Goal: Task Accomplishment & Management: Use online tool/utility

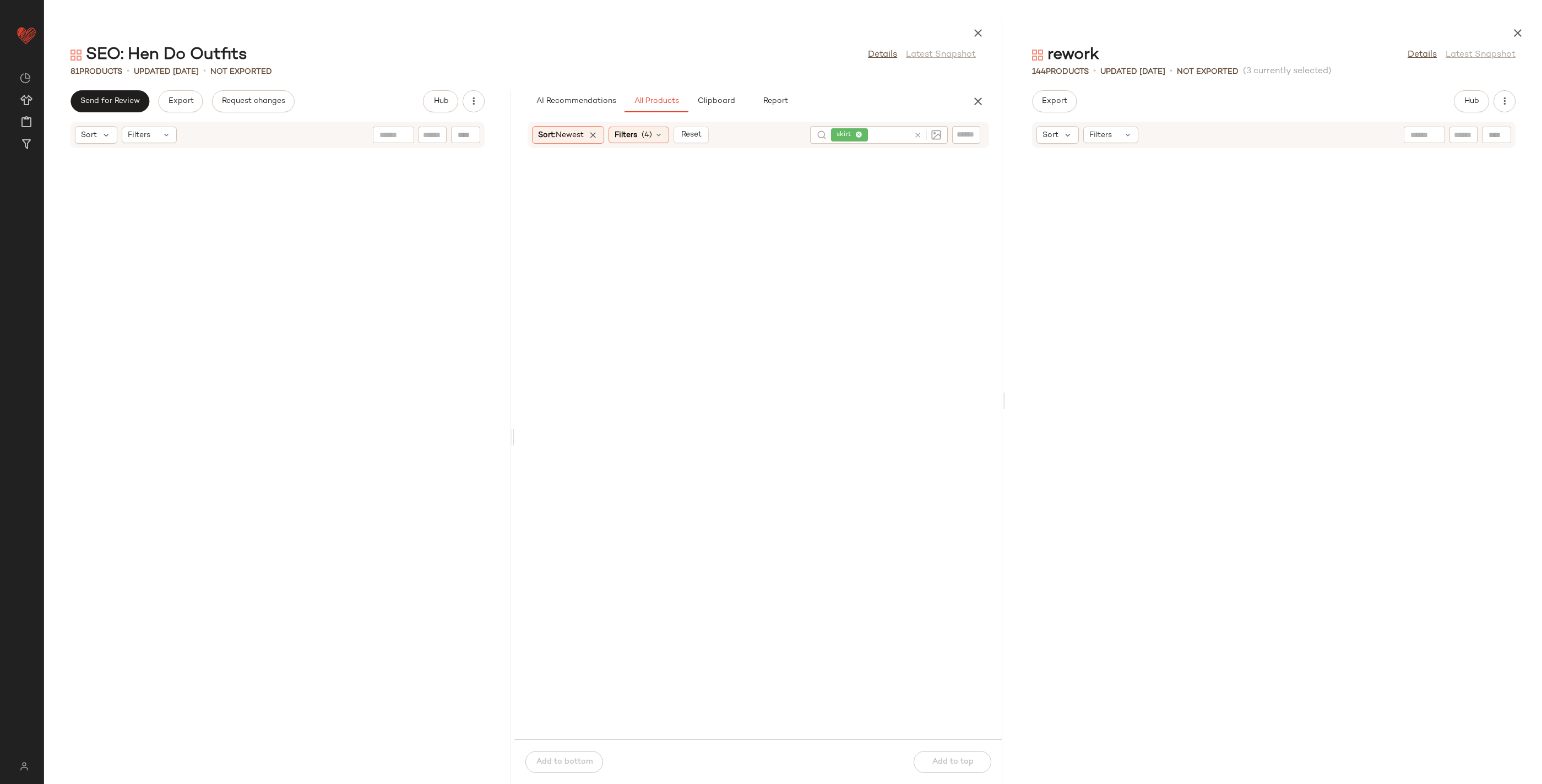
scroll to position [4083, 0]
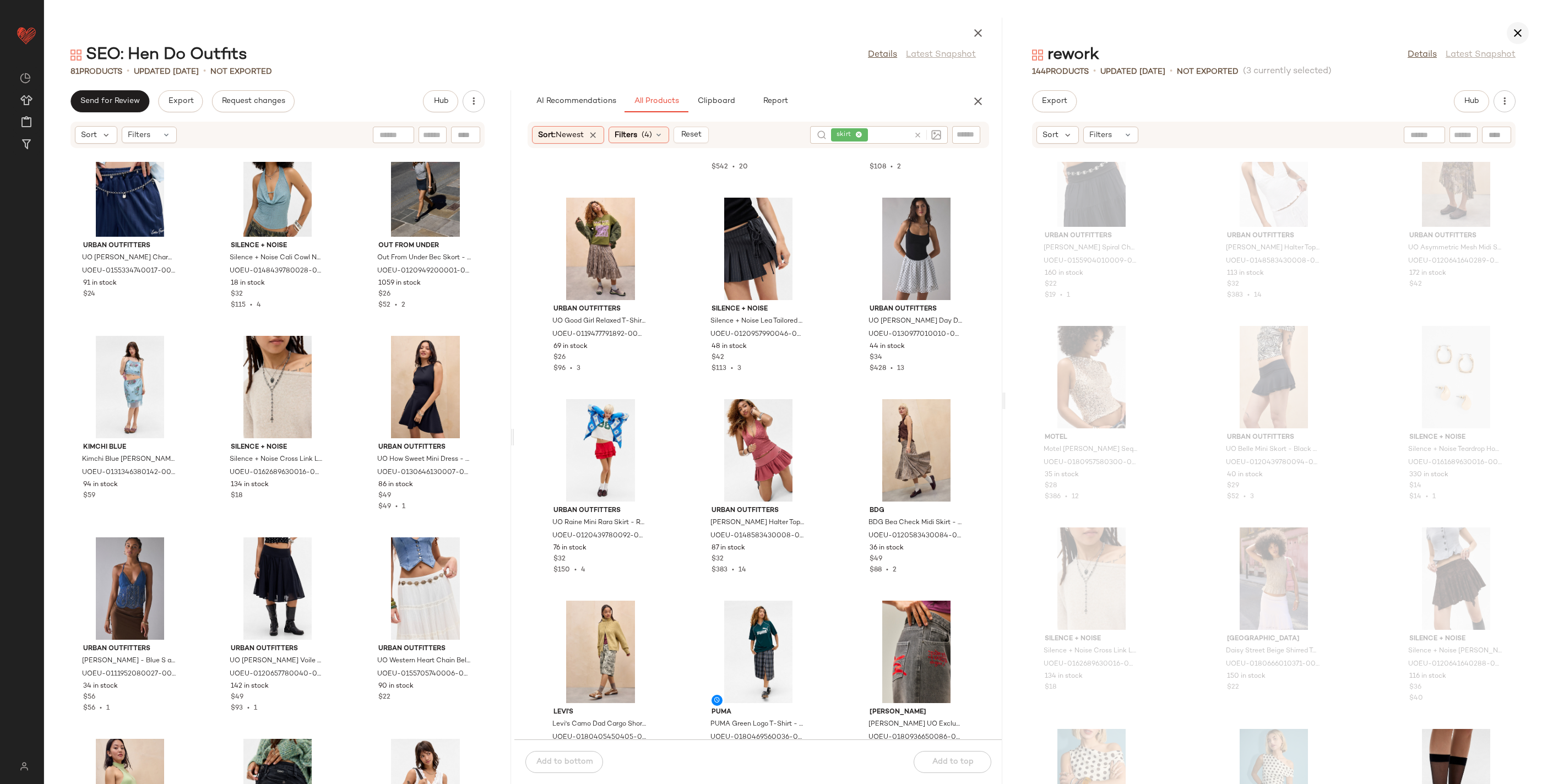
click at [1513, 39] on icon "button" at bounding box center [1518, 33] width 14 height 14
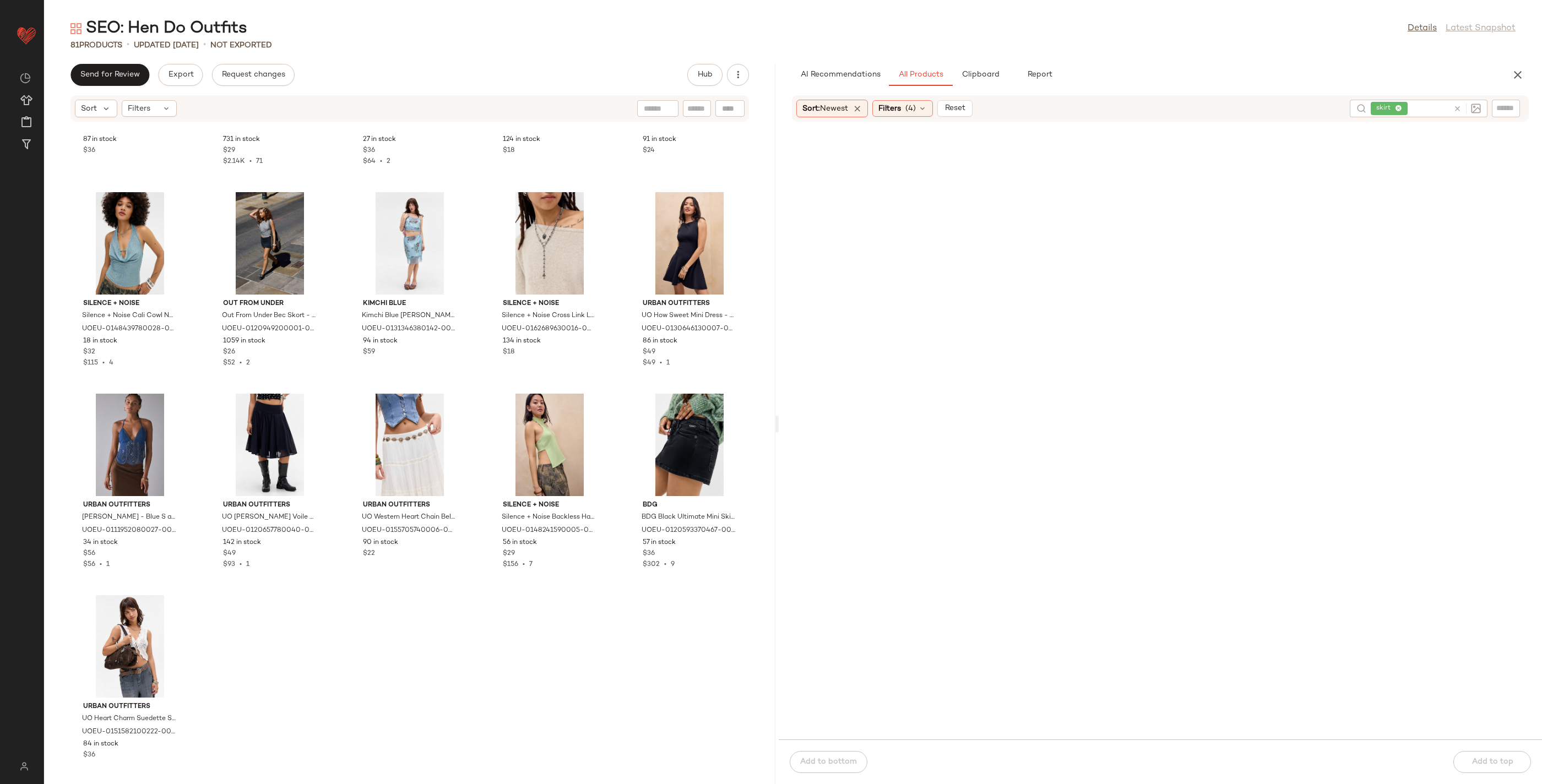
drag, startPoint x: 1517, startPoint y: 74, endPoint x: 1470, endPoint y: 78, distance: 47.2
click at [1516, 74] on icon "button" at bounding box center [1518, 75] width 14 height 14
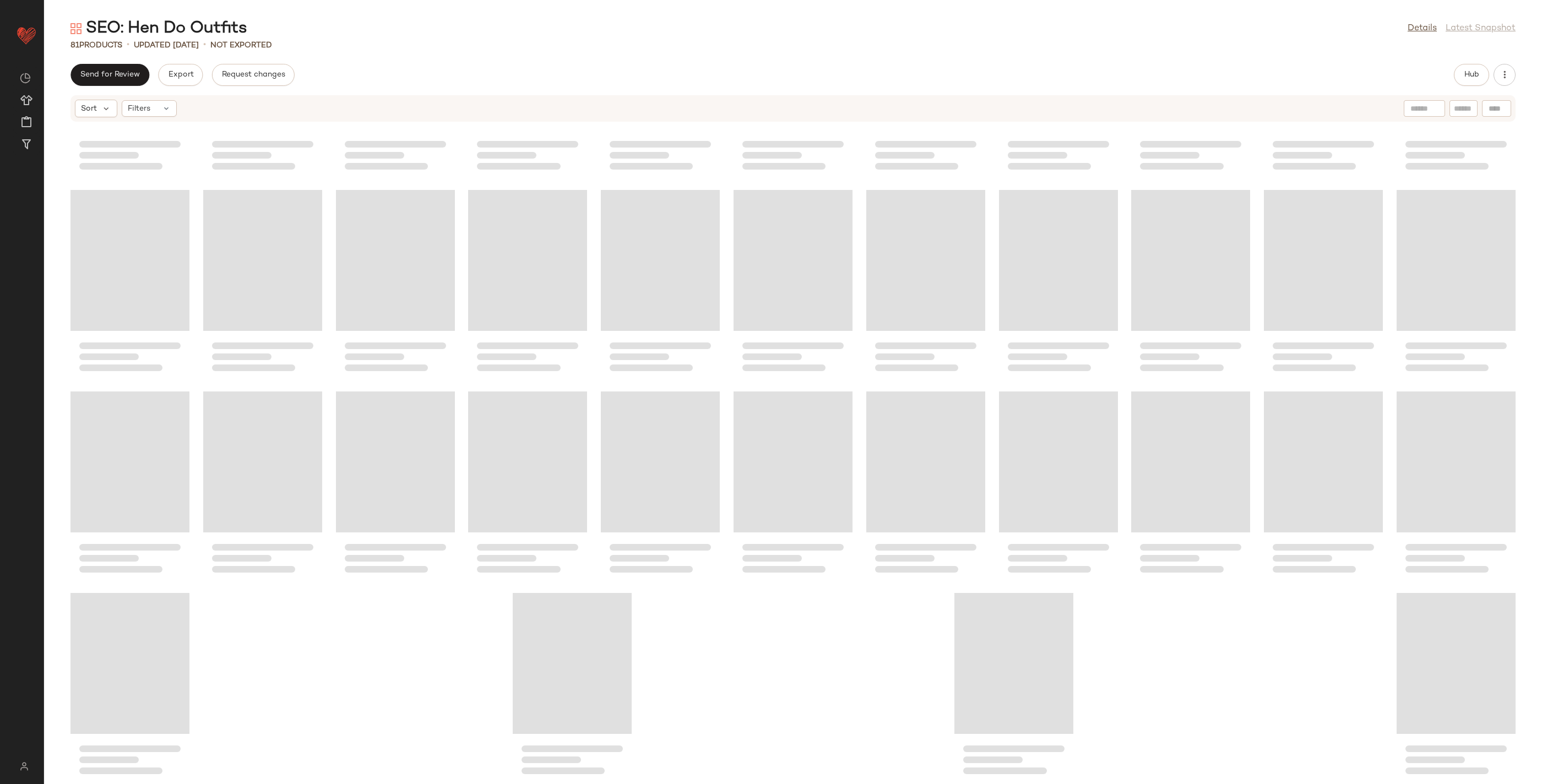
scroll to position [966, 0]
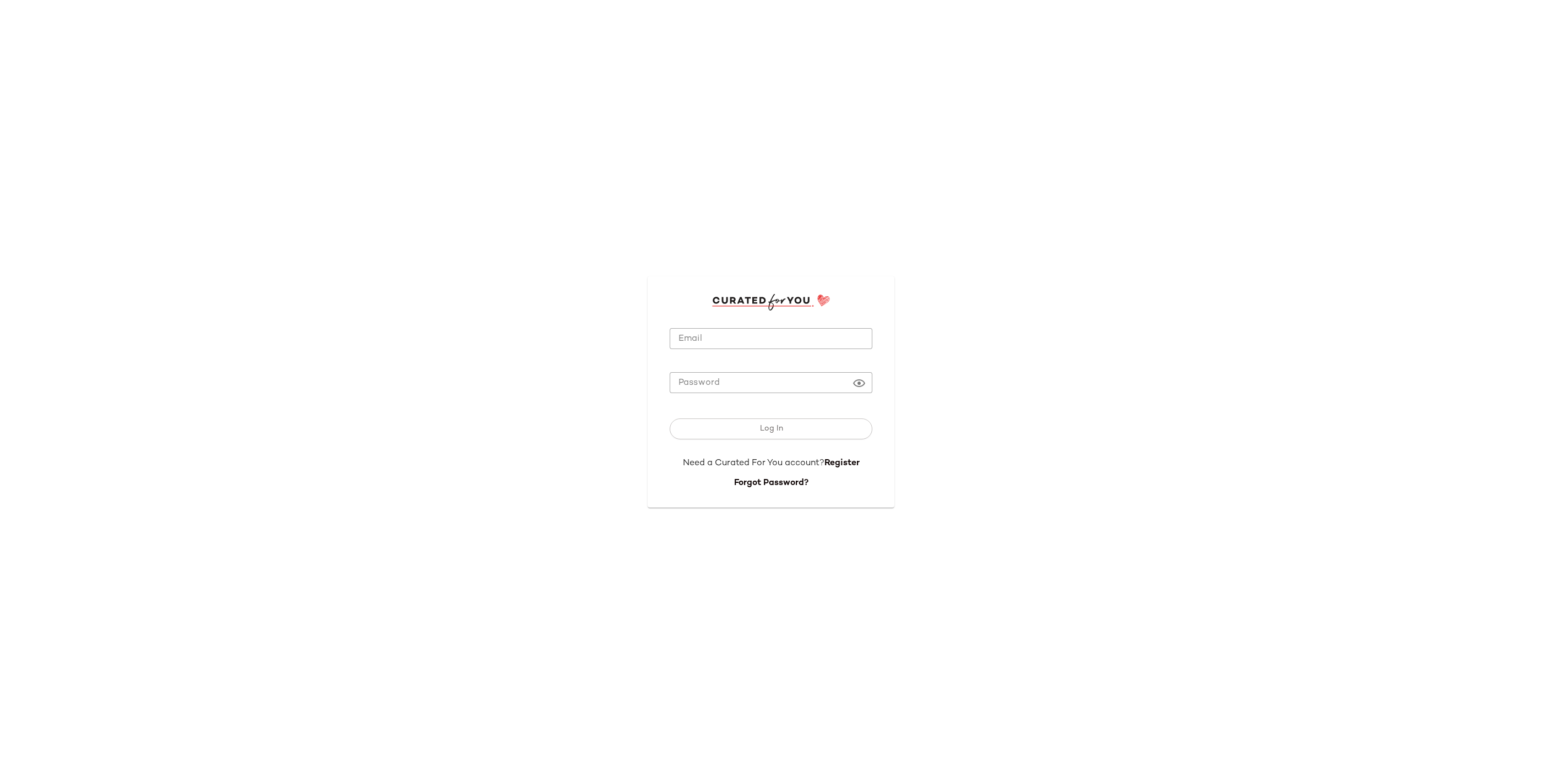
type input "**********"
click at [734, 346] on input "**********" at bounding box center [771, 339] width 202 height 22
click at [793, 430] on button "Log In" at bounding box center [771, 428] width 202 height 21
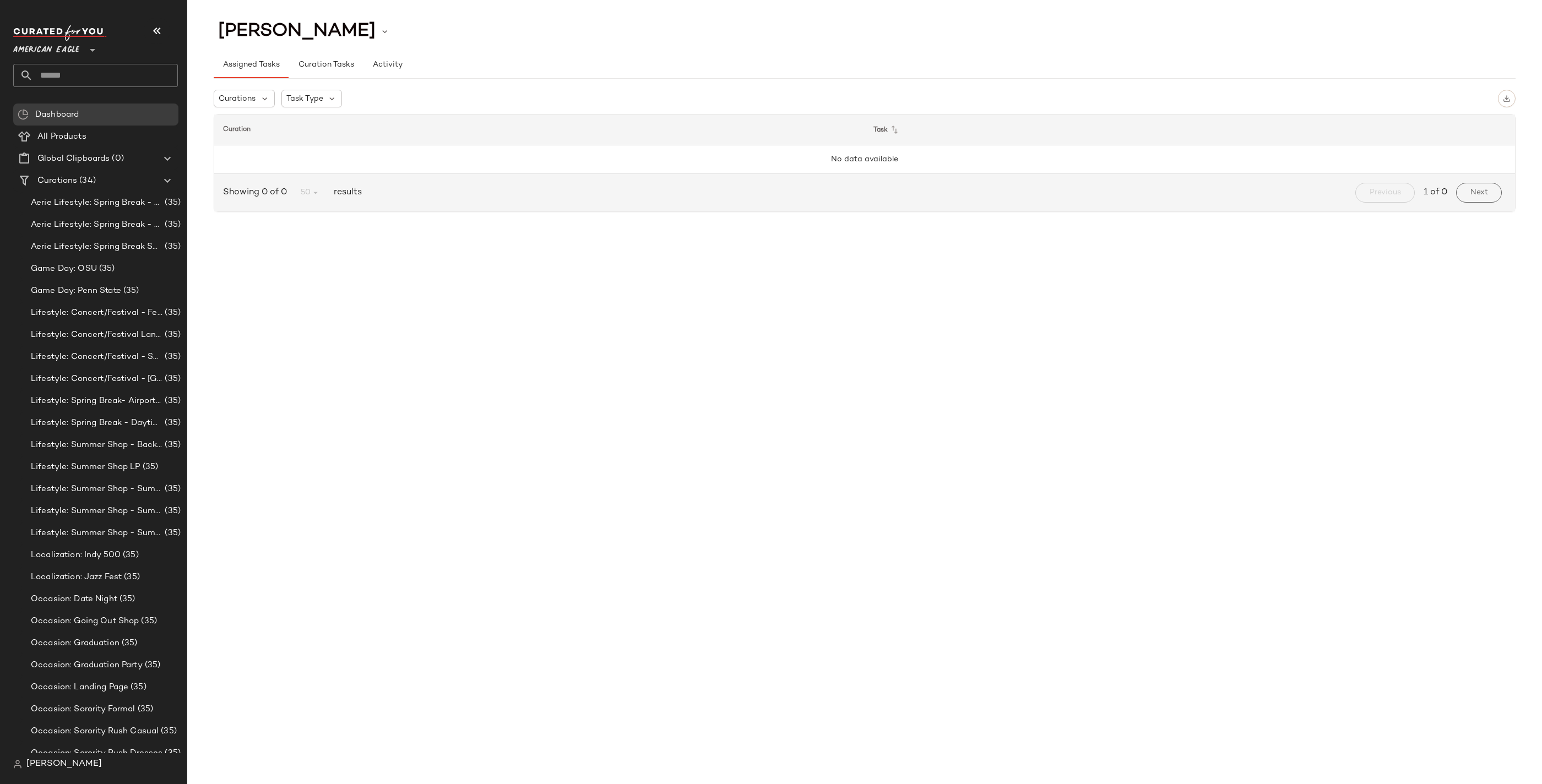
click at [77, 51] on span "American Eagle" at bounding box center [46, 47] width 66 height 20
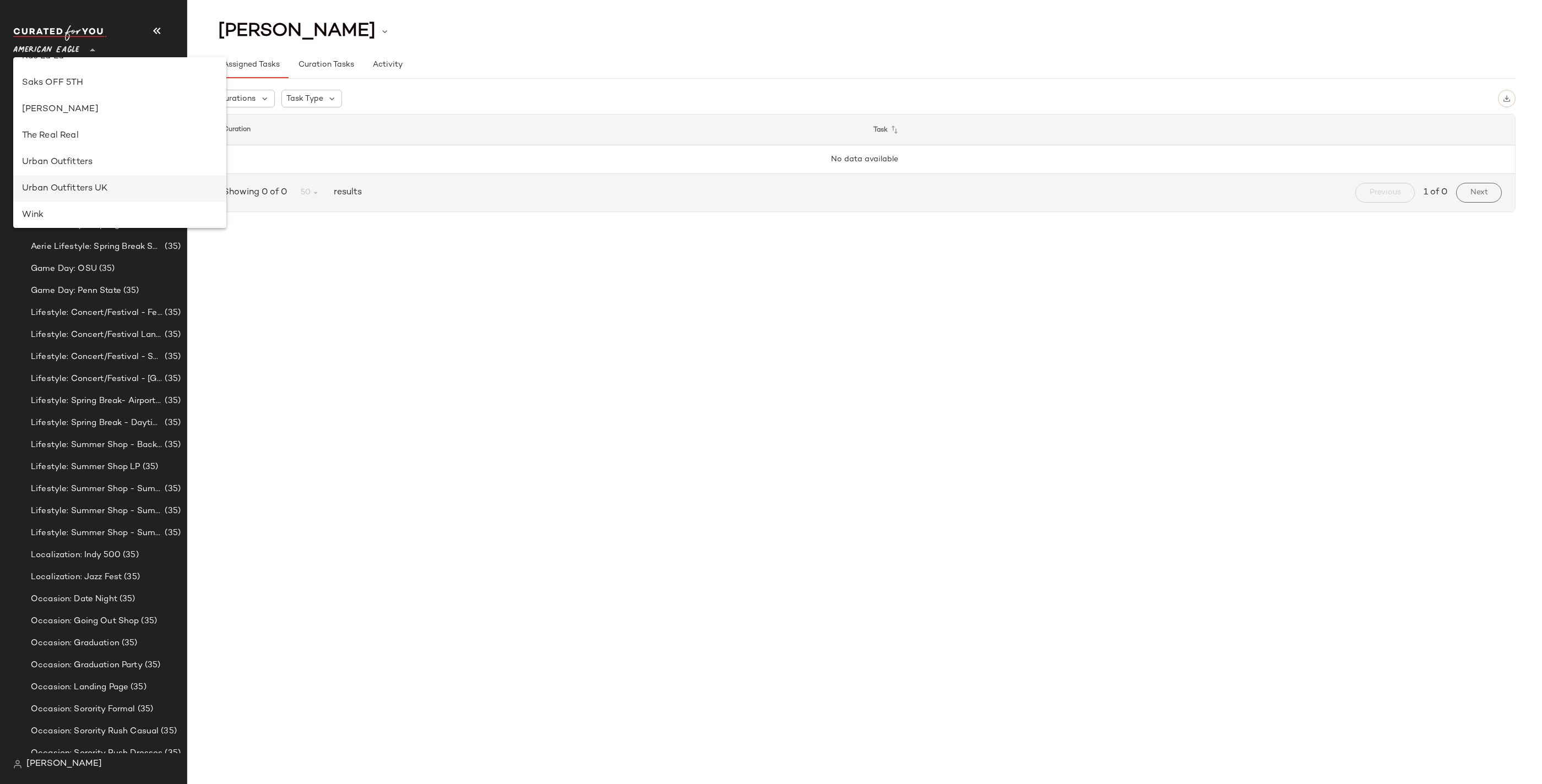
scroll to position [623, 0]
click at [115, 182] on div "Urban Outfitters UK" at bounding box center [120, 191] width 213 height 26
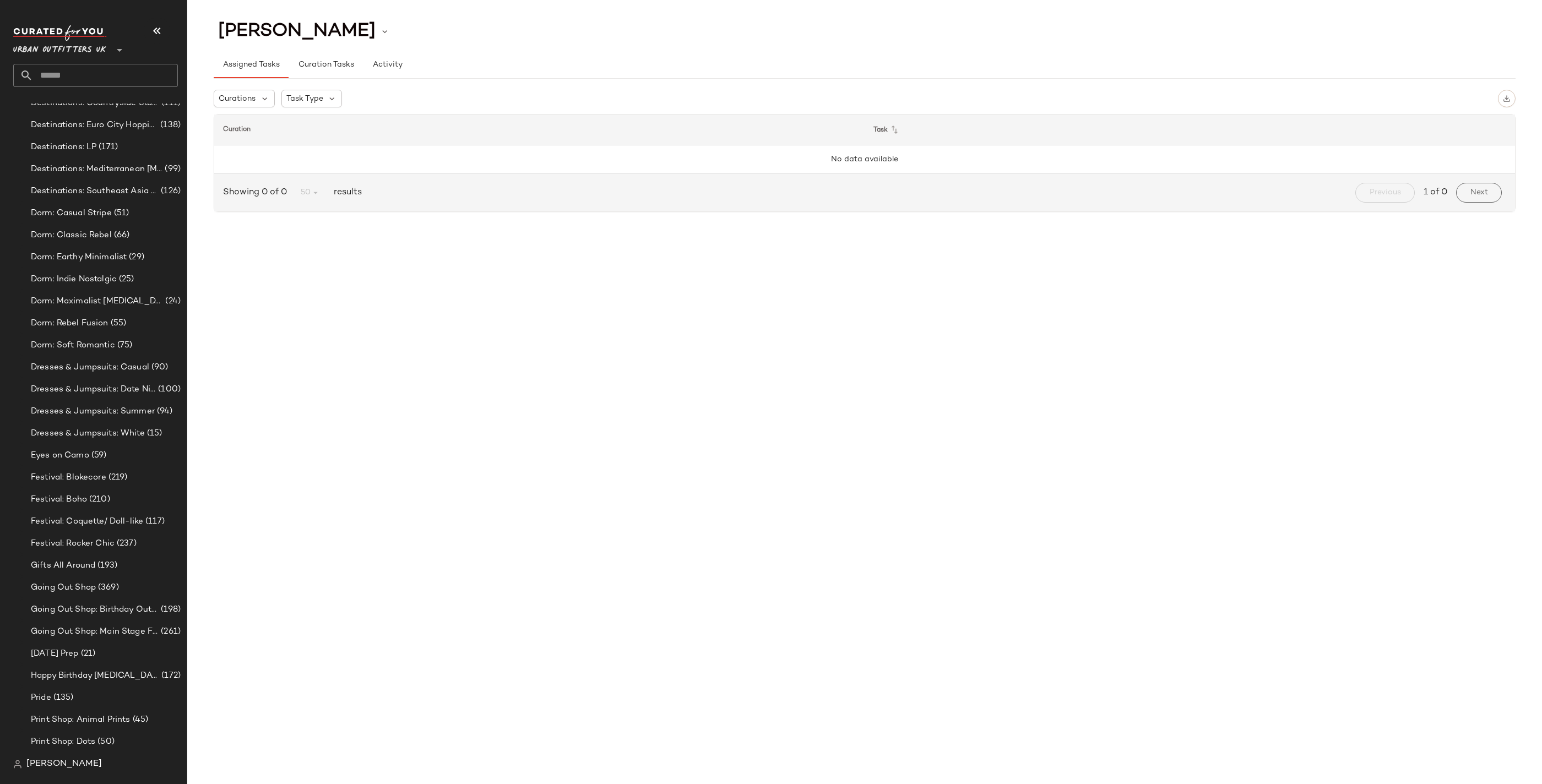
scroll to position [2348, 0]
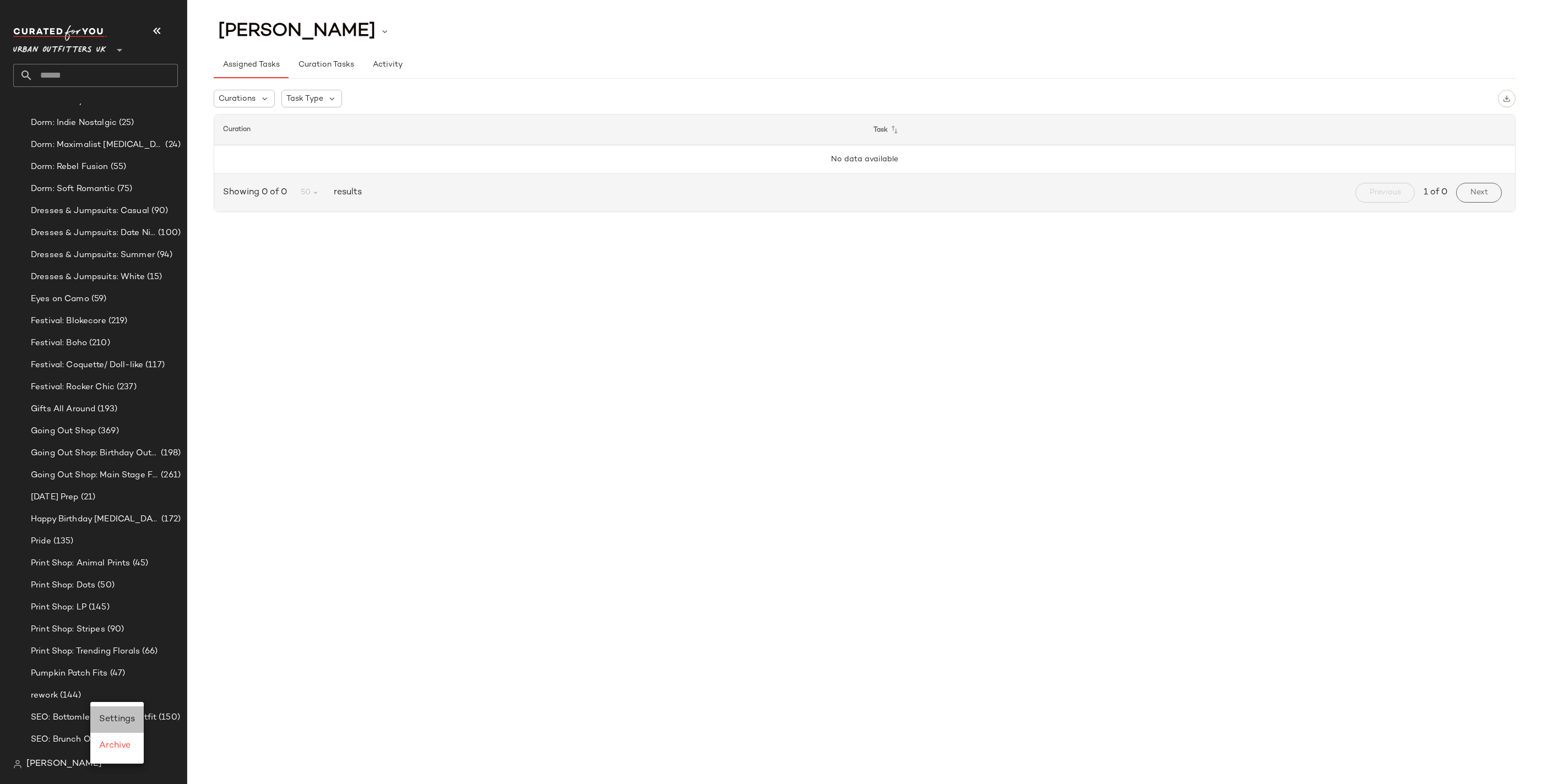
click at [128, 718] on span "Settings" at bounding box center [117, 719] width 36 height 9
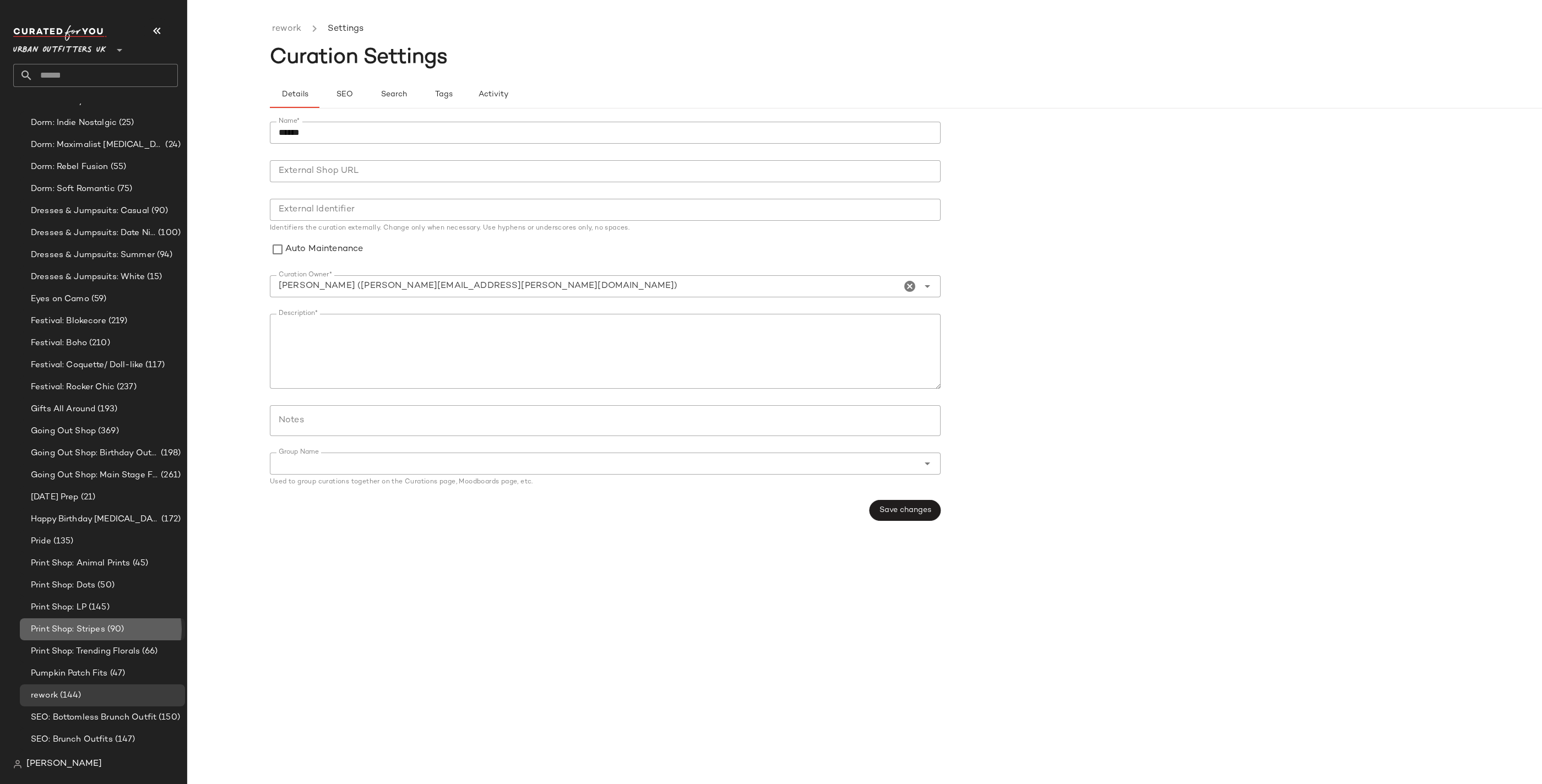
click at [93, 639] on div "Print Shop: Stripes (90)" at bounding box center [102, 630] width 165 height 22
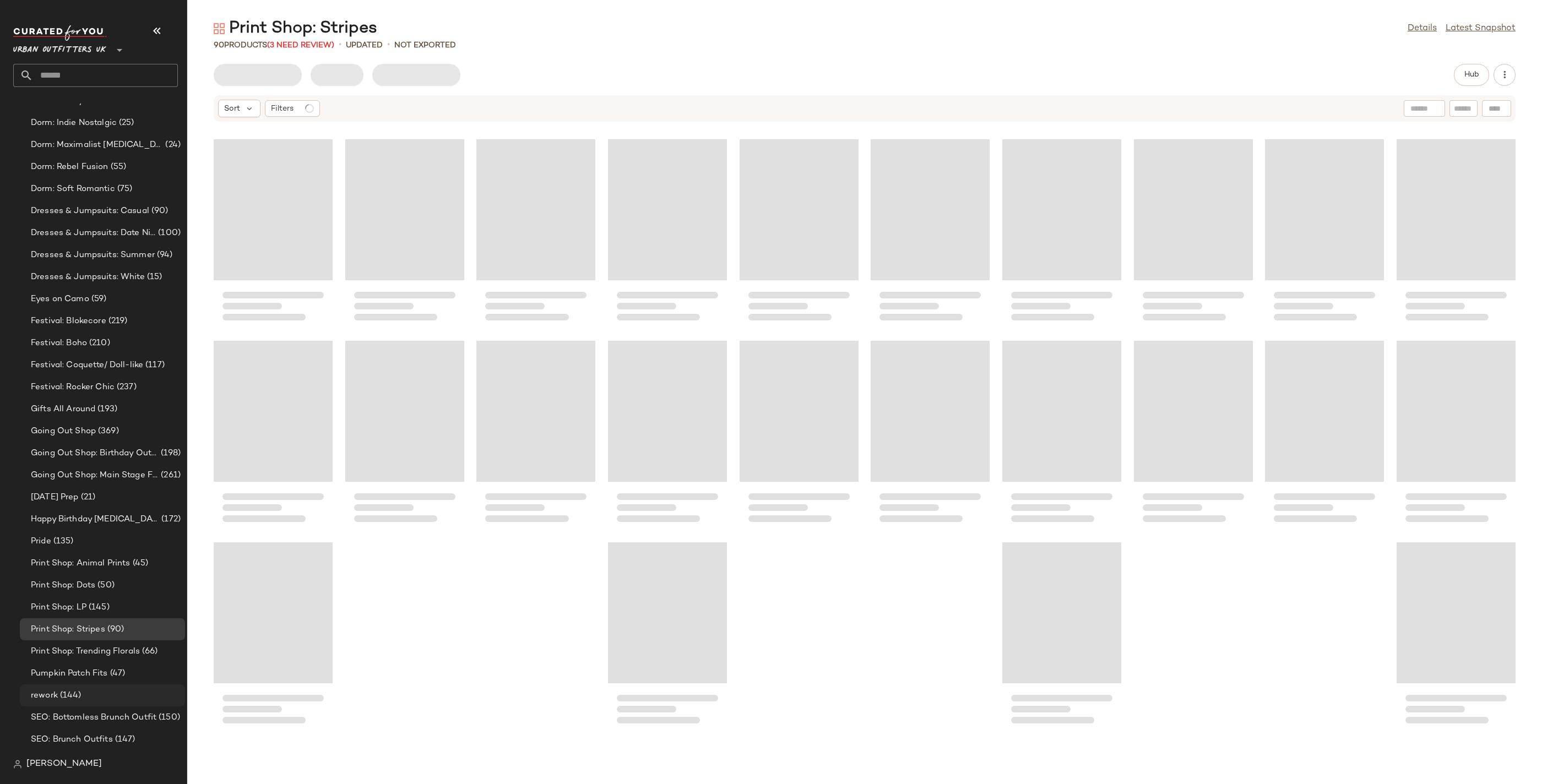
click at [108, 696] on div "rework (144)" at bounding box center [103, 695] width 153 height 13
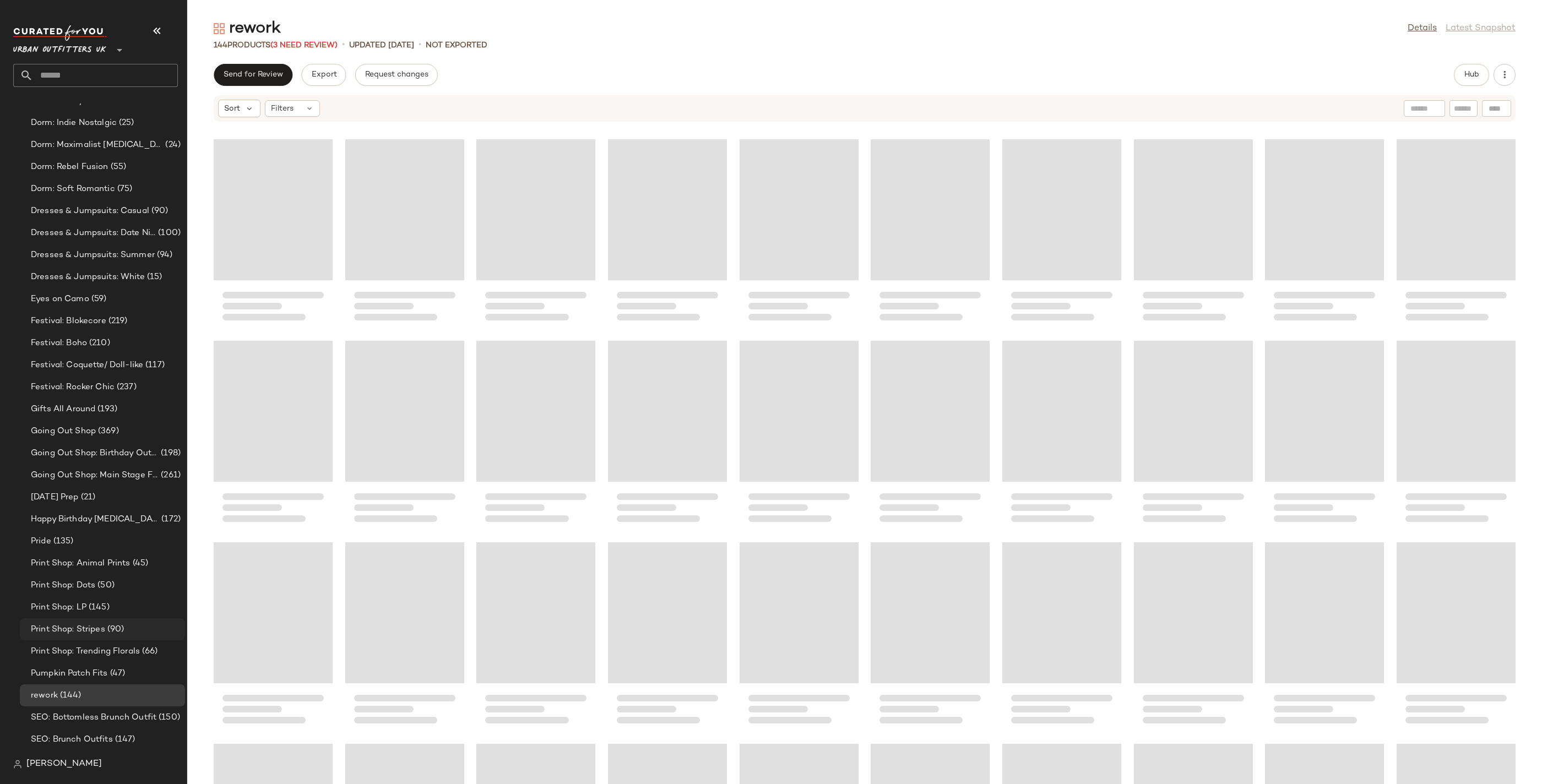
click at [107, 630] on span "(90)" at bounding box center [114, 630] width 19 height 13
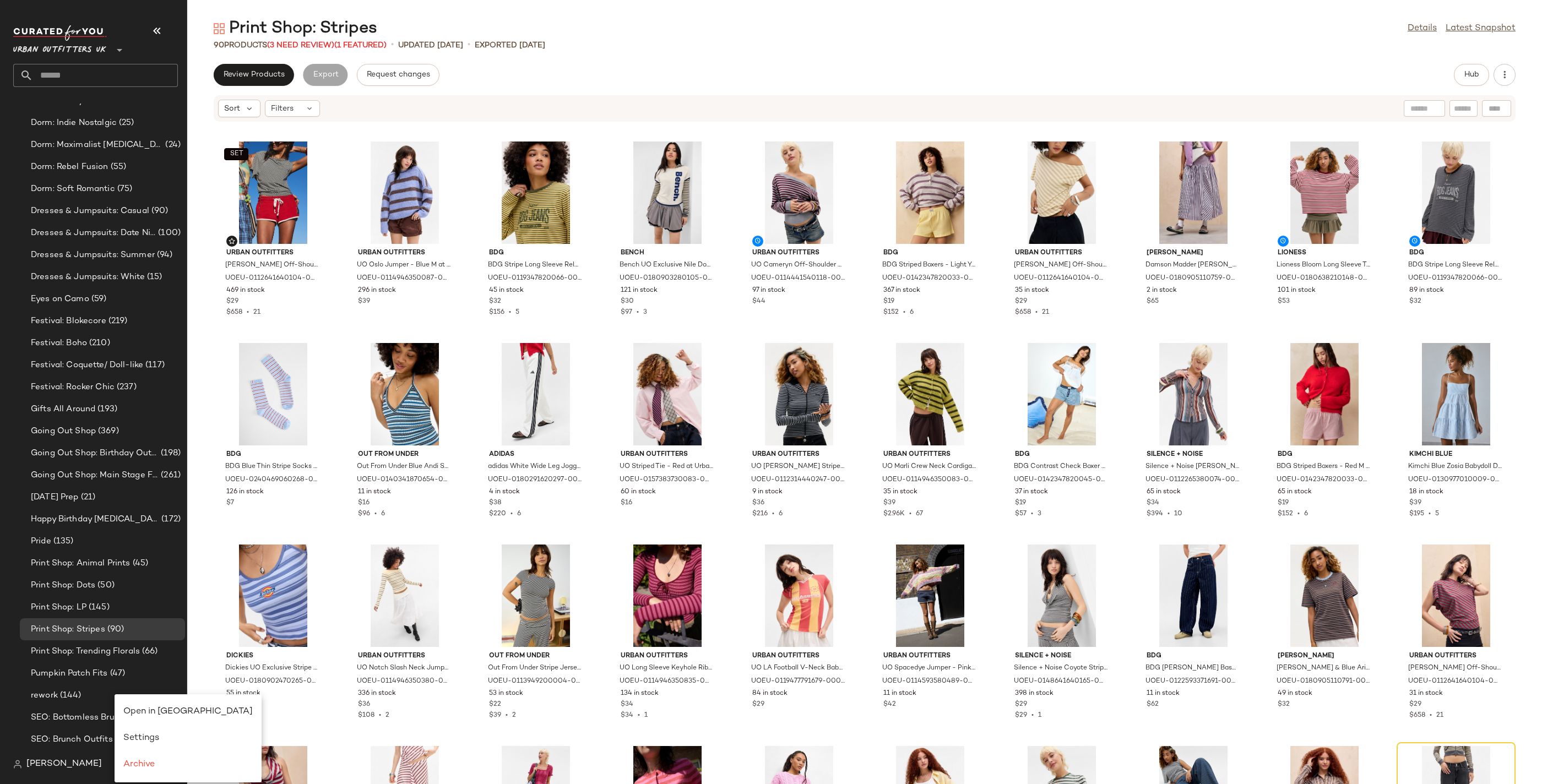
click at [205, 667] on div "SET Urban Outfitters UO Olivia Off-Shoulder T-Shirt - Grey XS at Urban Outfitte…" at bounding box center [864, 460] width 1355 height 649
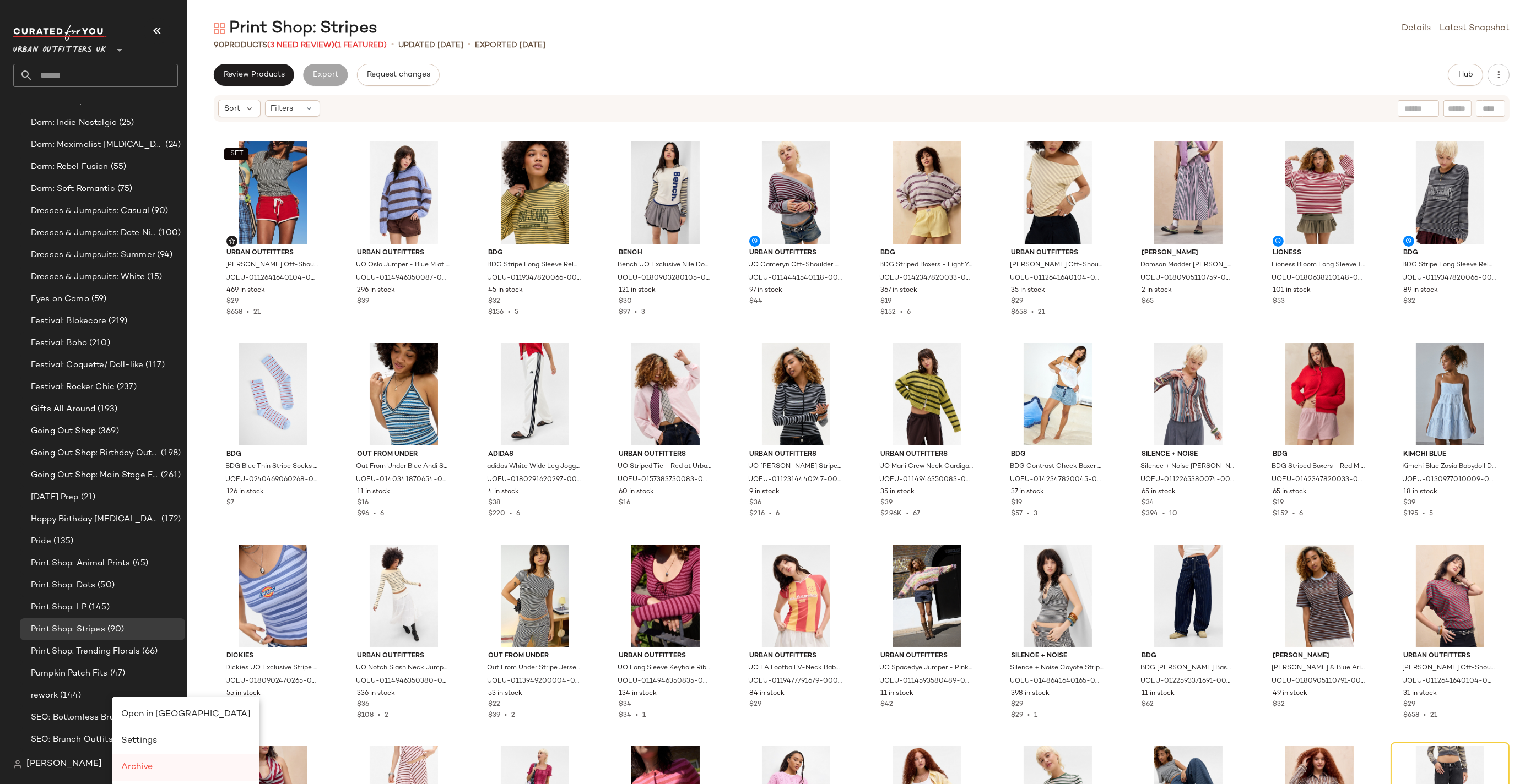
click at [150, 764] on span "Archive" at bounding box center [136, 767] width 32 height 9
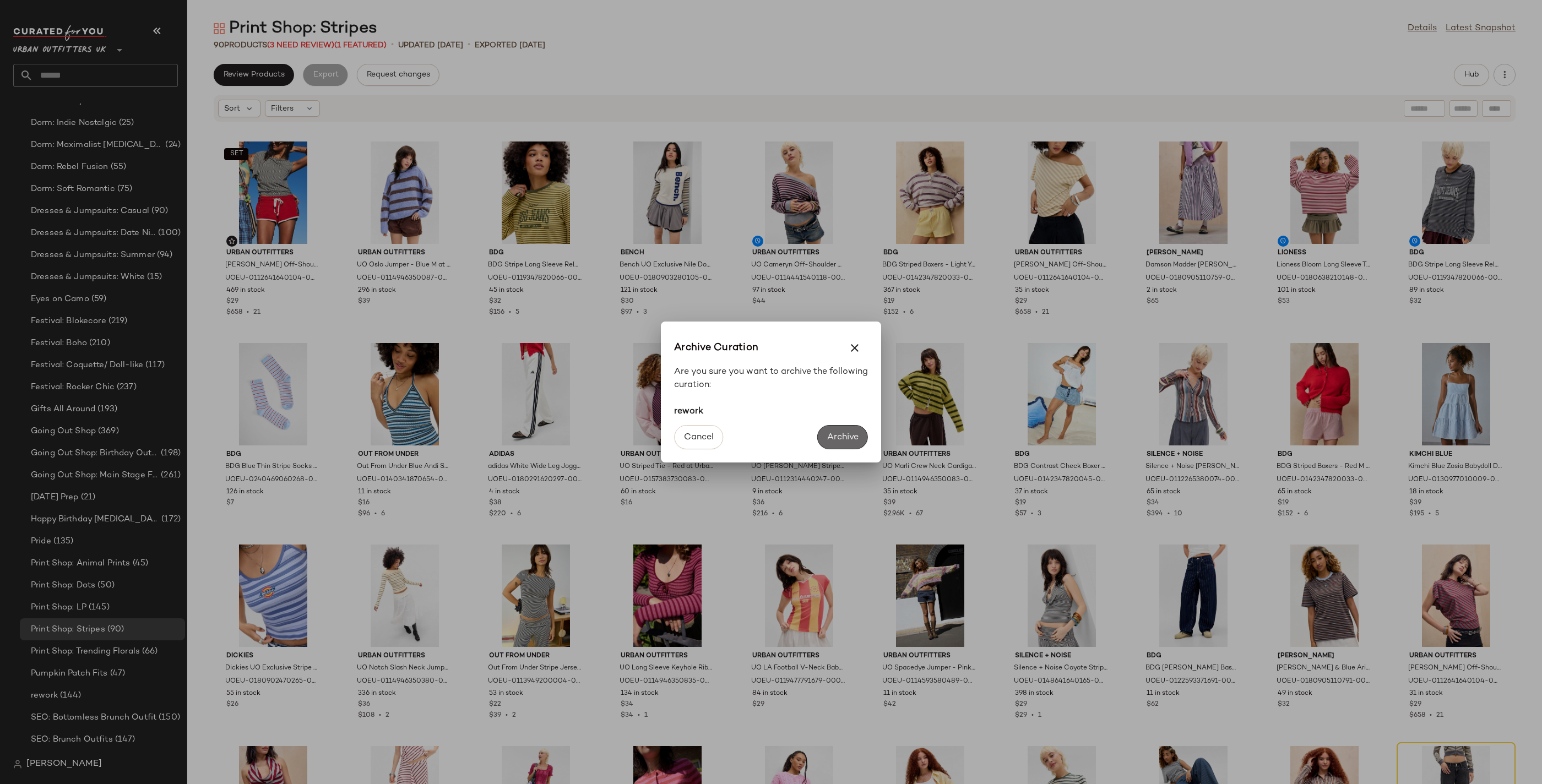
click at [846, 433] on span "Archive" at bounding box center [842, 438] width 32 height 11
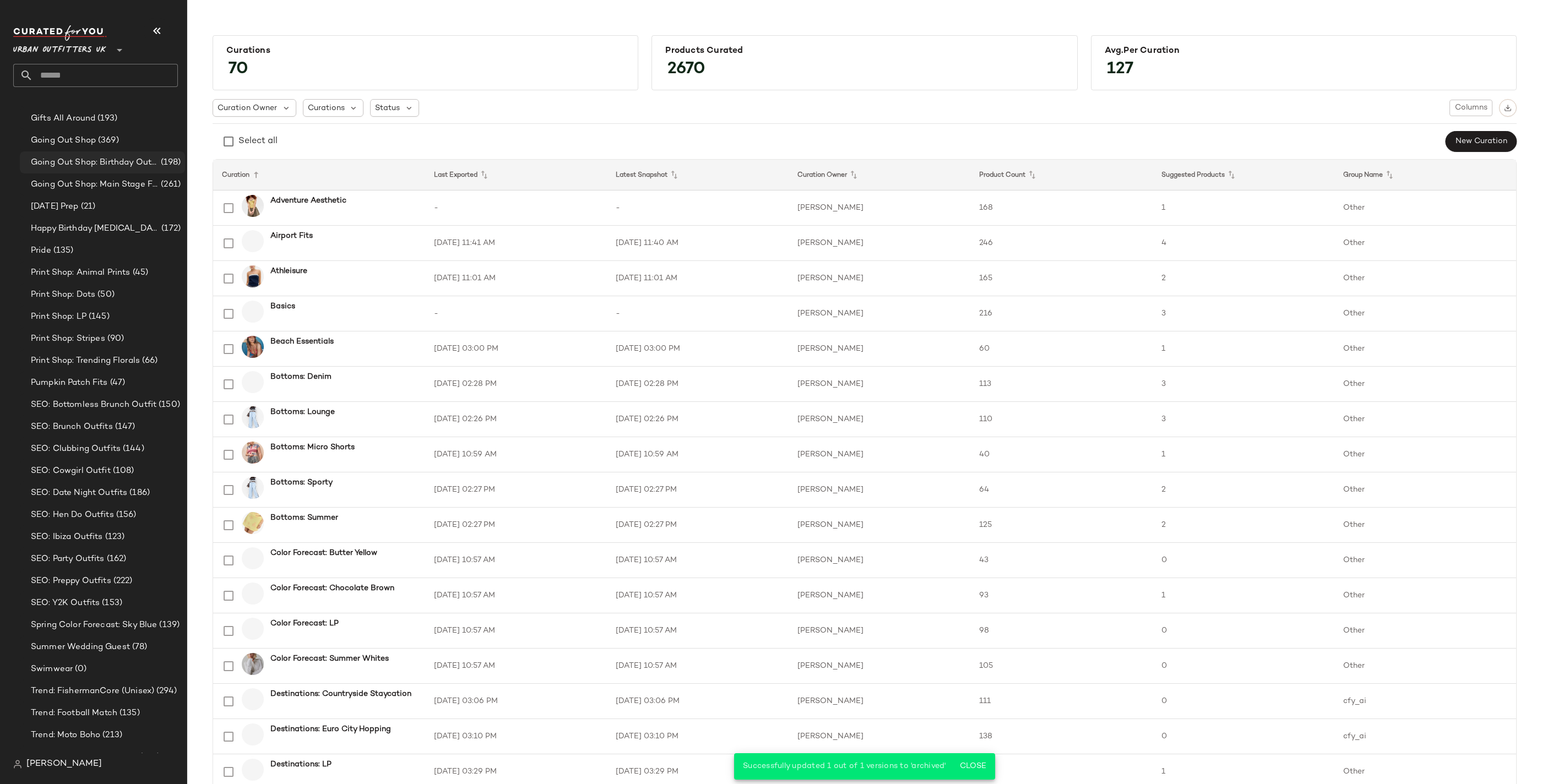
scroll to position [2742, 0]
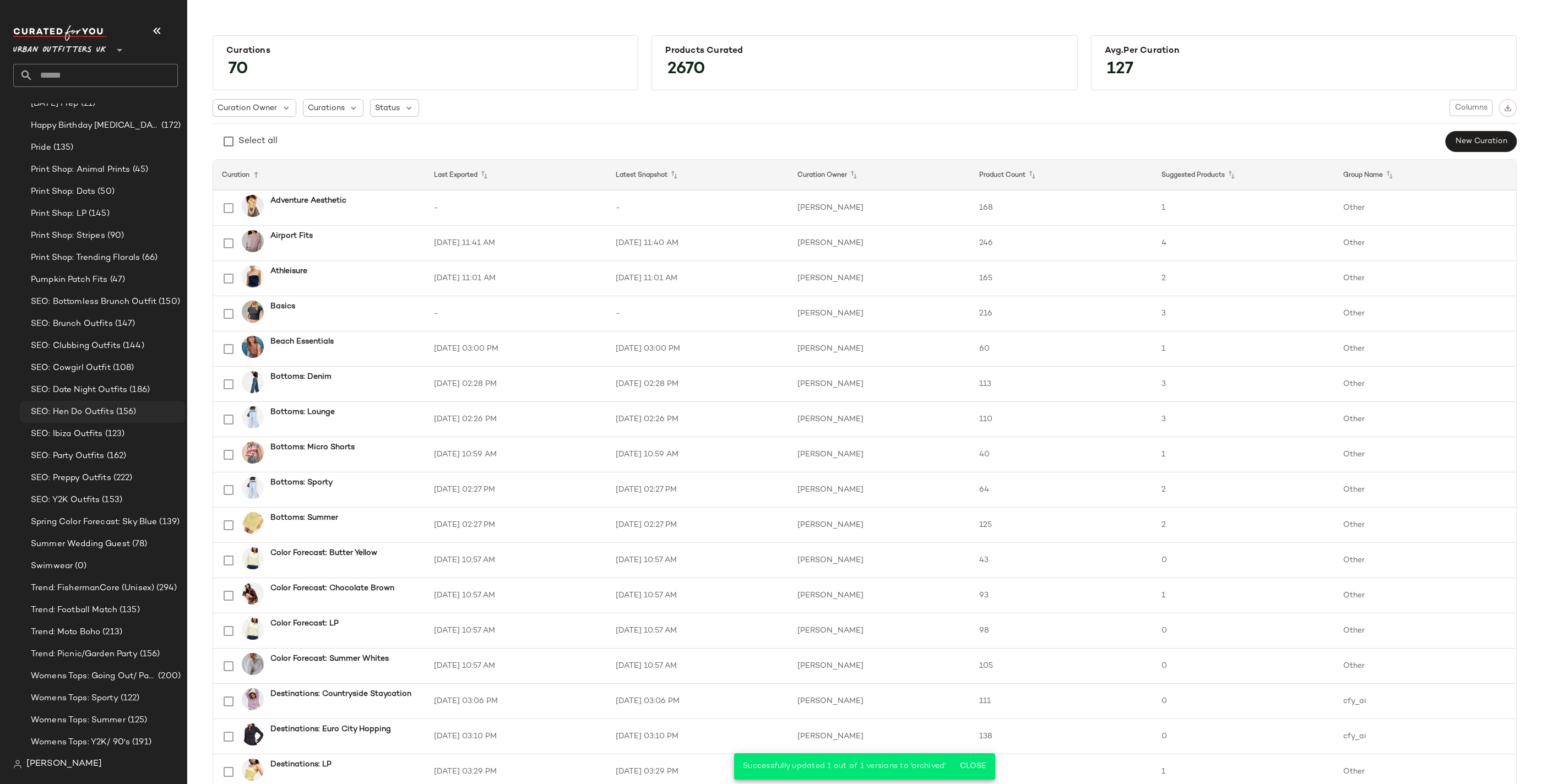
click at [121, 414] on span "(156)" at bounding box center [125, 412] width 23 height 13
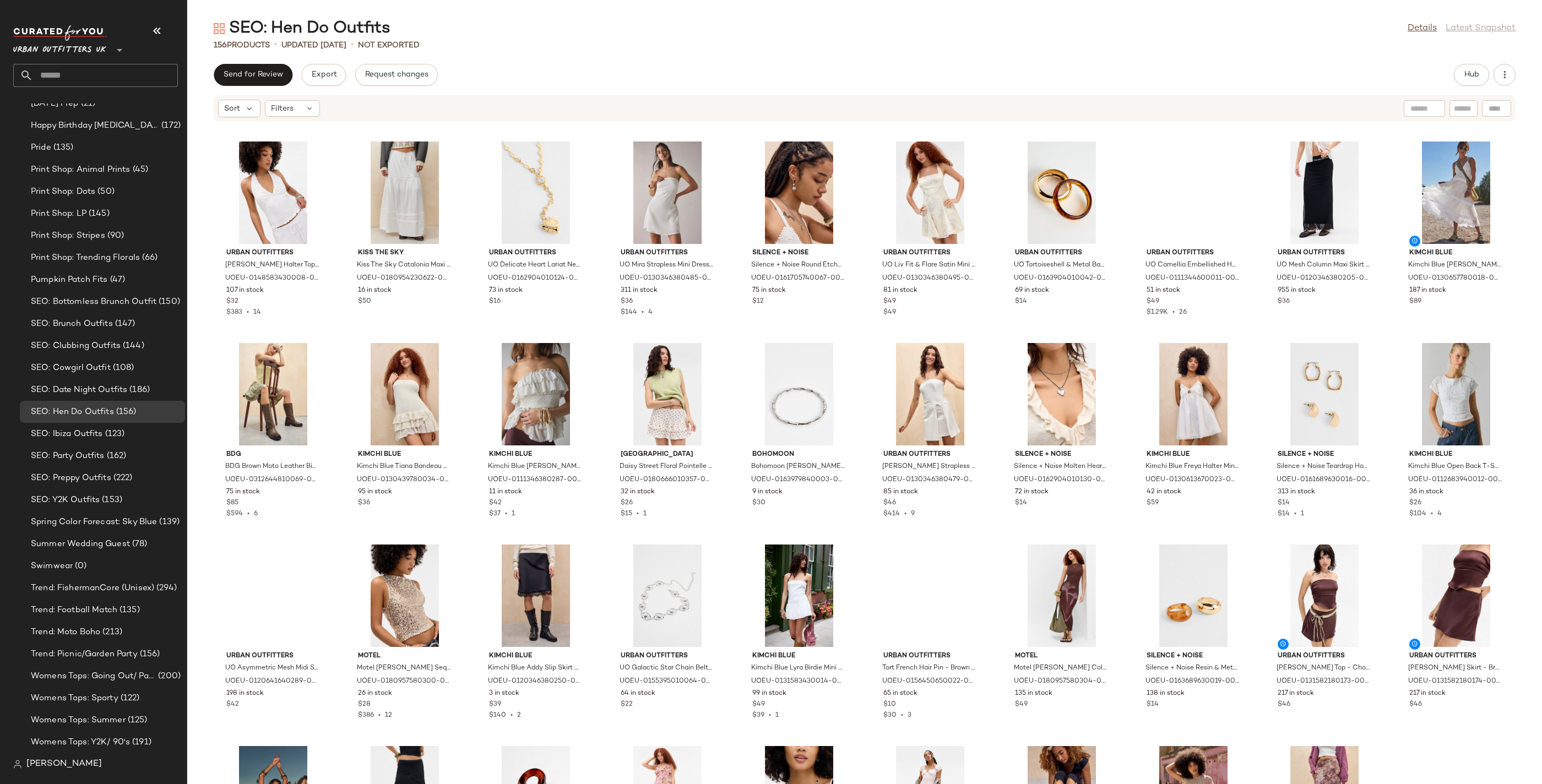
click at [1219, 92] on div "Send for Review Export Request changes Hub Sort Filters Urban Outfitters UO Hat…" at bounding box center [864, 424] width 1355 height 720
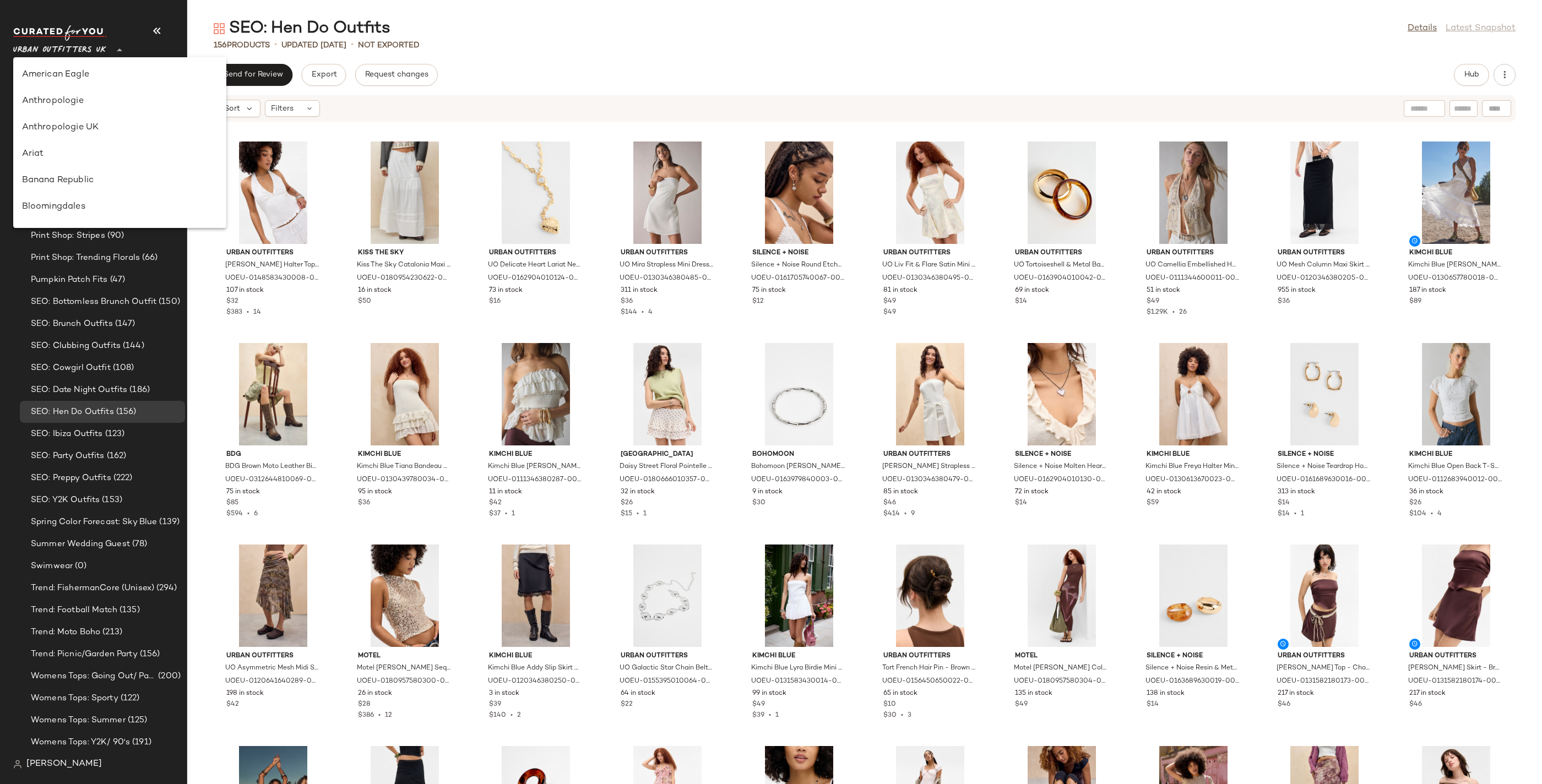
click at [64, 39] on span "Urban Outfitters UK" at bounding box center [60, 47] width 93 height 20
click at [94, 107] on div "Urban Outfitters" at bounding box center [119, 105] width 195 height 14
type input "**"
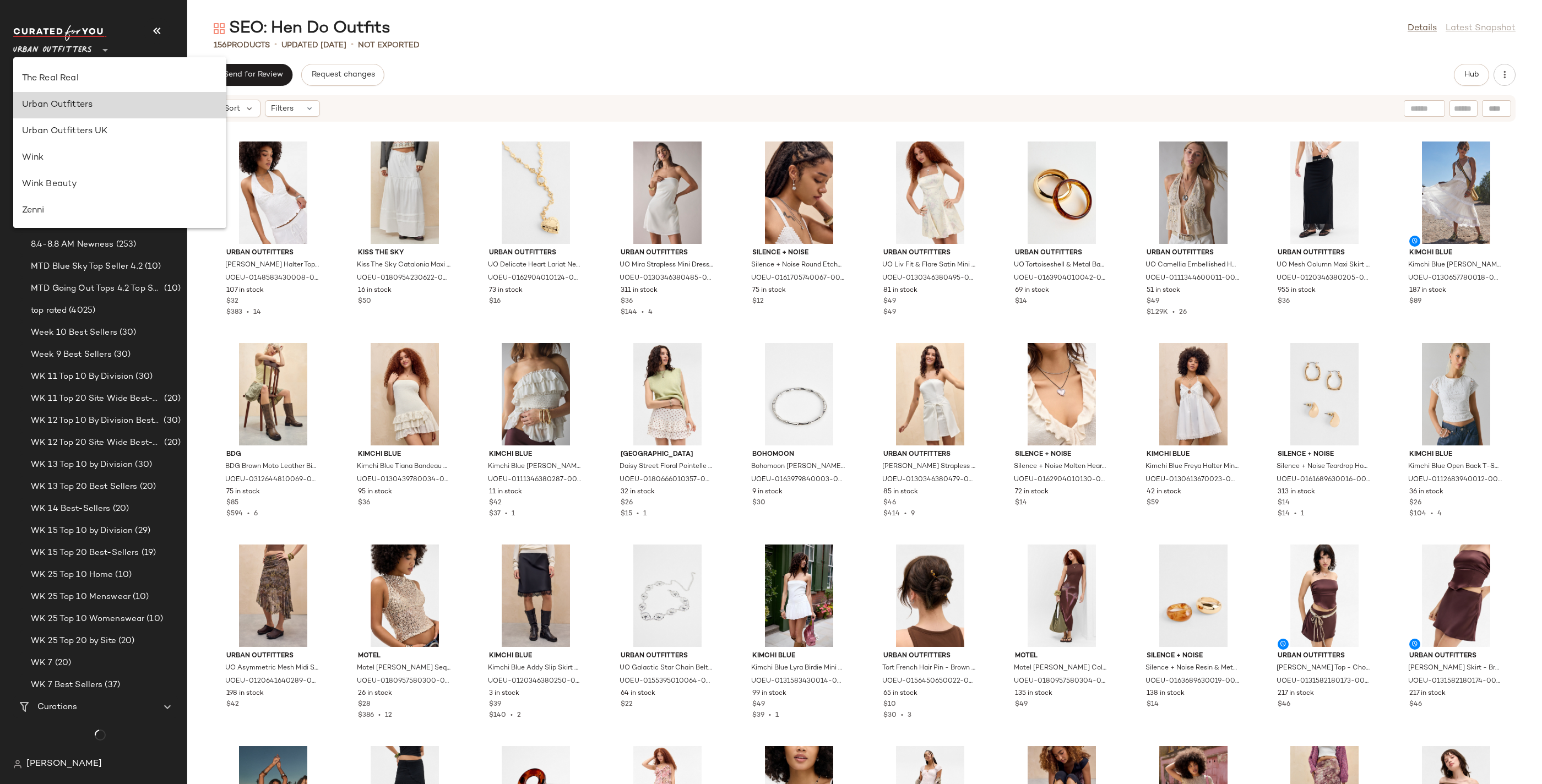
scroll to position [1257, 0]
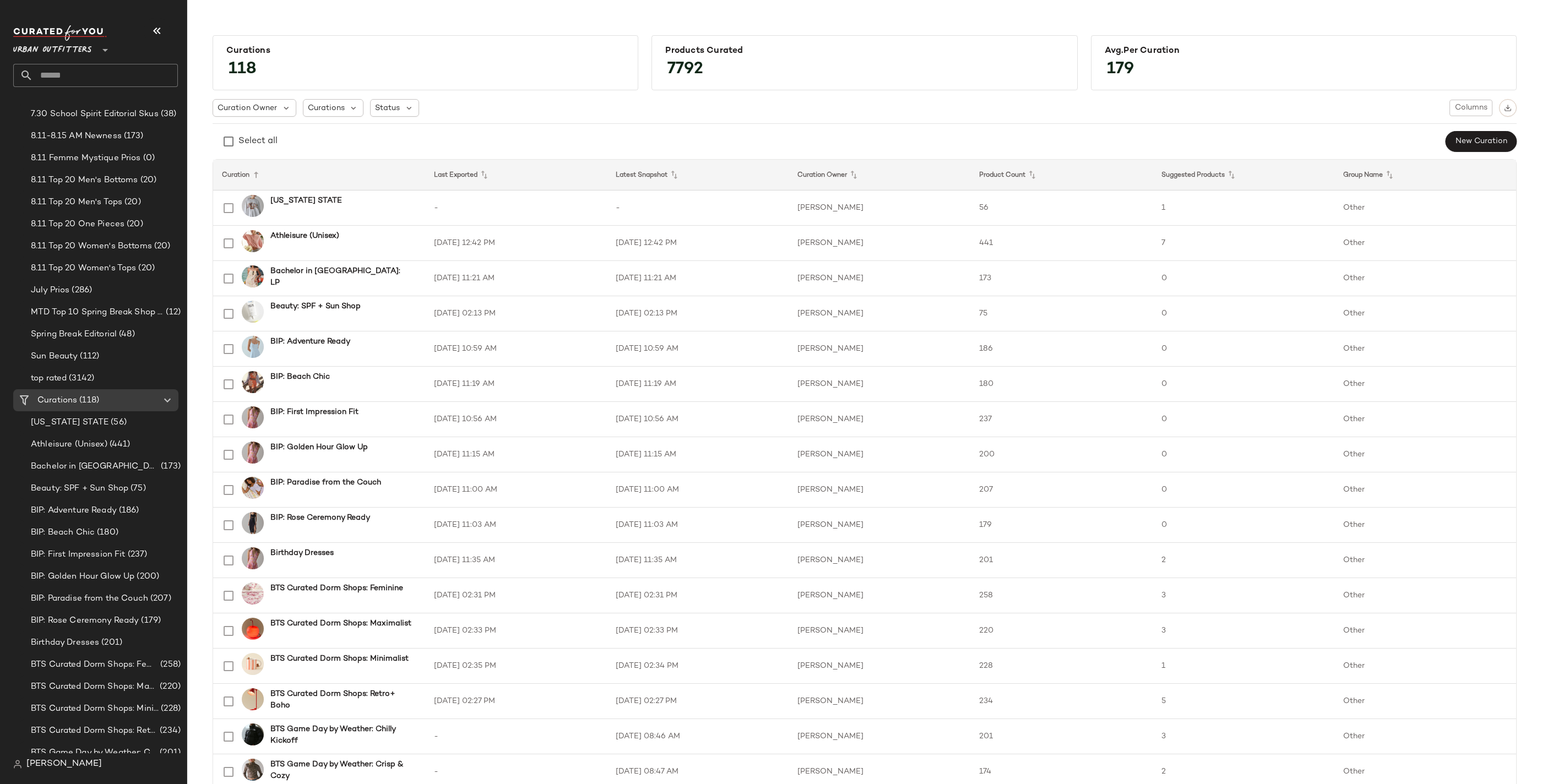
scroll to position [74, 0]
click at [123, 408] on span "Create New Curation" at bounding box center [147, 407] width 89 height 9
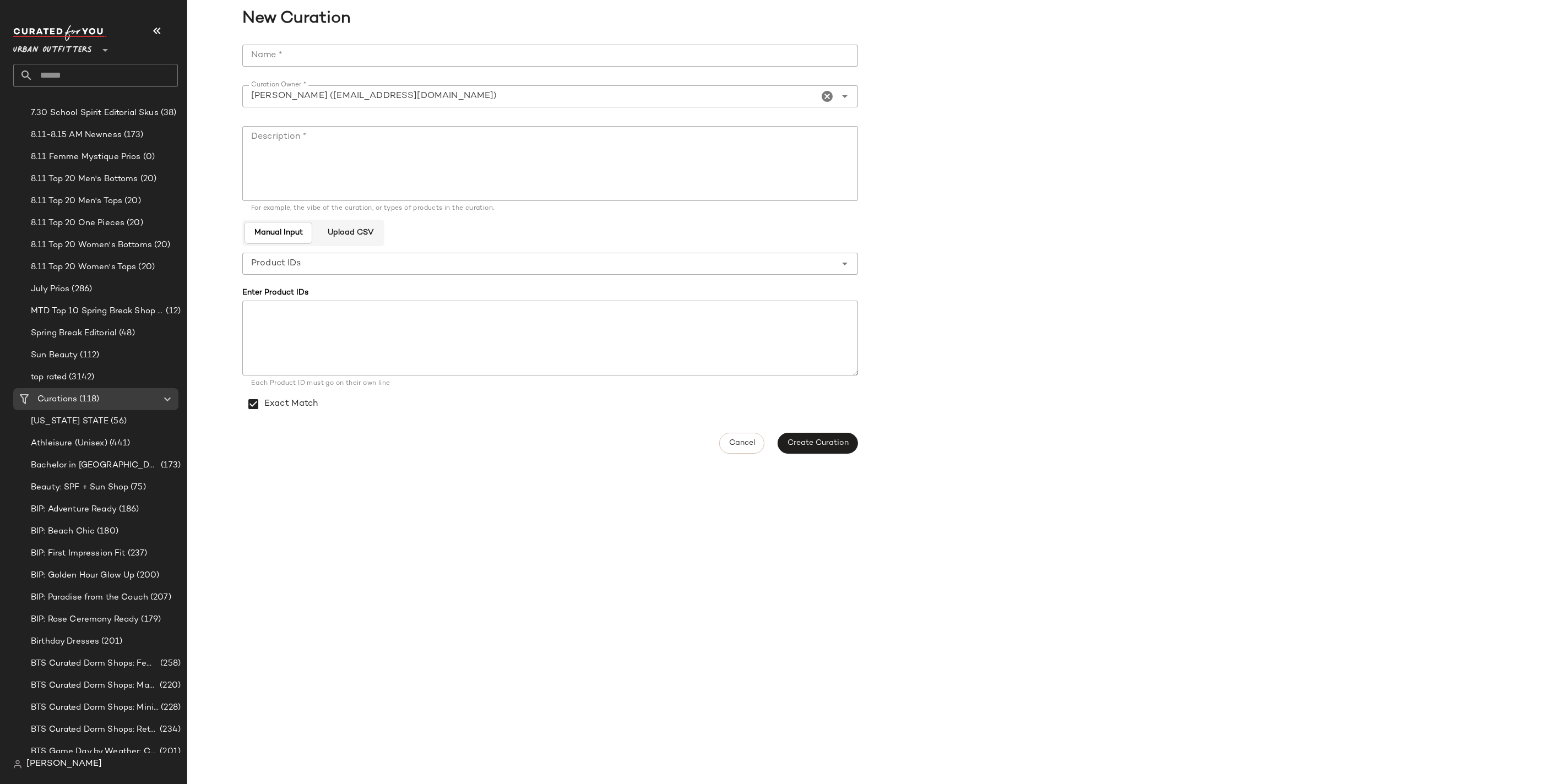
click at [296, 53] on input "Name *" at bounding box center [550, 55] width 616 height 22
click at [829, 94] on icon "Clear Curation Owner *" at bounding box center [827, 96] width 14 height 14
type input "**********"
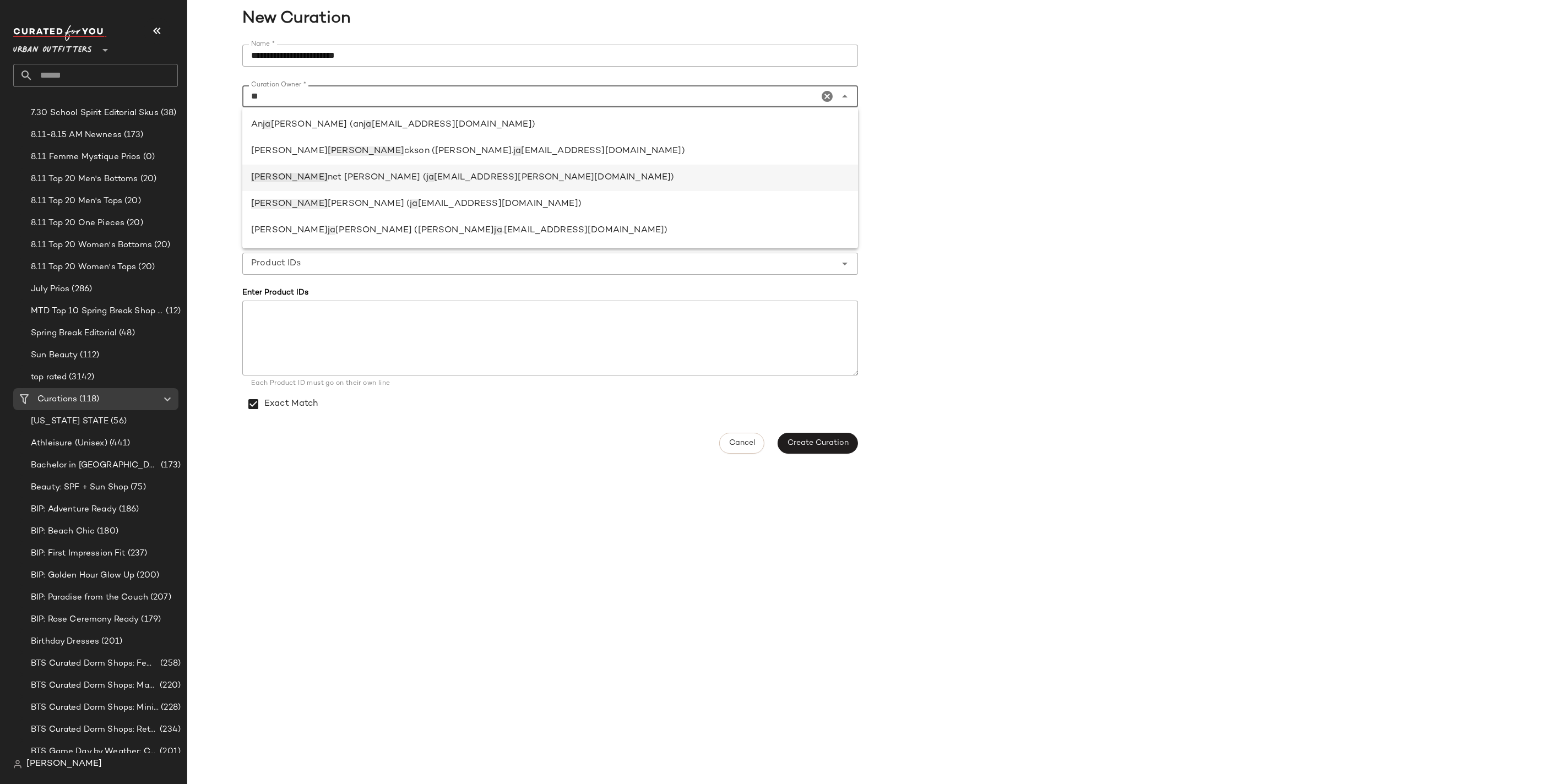
click at [507, 180] on div "Ja net Johnson ( ja net.johnson@curatedforyou.io)" at bounding box center [550, 178] width 598 height 14
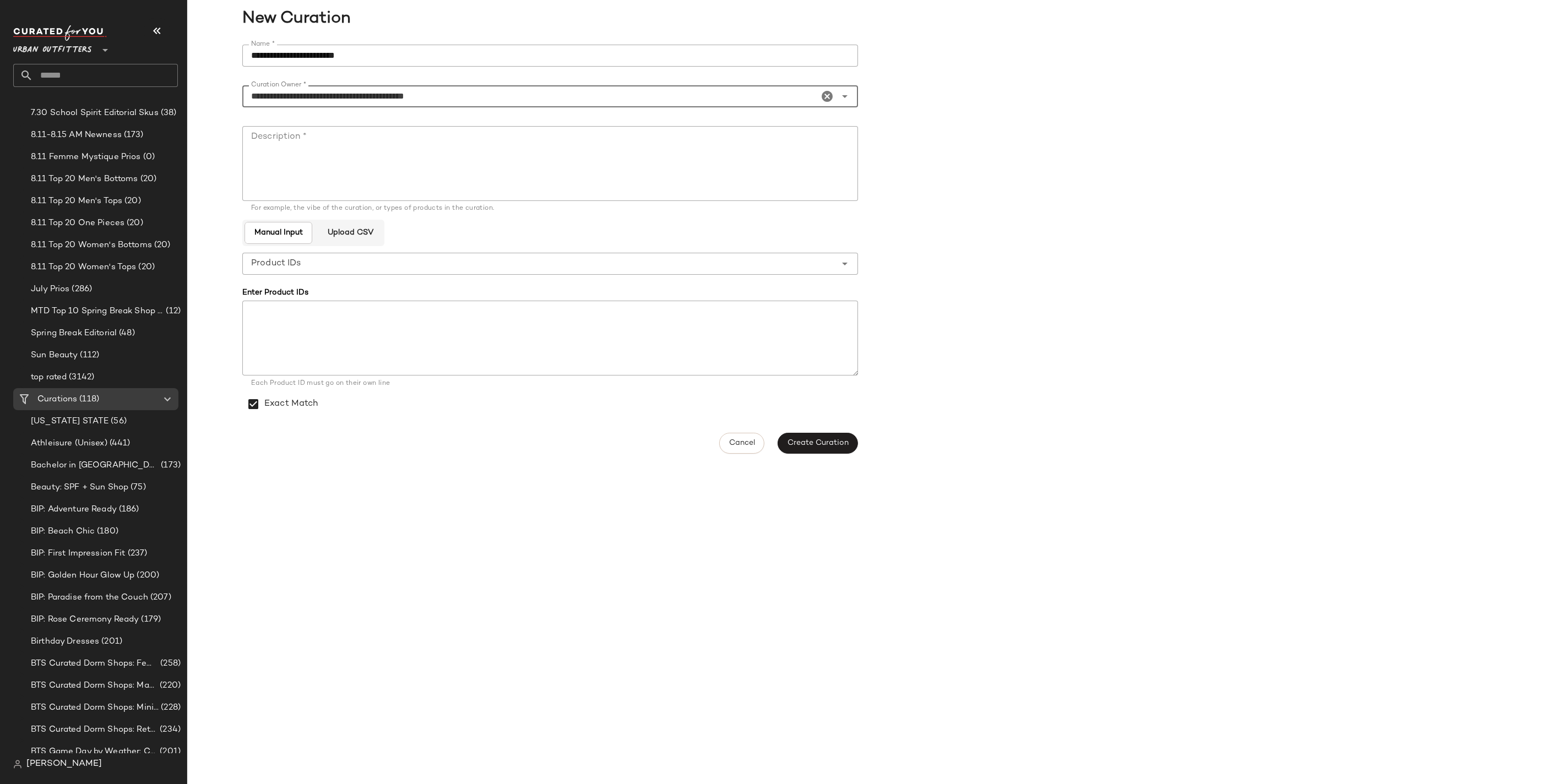
type input "**********"
click at [381, 173] on textarea "Description *" at bounding box center [550, 163] width 616 height 75
paste textarea "**********"
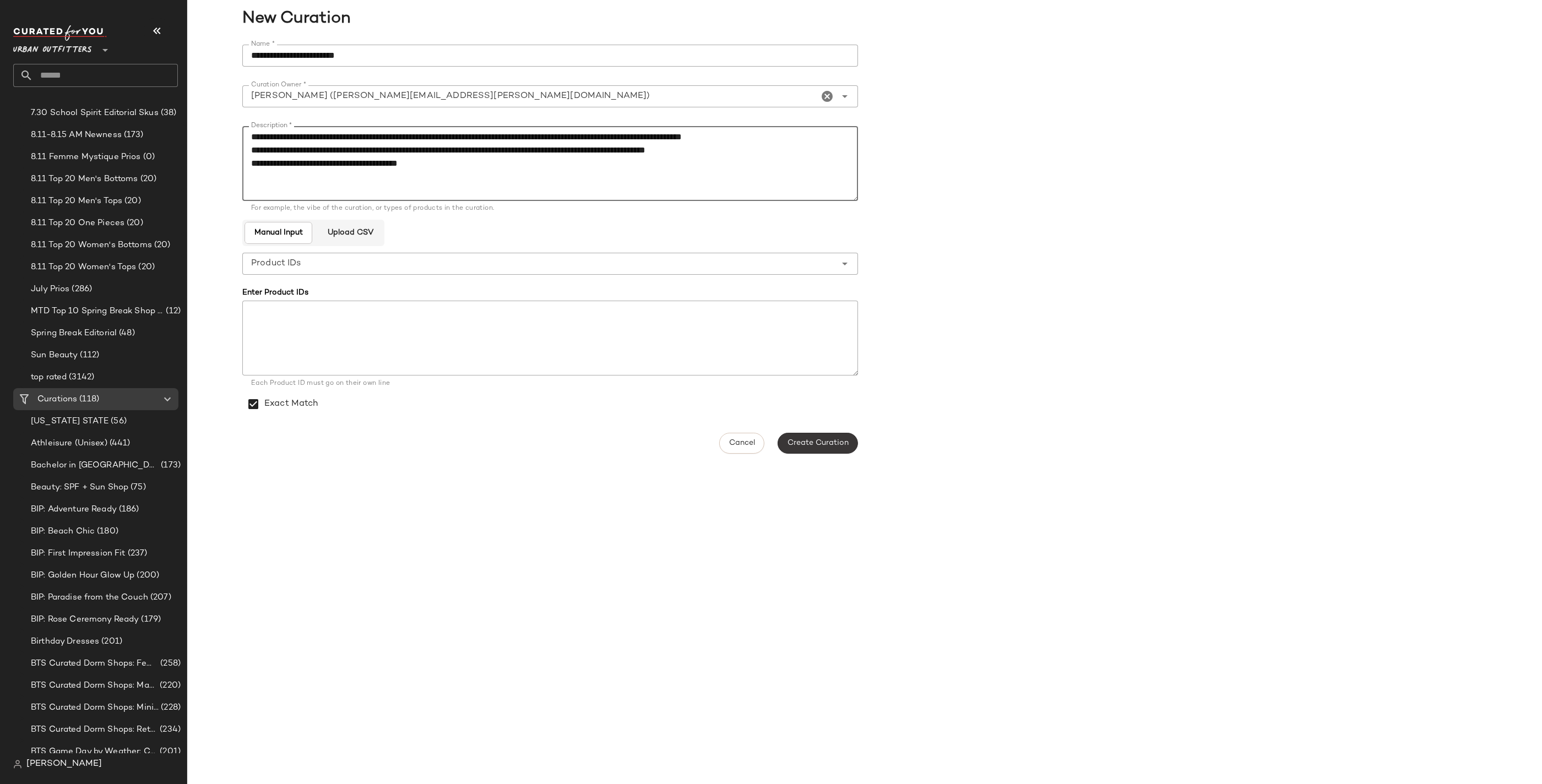
type textarea "**********"
click at [852, 449] on button "Create Curation" at bounding box center [818, 443] width 80 height 21
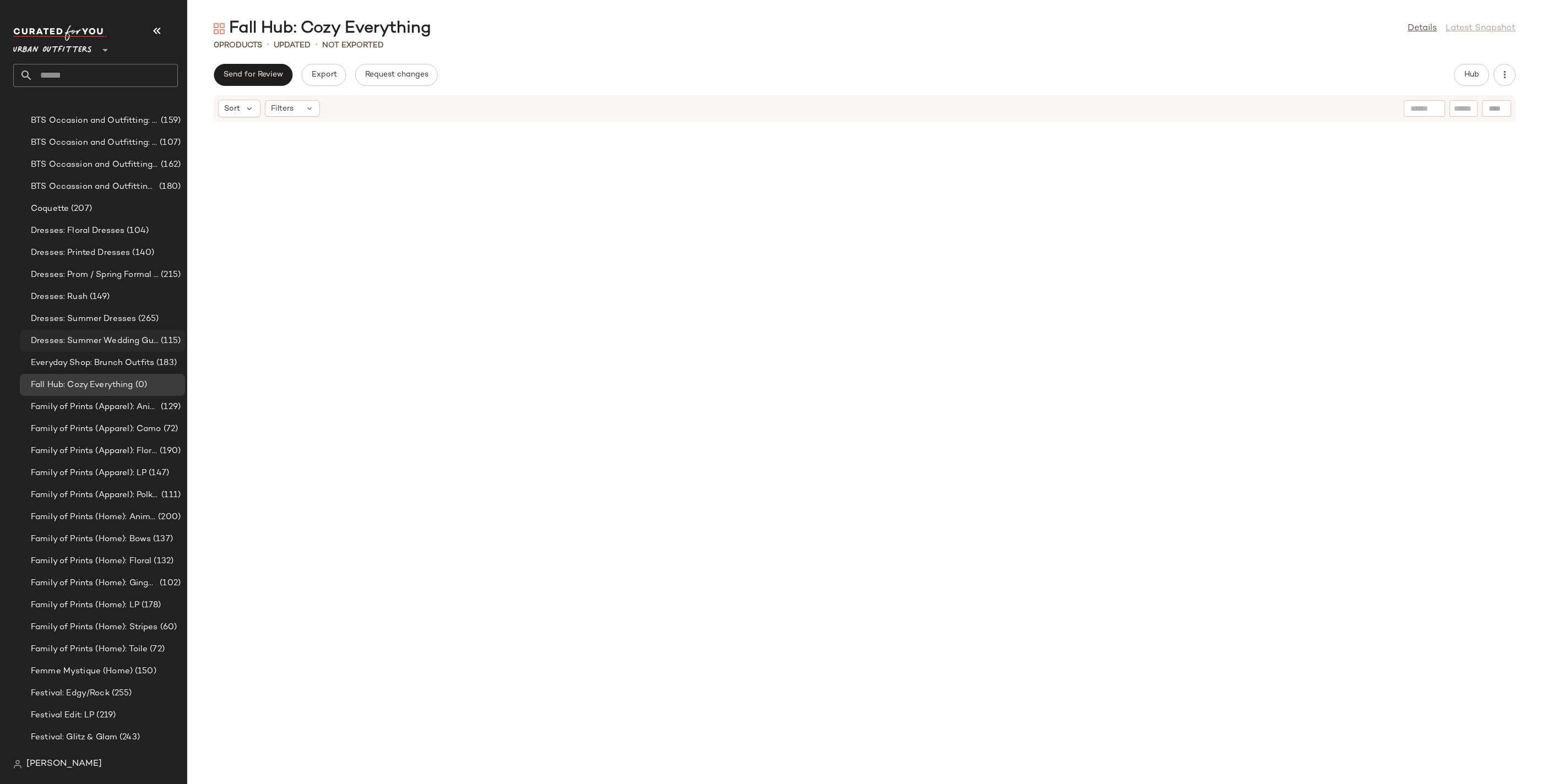
scroll to position [851, 0]
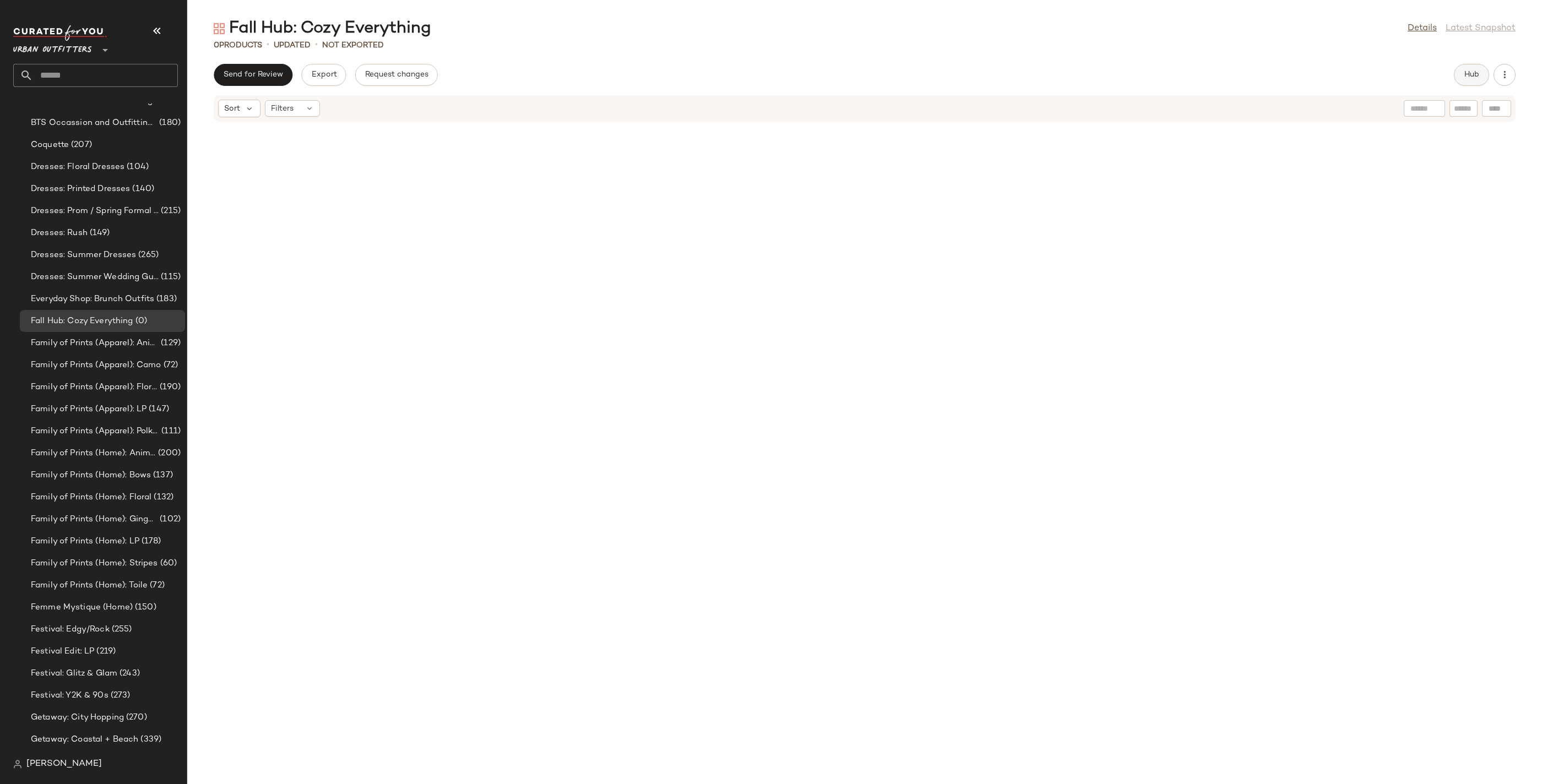
click at [1468, 83] on button "Hub" at bounding box center [1471, 75] width 35 height 22
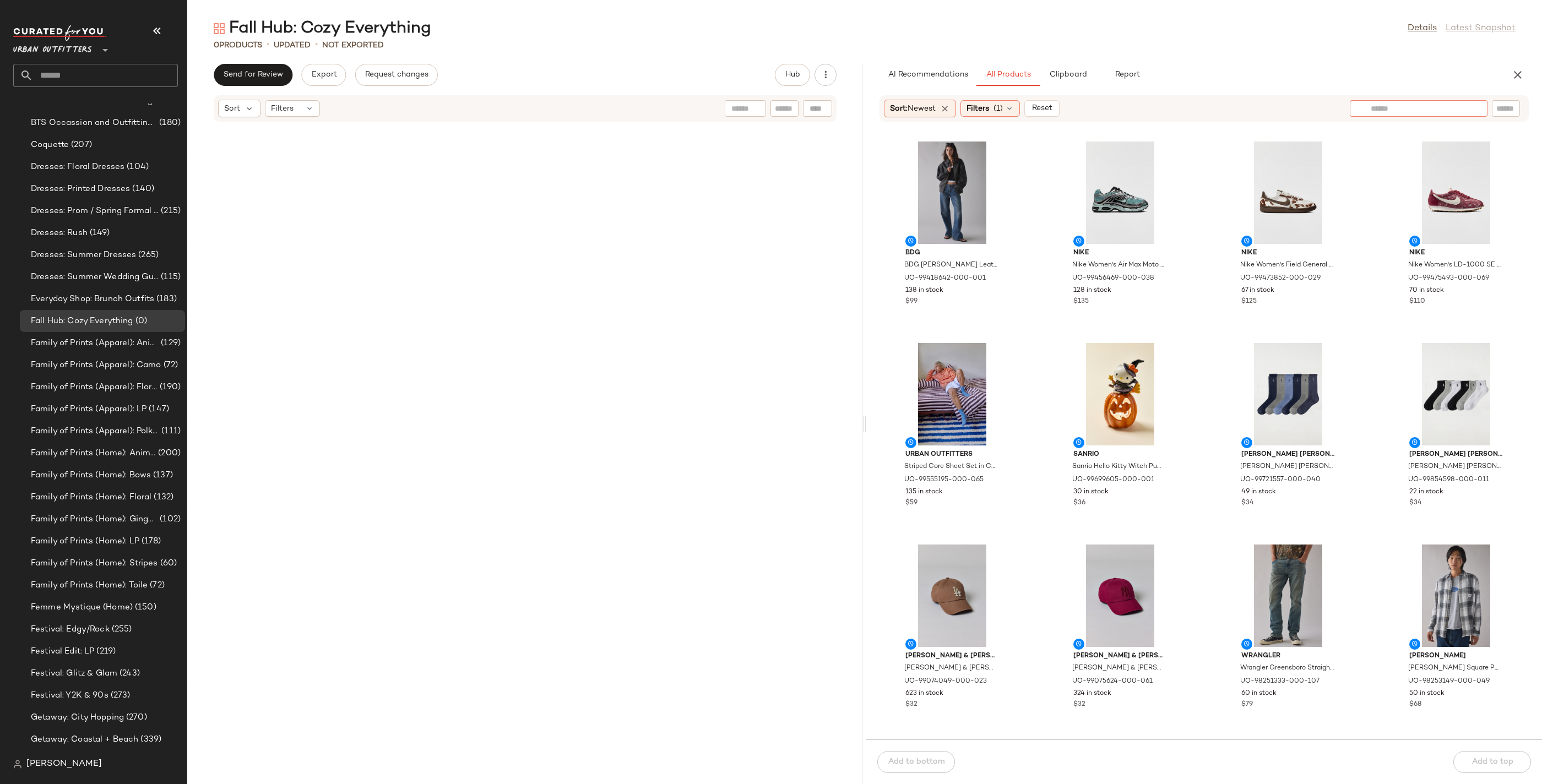
click at [1463, 105] on input "text" at bounding box center [1418, 108] width 96 height 12
type input "****"
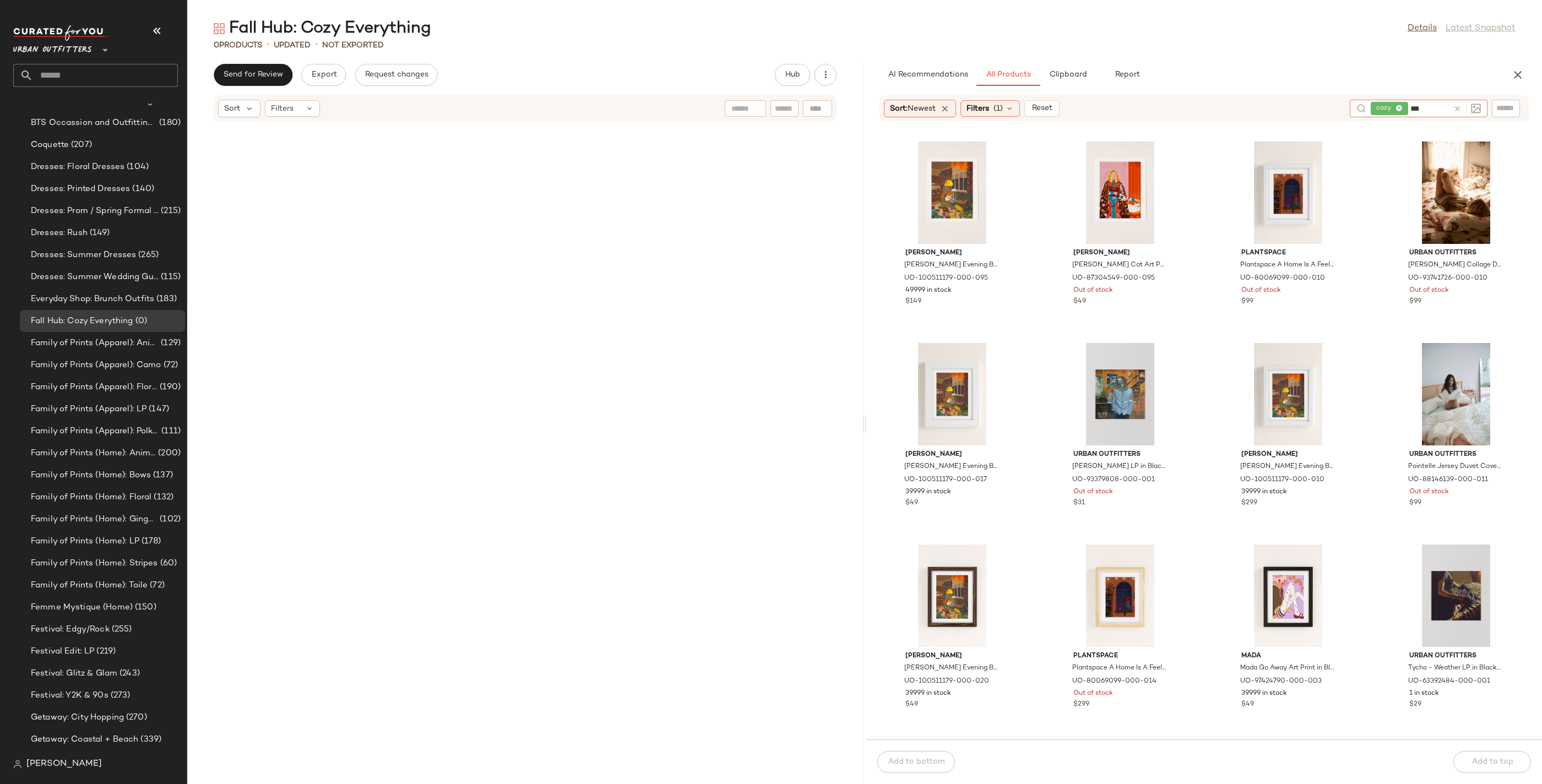
type input "****"
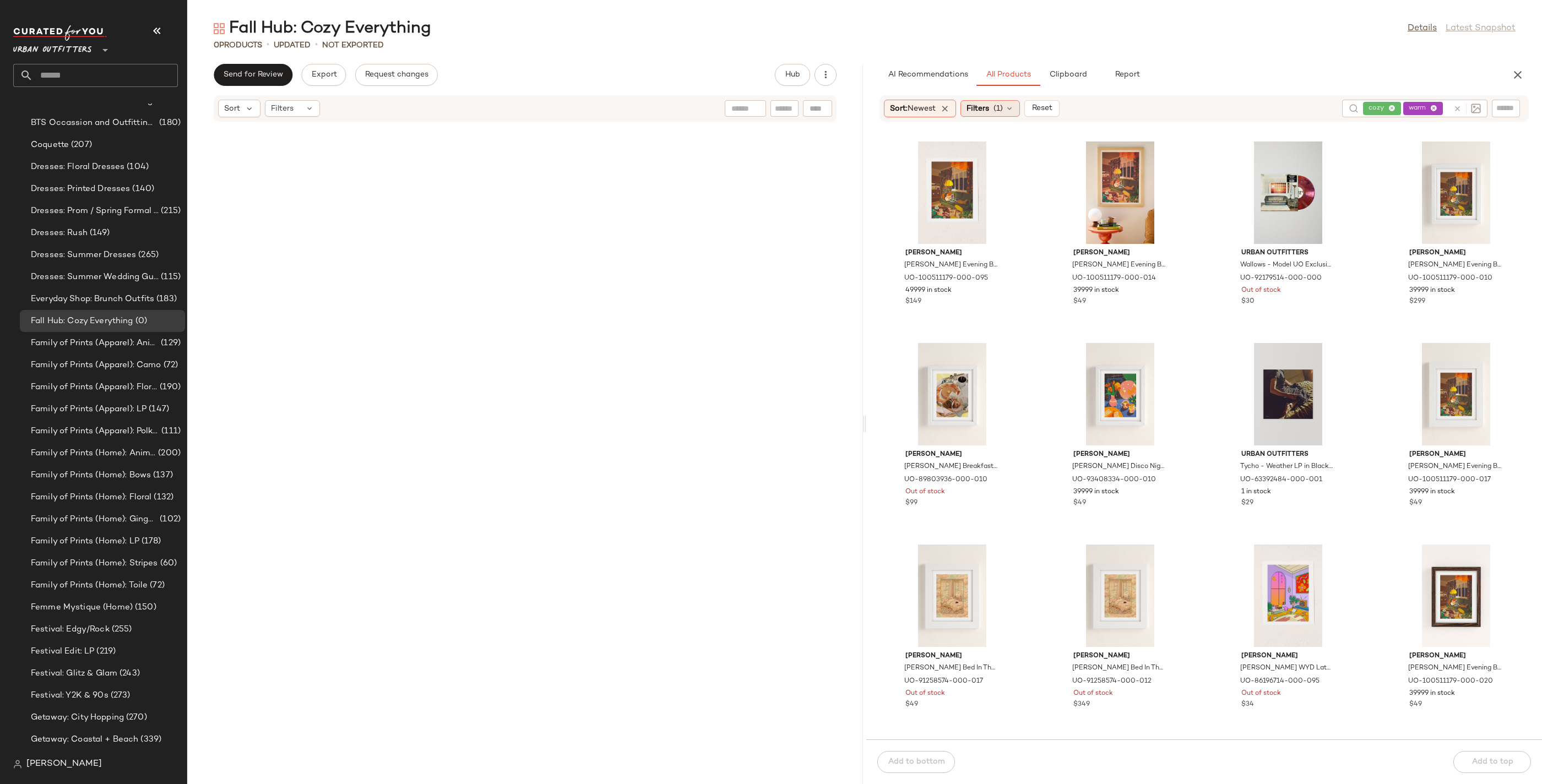
click at [993, 109] on div "Filters (1)" at bounding box center [990, 108] width 60 height 16
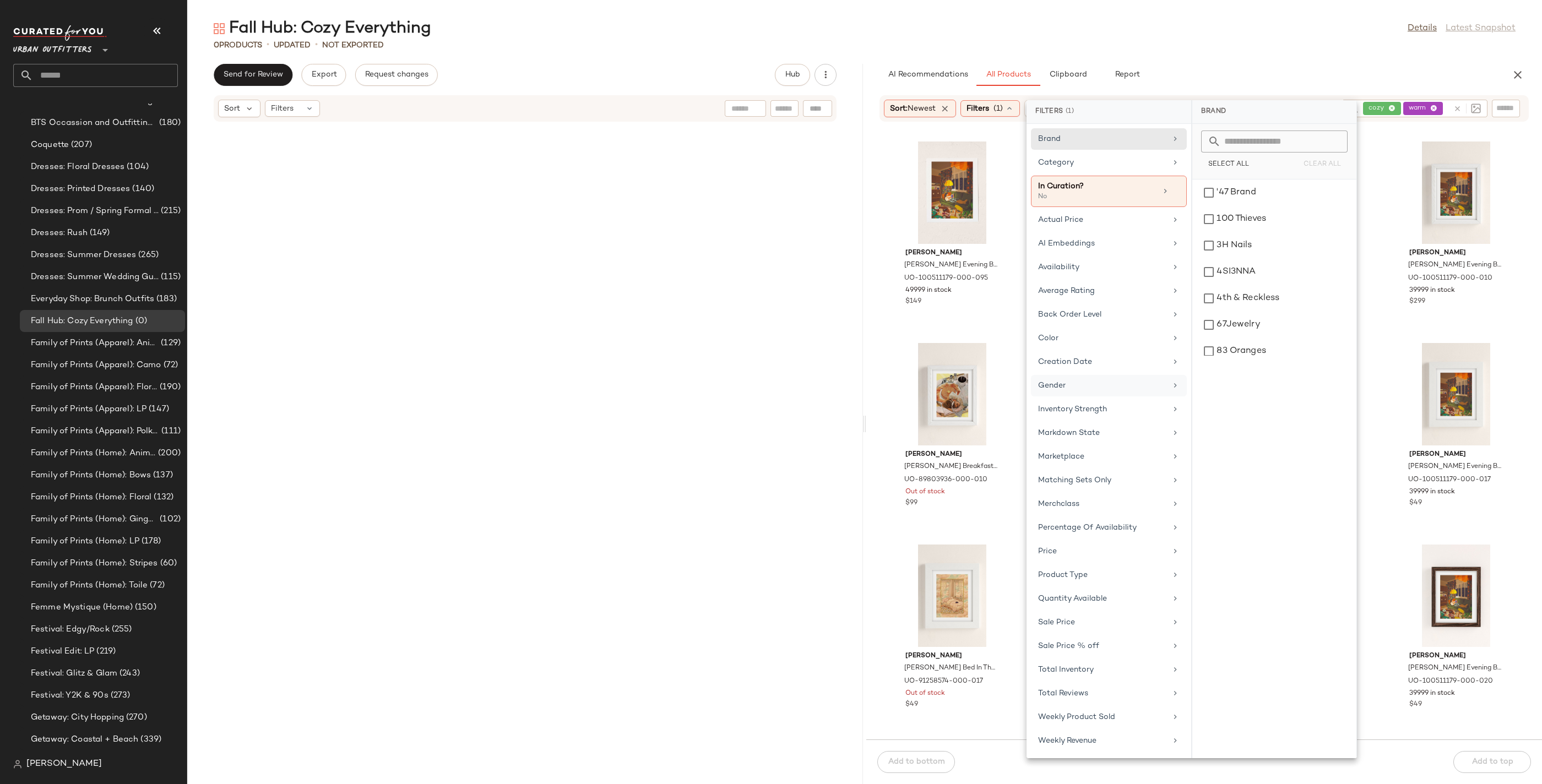
click at [1070, 384] on div "Gender" at bounding box center [1102, 386] width 128 height 12
click at [1238, 206] on div "[DEMOGRAPHIC_DATA]" at bounding box center [1275, 219] width 155 height 26
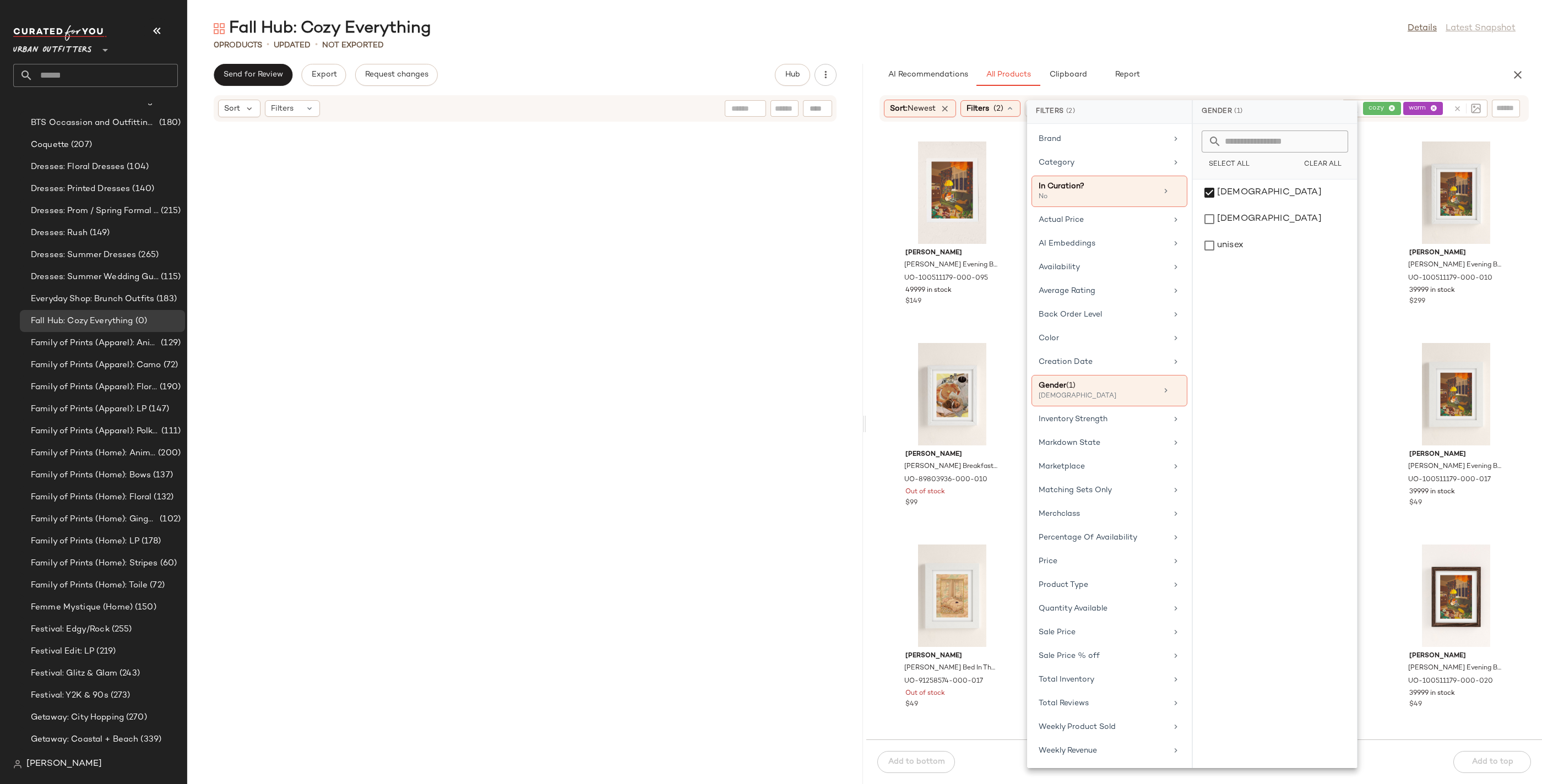
click at [1297, 89] on div "AI Recommendations All Products Clipboard Report Sort: Newest Filters (2) Reset…" at bounding box center [1204, 424] width 676 height 720
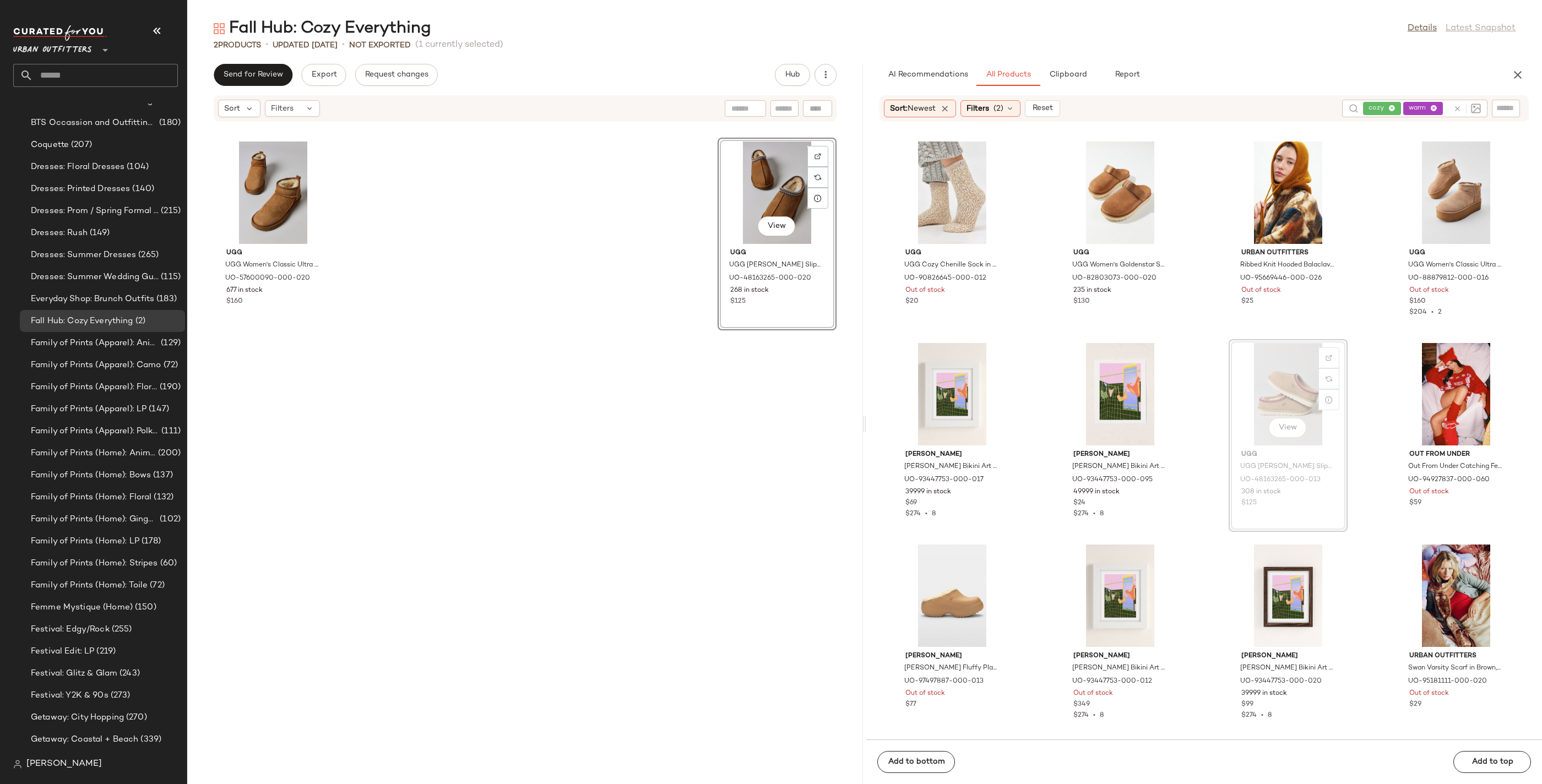
drag, startPoint x: 1299, startPoint y: 446, endPoint x: 1290, endPoint y: 446, distance: 9.0
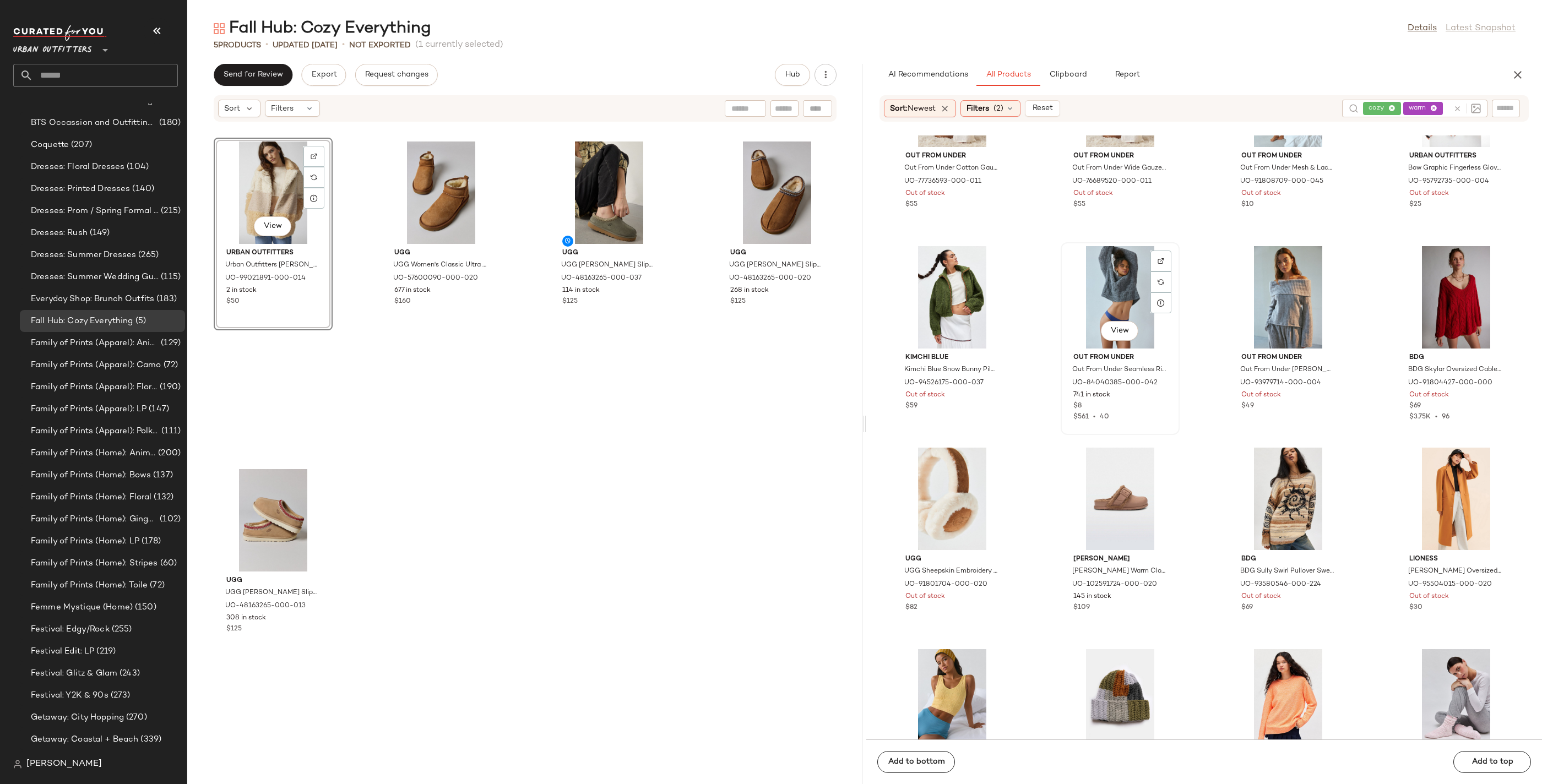
scroll to position [8204, 0]
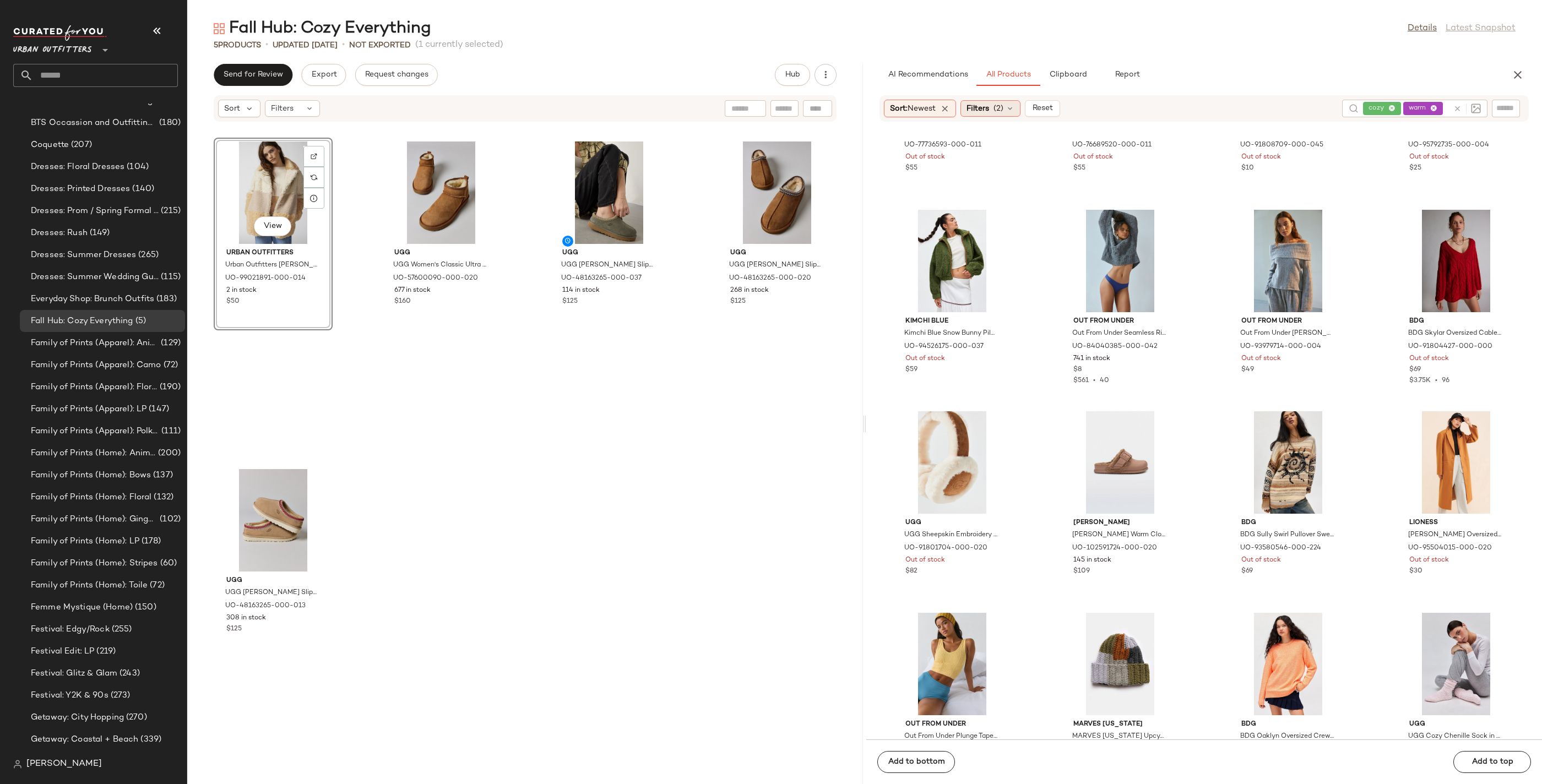
click at [992, 111] on div "Filters (2)" at bounding box center [990, 108] width 60 height 16
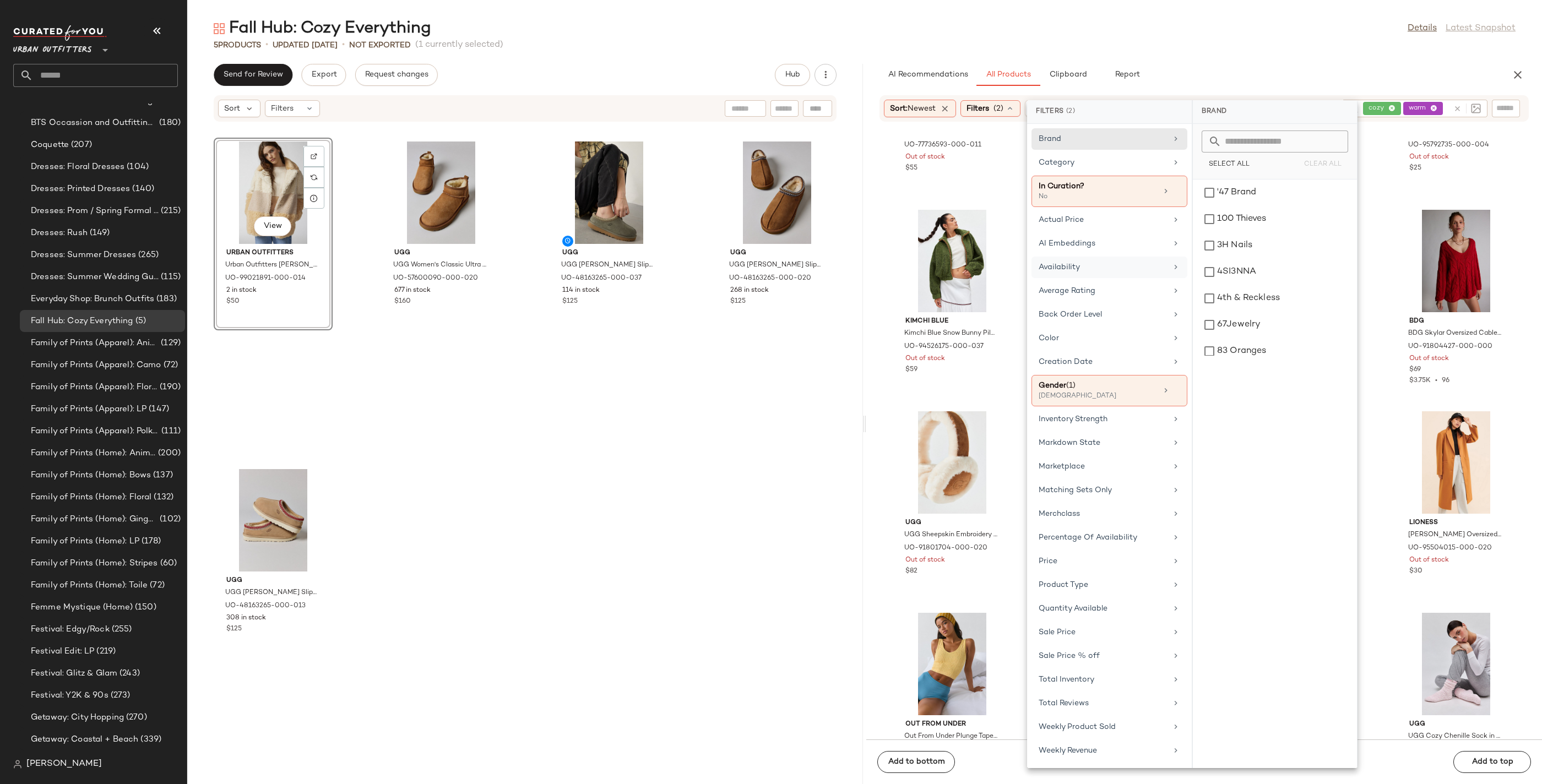
click at [1035, 280] on div "Availability" at bounding box center [1109, 291] width 156 height 22
click at [1239, 206] on div "in_stock" at bounding box center [1275, 219] width 155 height 26
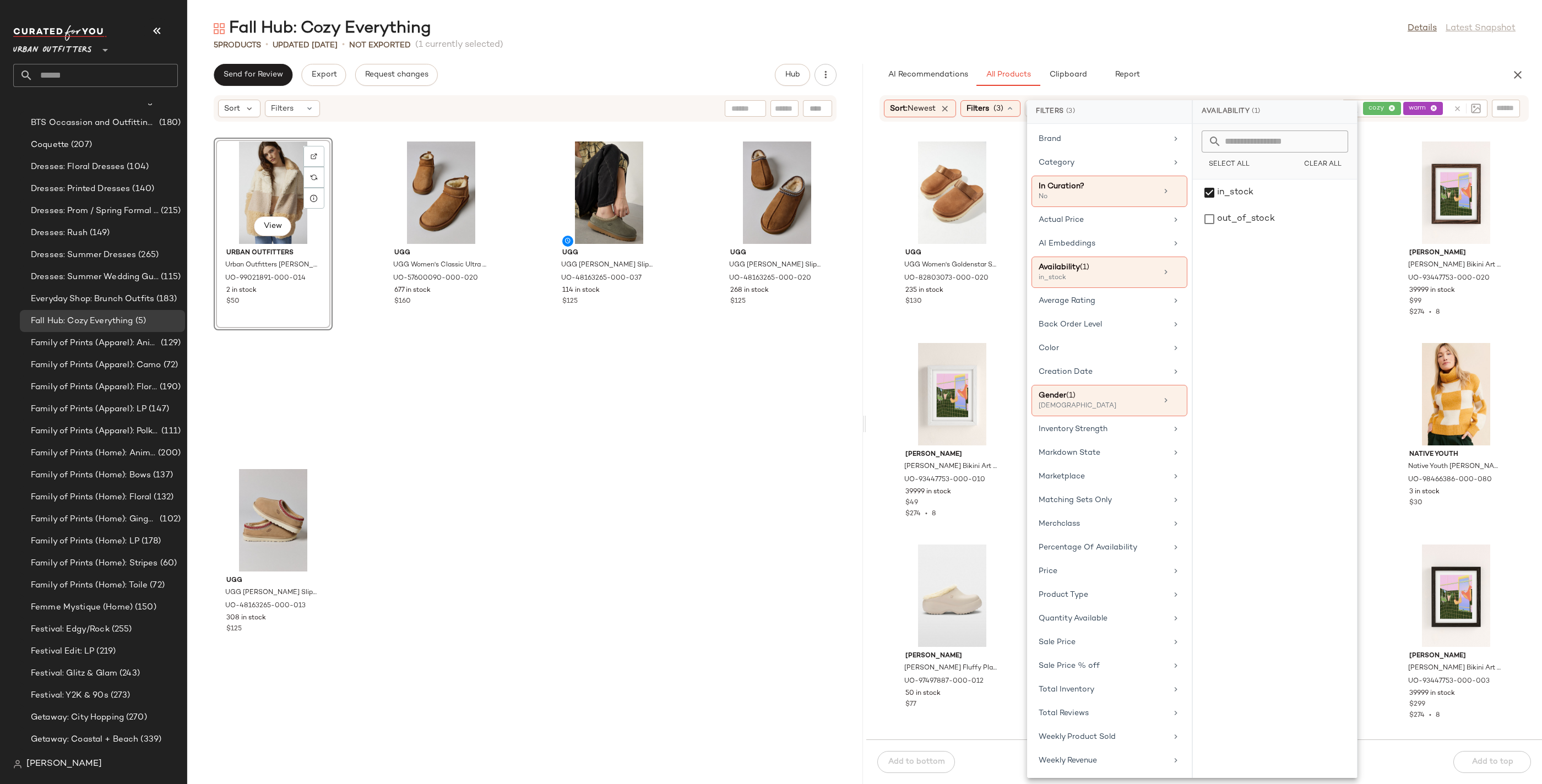
click at [1005, 337] on div "UGG UGG Women's Goldenstar Suede Clog in Chestnut, Women's at Urban Outfitters …" at bounding box center [1204, 437] width 676 height 604
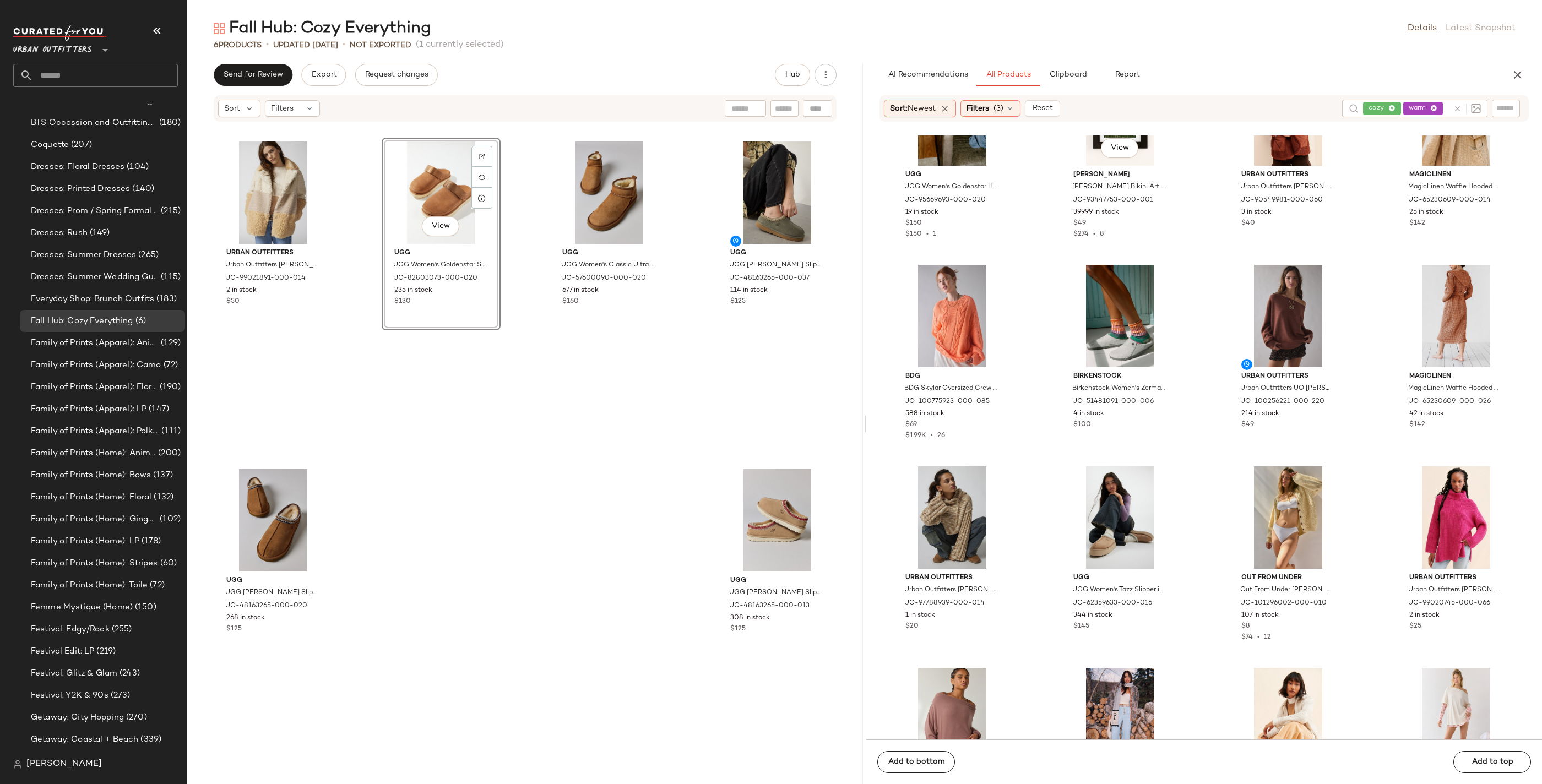
scroll to position [695, 0]
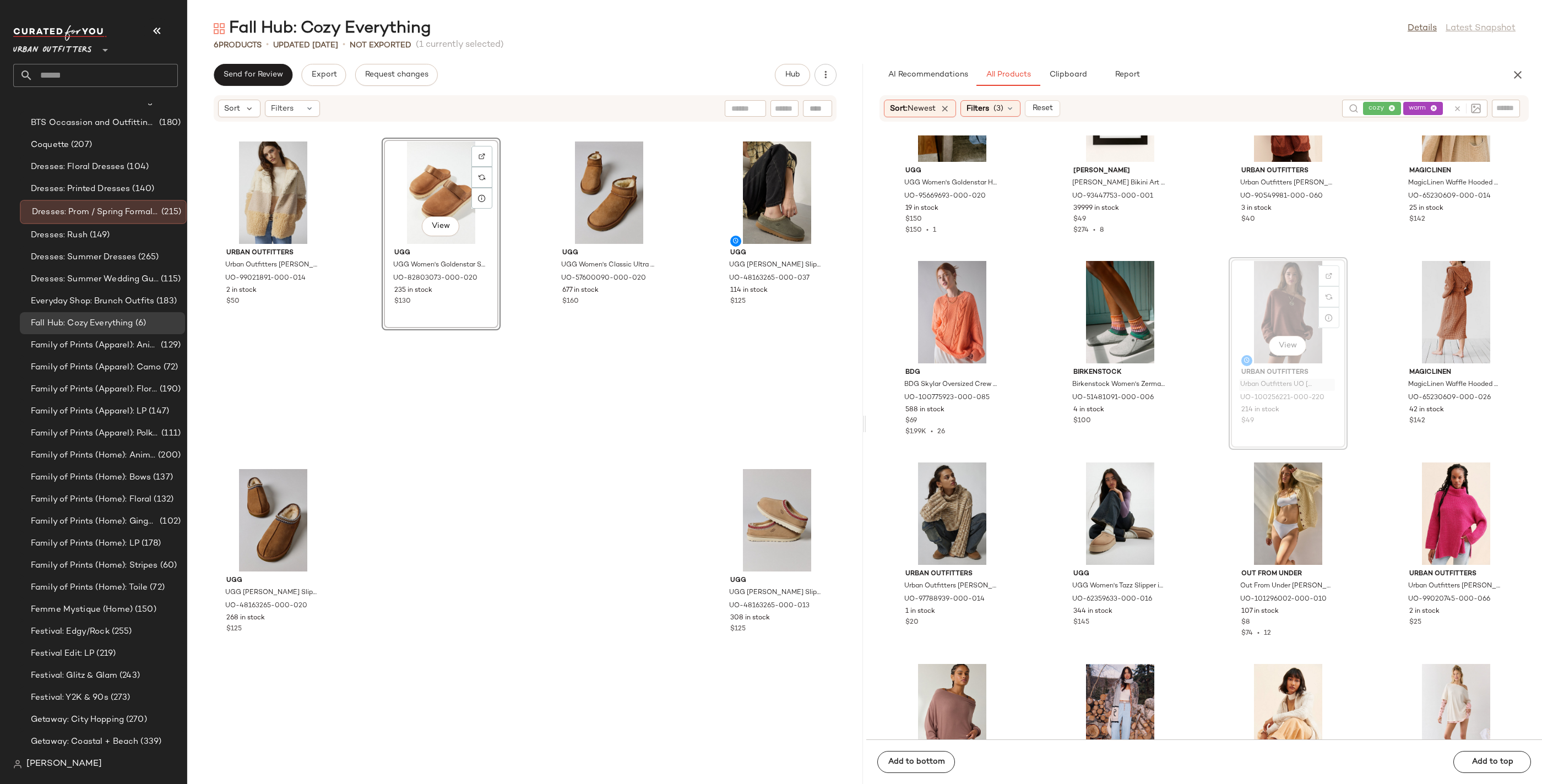
drag, startPoint x: 1291, startPoint y: 384, endPoint x: 1277, endPoint y: 378, distance: 15.2
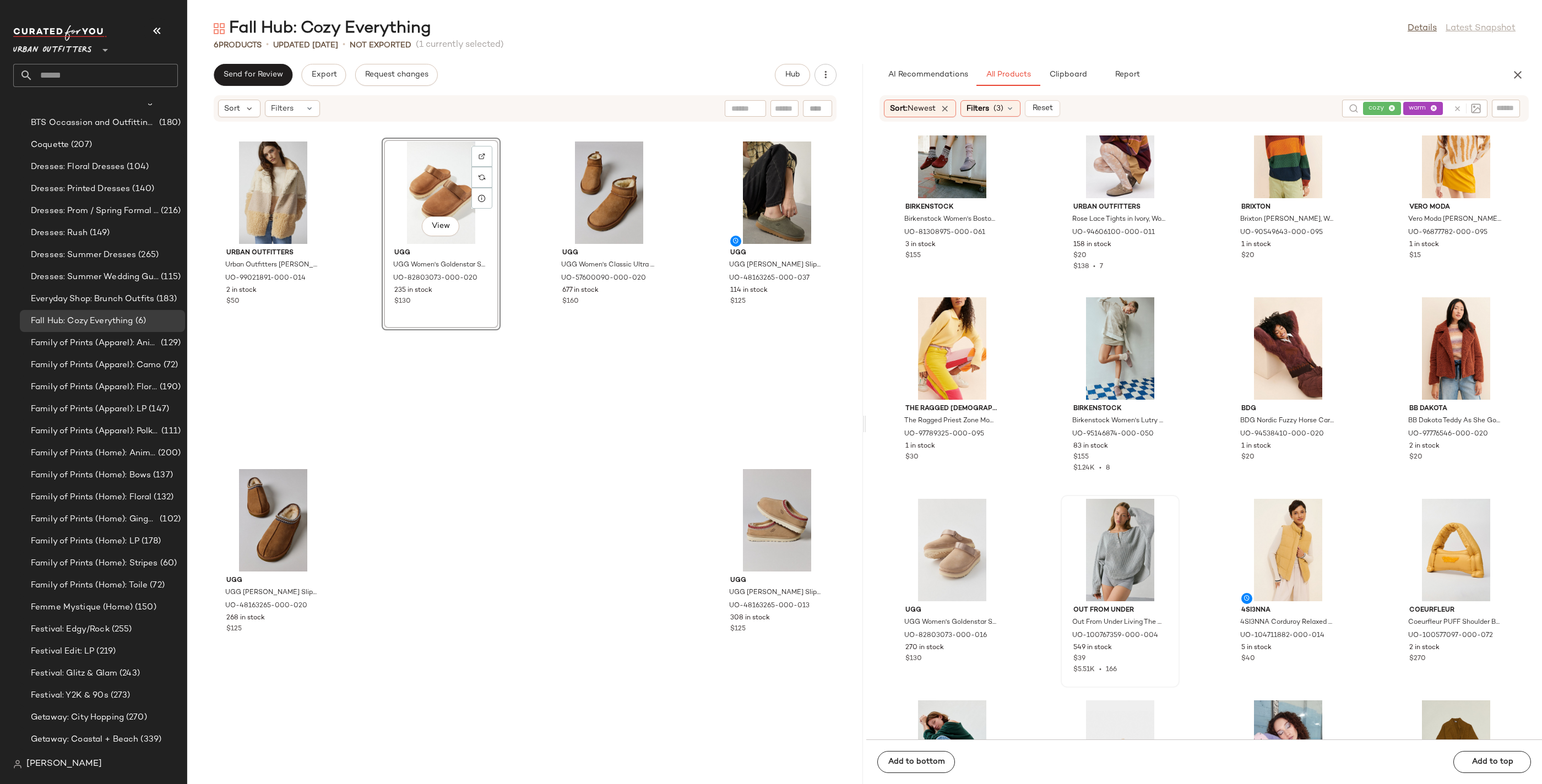
scroll to position [1466, 0]
drag, startPoint x: 1126, startPoint y: 549, endPoint x: 1118, endPoint y: 545, distance: 8.9
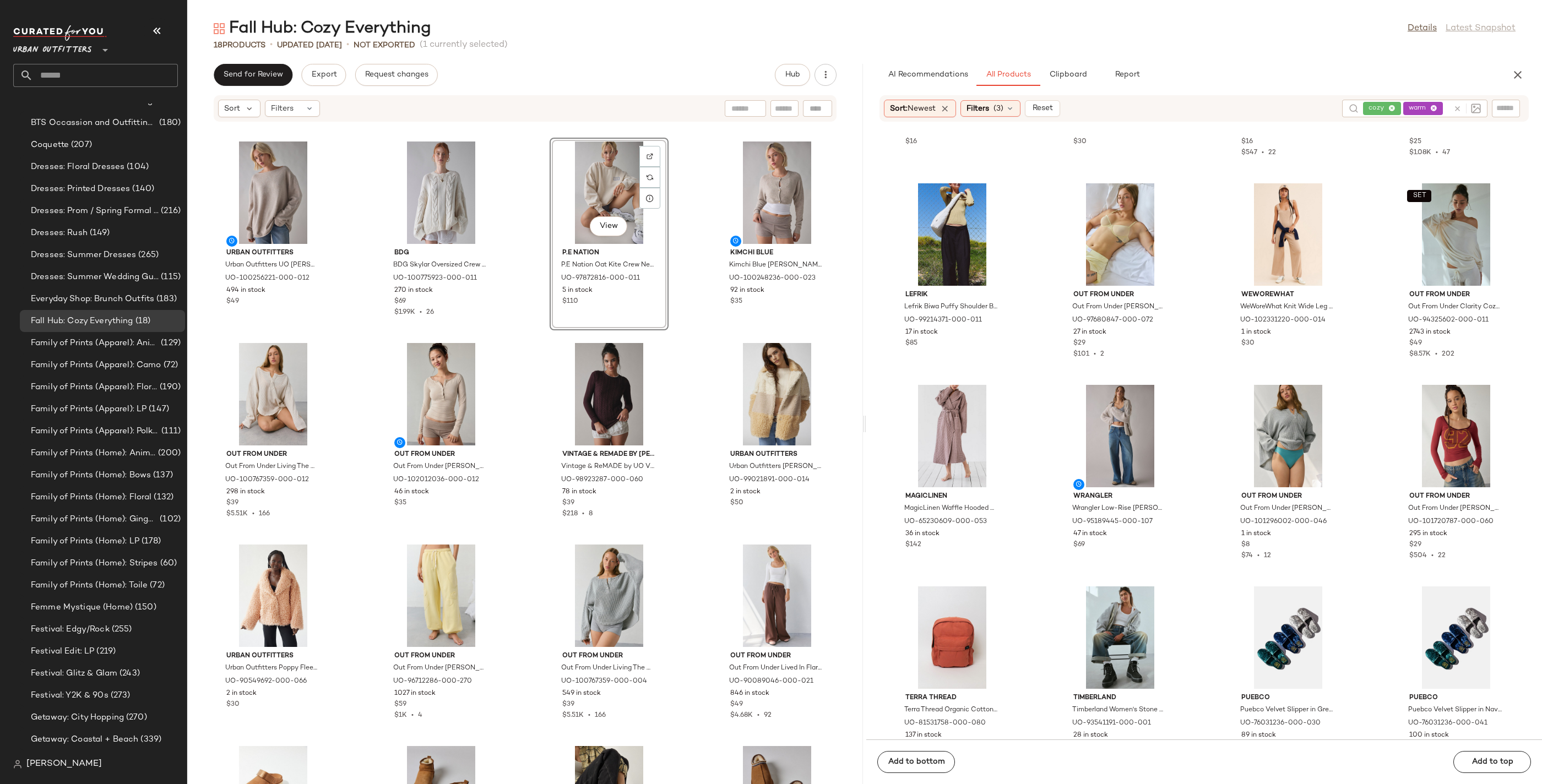
scroll to position [8436, 0]
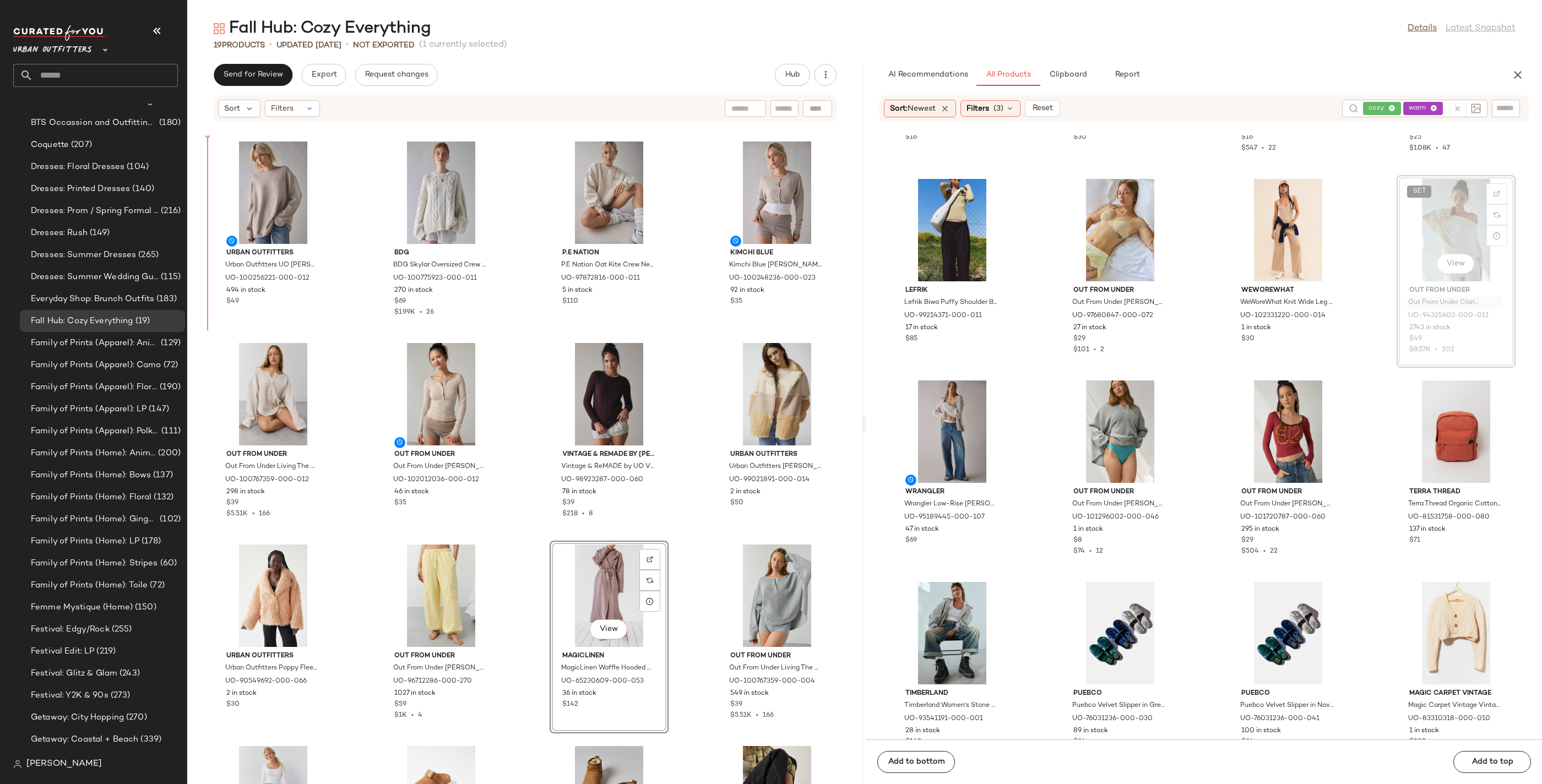
drag, startPoint x: 1447, startPoint y: 326, endPoint x: 1441, endPoint y: 327, distance: 6.1
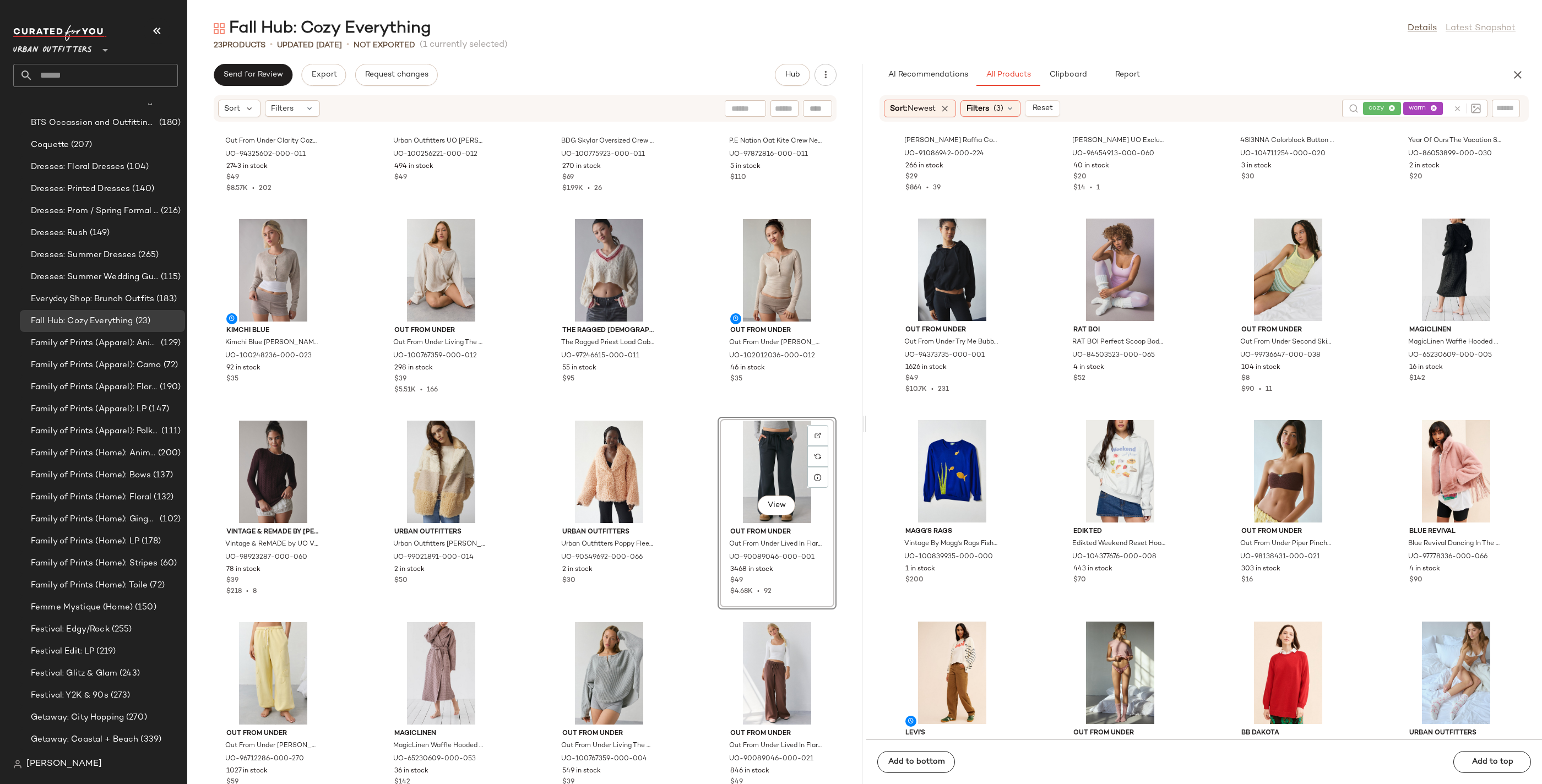
scroll to position [265, 0]
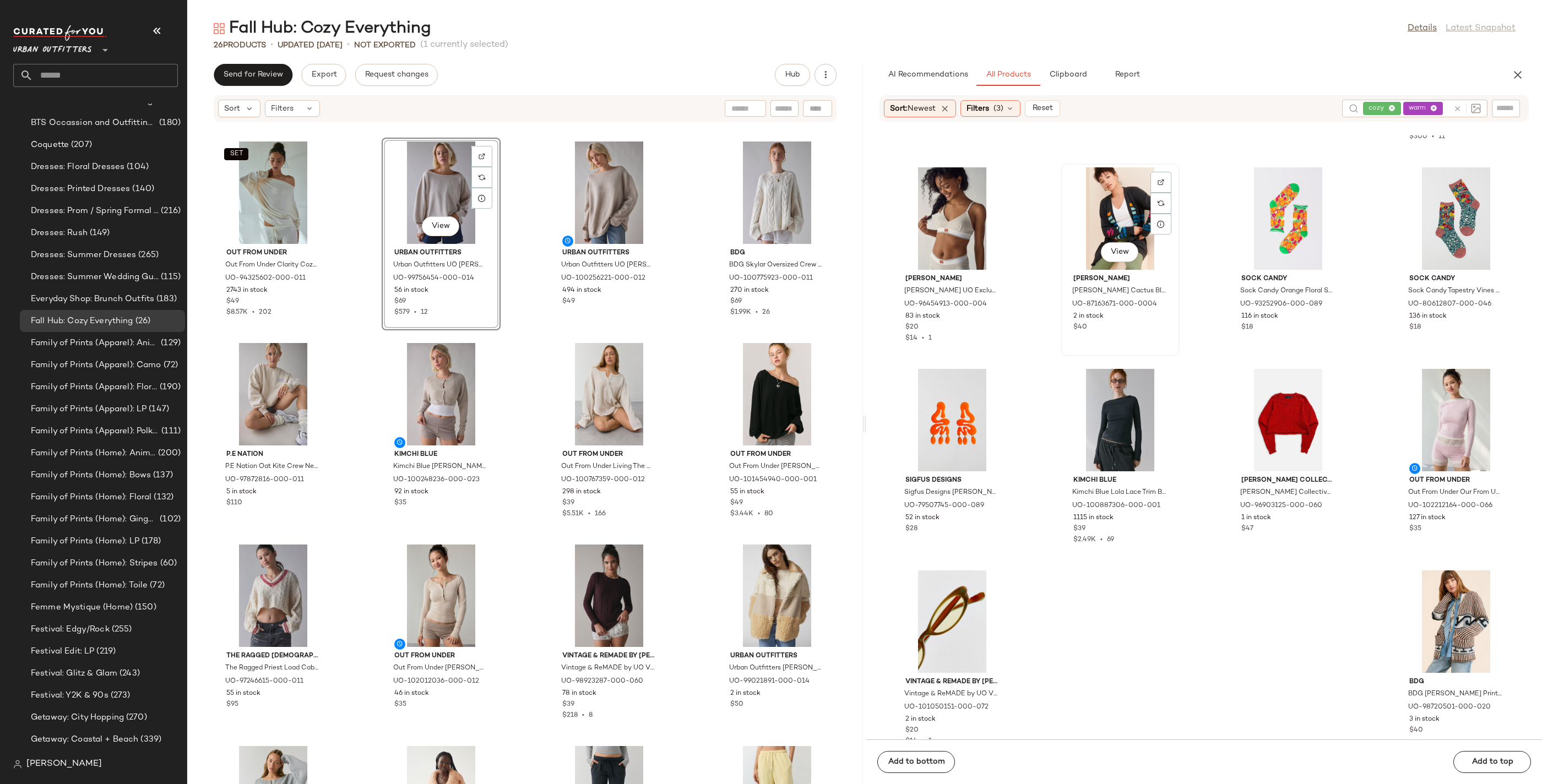
scroll to position [13304, 0]
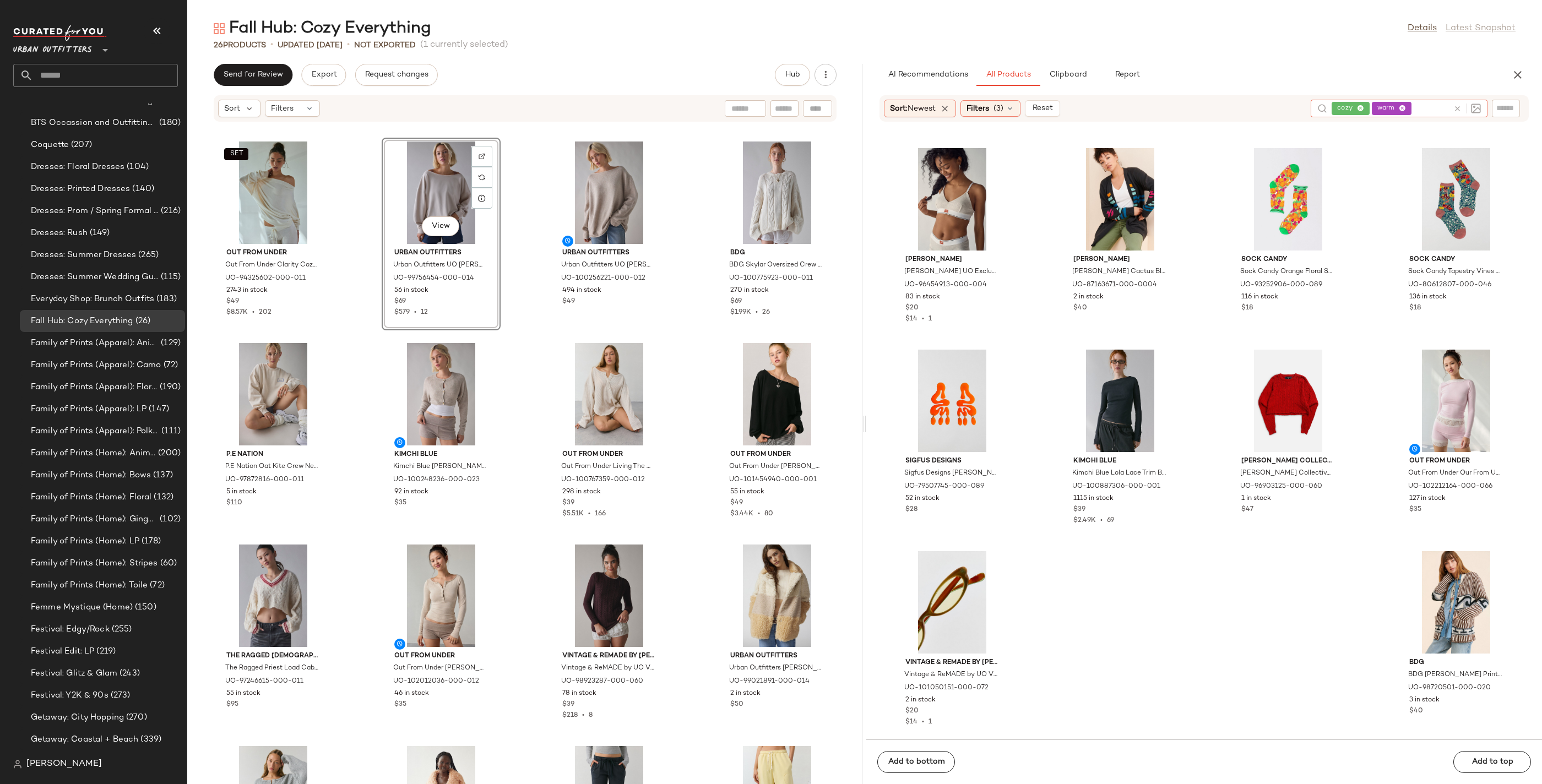
click at [1388, 107] on div "cozy warm" at bounding box center [1390, 108] width 117 height 18
click at [1403, 105] on icon at bounding box center [1403, 108] width 7 height 7
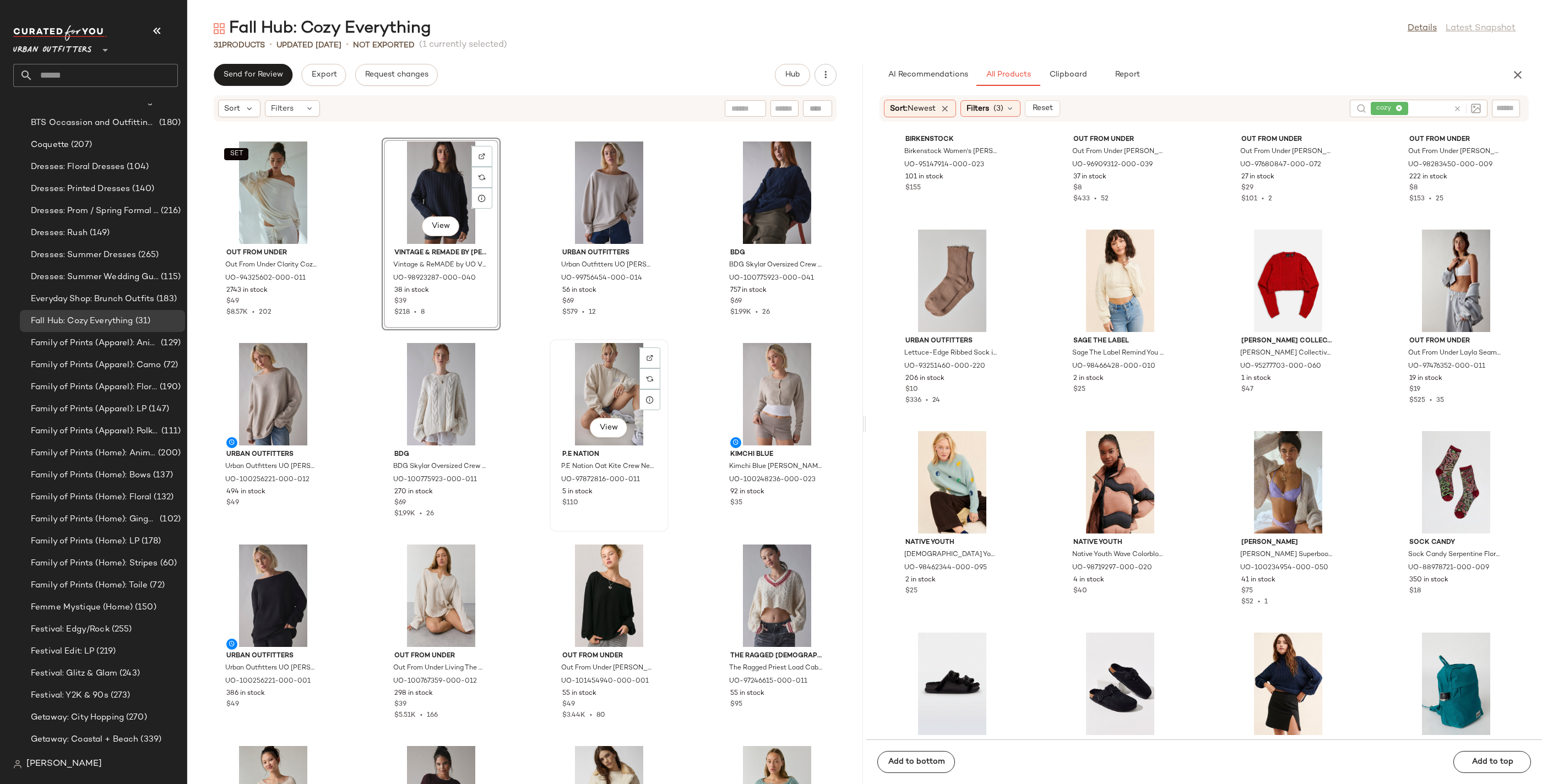
scroll to position [966, 0]
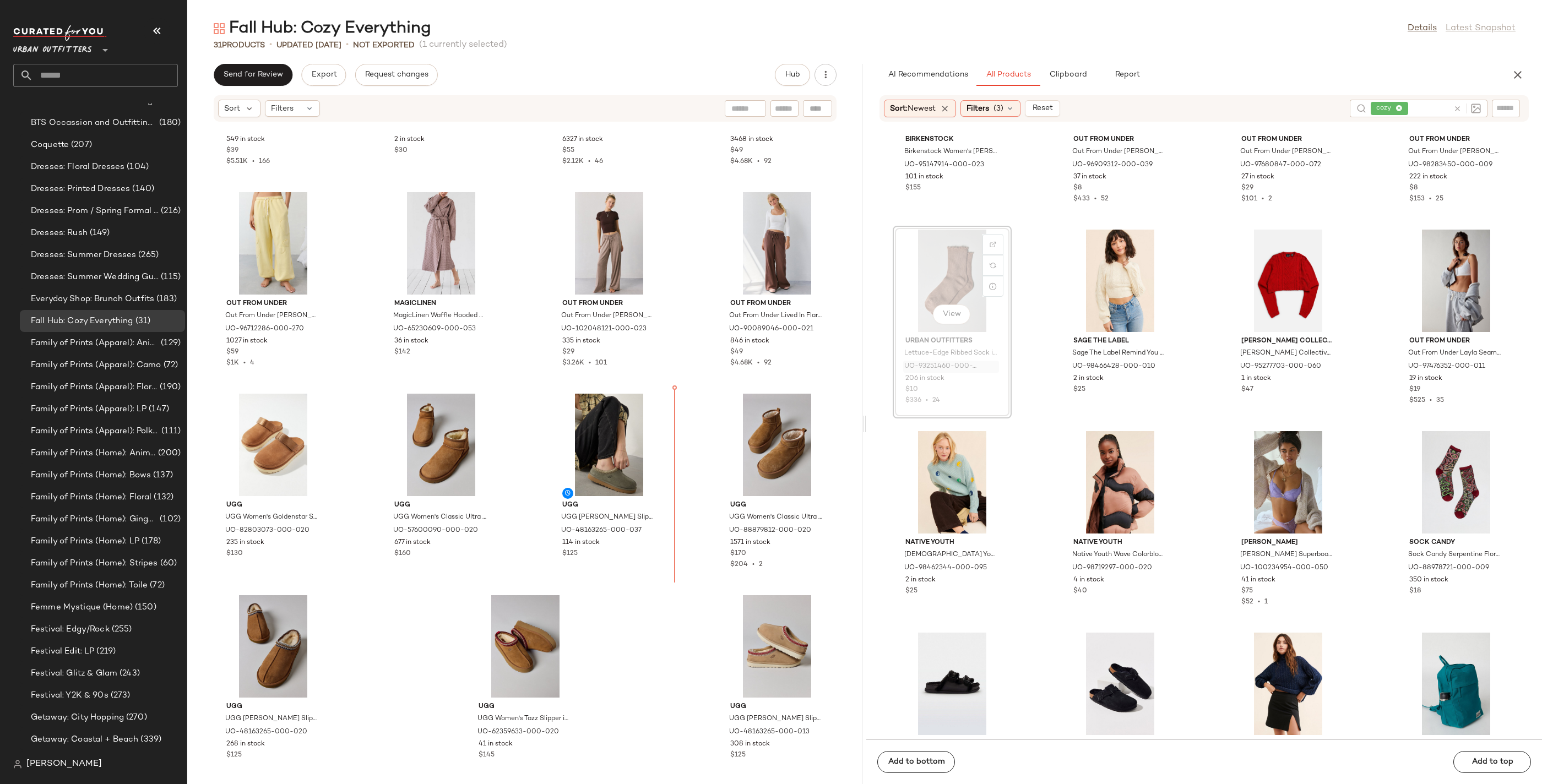
drag, startPoint x: 945, startPoint y: 369, endPoint x: 939, endPoint y: 373, distance: 7.2
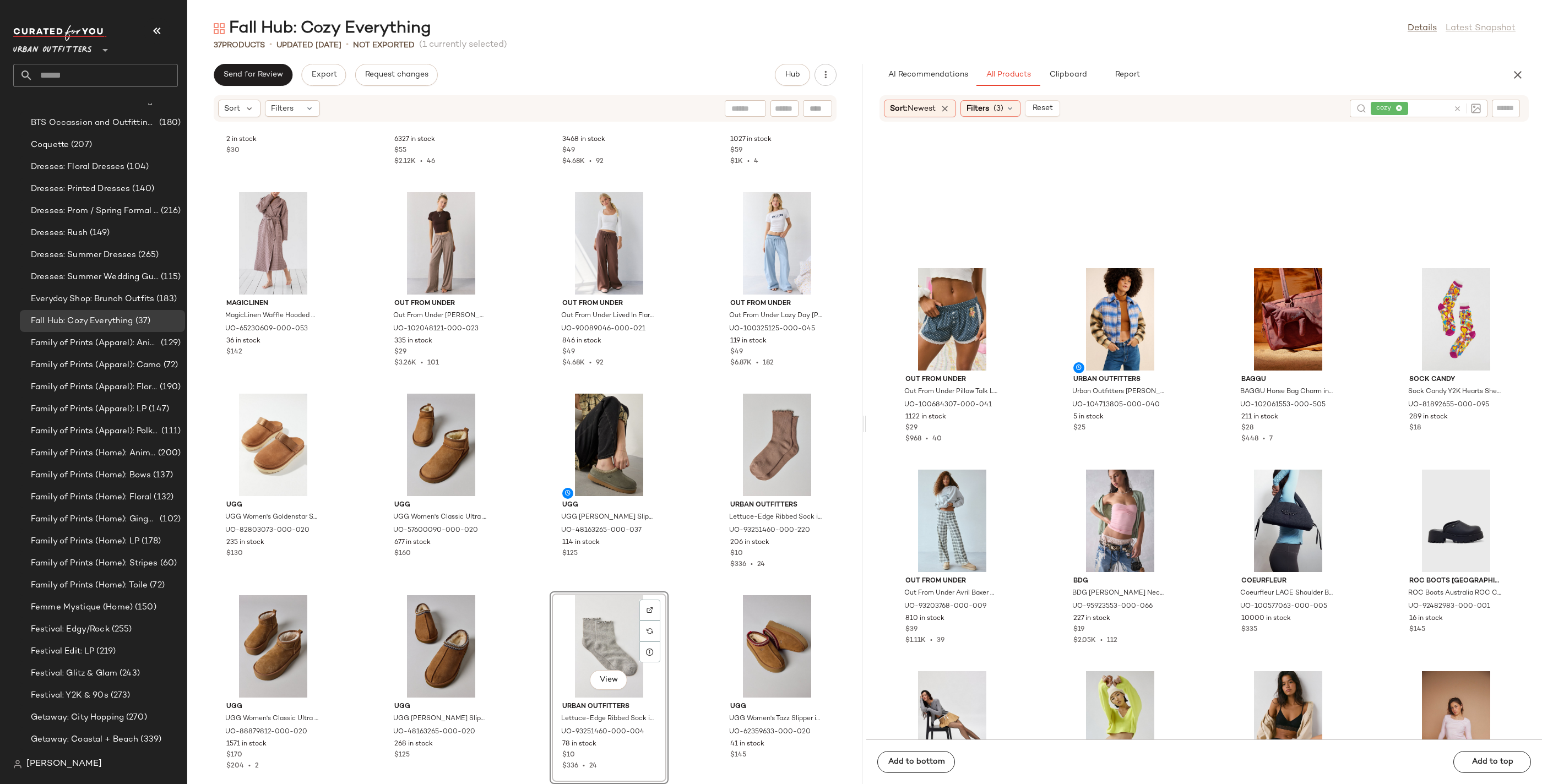
scroll to position [12049, 0]
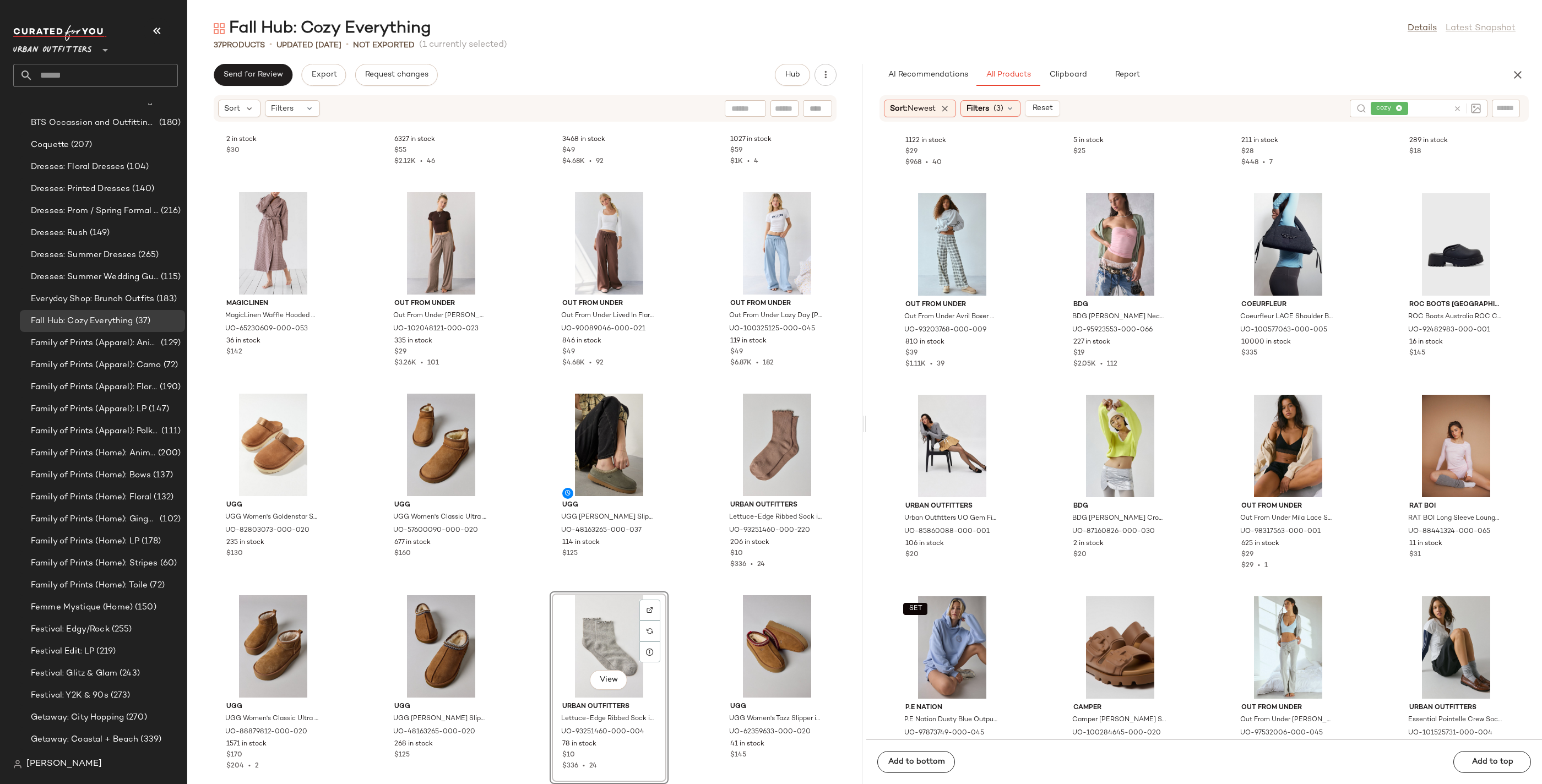
click at [1455, 107] on icon at bounding box center [1457, 108] width 8 height 8
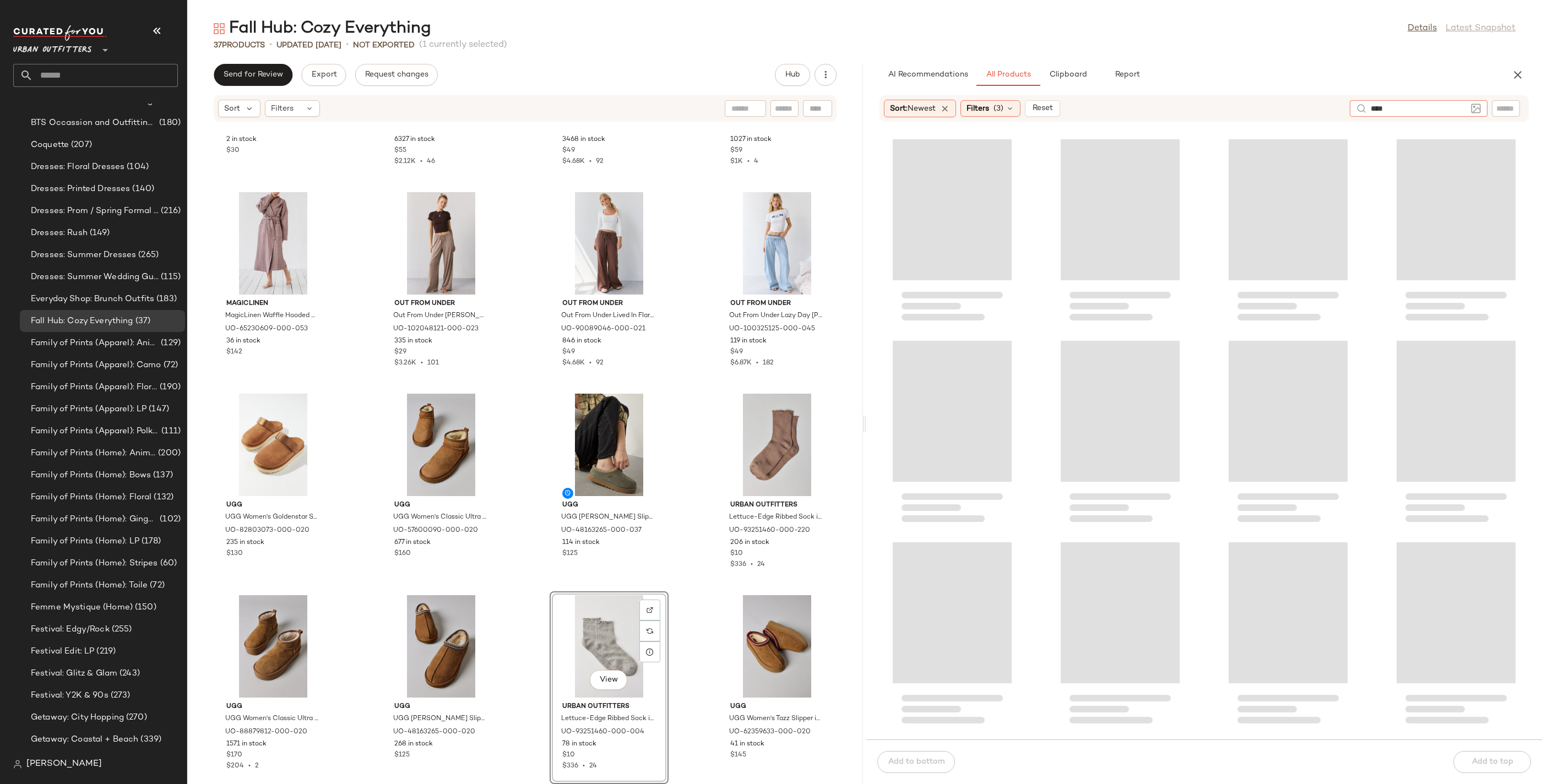
type input "*****"
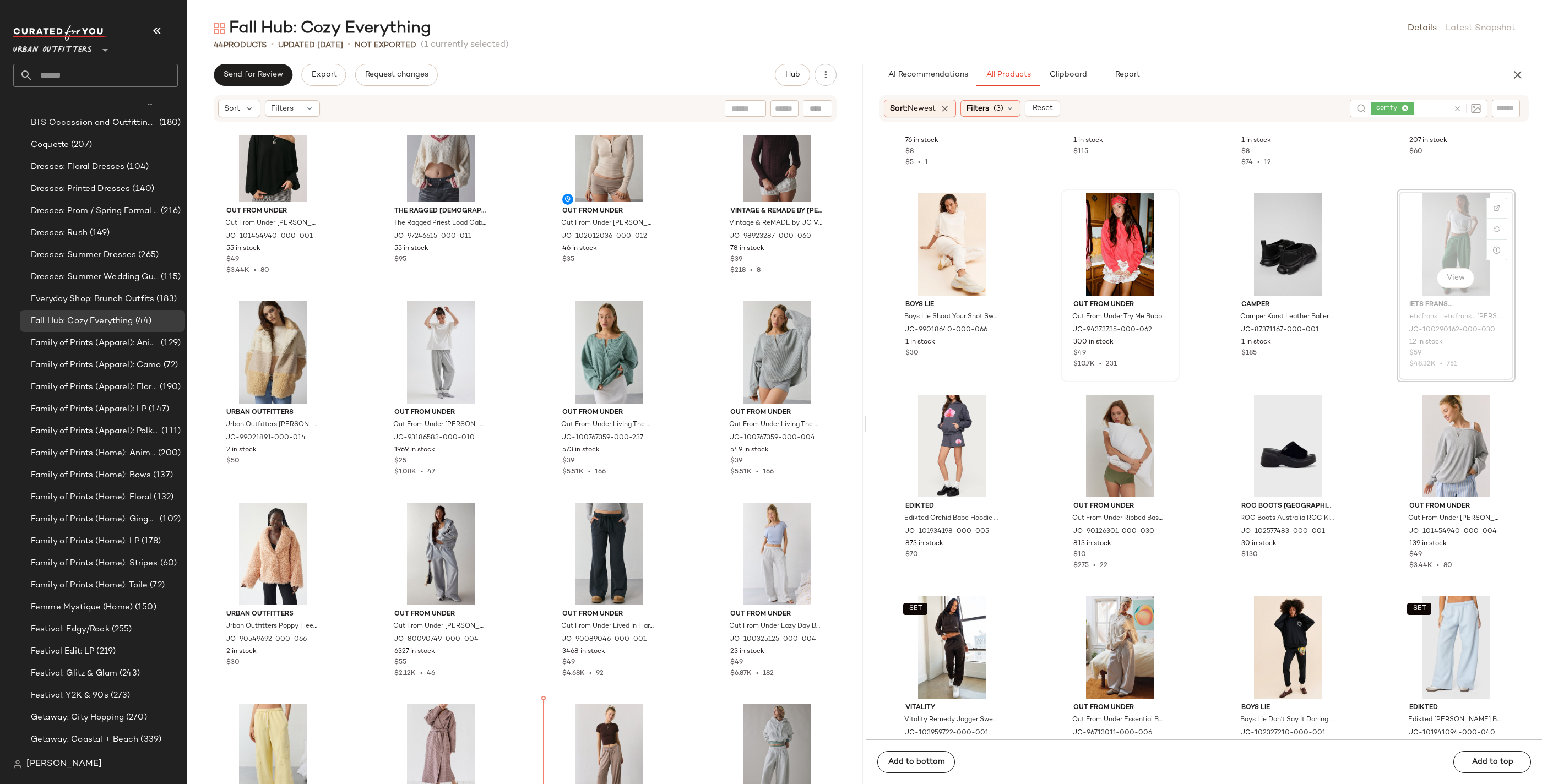
scroll to position [875, 0]
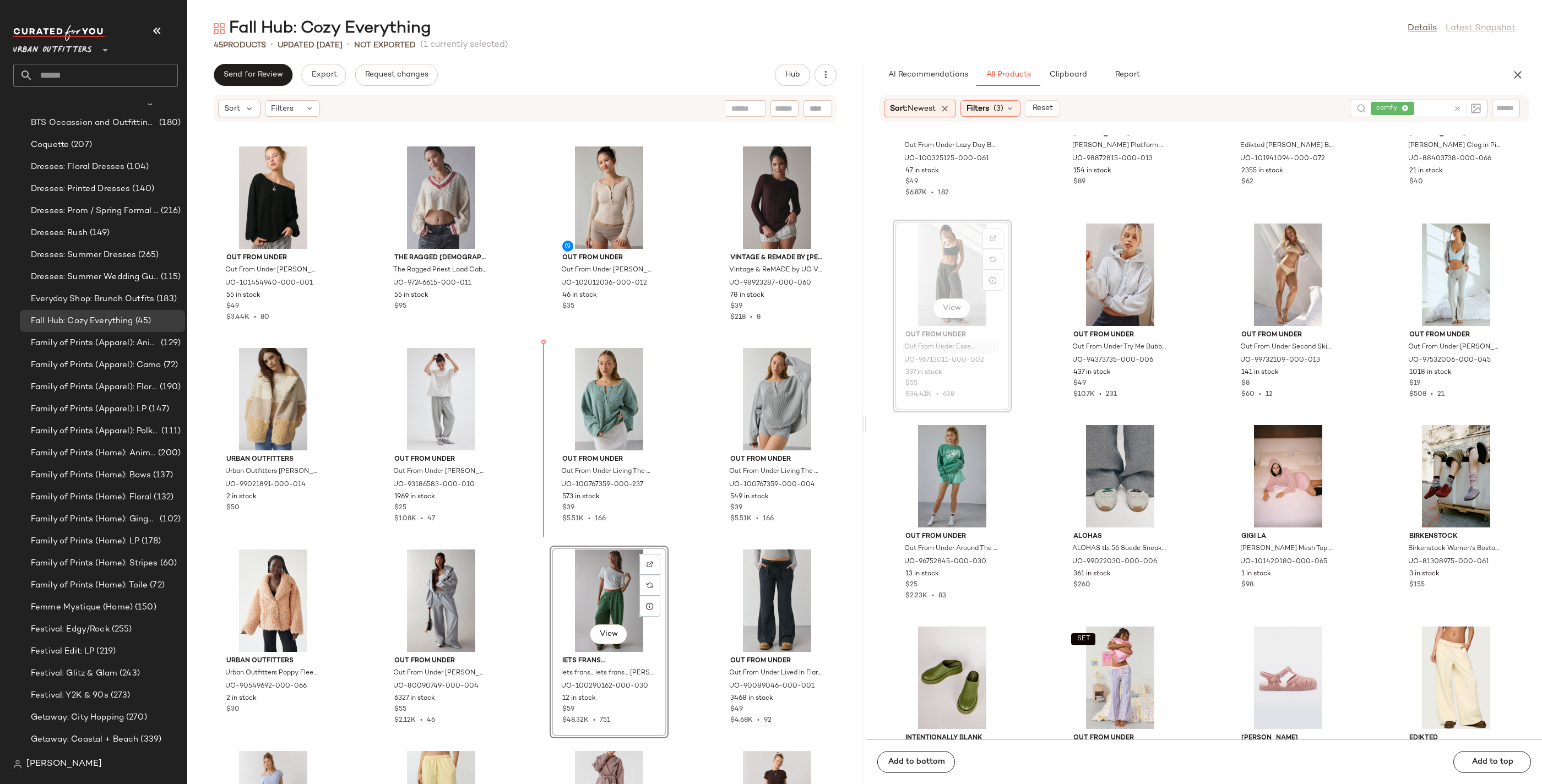
scroll to position [811, 0]
drag, startPoint x: 981, startPoint y: 348, endPoint x: 974, endPoint y: 352, distance: 8.1
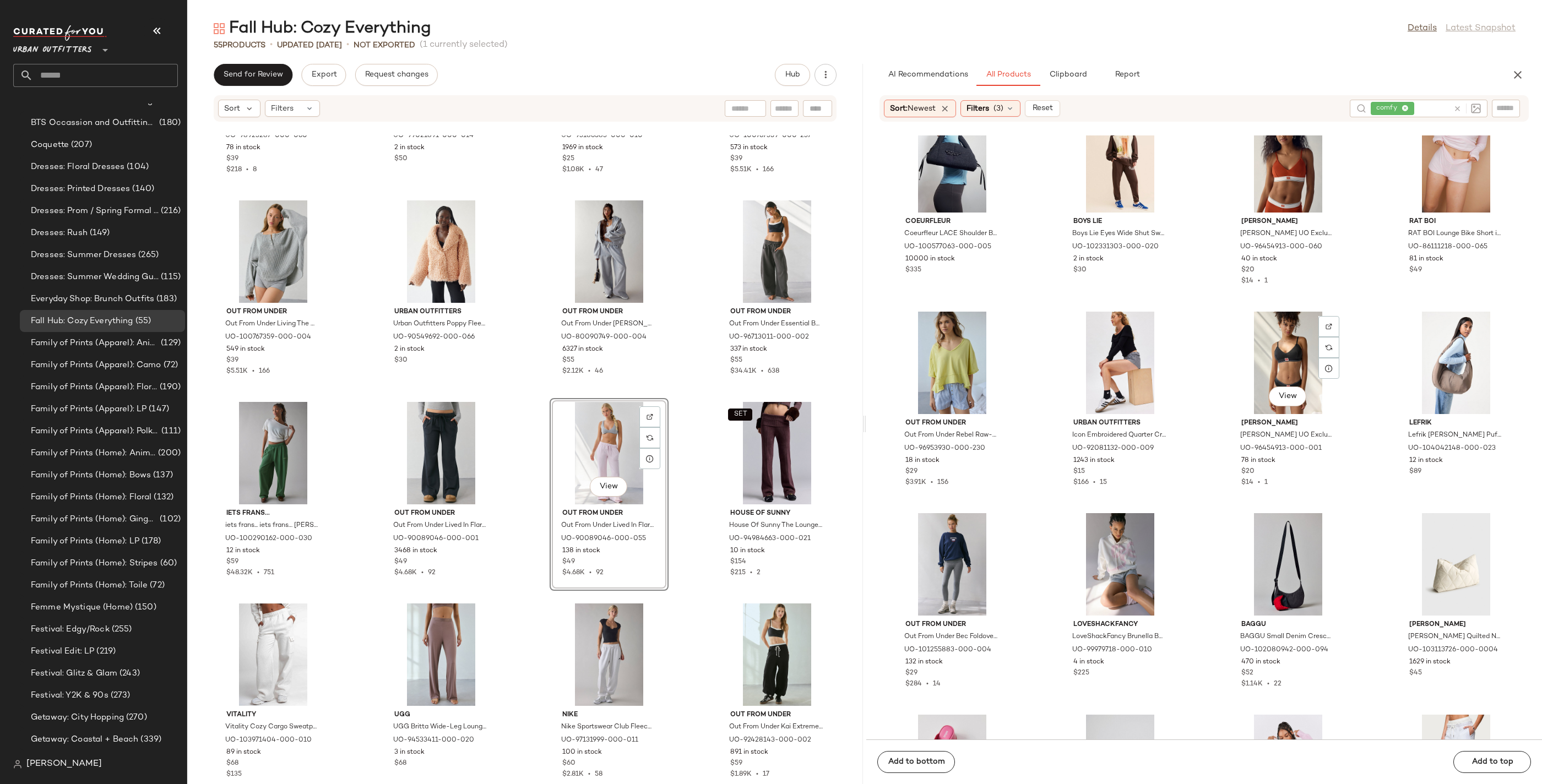
scroll to position [10101, 0]
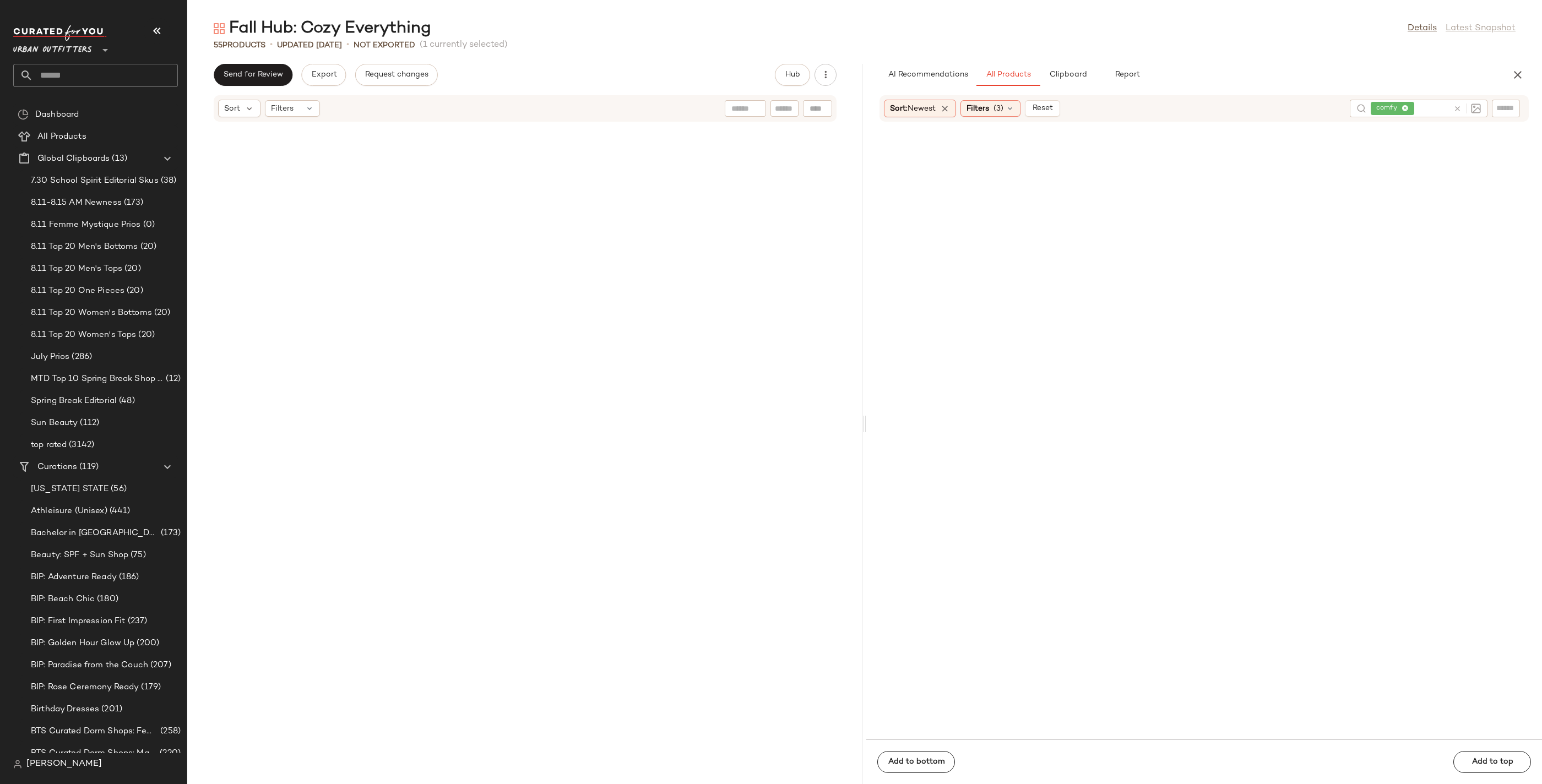
scroll to position [10101, 0]
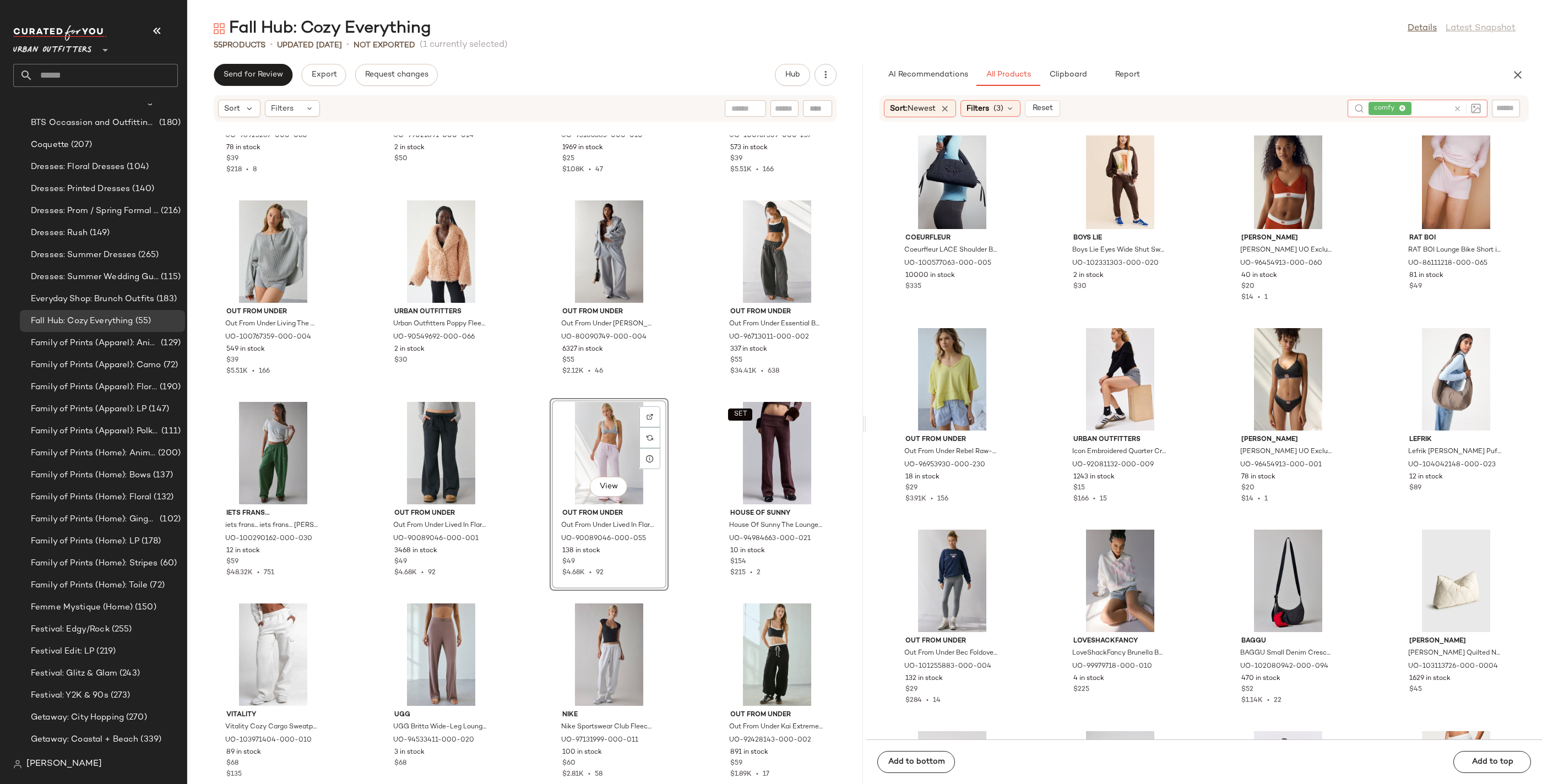
click at [1459, 107] on icon at bounding box center [1457, 108] width 8 height 8
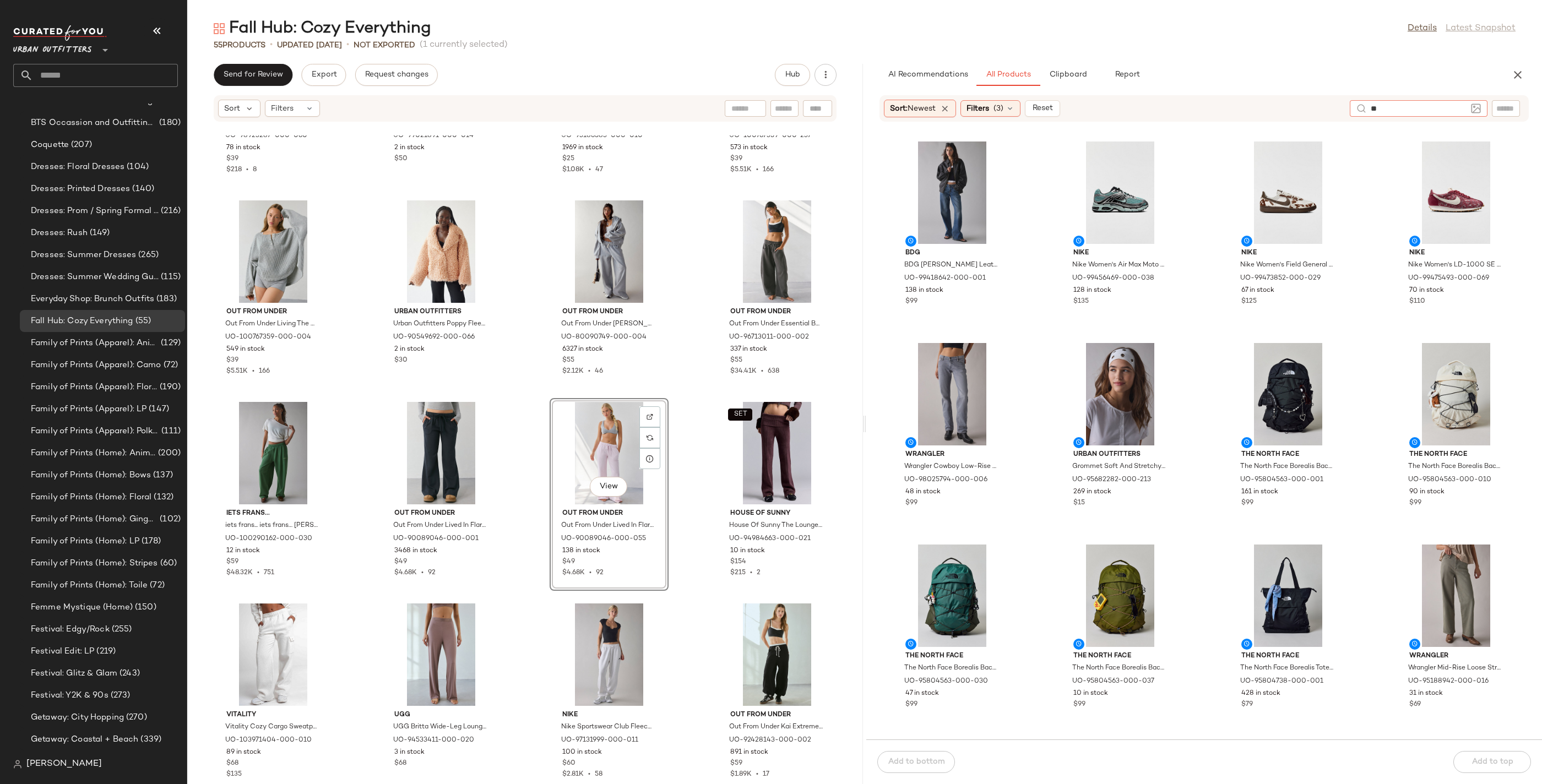
type input "***"
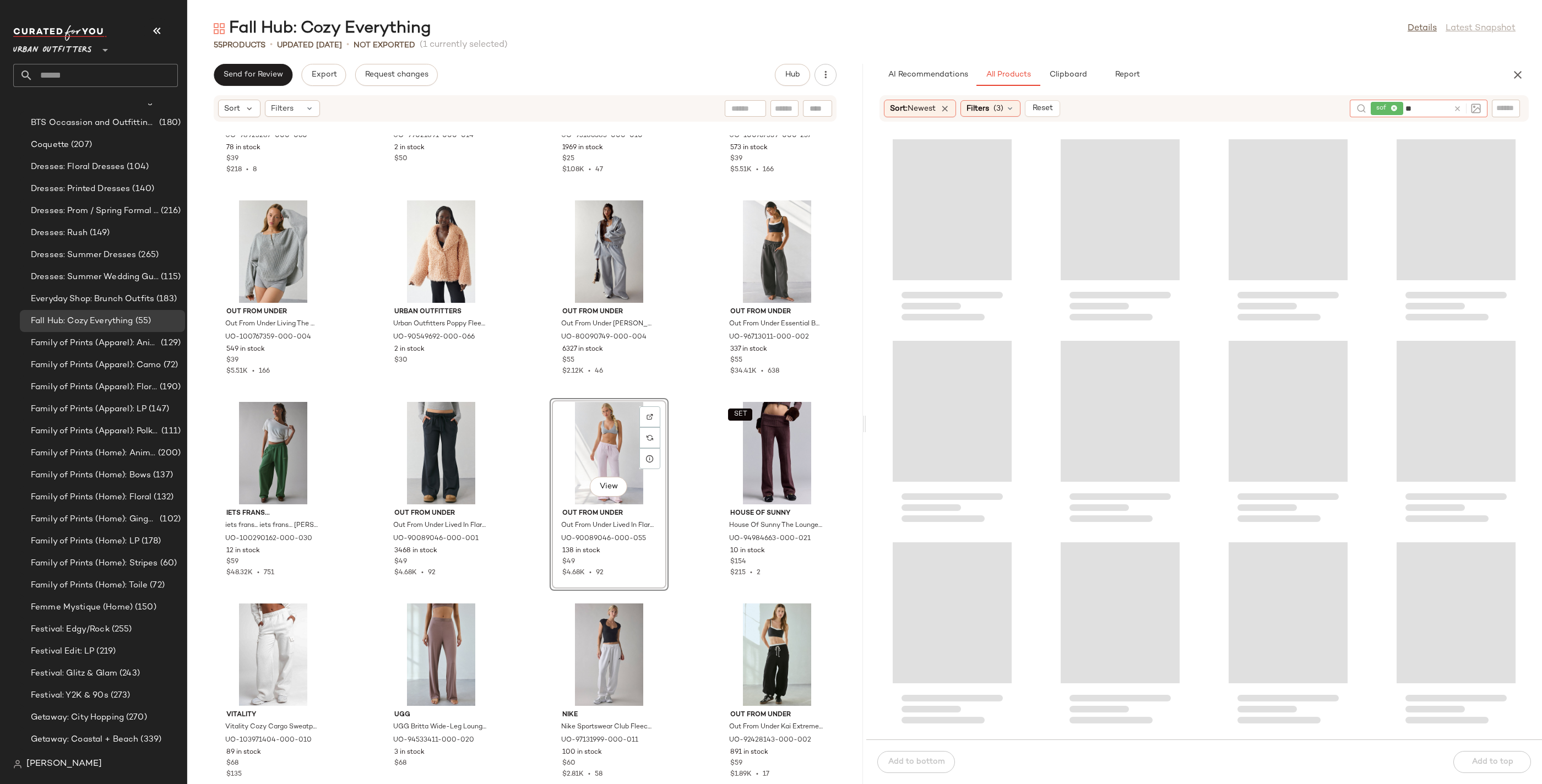
type input "*"
type input "****"
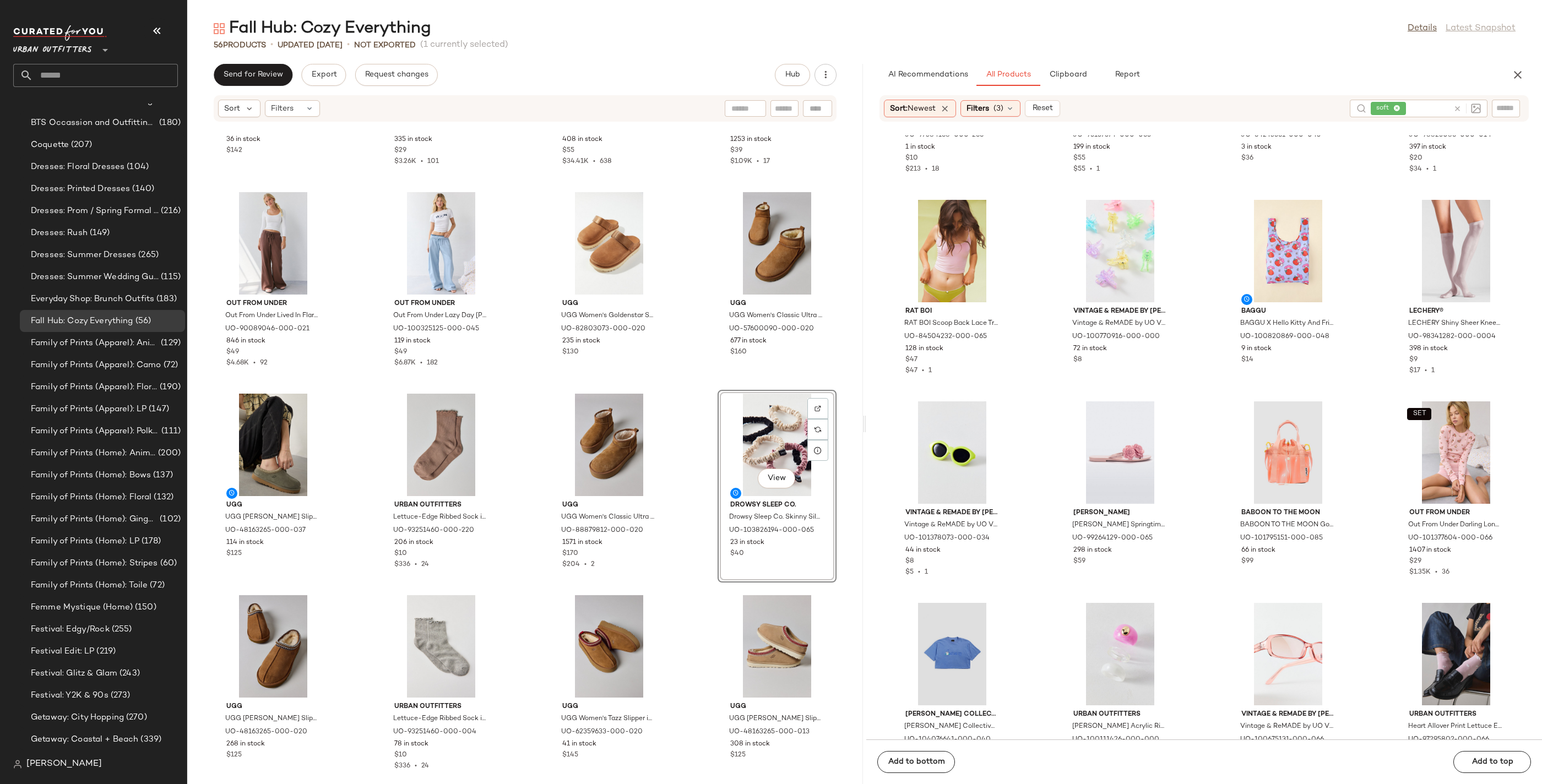
scroll to position [7506, 0]
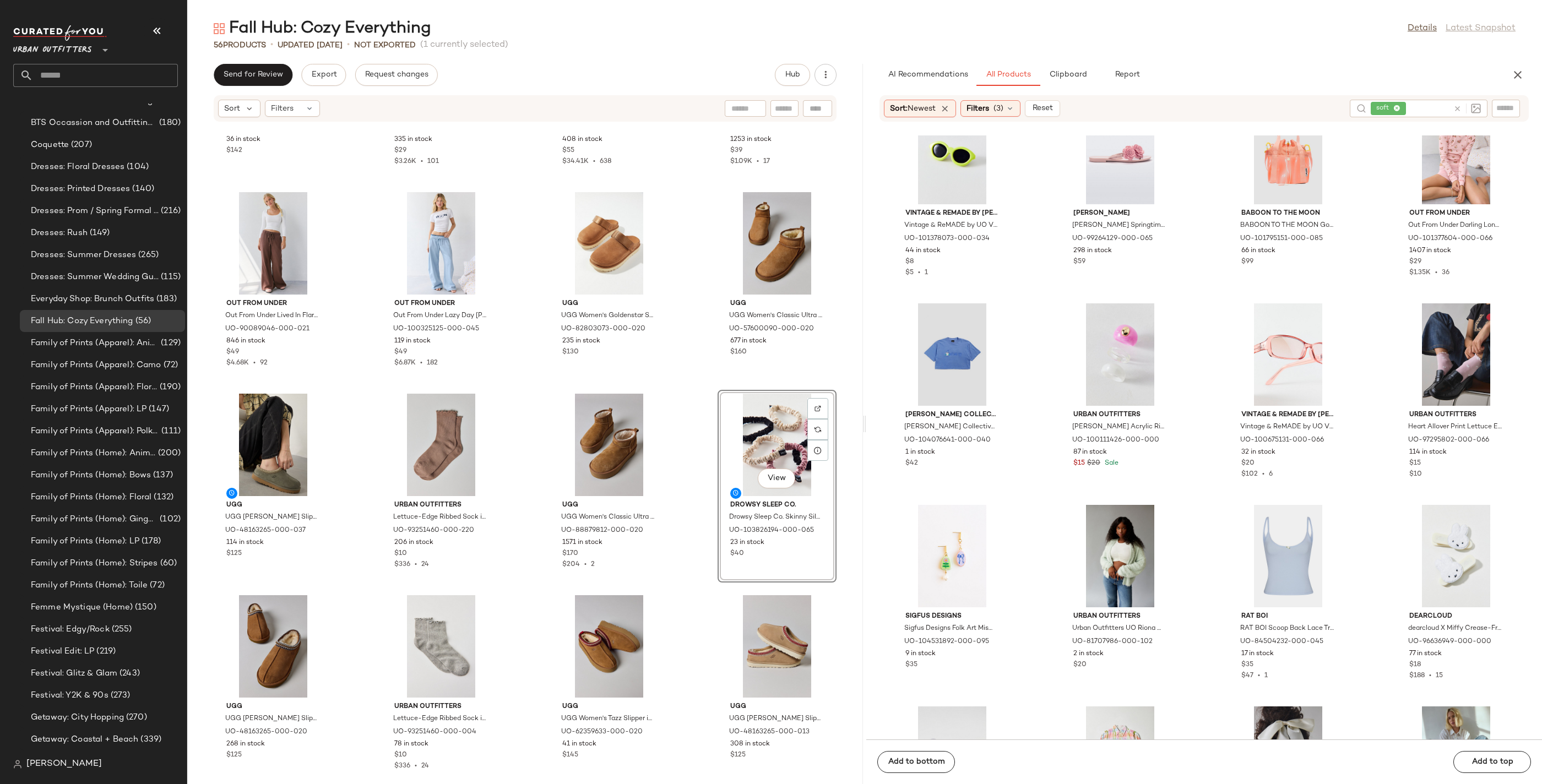
click at [158, 25] on icon "button" at bounding box center [156, 31] width 14 height 14
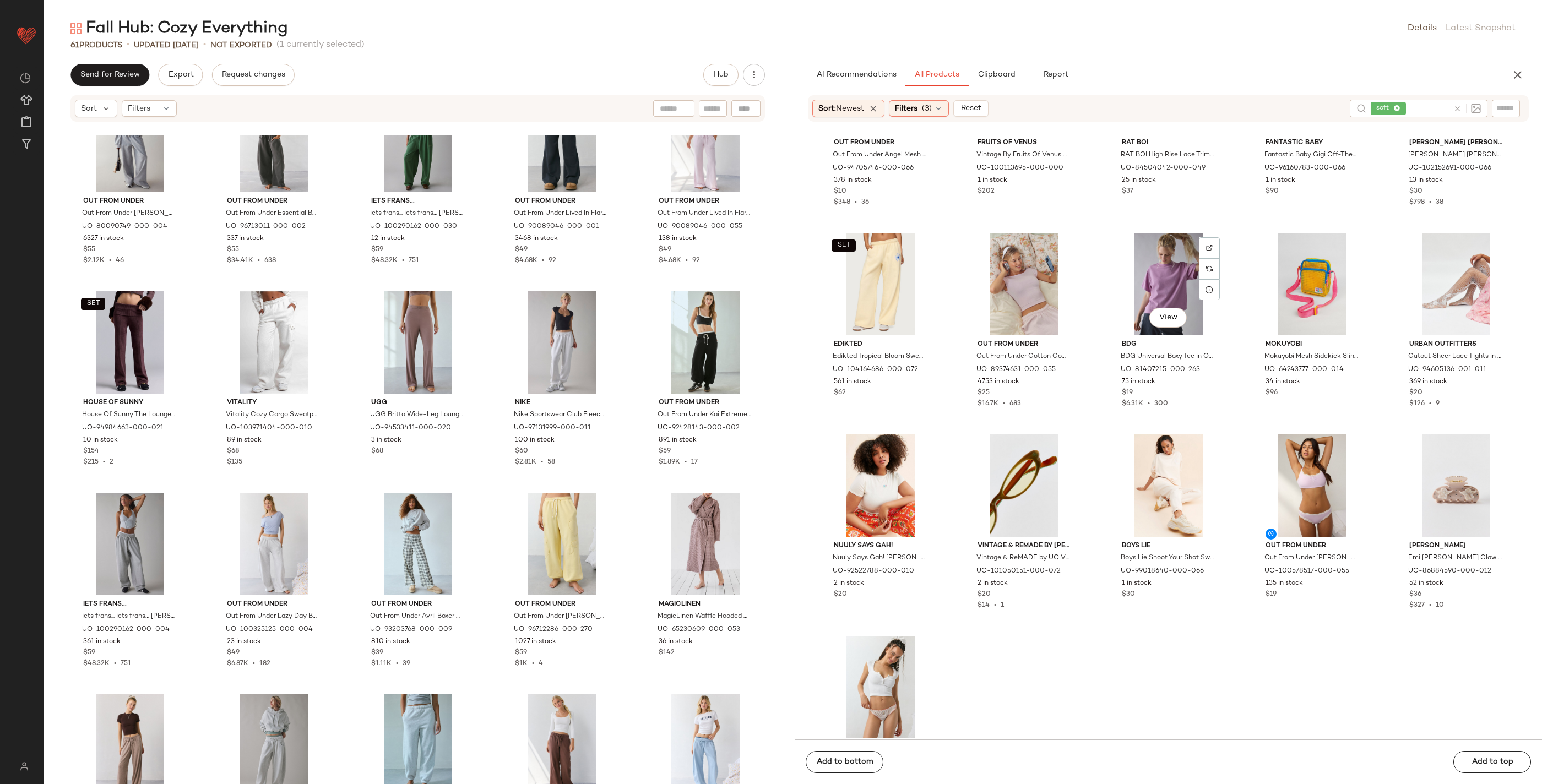
scroll to position [11210, 0]
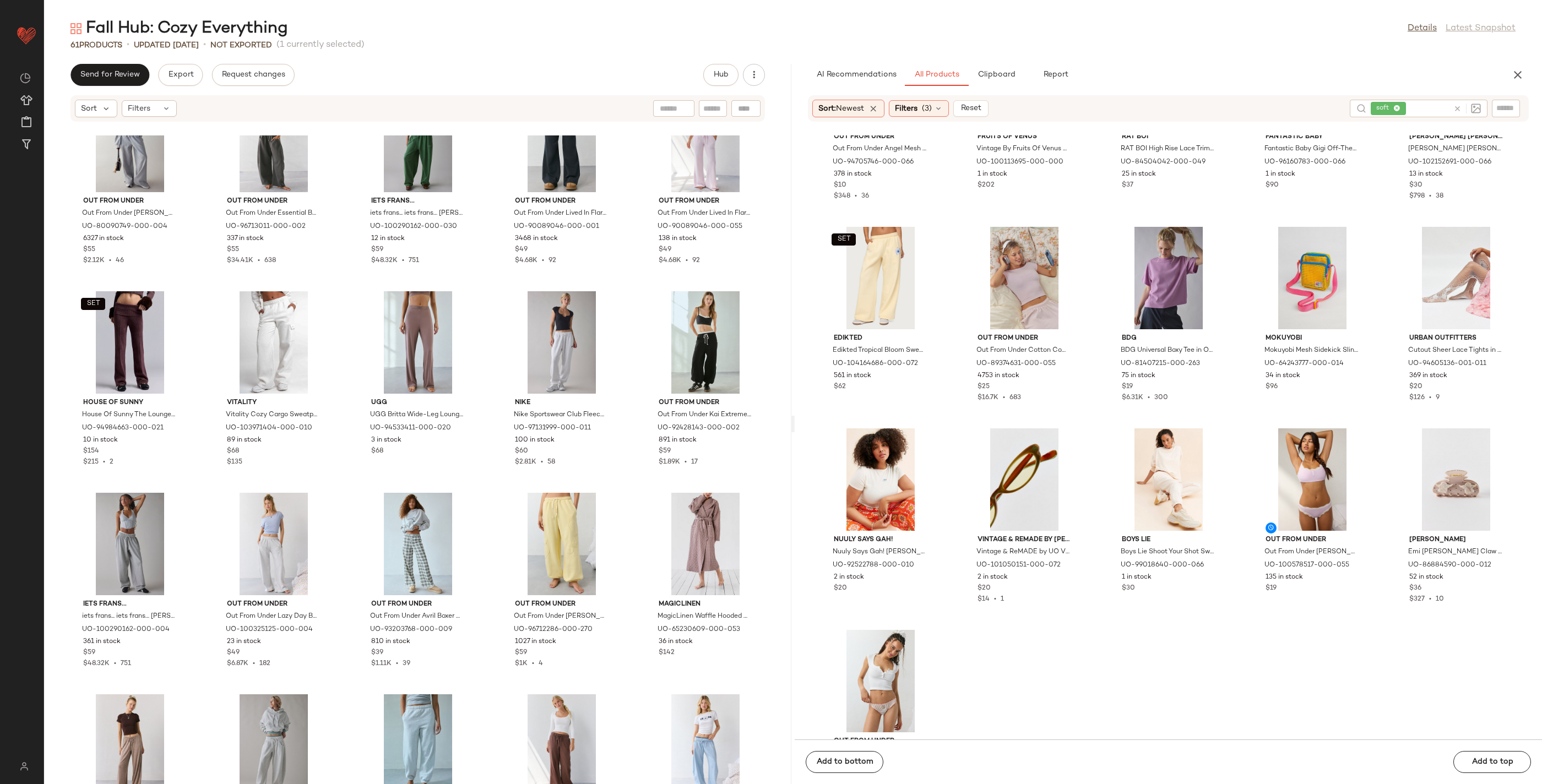
click at [1457, 107] on icon at bounding box center [1457, 108] width 8 height 8
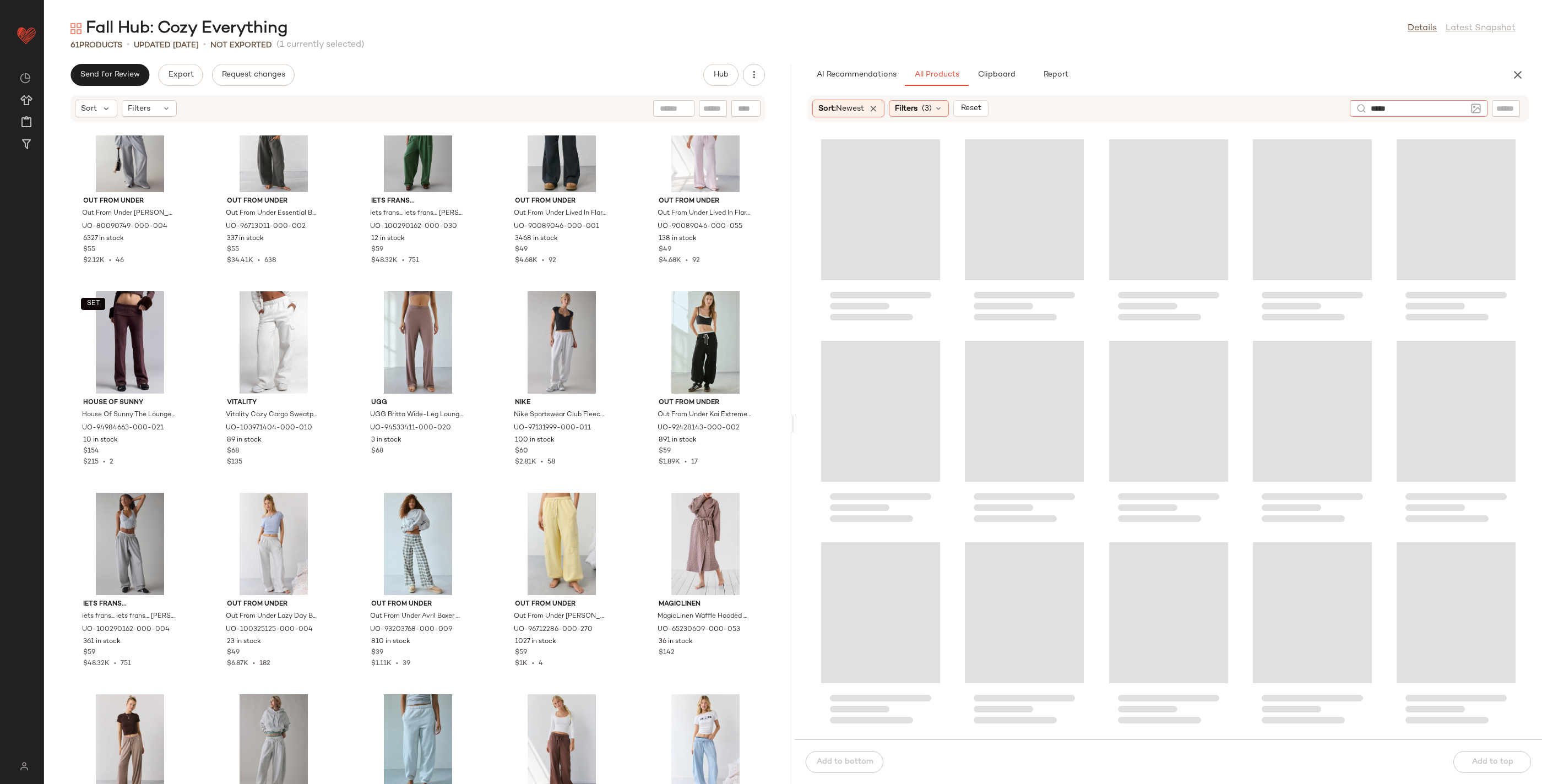
type input "******"
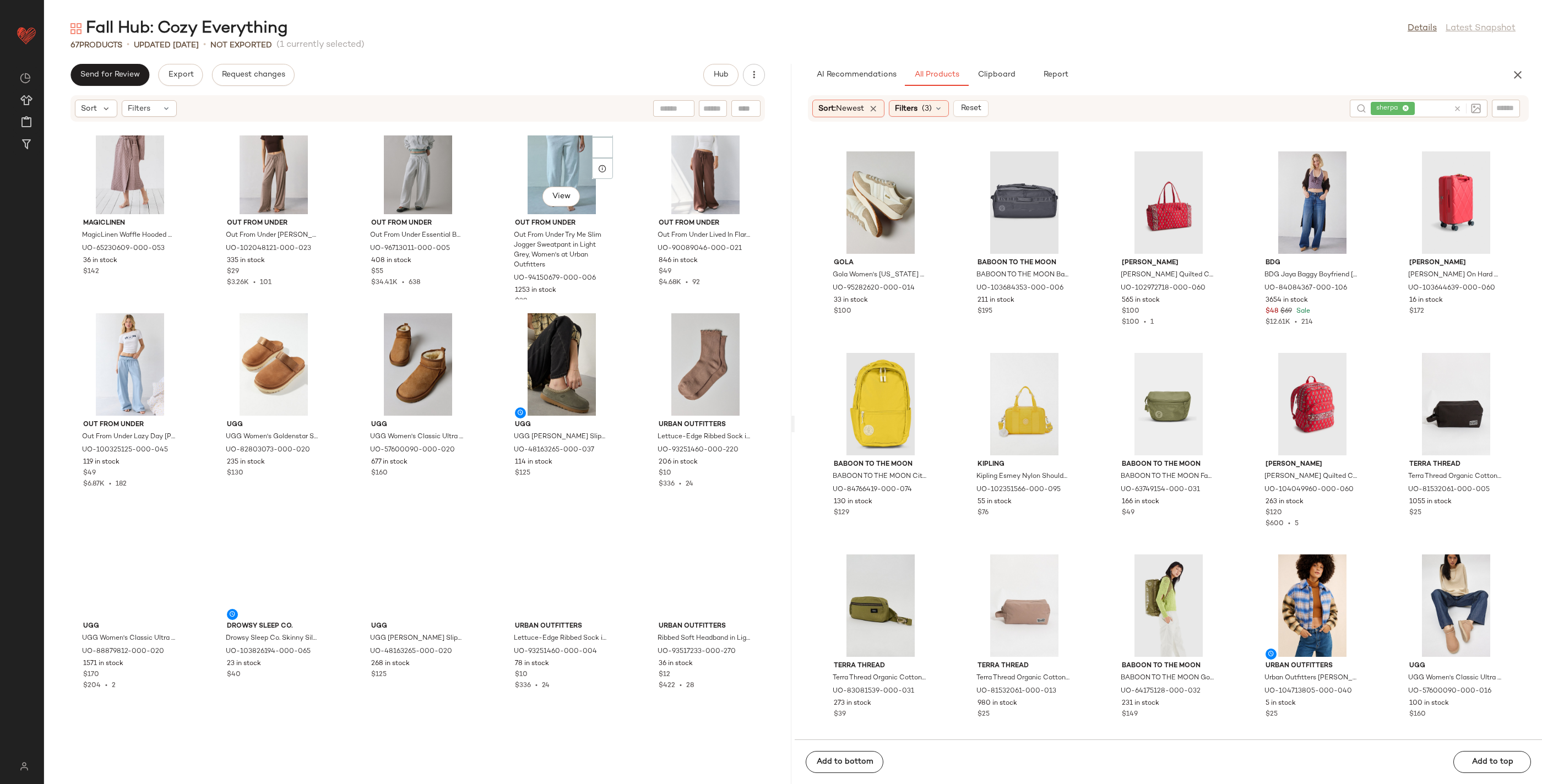
scroll to position [2175, 0]
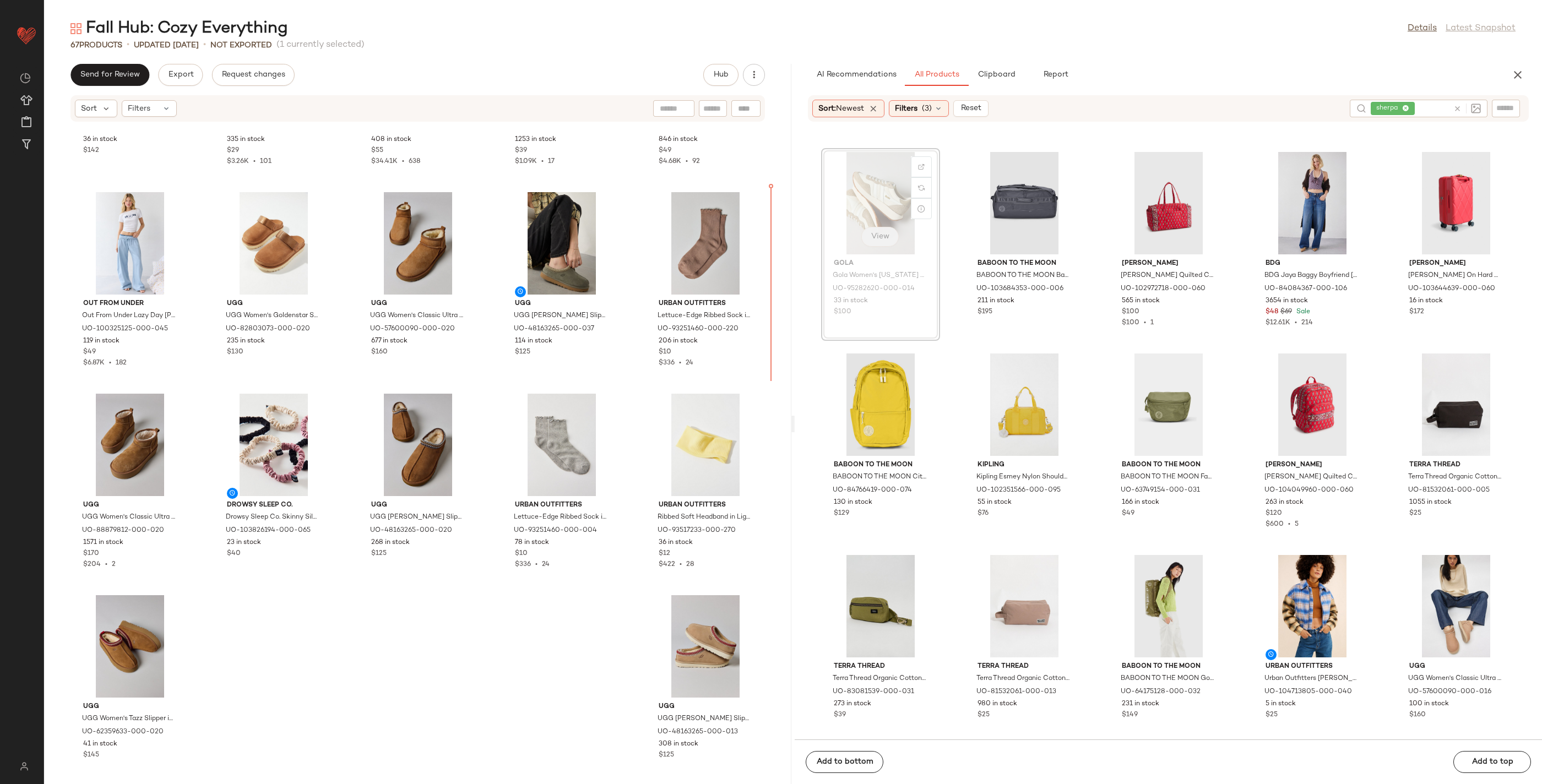
drag, startPoint x: 895, startPoint y: 227, endPoint x: 885, endPoint y: 232, distance: 11.2
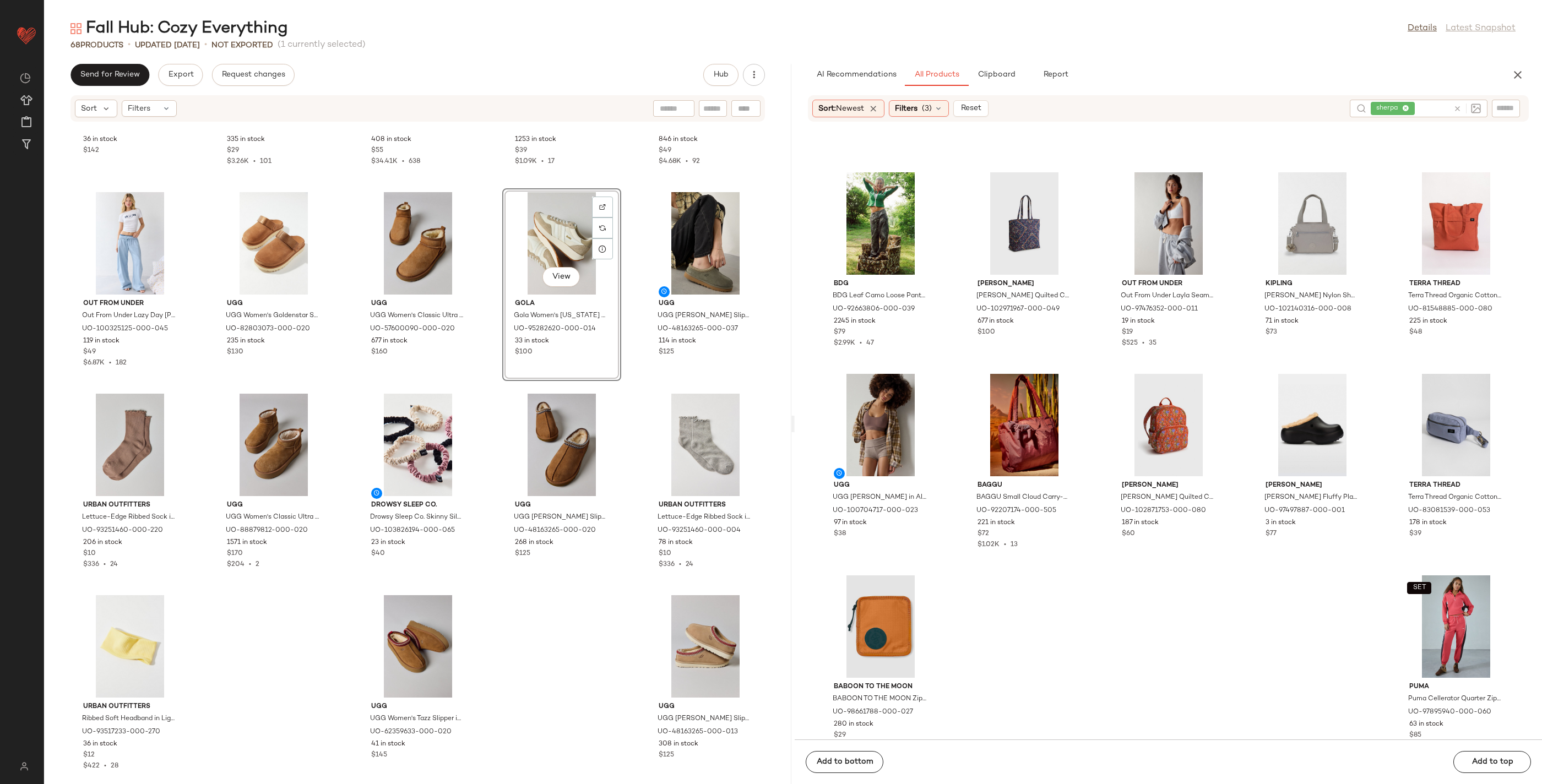
scroll to position [11079, 0]
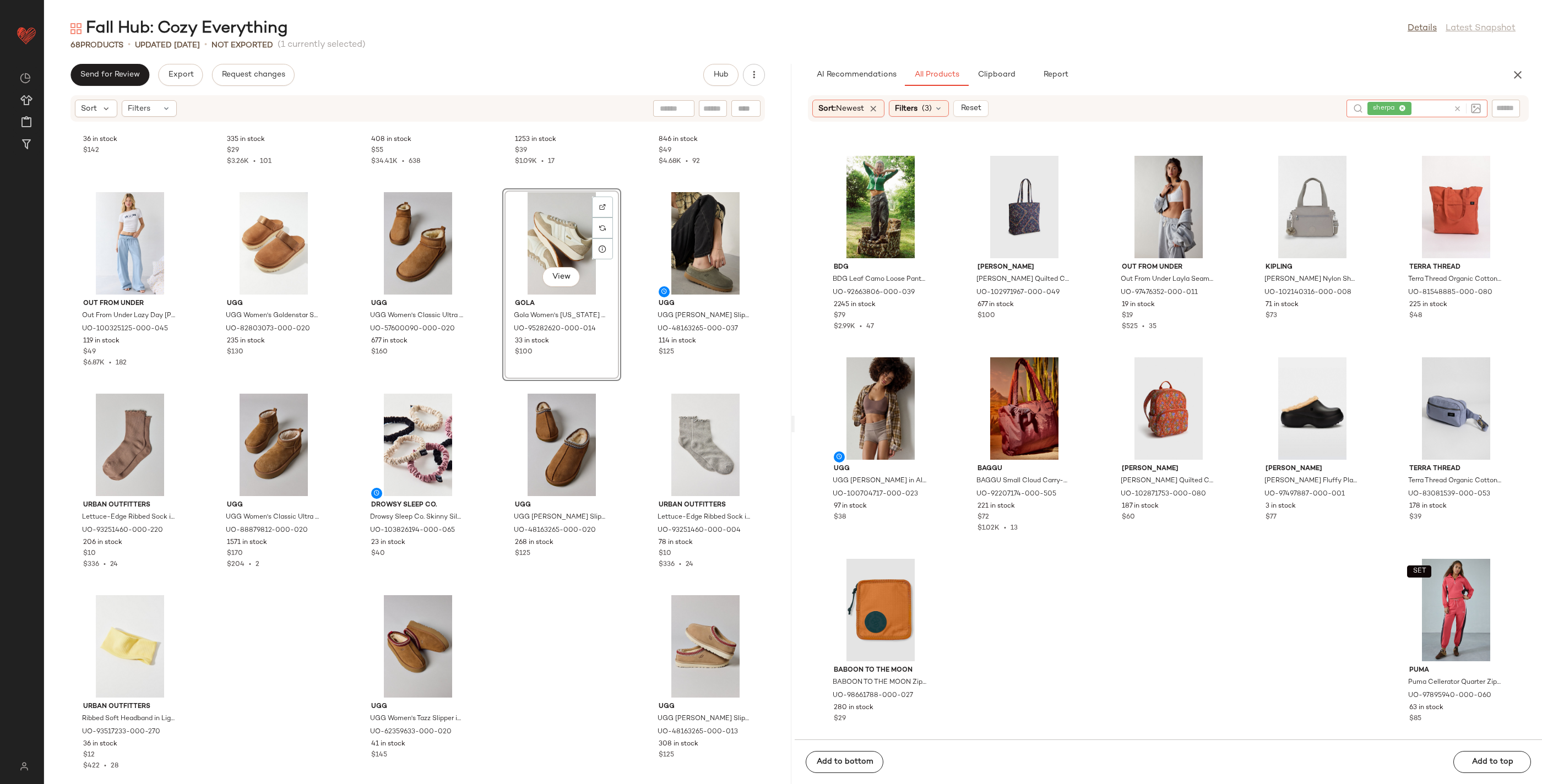
click at [1458, 107] on icon at bounding box center [1457, 108] width 8 height 8
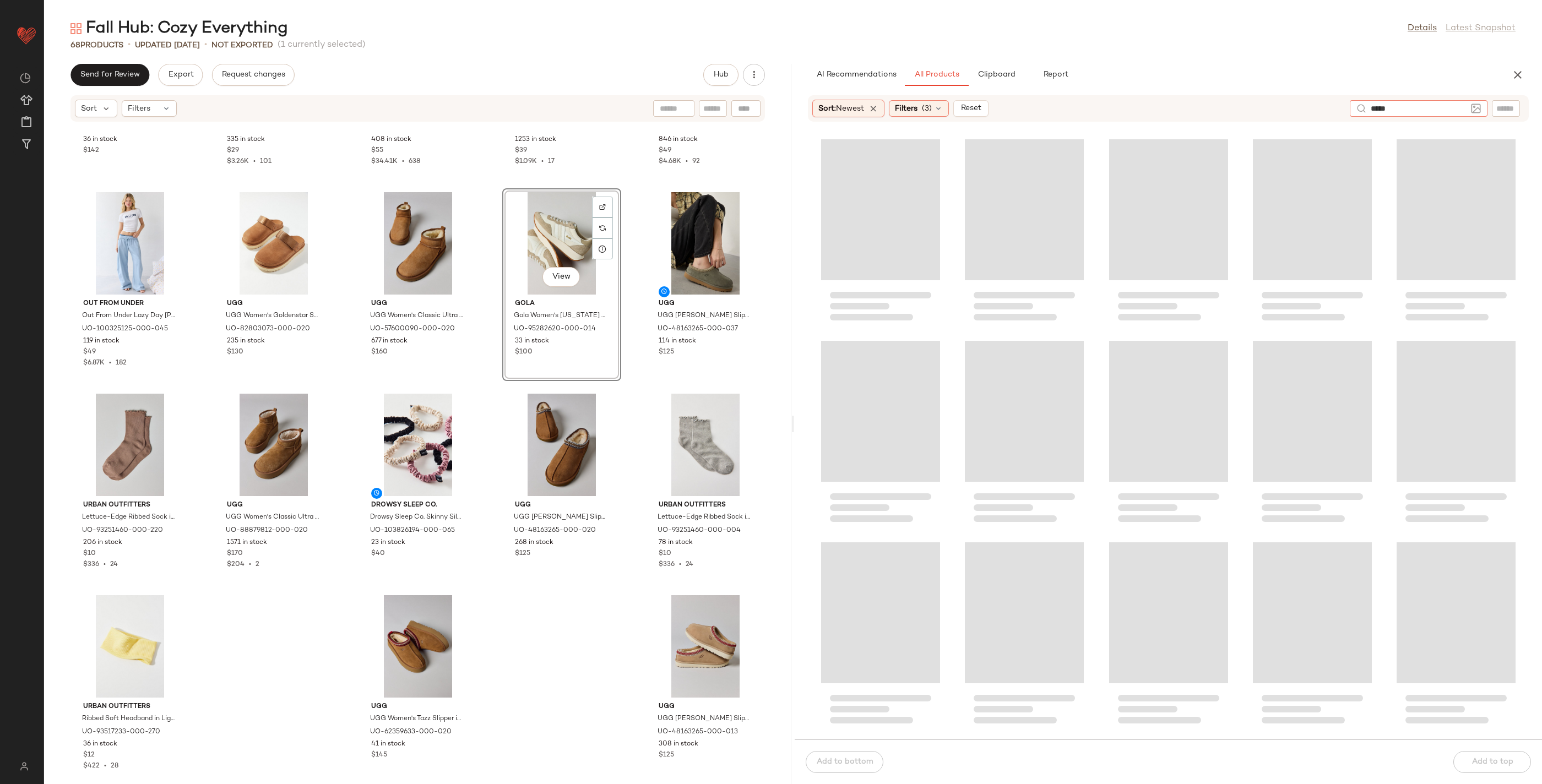
type input "******"
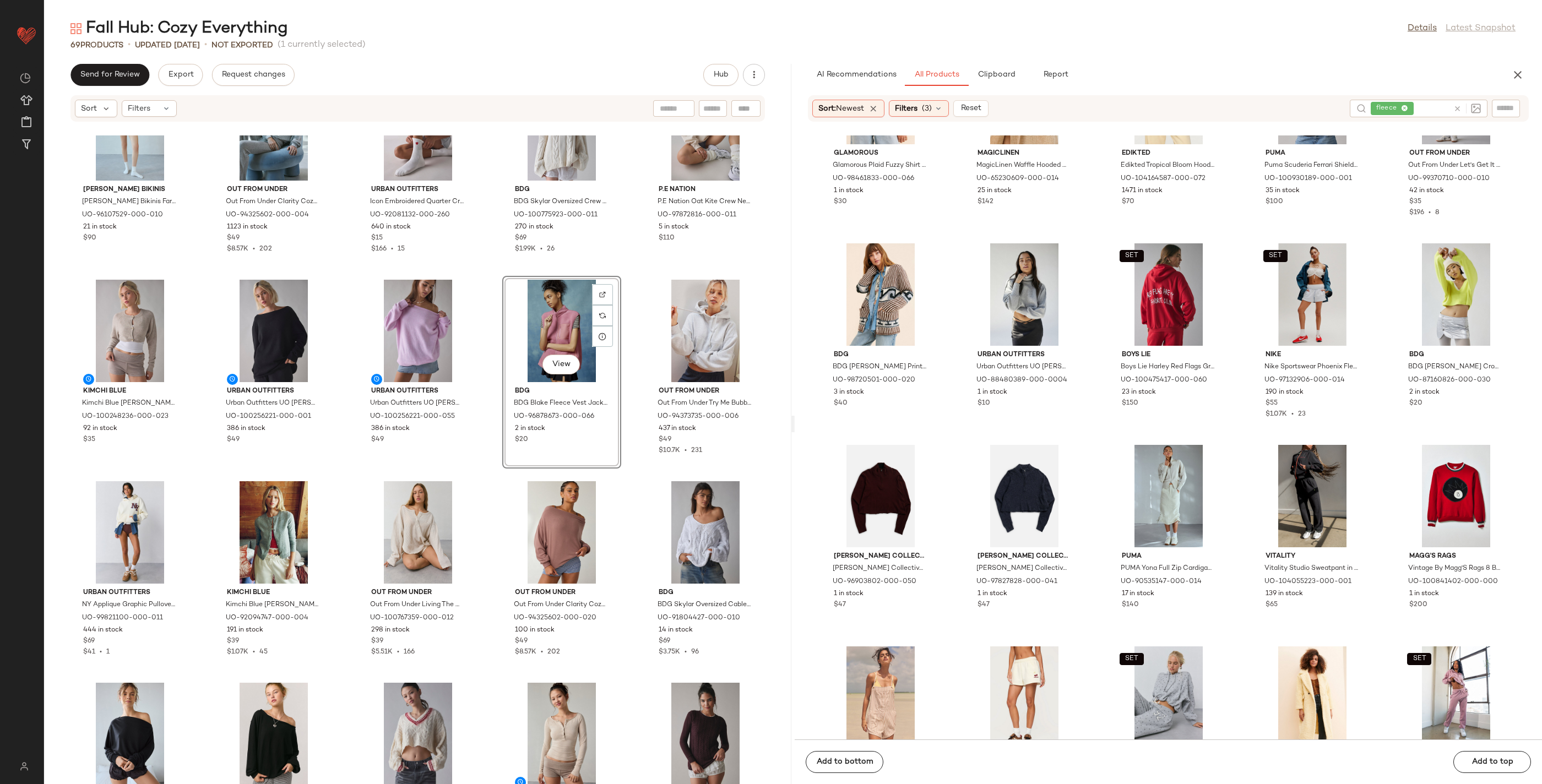
scroll to position [4778, 0]
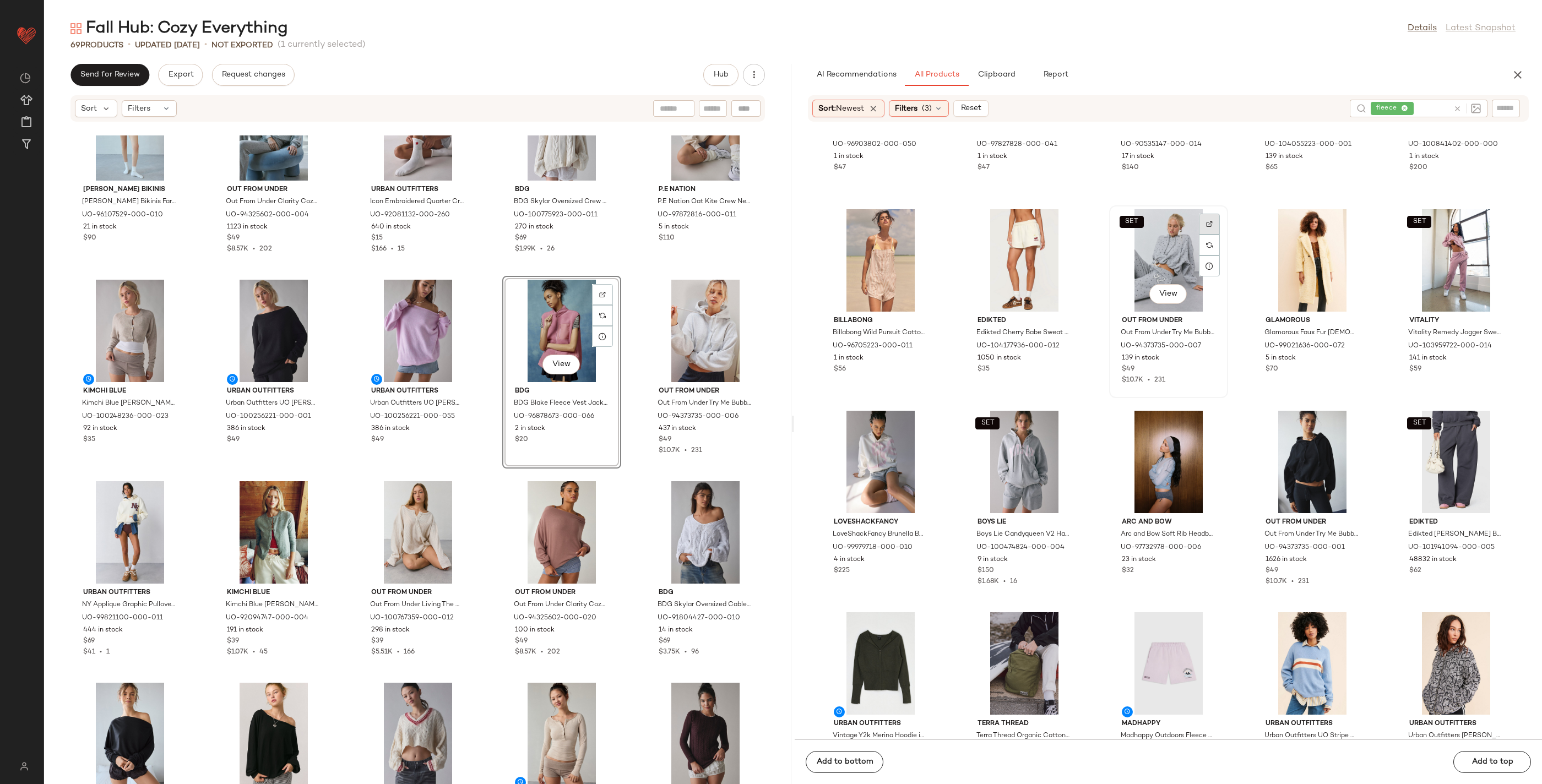
click at [1210, 235] on div at bounding box center [1209, 245] width 21 height 21
drag, startPoint x: 1042, startPoint y: 295, endPoint x: 1031, endPoint y: 298, distance: 11.4
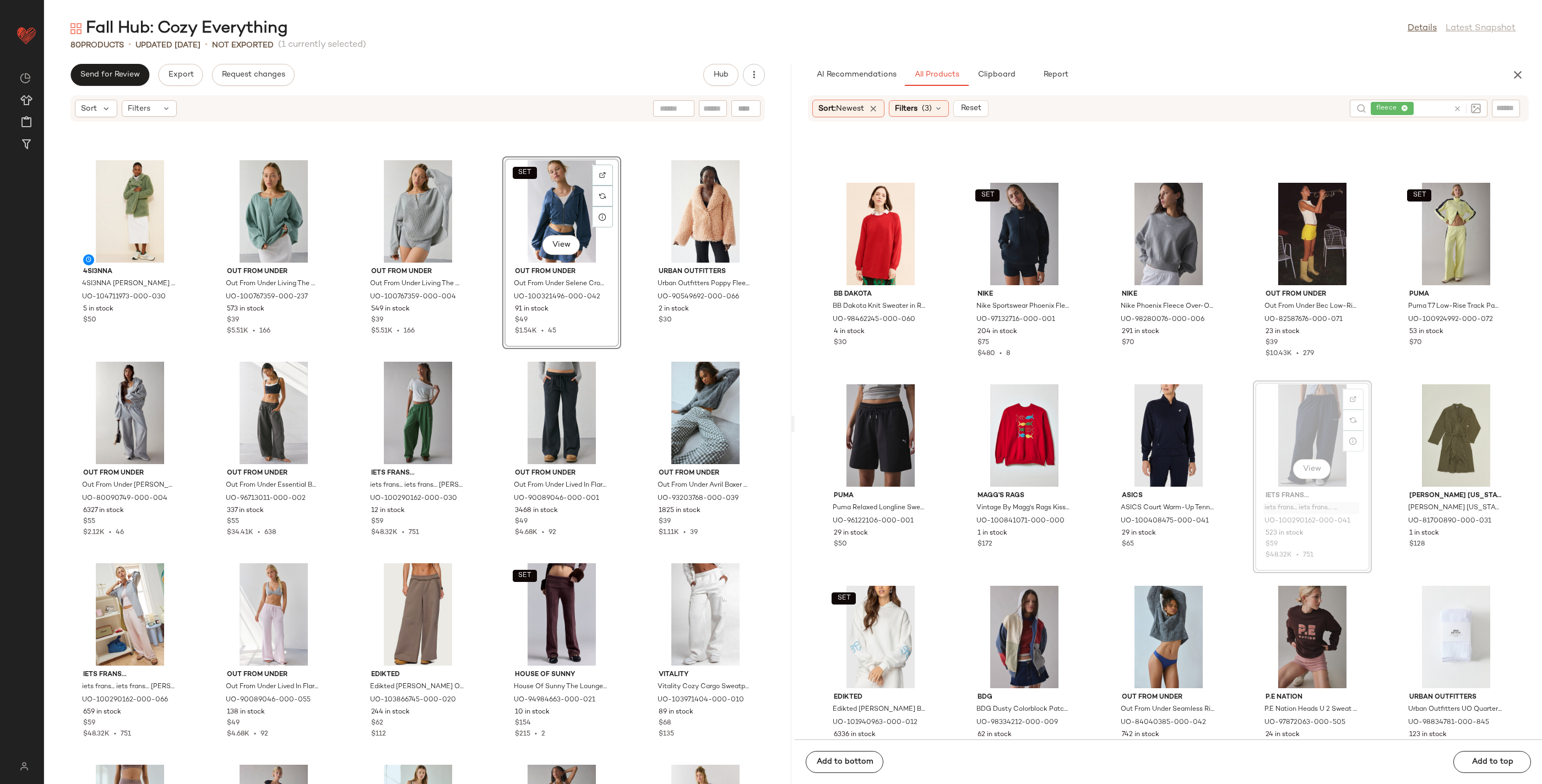
scroll to position [1606, 0]
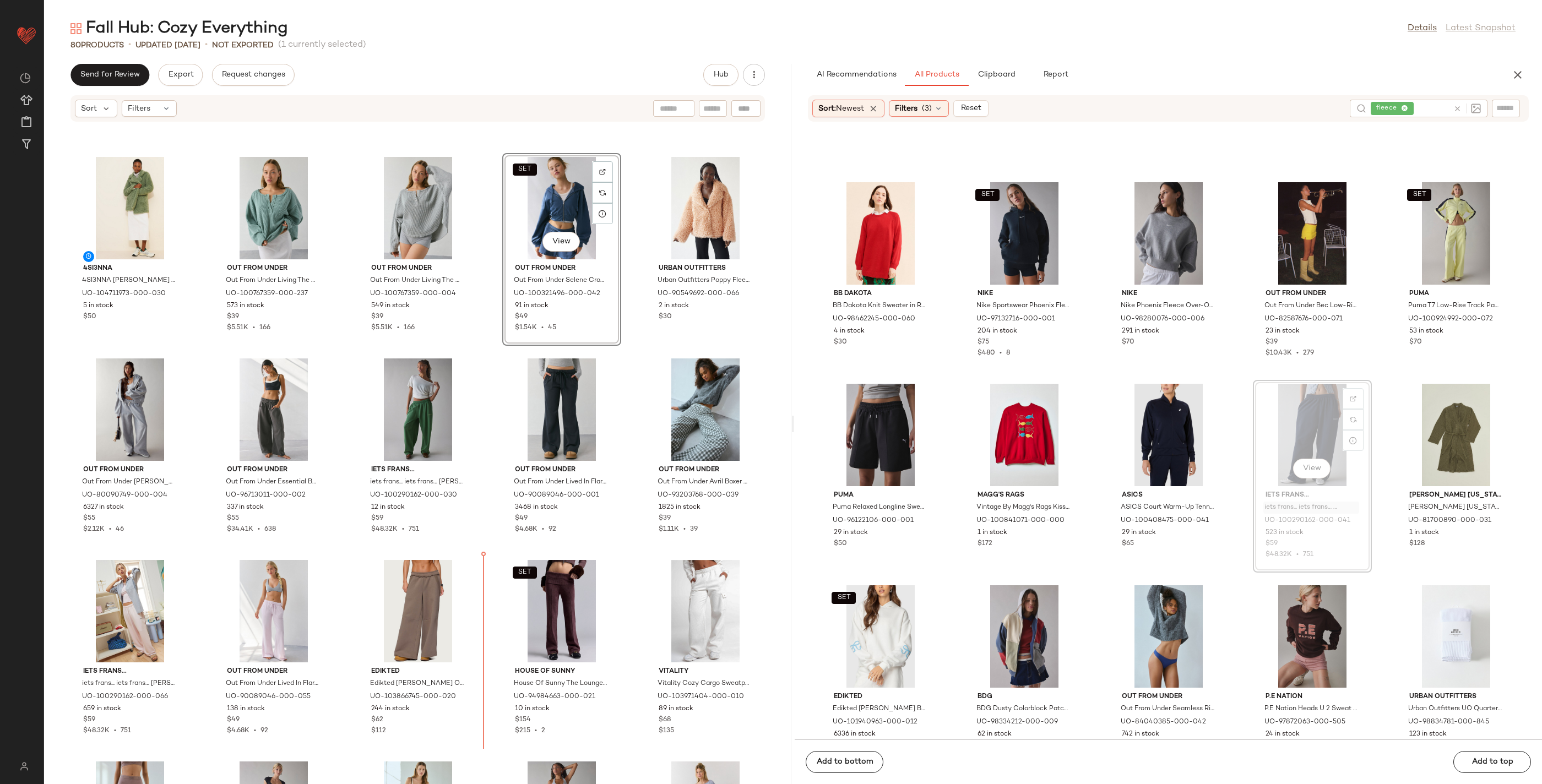
drag, startPoint x: 1313, startPoint y: 510, endPoint x: 1302, endPoint y: 516, distance: 12.5
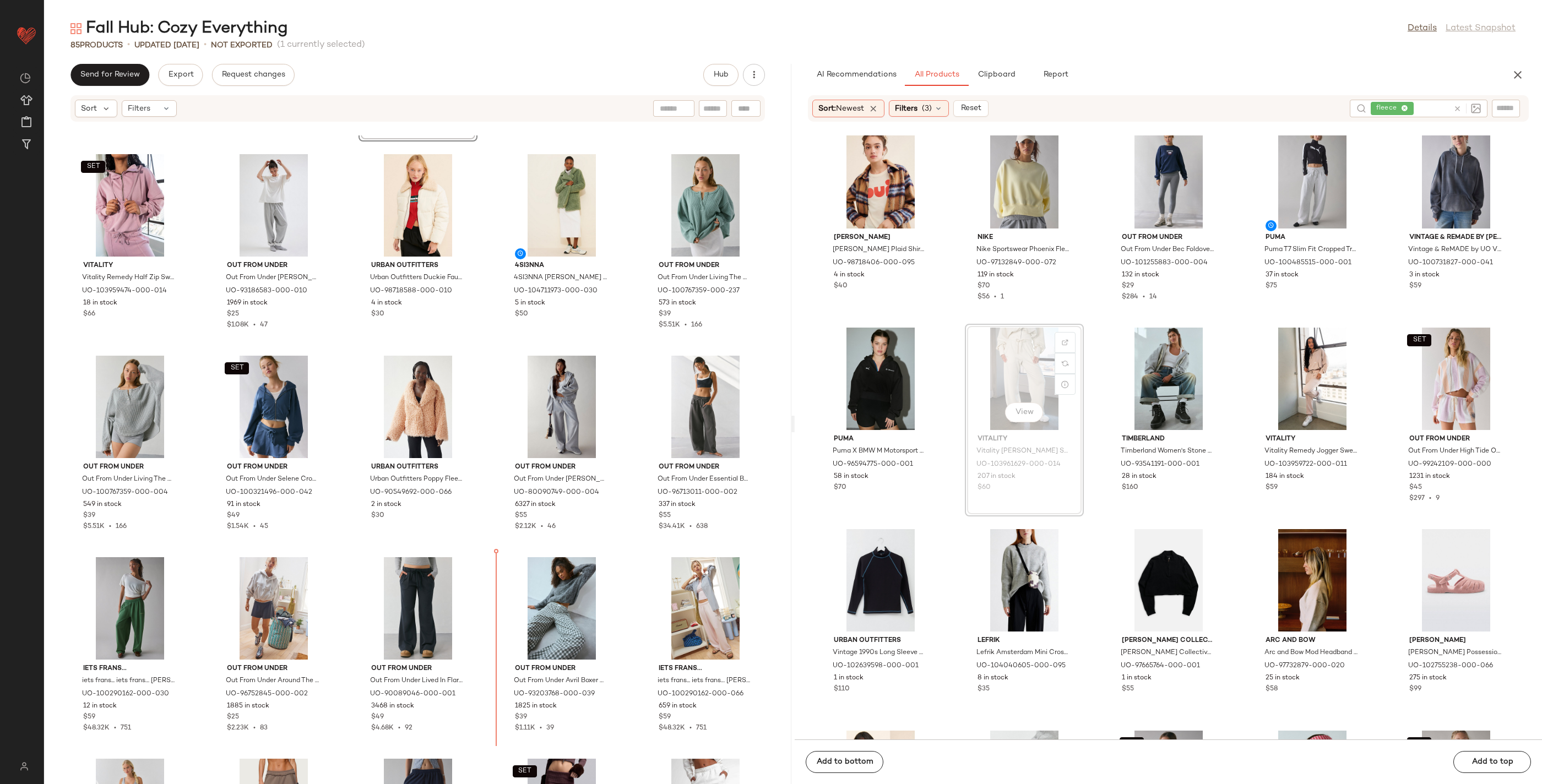
scroll to position [1611, 0]
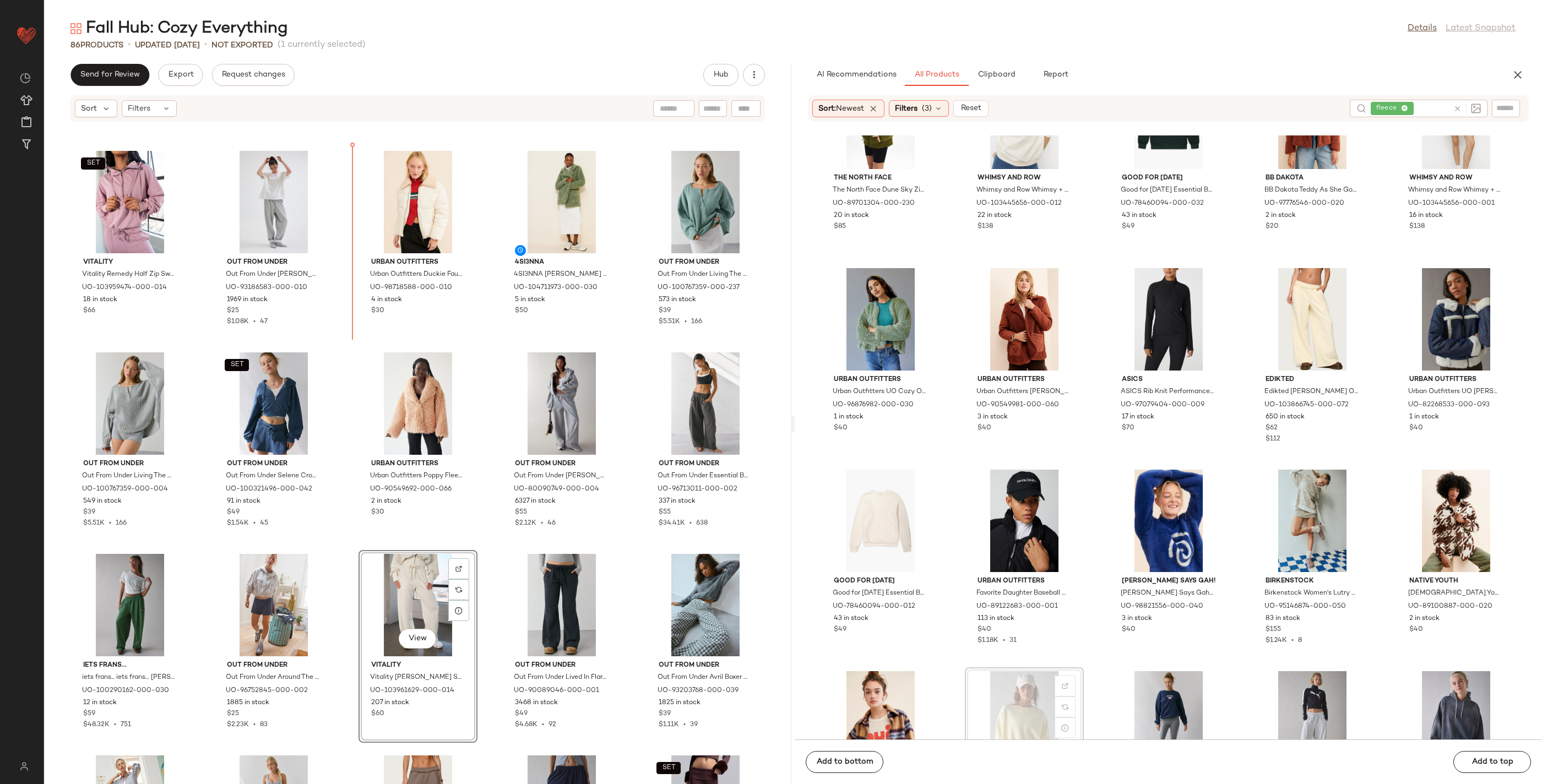
drag, startPoint x: 1029, startPoint y: 728, endPoint x: 1025, endPoint y: 723, distance: 6.4
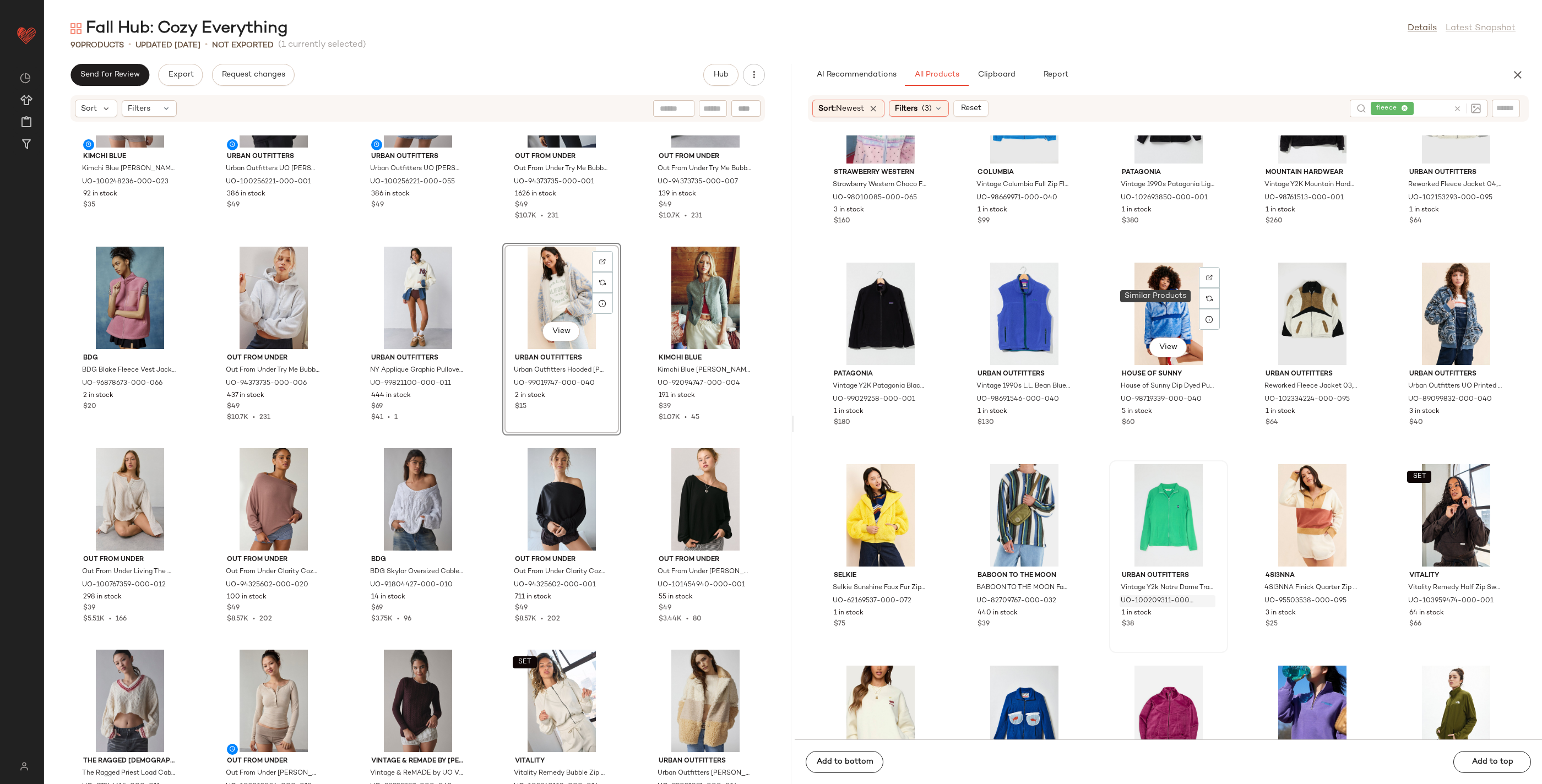
scroll to position [0, 0]
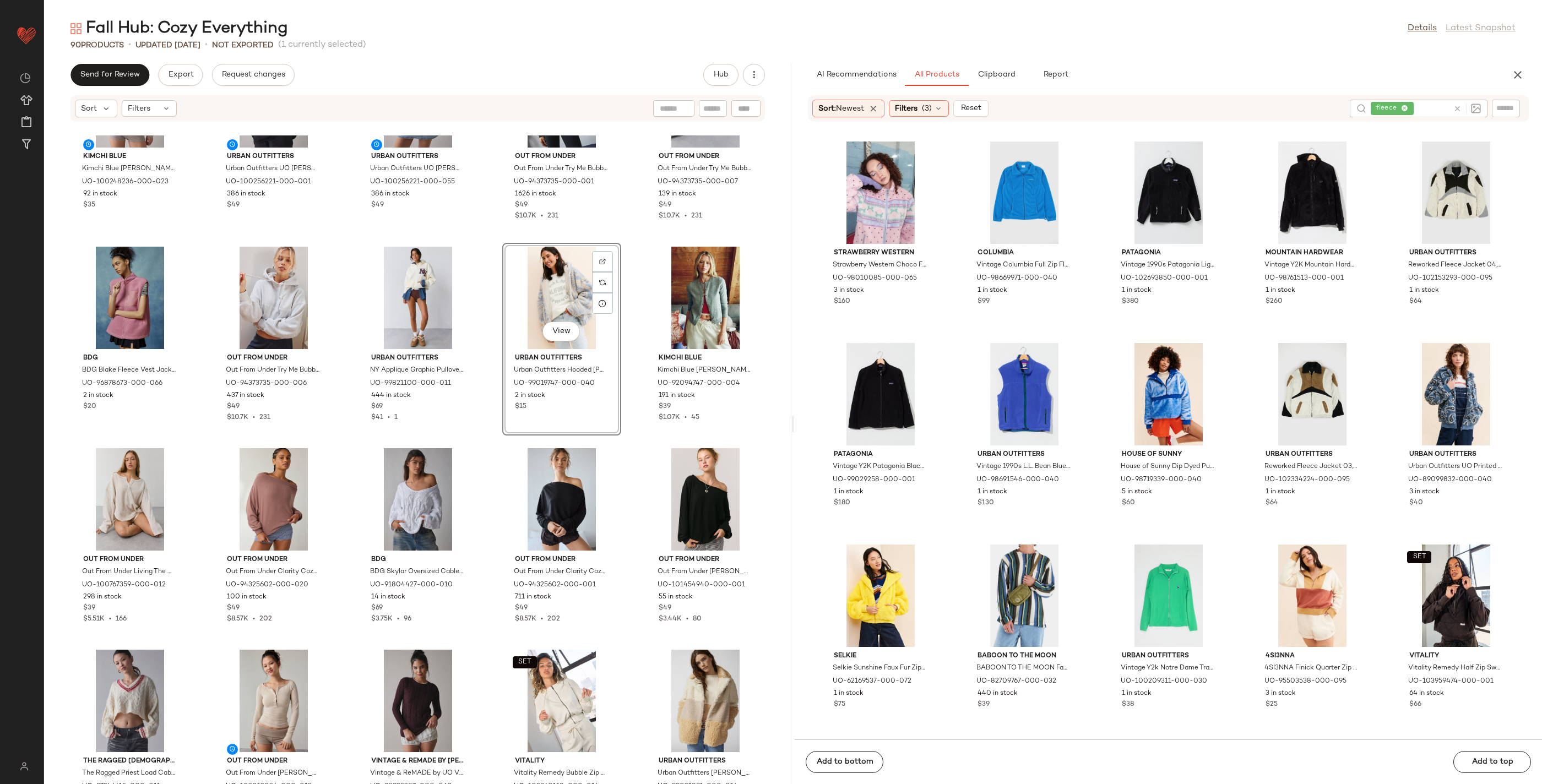
click at [1461, 104] on div at bounding box center [1467, 108] width 27 height 10
click at [1455, 106] on icon at bounding box center [1457, 108] width 8 height 8
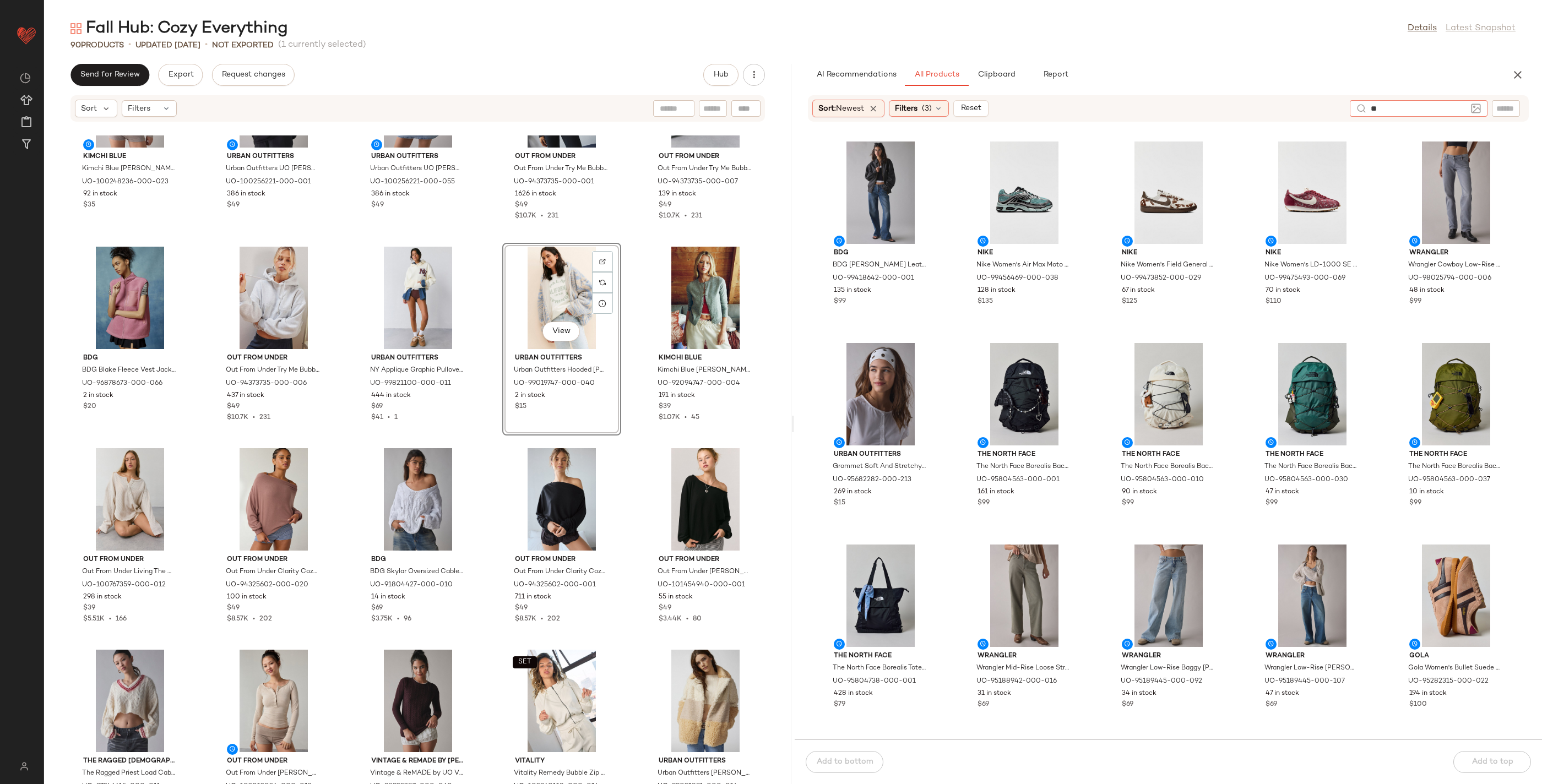
type input "***"
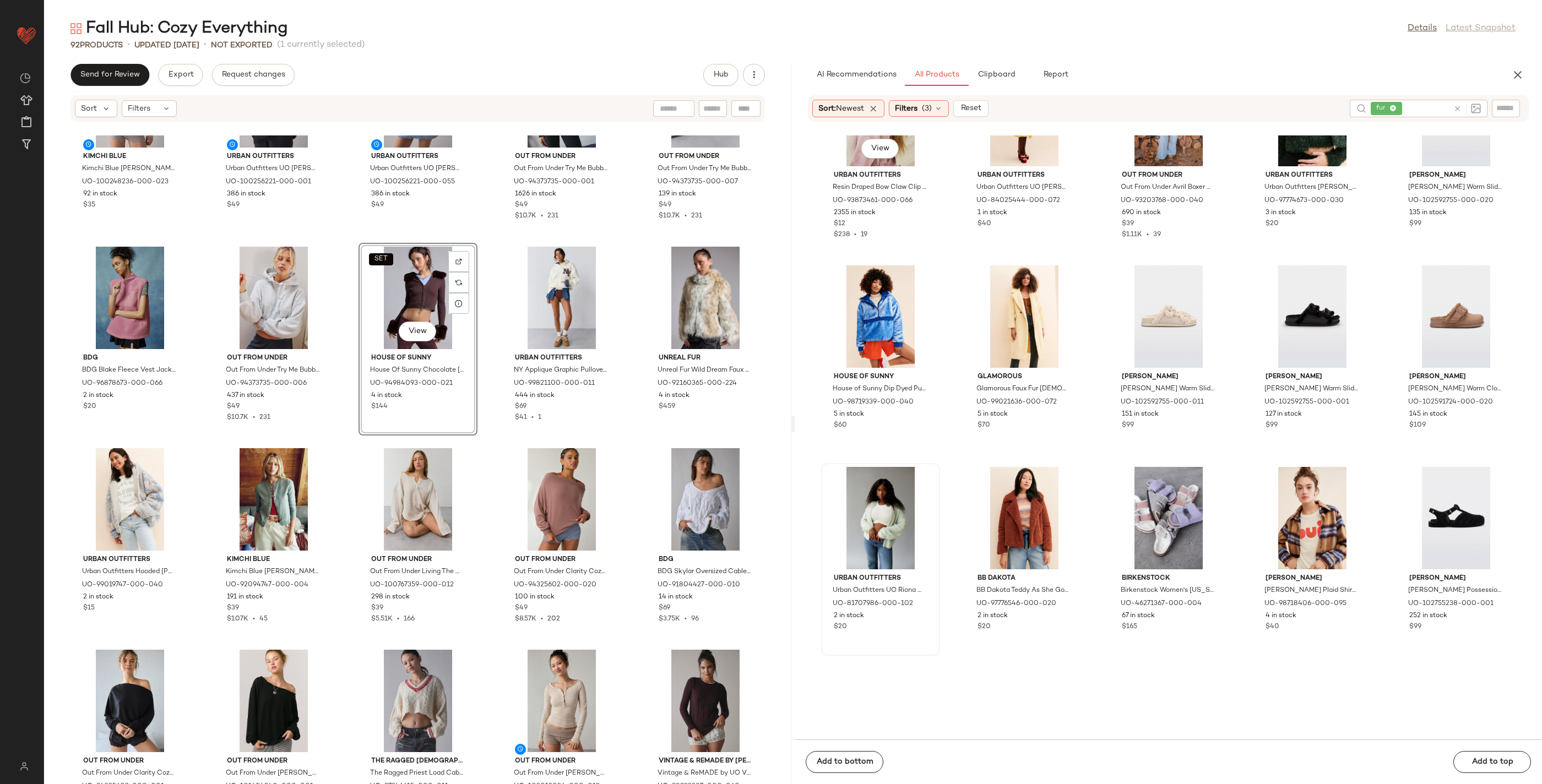
scroll to position [857, 0]
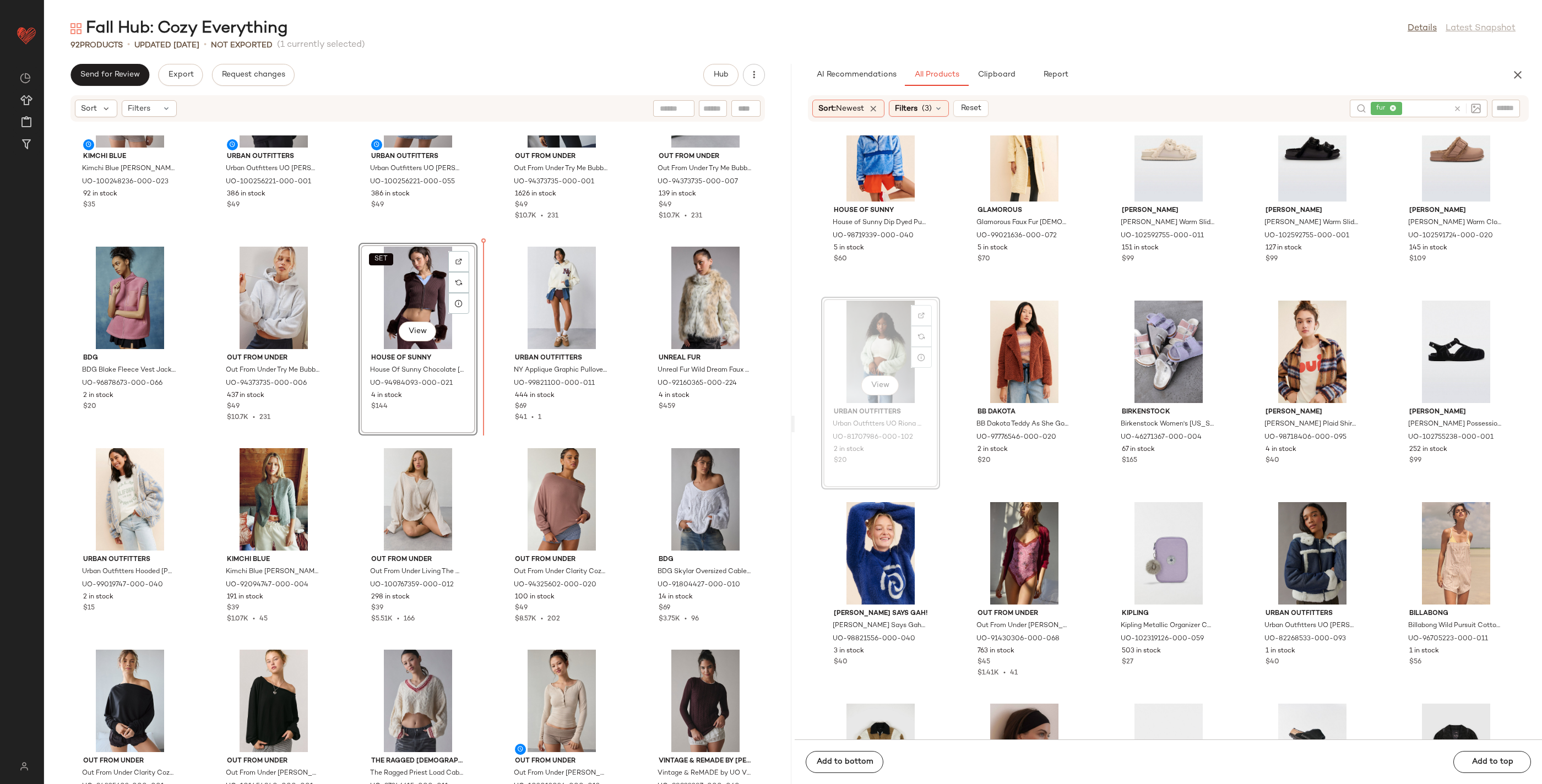
drag, startPoint x: 909, startPoint y: 375, endPoint x: 902, endPoint y: 374, distance: 7.1
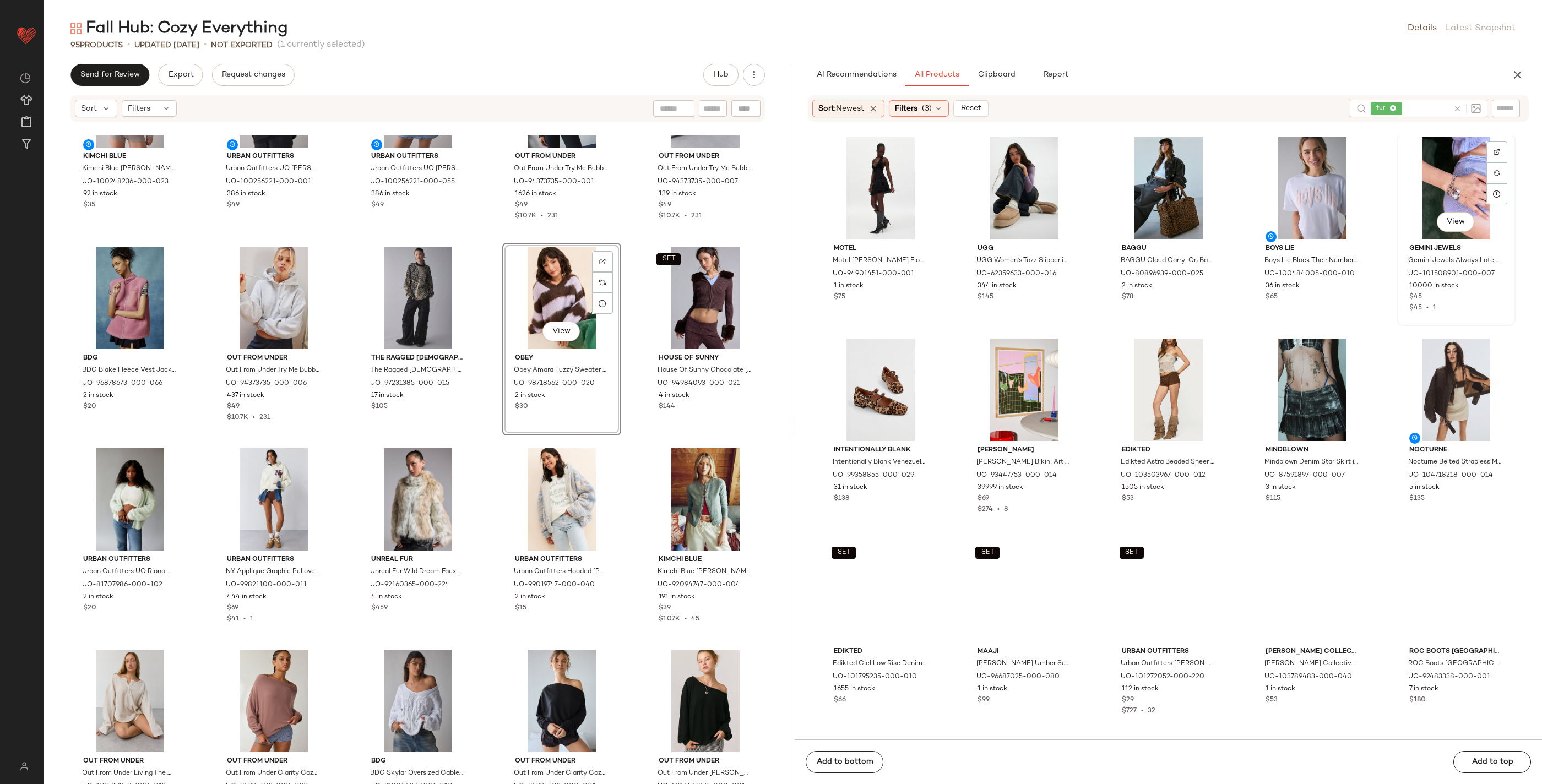
scroll to position [8310, 0]
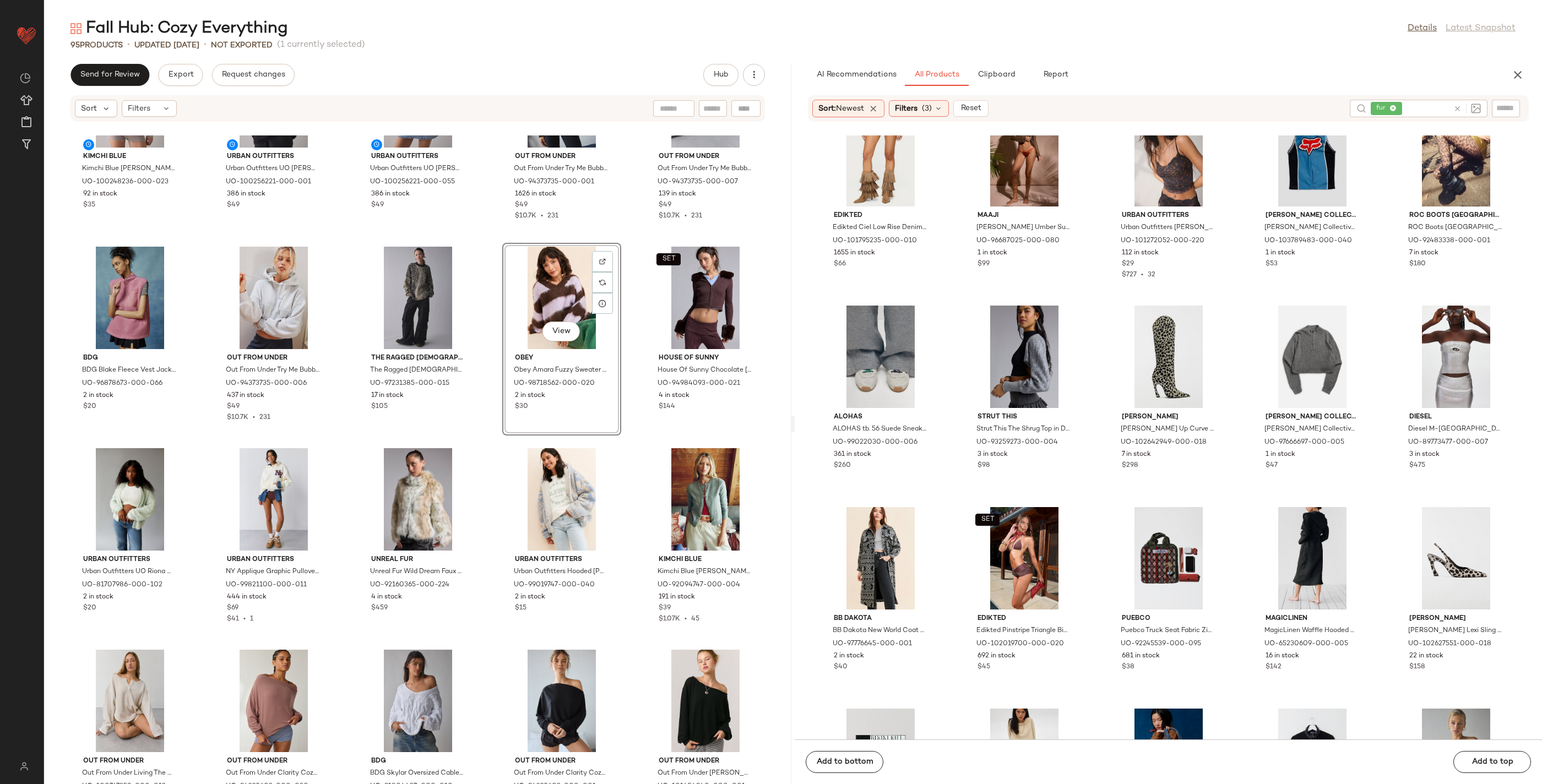
drag, startPoint x: 1039, startPoint y: 672, endPoint x: 1220, endPoint y: 0, distance: 695.9
click at [1459, 107] on icon at bounding box center [1457, 108] width 8 height 8
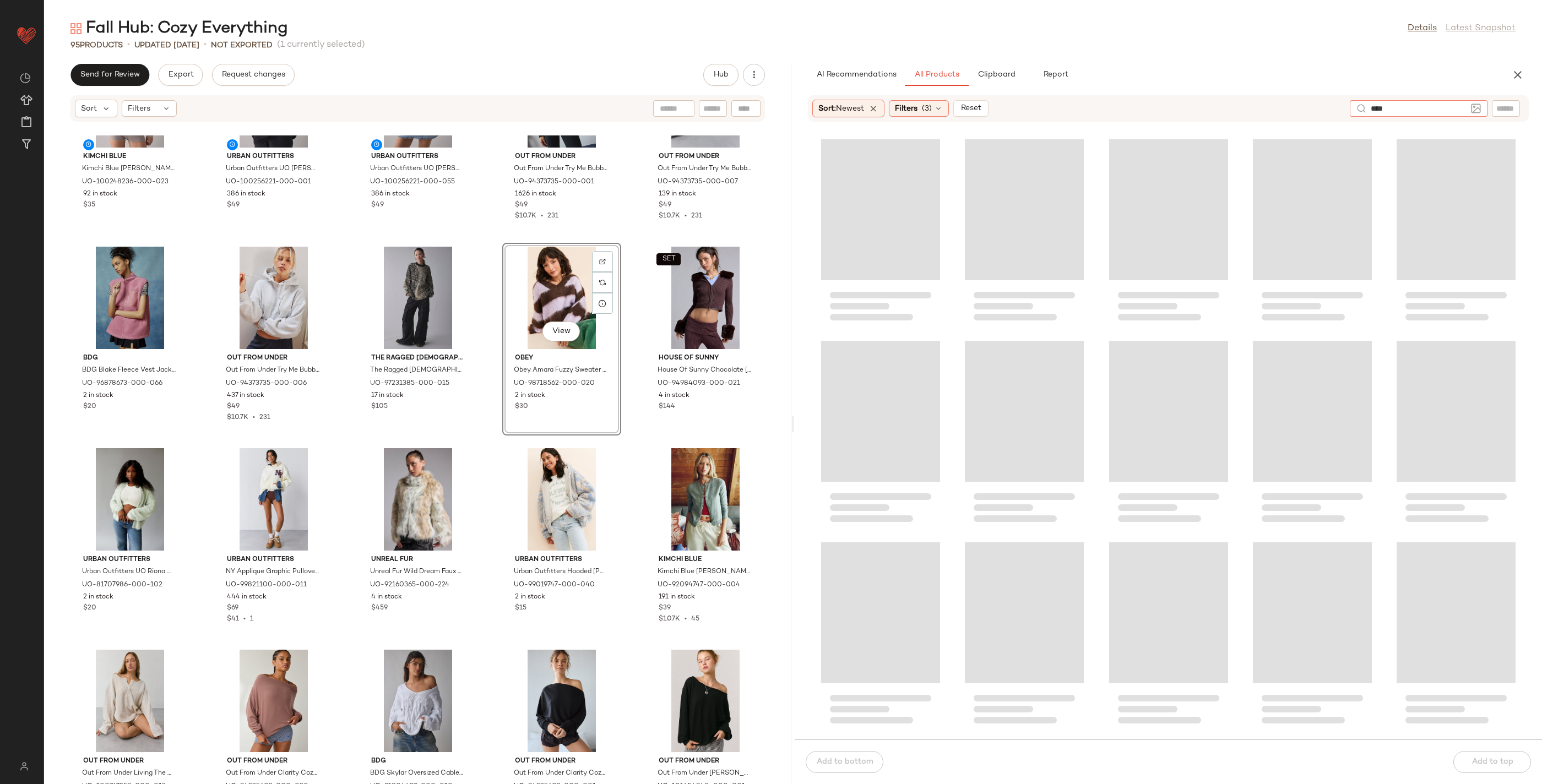
type input "*****"
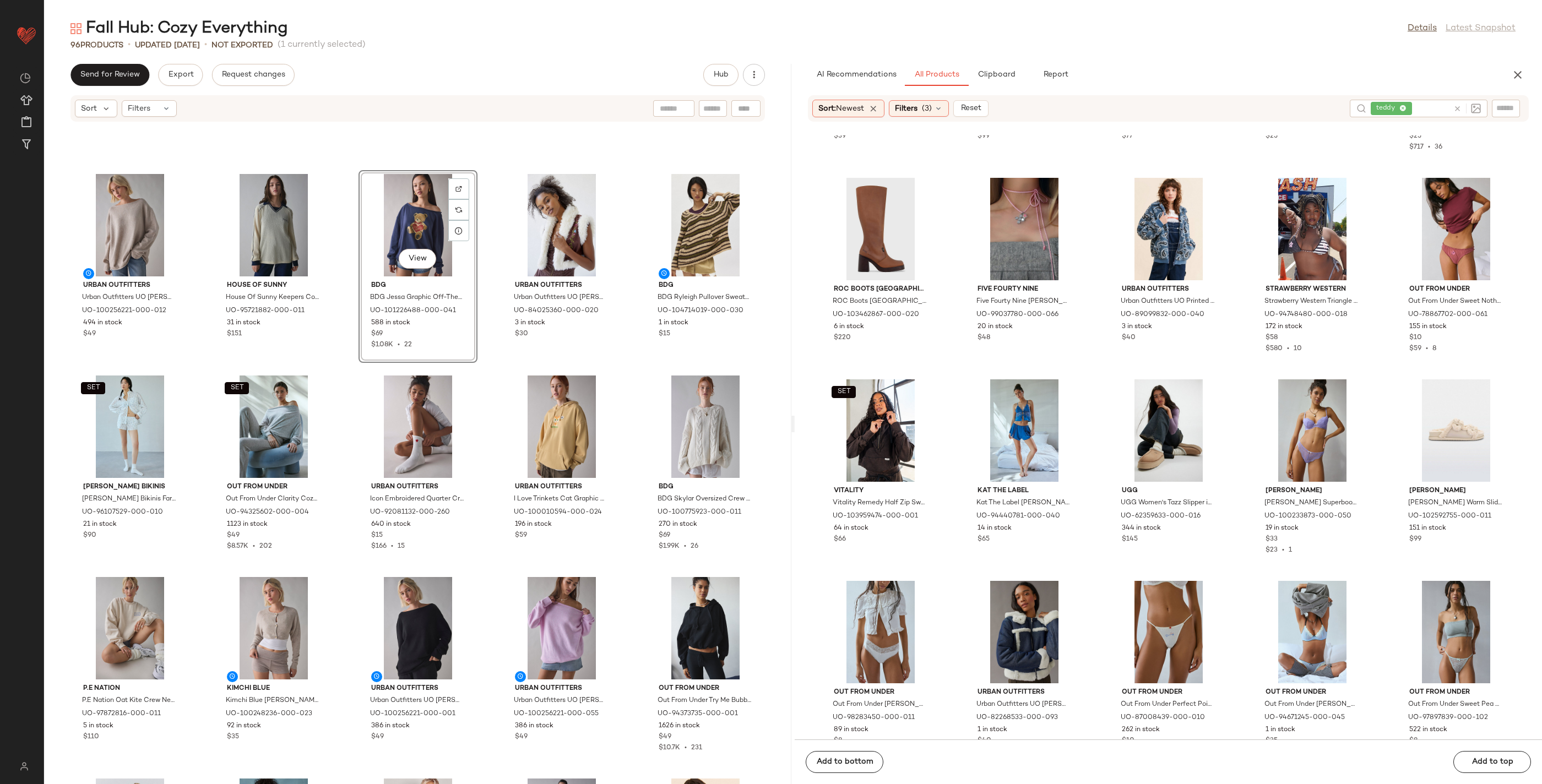
scroll to position [3615, 0]
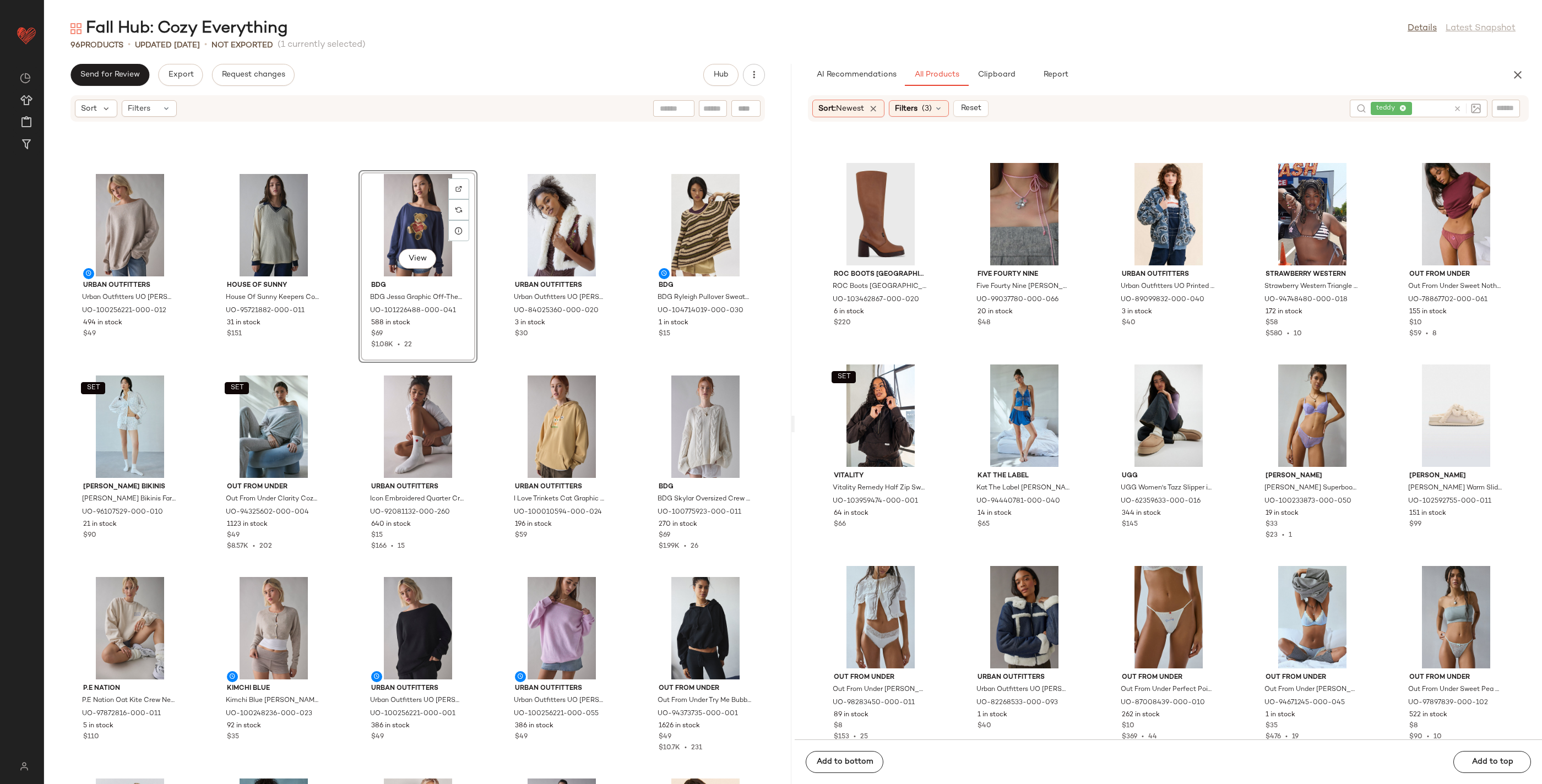
click at [1460, 109] on icon at bounding box center [1457, 108] width 8 height 8
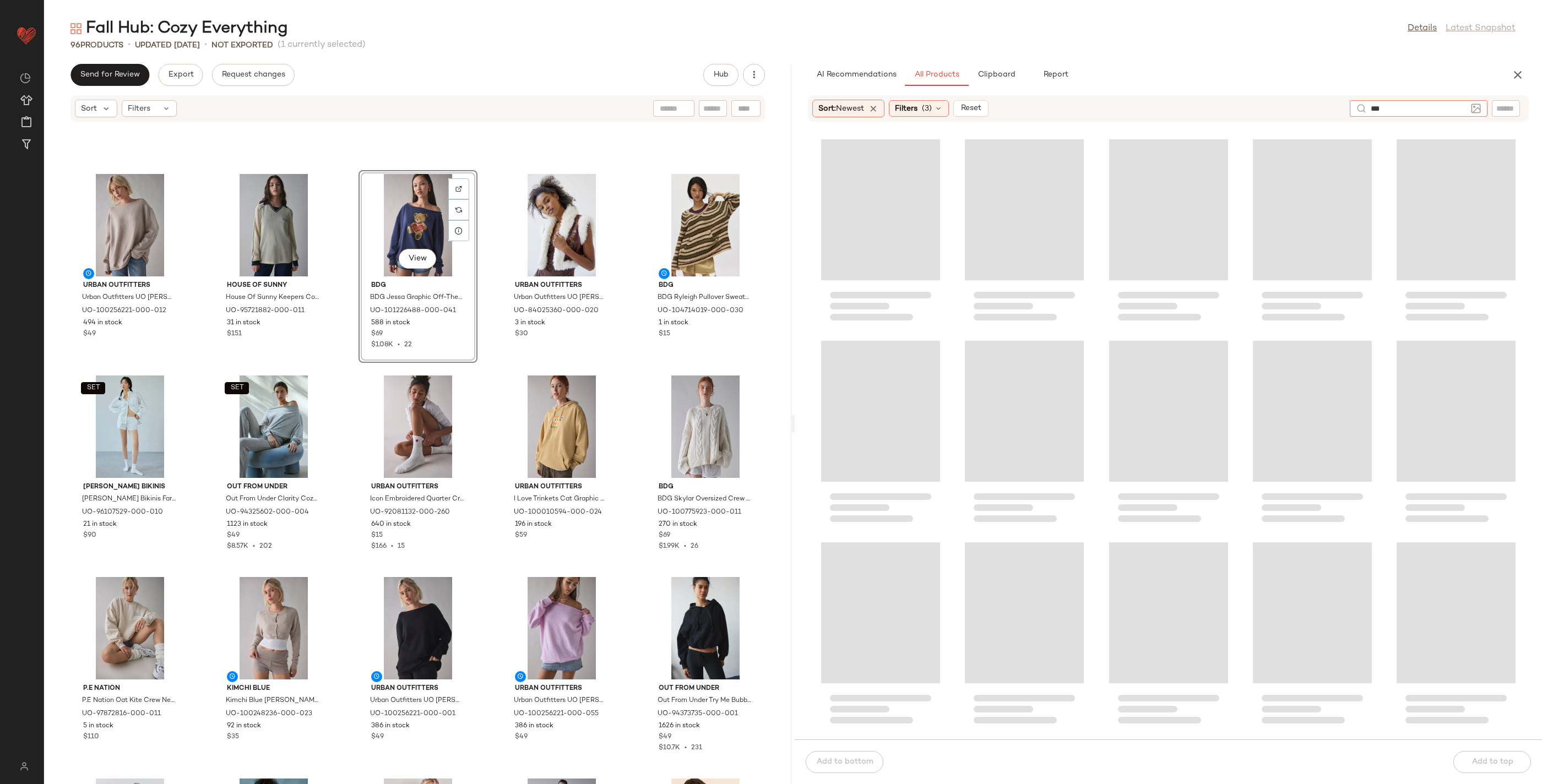
type input "****"
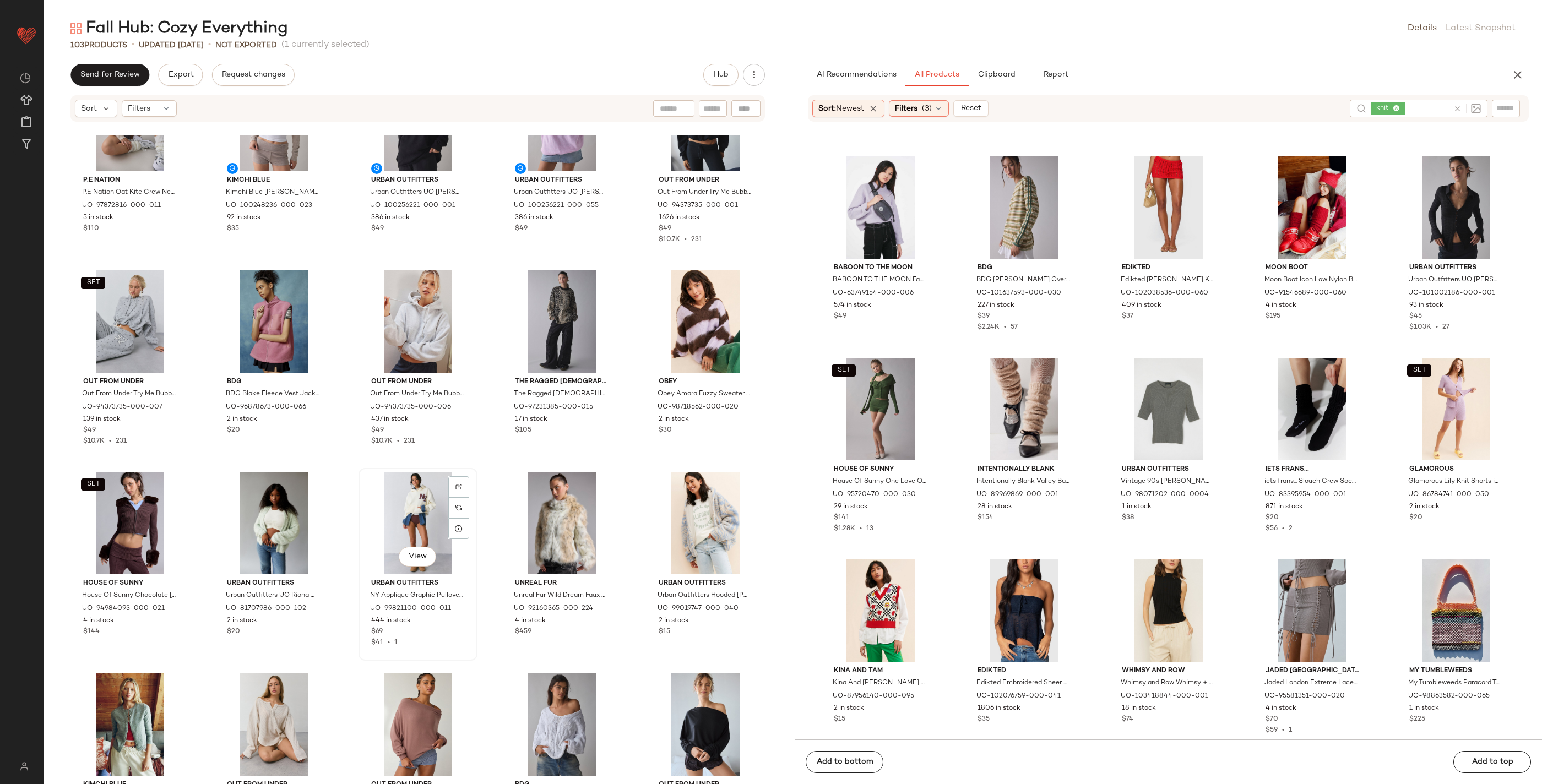
scroll to position [1055, 0]
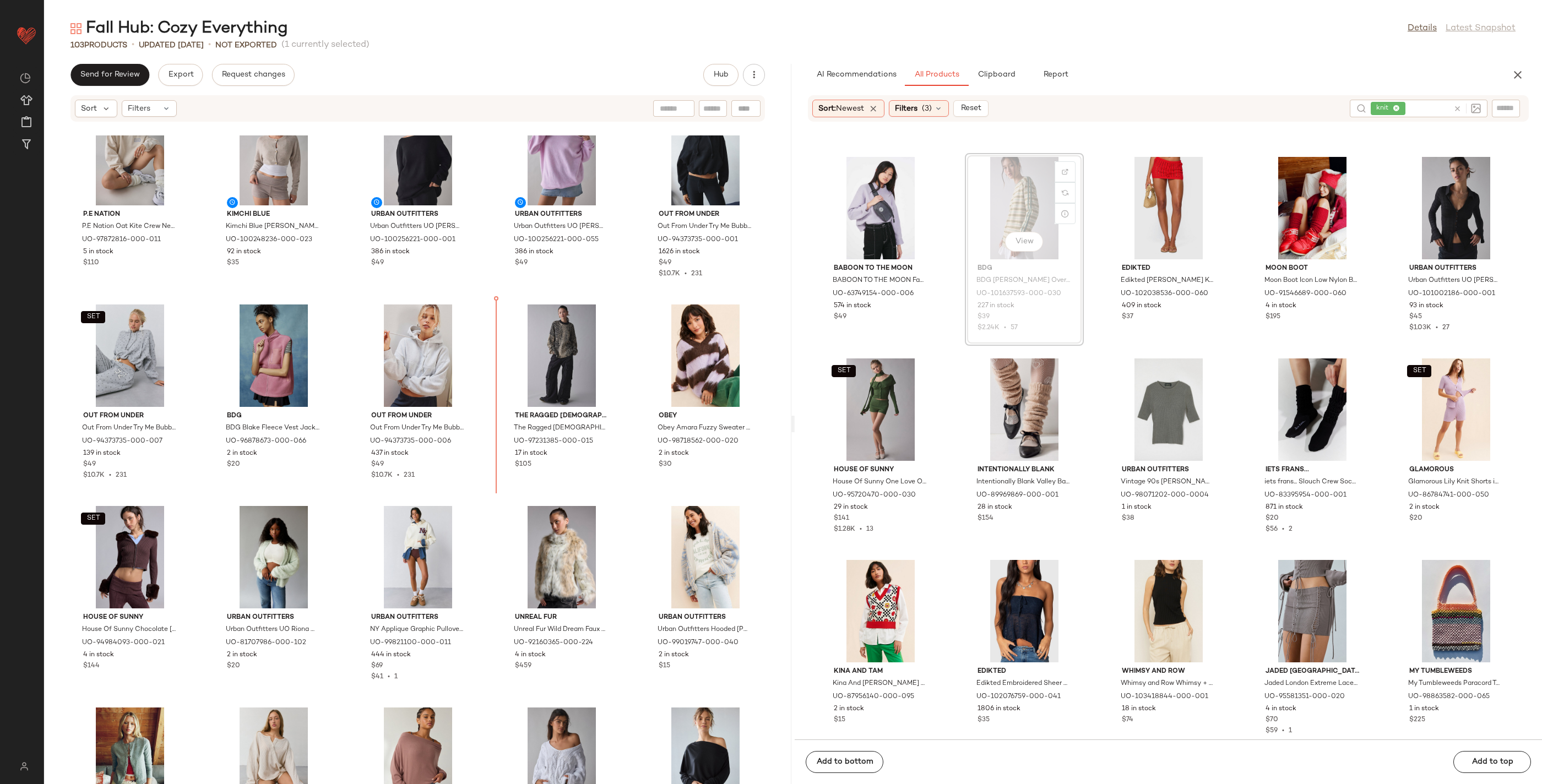
drag, startPoint x: 1056, startPoint y: 234, endPoint x: 1049, endPoint y: 238, distance: 8.1
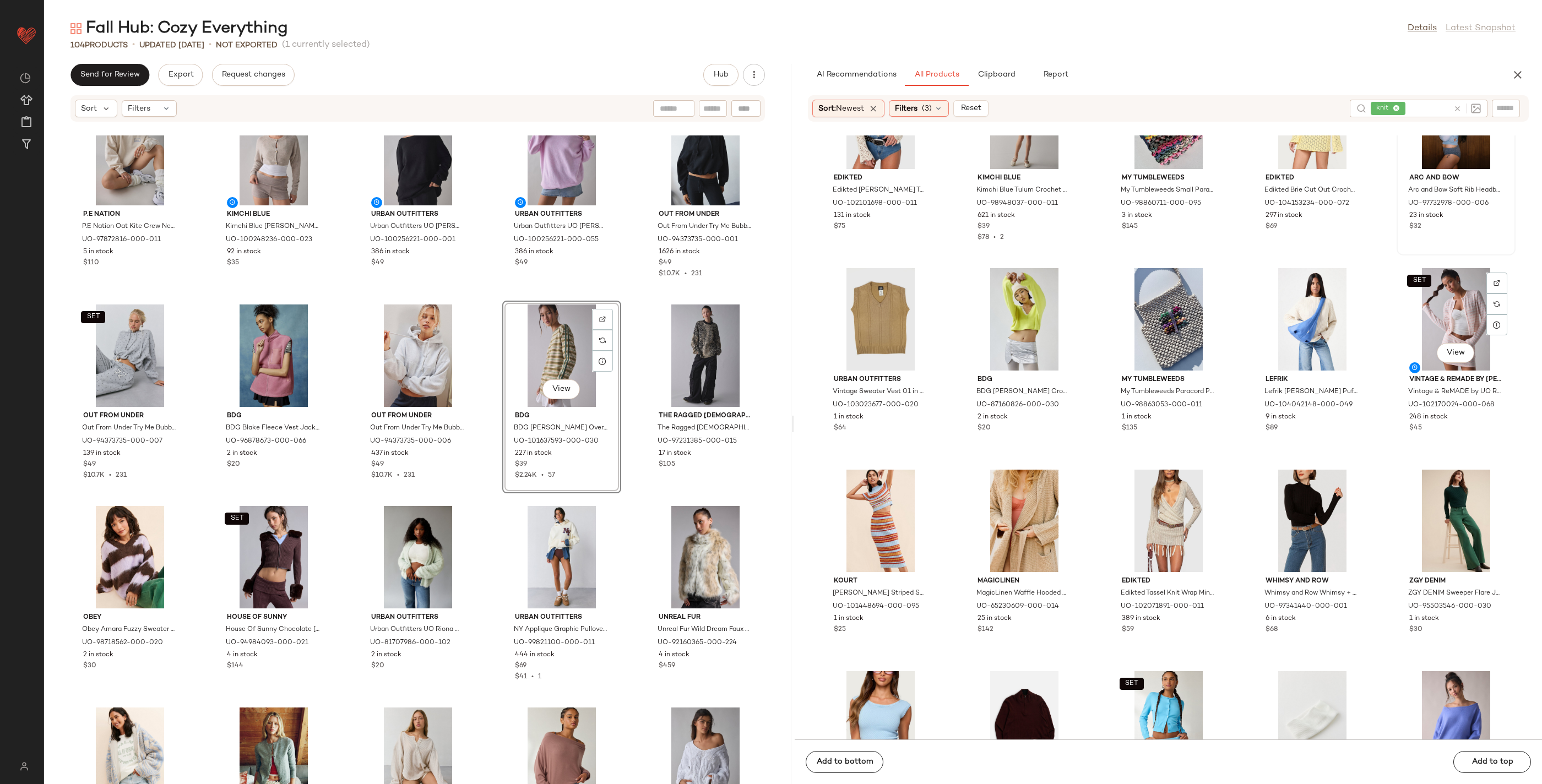
scroll to position [10482, 0]
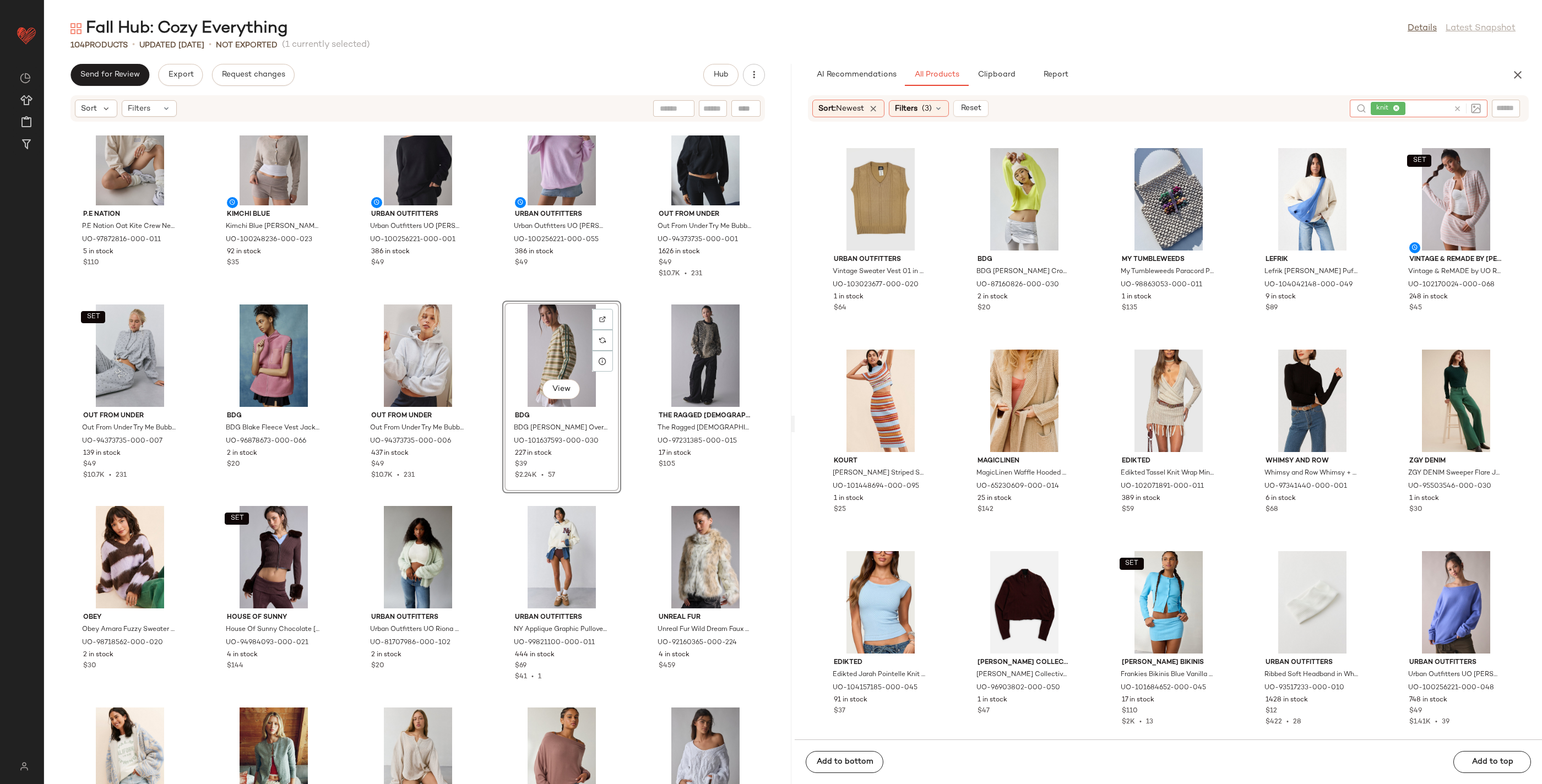
click at [1461, 107] on icon at bounding box center [1457, 108] width 8 height 8
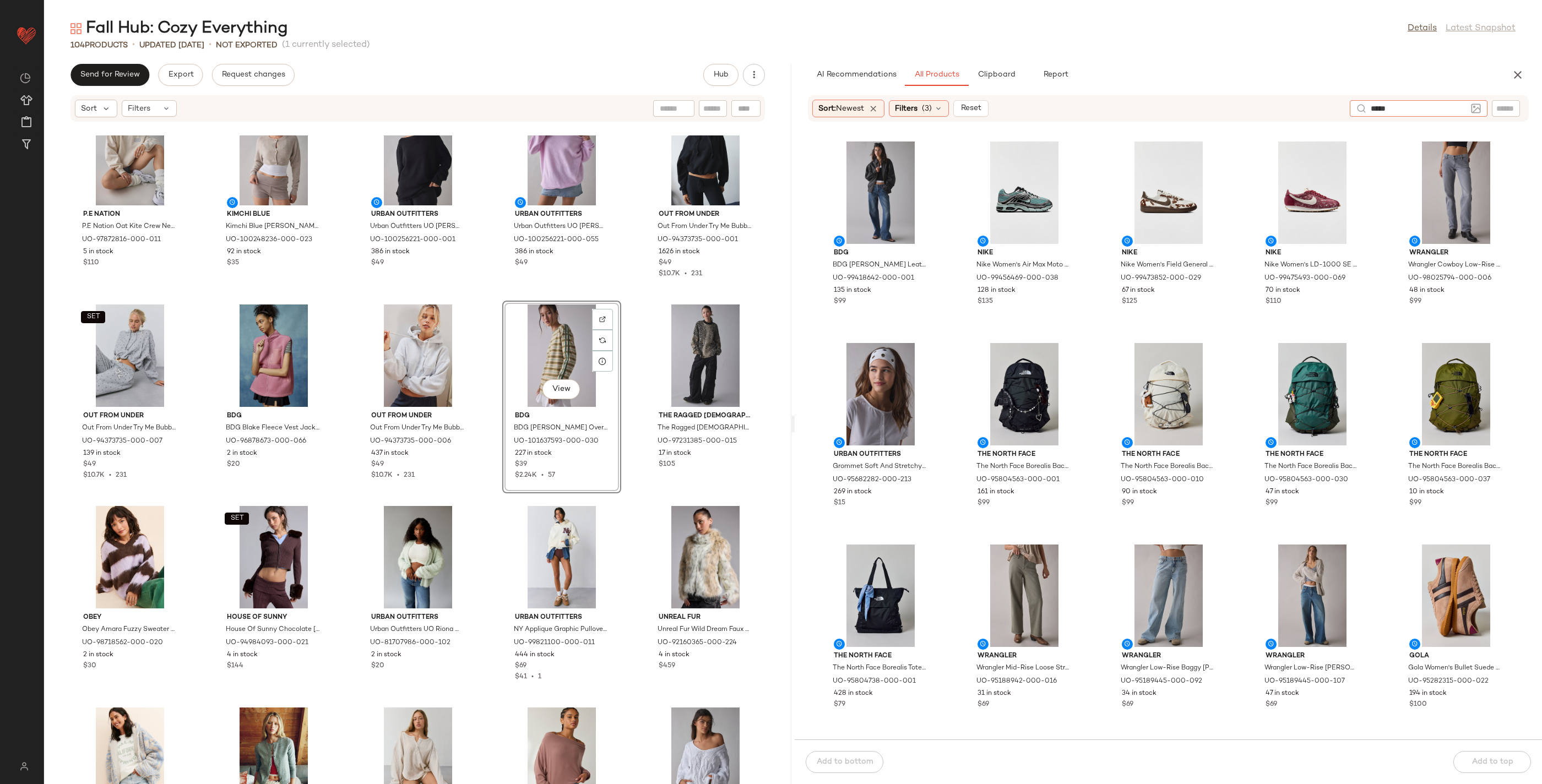
type input "******"
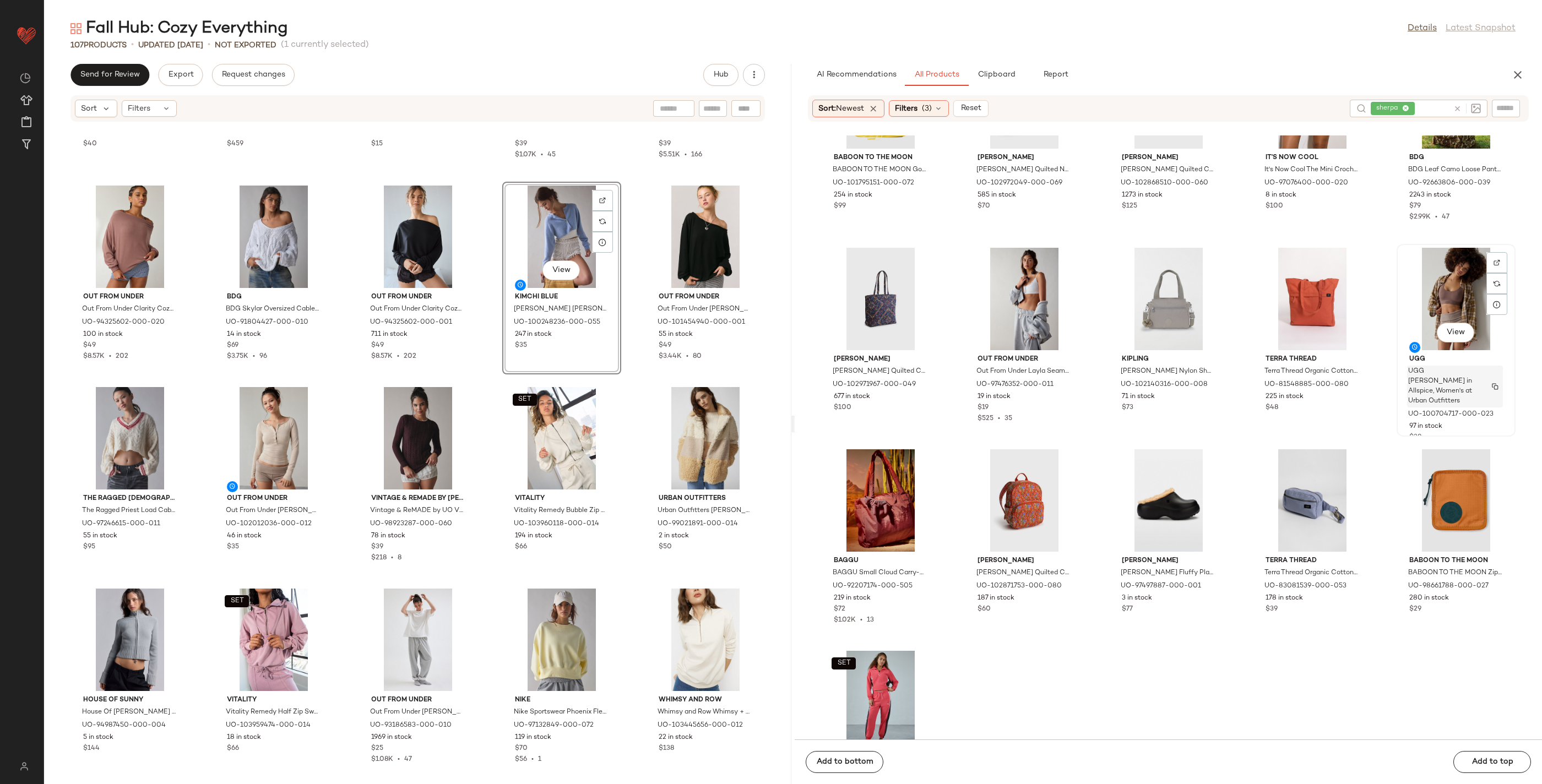
scroll to position [10684, 0]
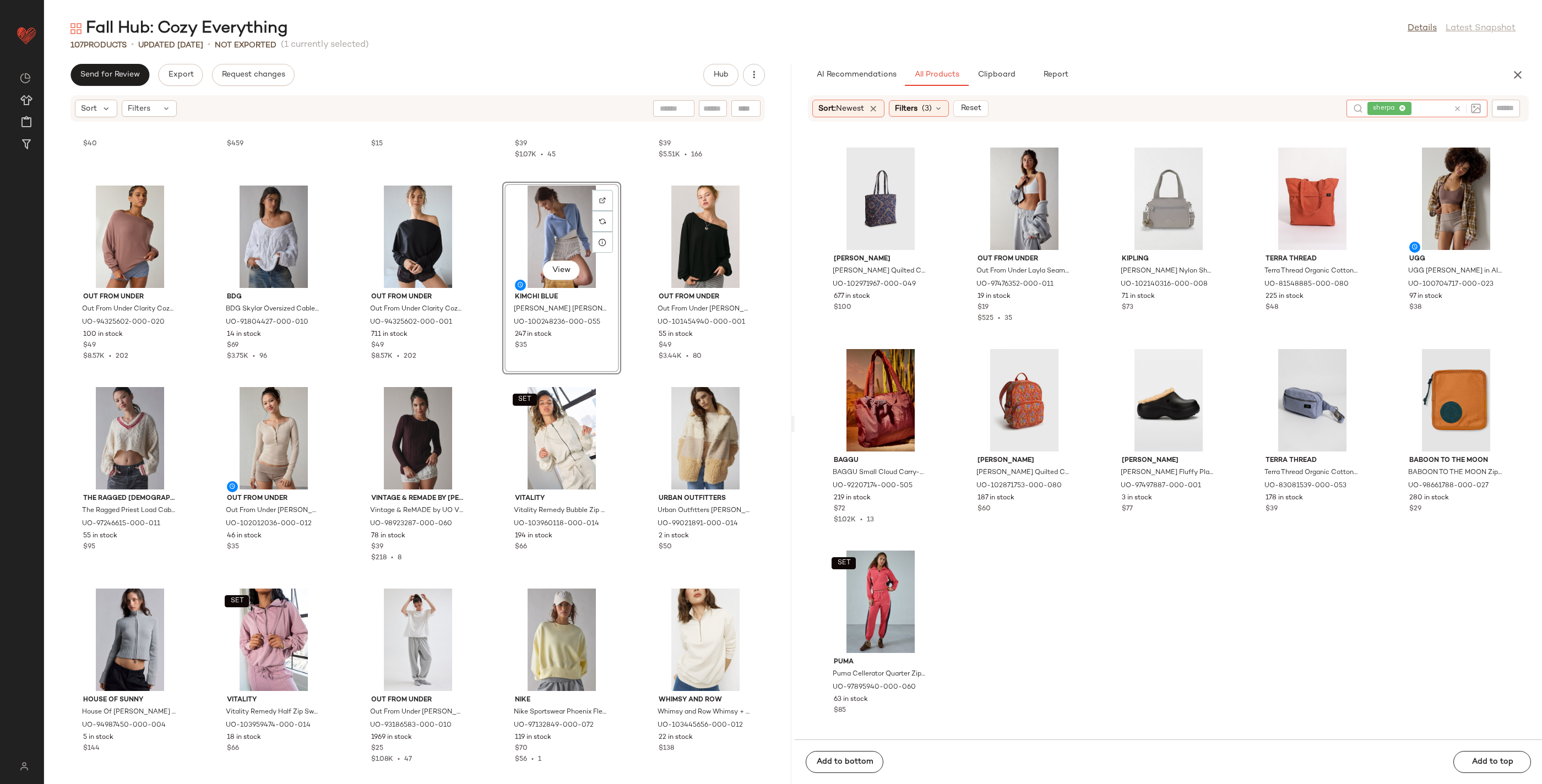
click at [1458, 107] on icon at bounding box center [1457, 108] width 8 height 8
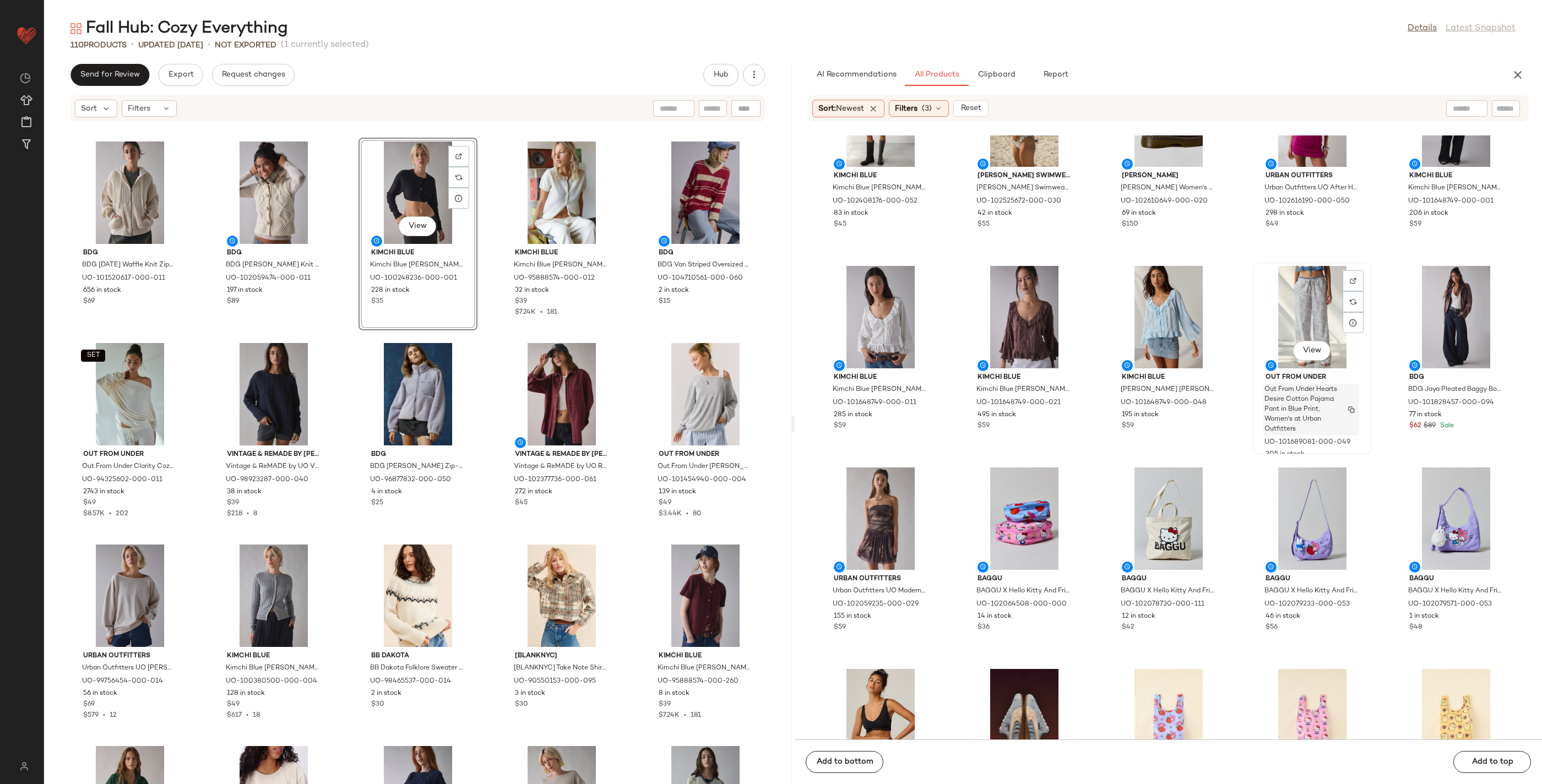
scroll to position [3916, 0]
click at [1348, 290] on div at bounding box center [1352, 300] width 21 height 21
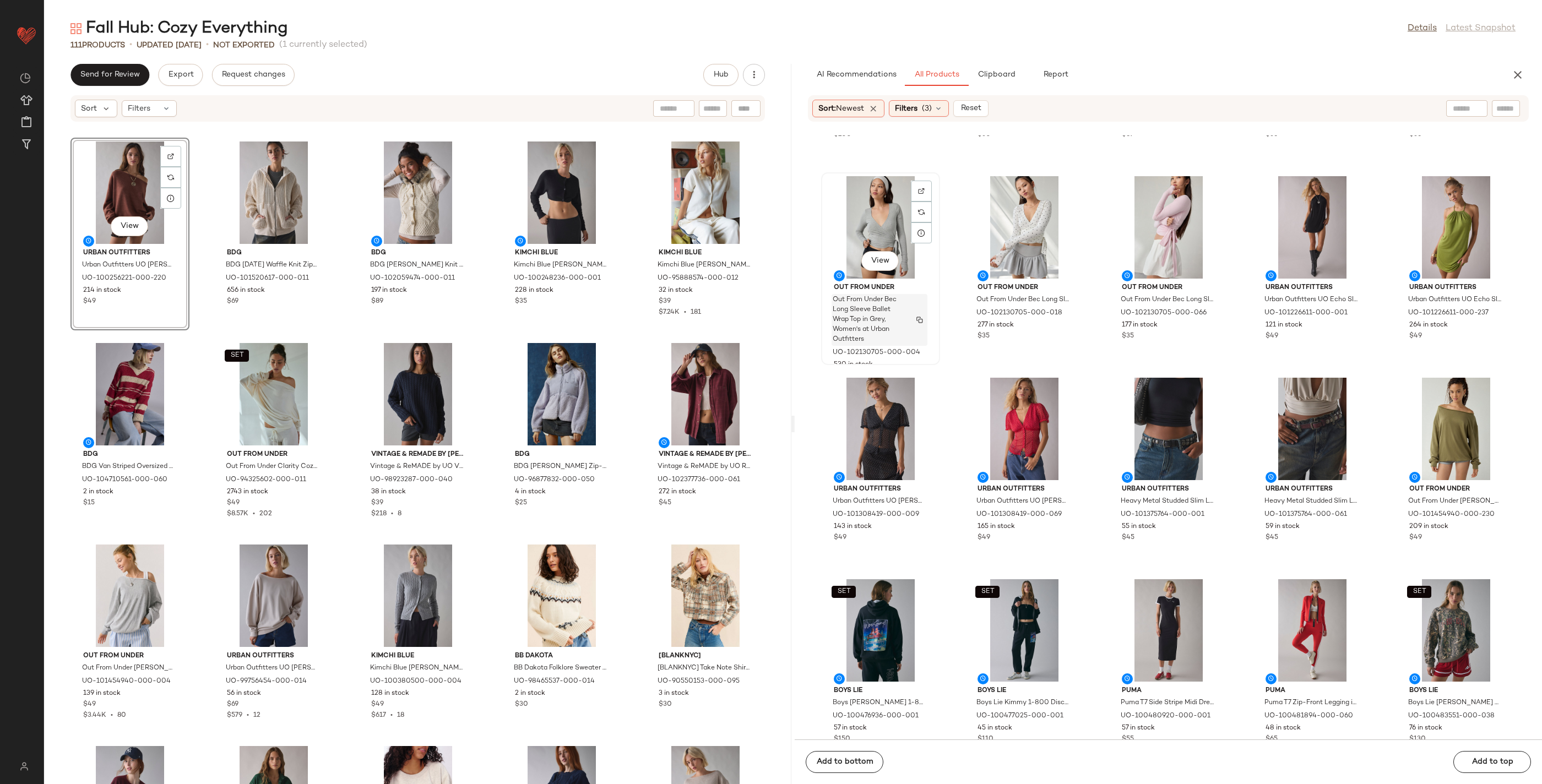
scroll to position [7078, 0]
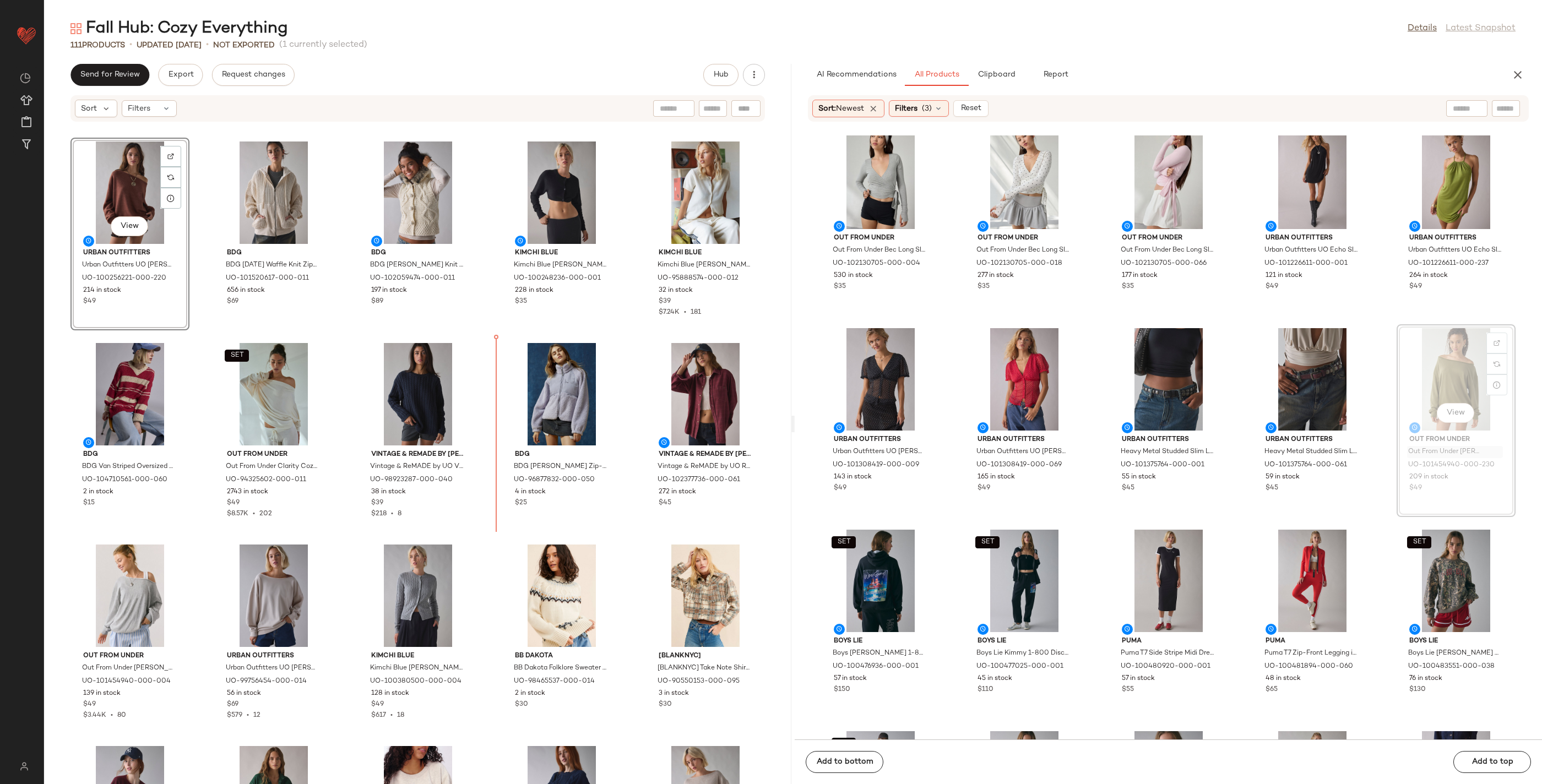
drag, startPoint x: 1493, startPoint y: 456, endPoint x: 1487, endPoint y: 455, distance: 6.1
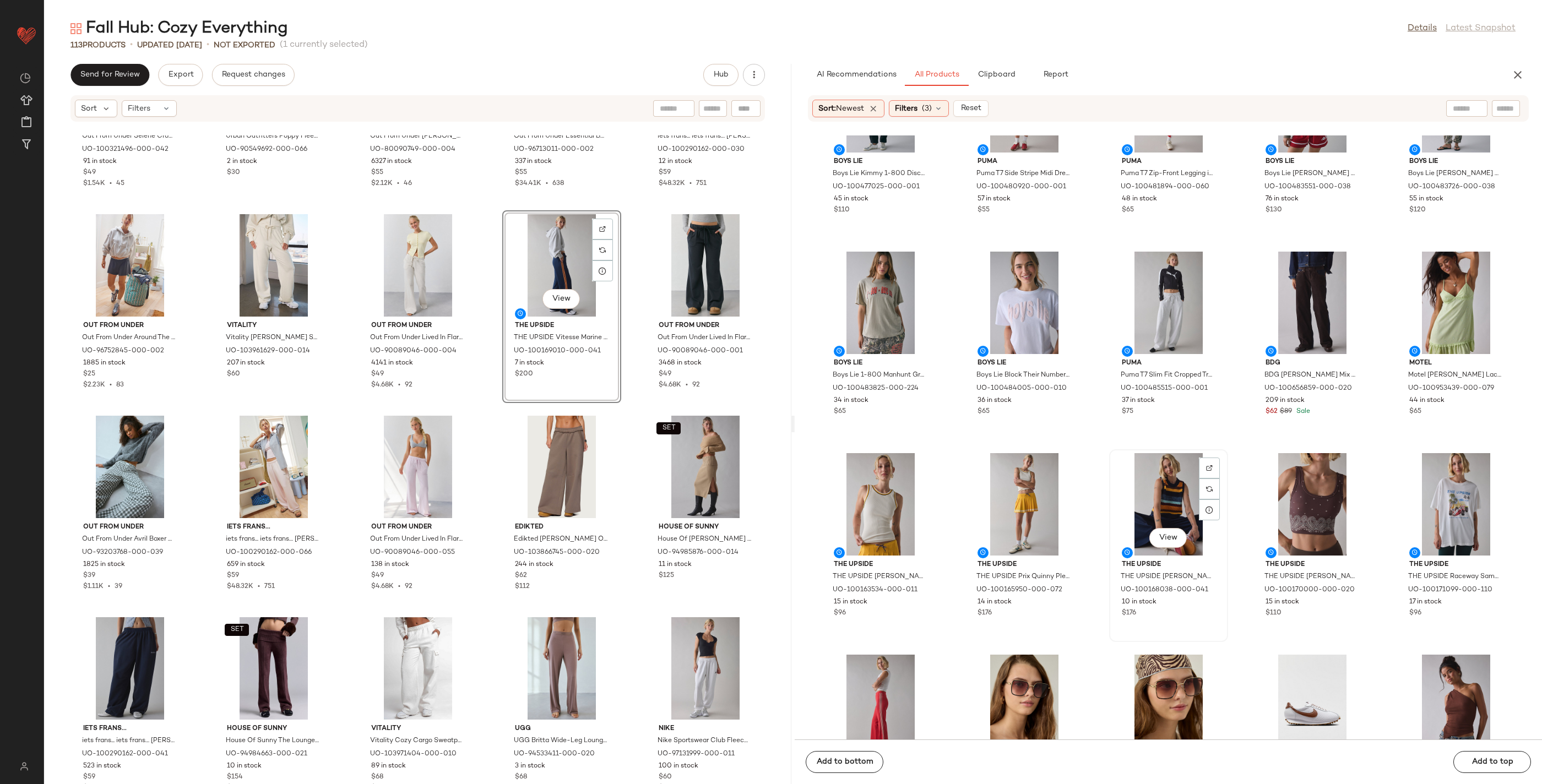
scroll to position [7566, 0]
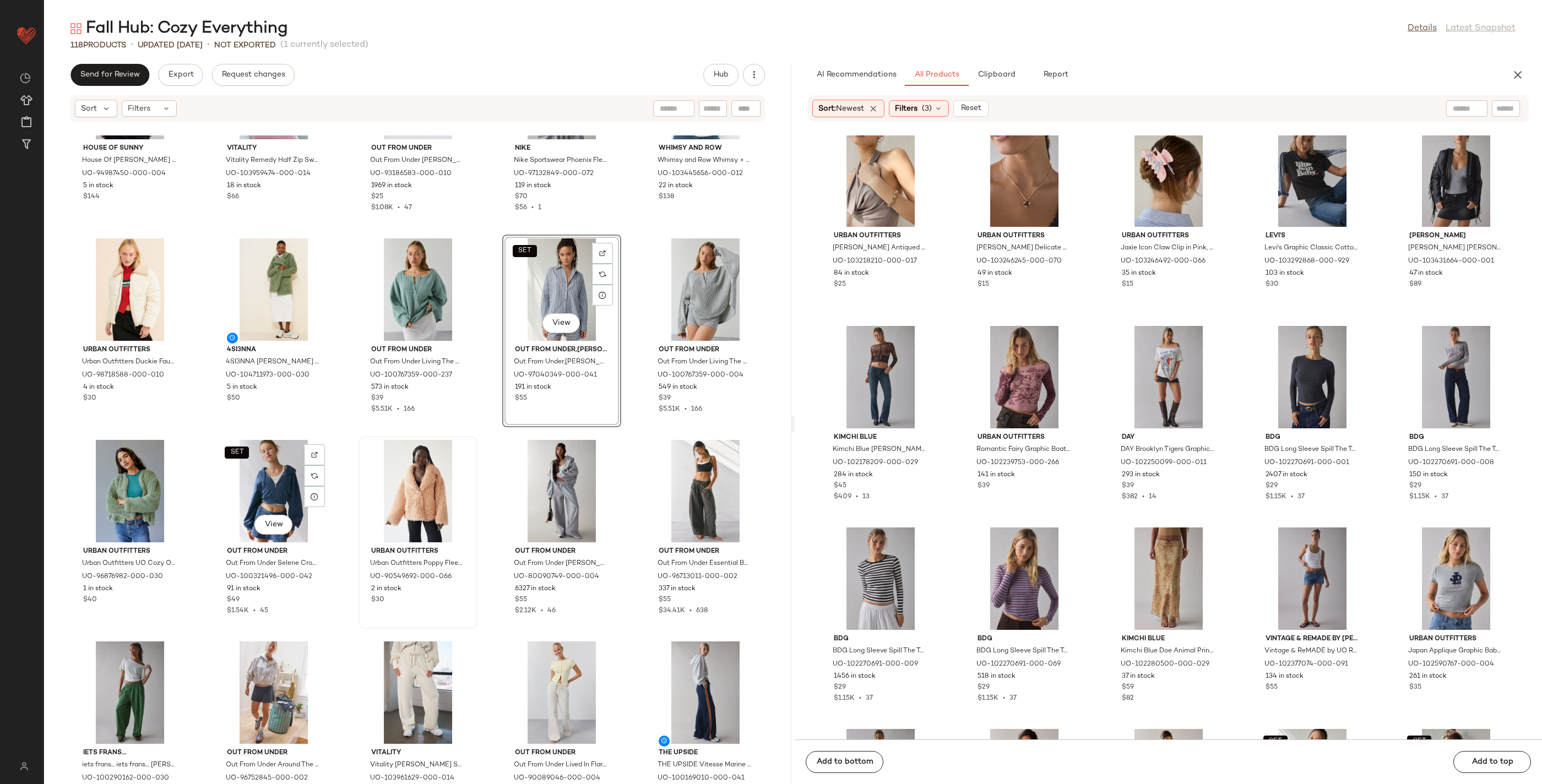
scroll to position [2526, 0]
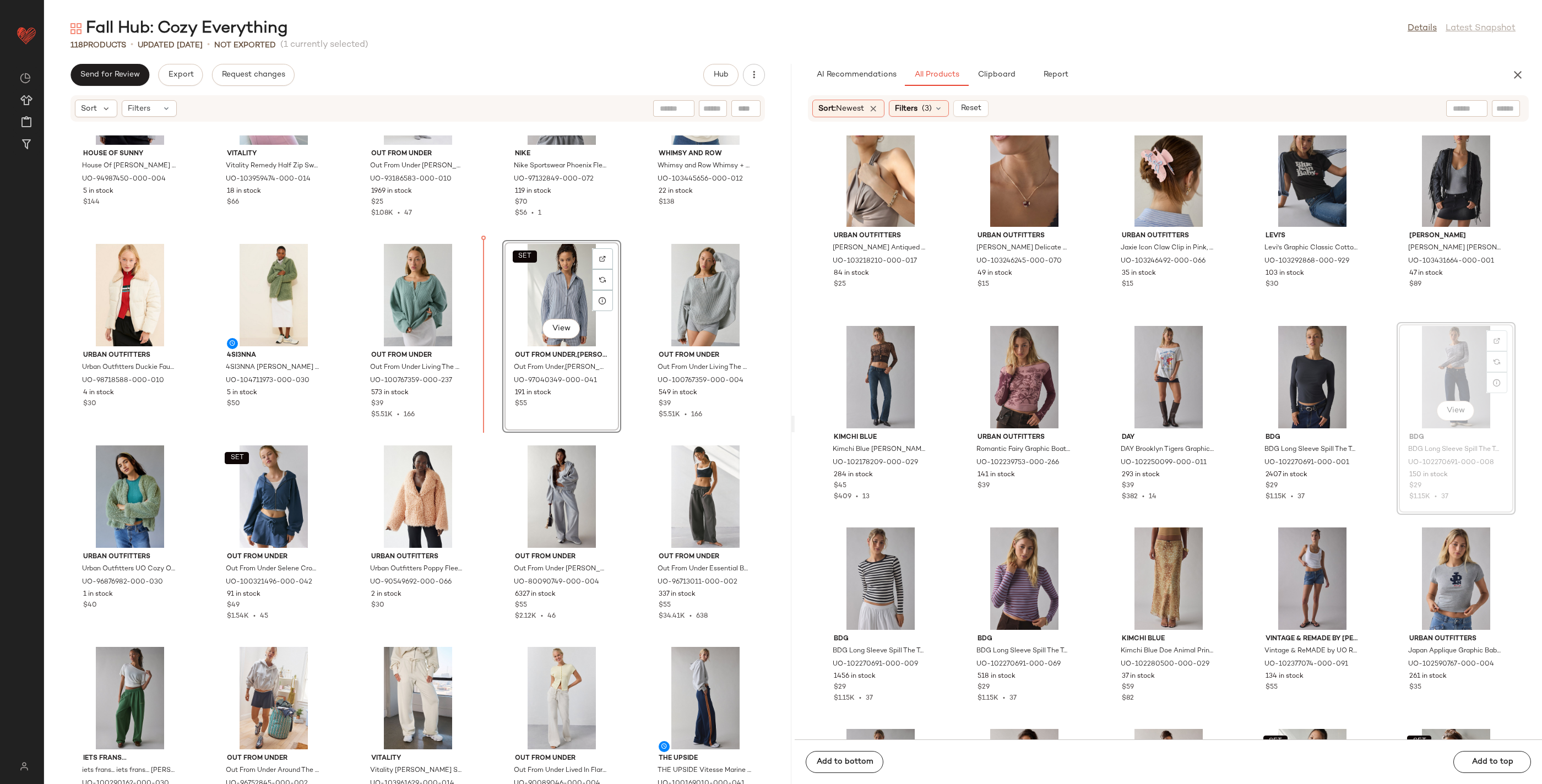
drag, startPoint x: 1460, startPoint y: 453, endPoint x: 1397, endPoint y: 456, distance: 63.1
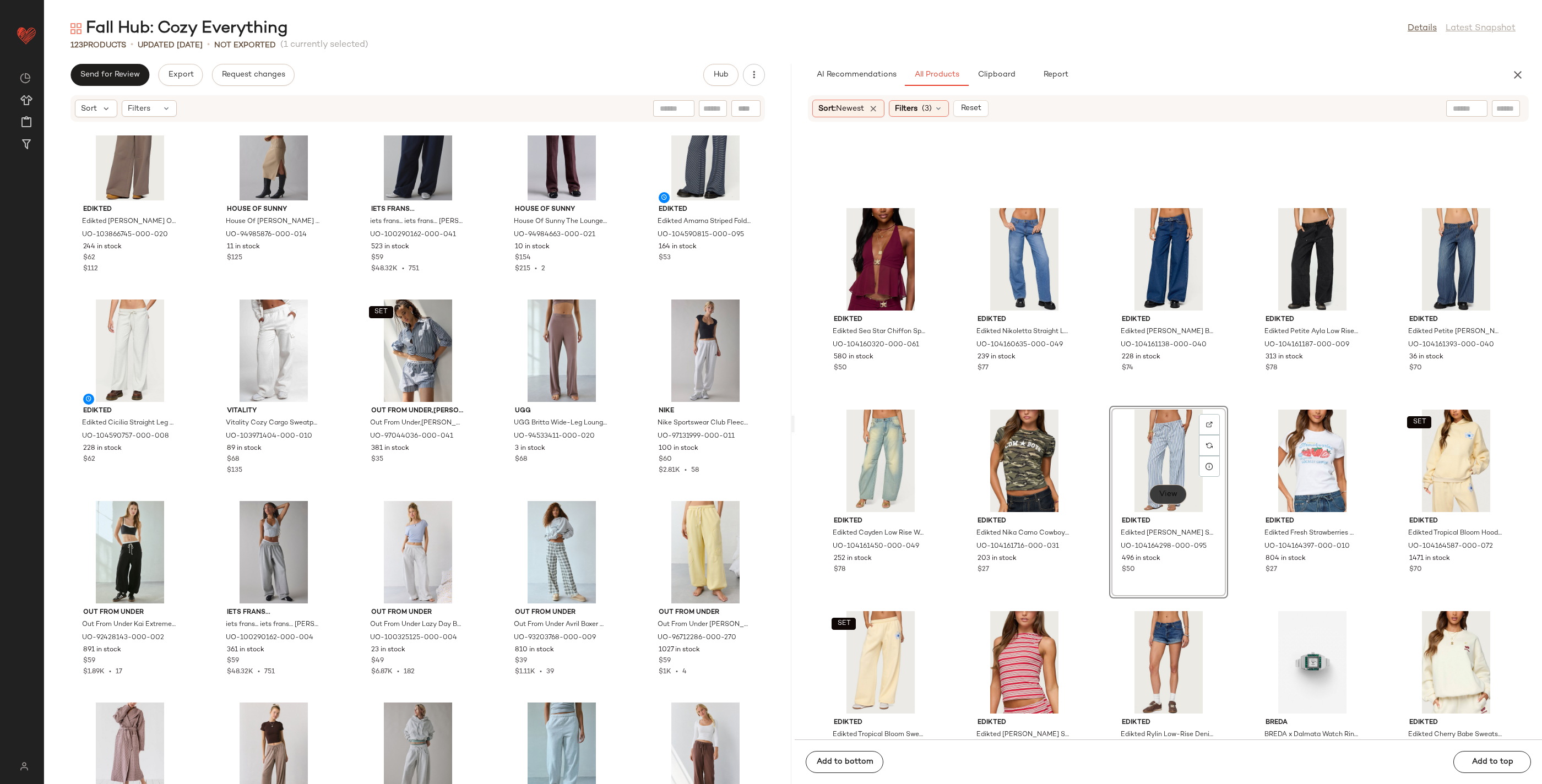
scroll to position [49926, 0]
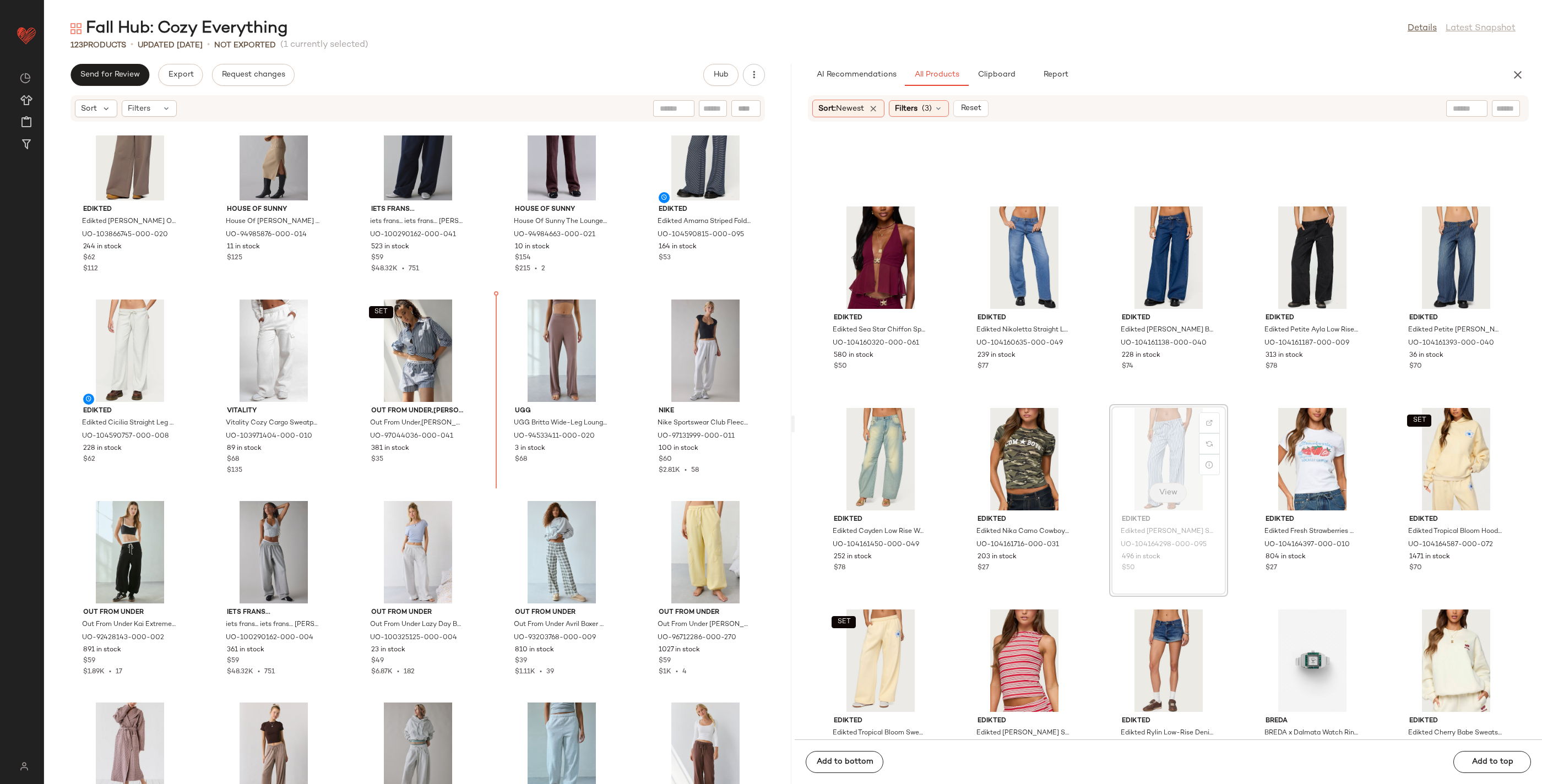
drag, startPoint x: 1175, startPoint y: 488, endPoint x: 1167, endPoint y: 488, distance: 8.0
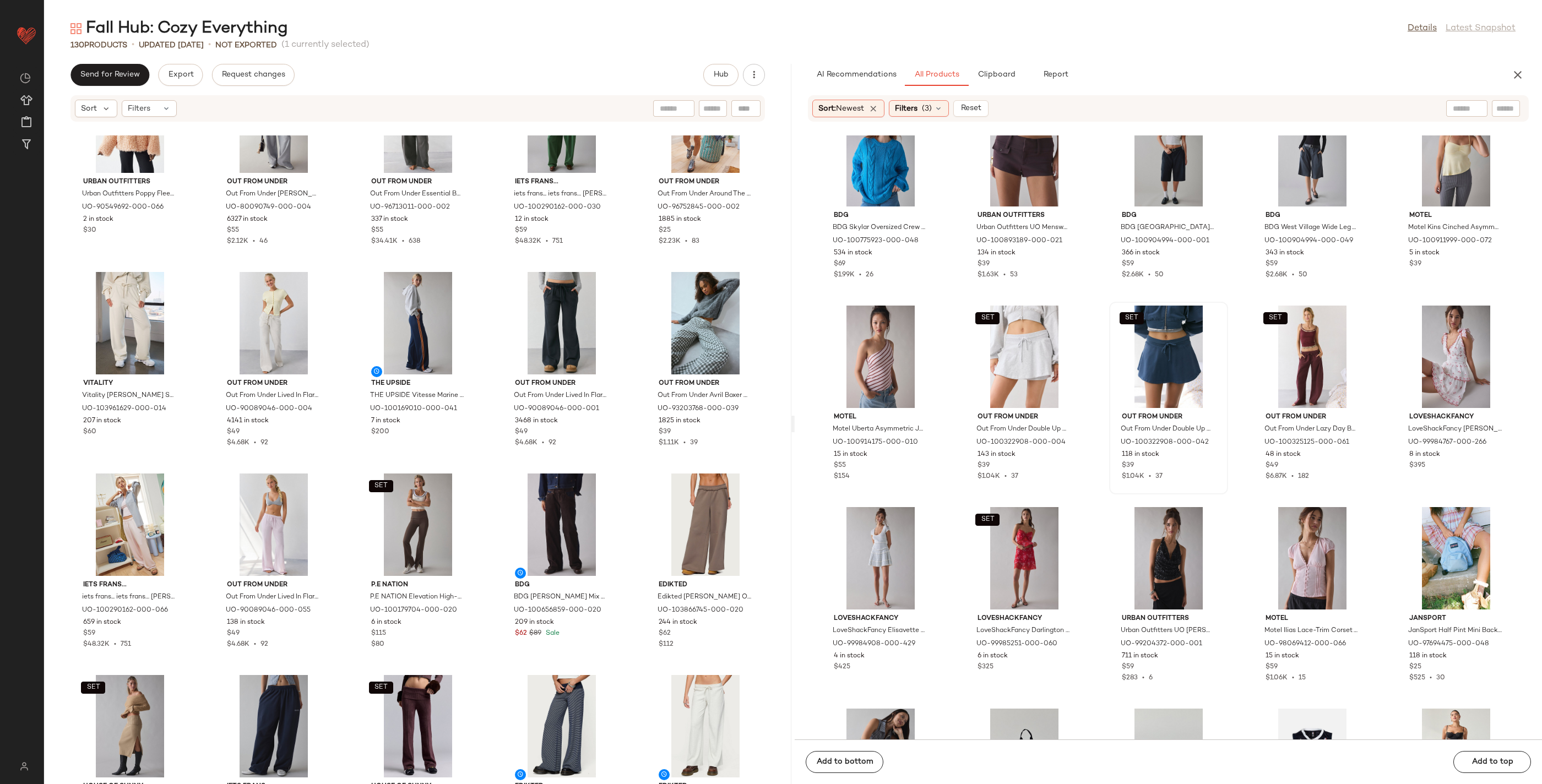
scroll to position [3309, 0]
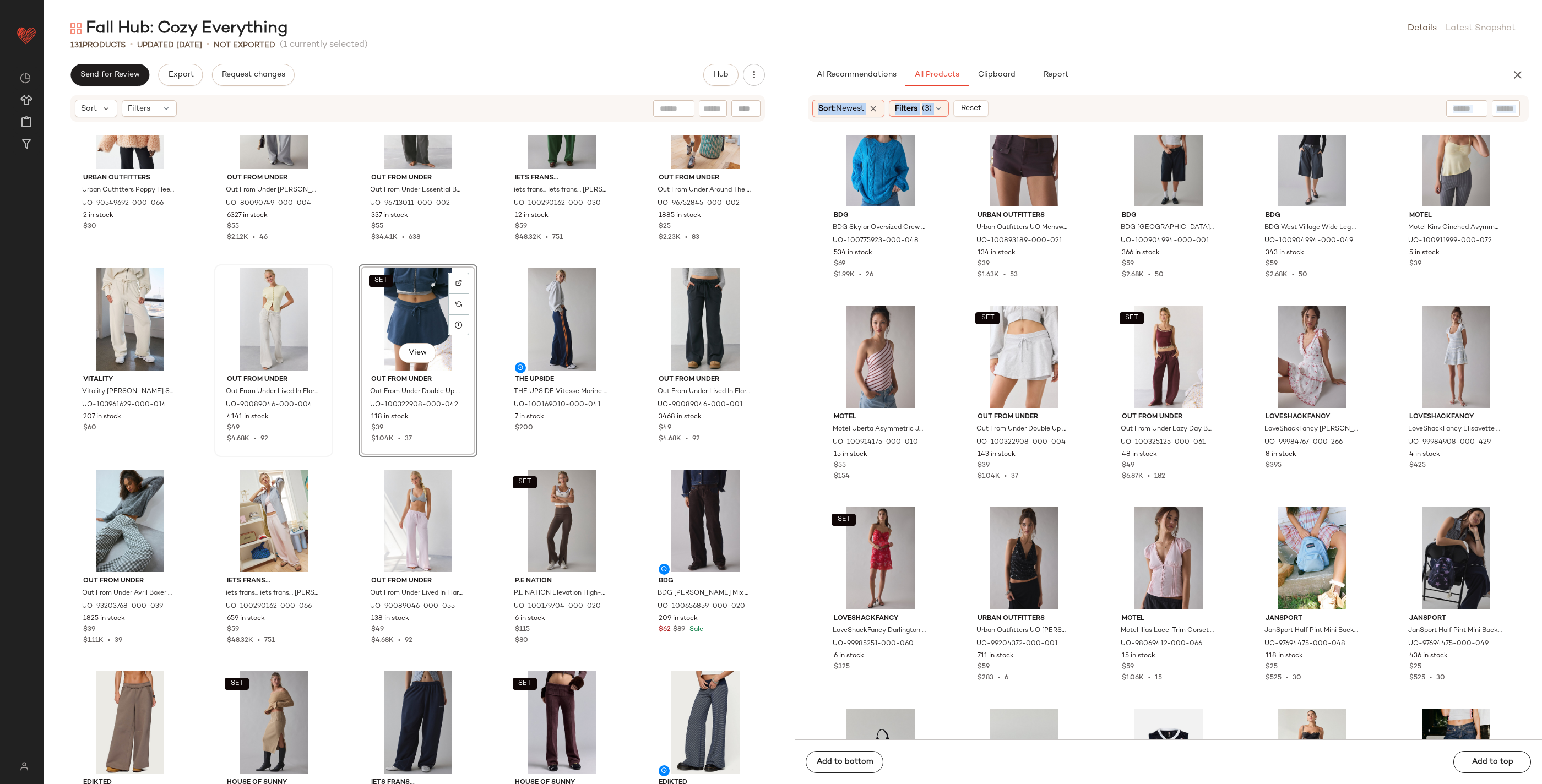
click at [258, 357] on div "Send for Review Export Request changes Hub Sort Filters SET Out From Under,Tomm…" at bounding box center [793, 424] width 1498 height 720
click at [951, 380] on div "BDG BDG Skylar Oversized Crew Neck Cable Knit Sweater in Light Blue, Women's at…" at bounding box center [1168, 437] width 747 height 604
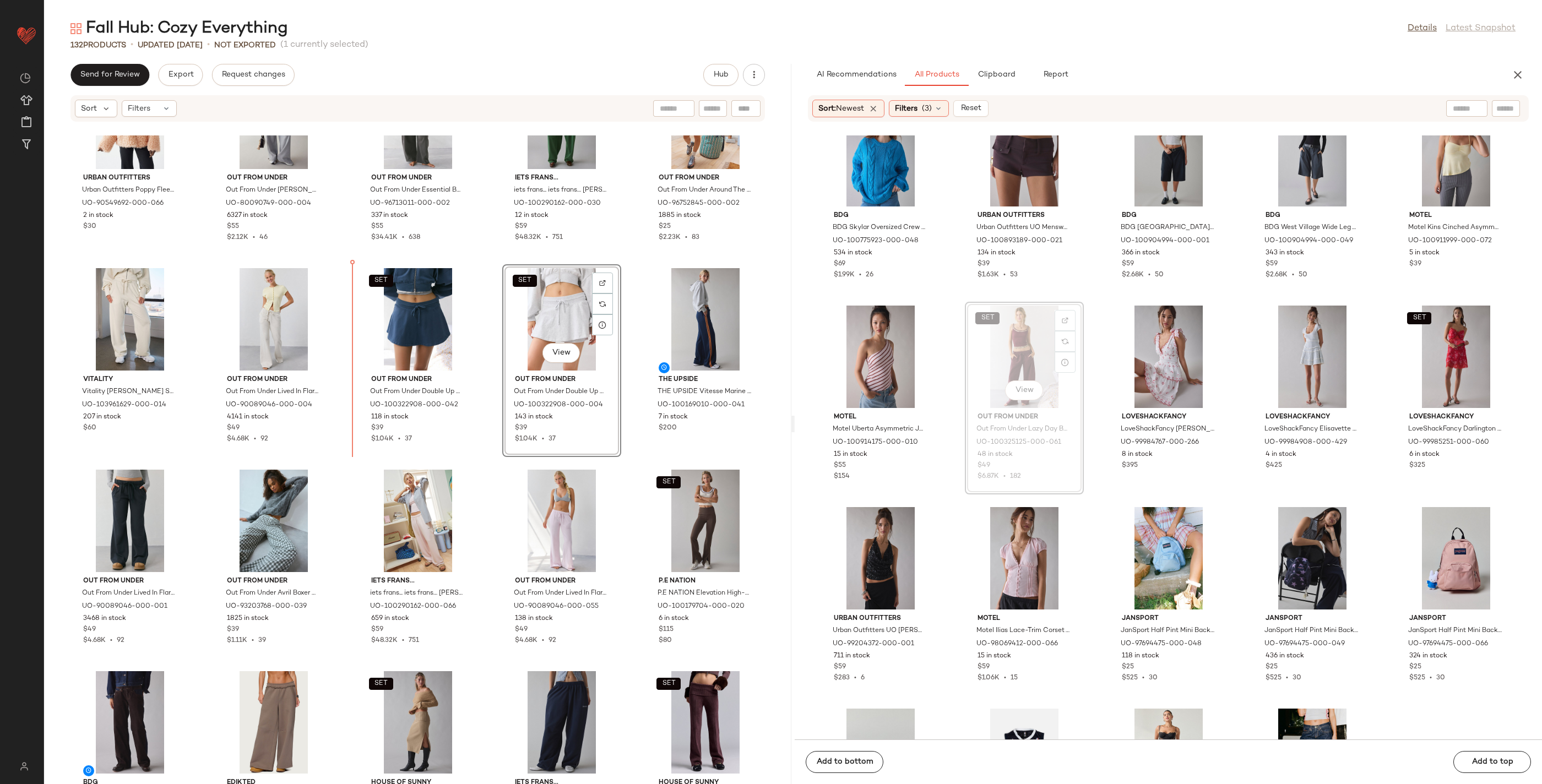
drag, startPoint x: 1005, startPoint y: 375, endPoint x: 996, endPoint y: 374, distance: 9.1
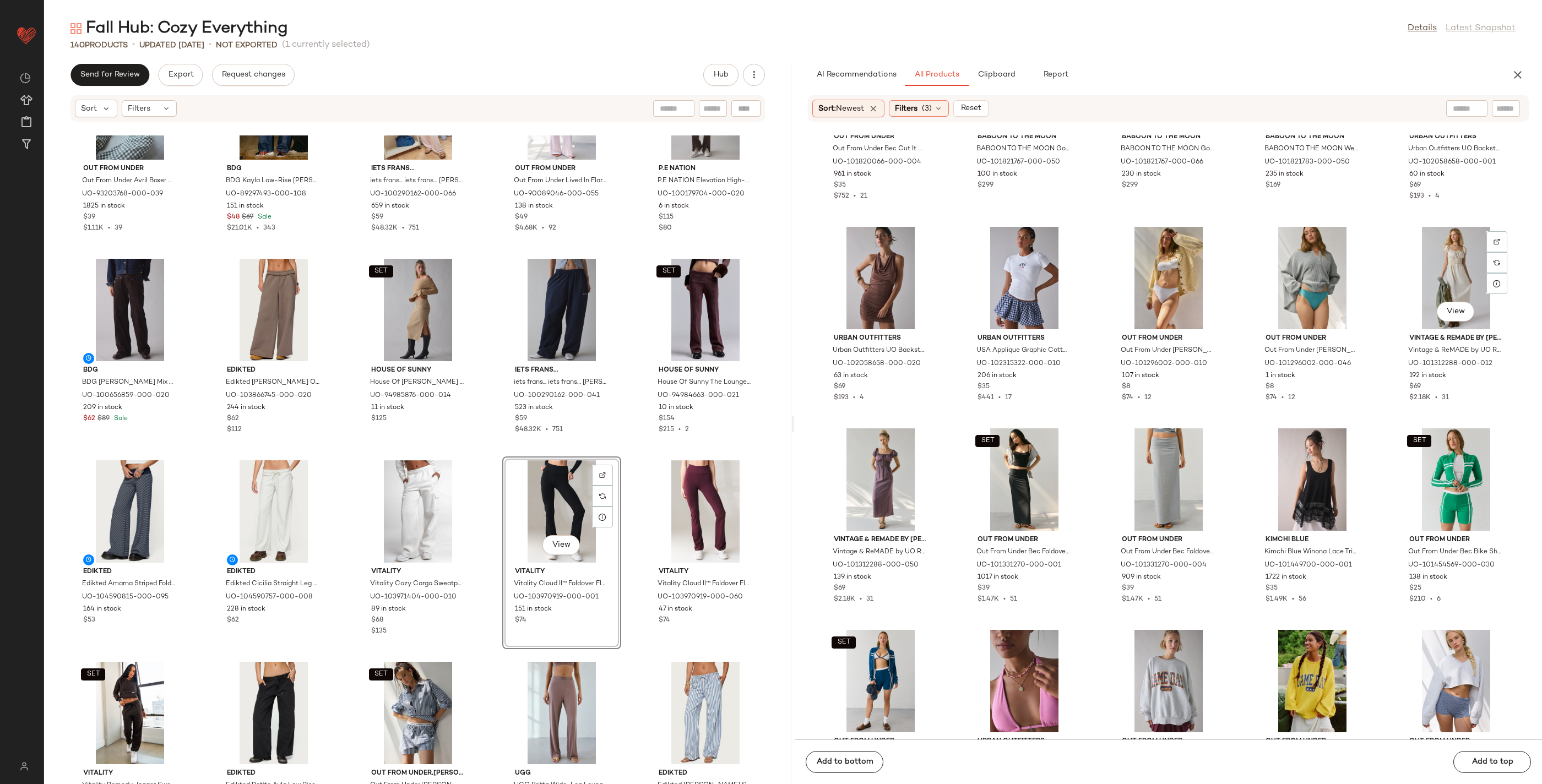
scroll to position [74109, 0]
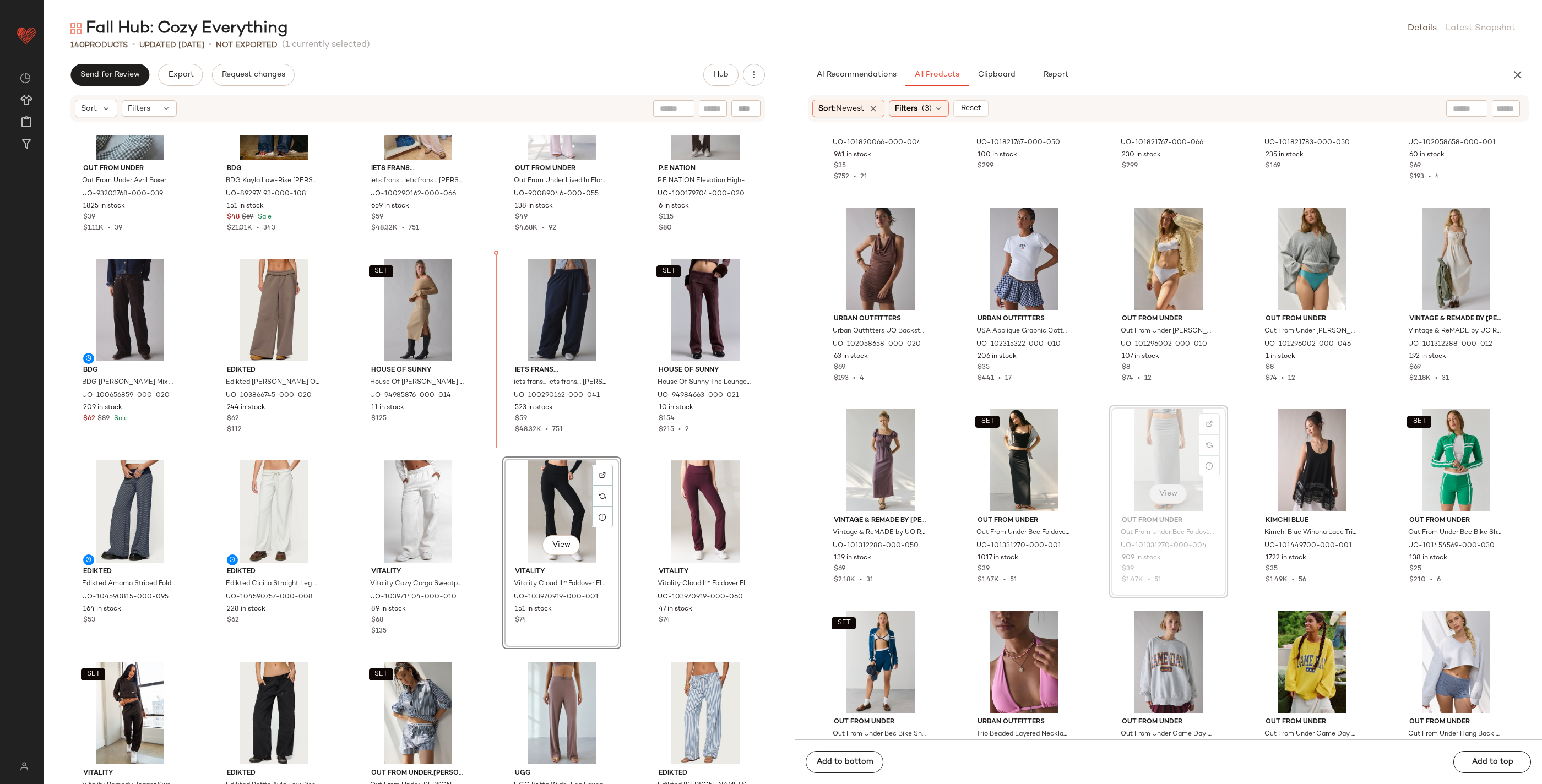
drag, startPoint x: 1187, startPoint y: 500, endPoint x: 1177, endPoint y: 501, distance: 10.0
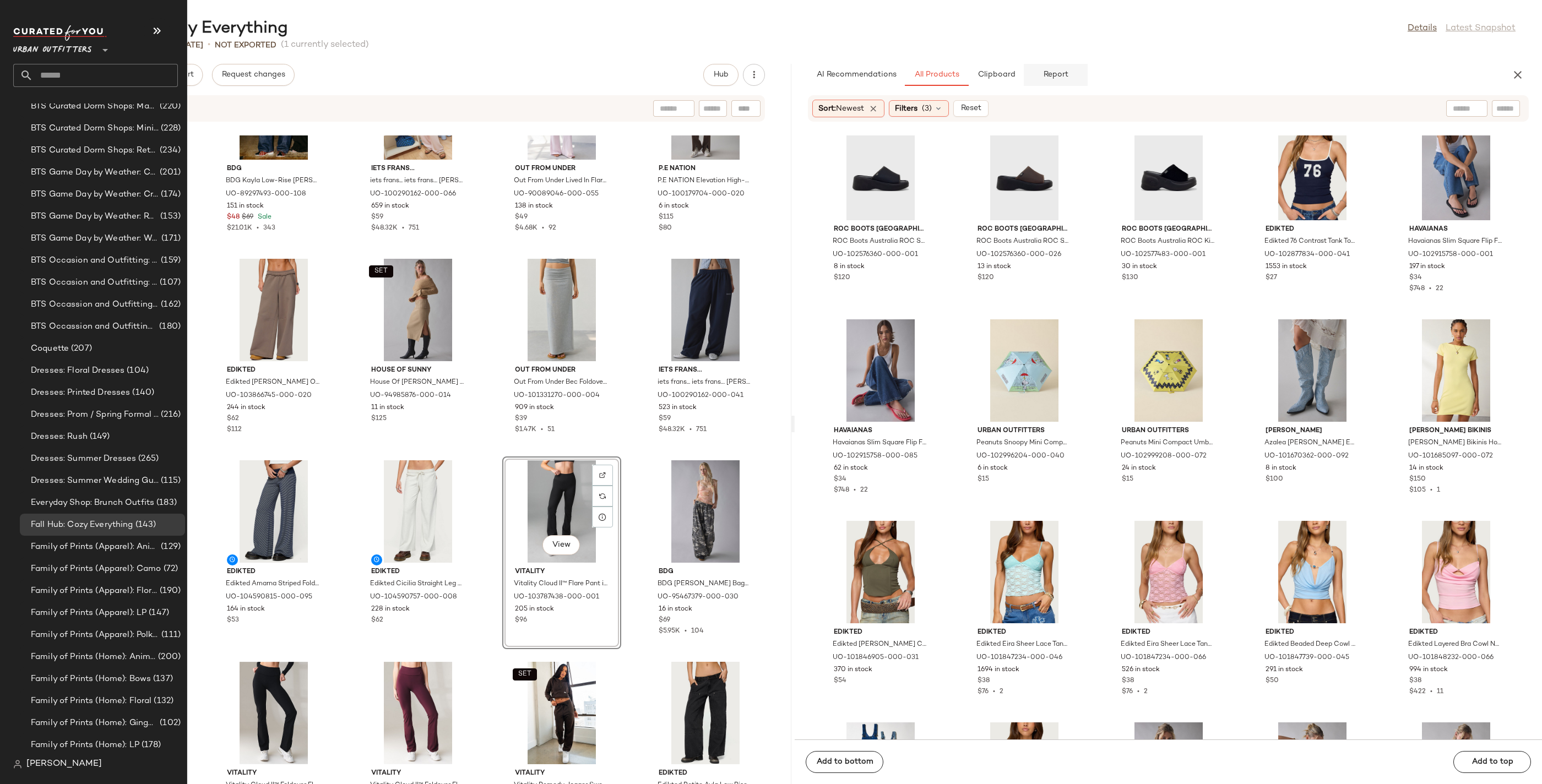
scroll to position [0, 0]
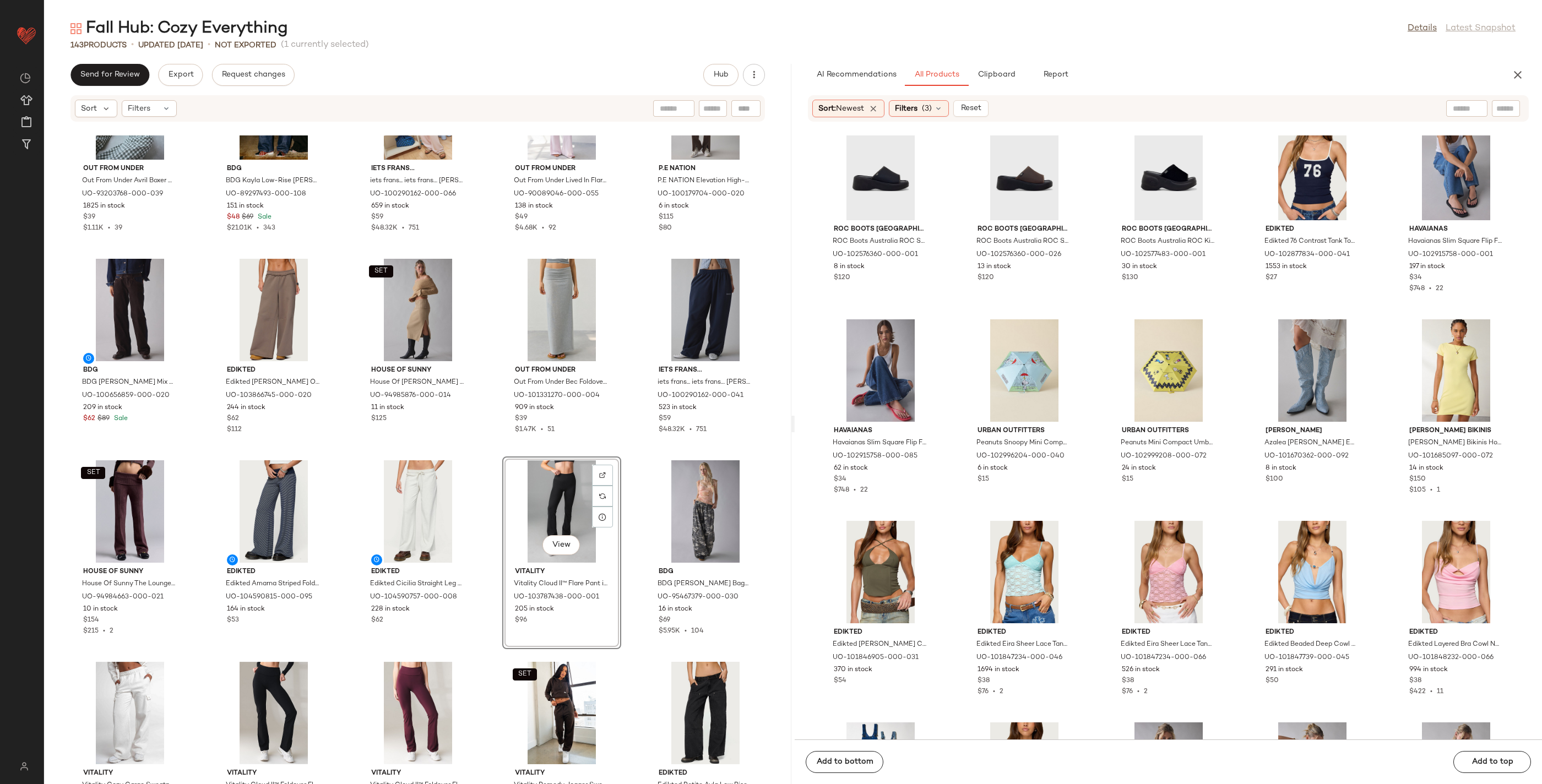
drag, startPoint x: 1042, startPoint y: 535, endPoint x: 1346, endPoint y: 5, distance: 611.0
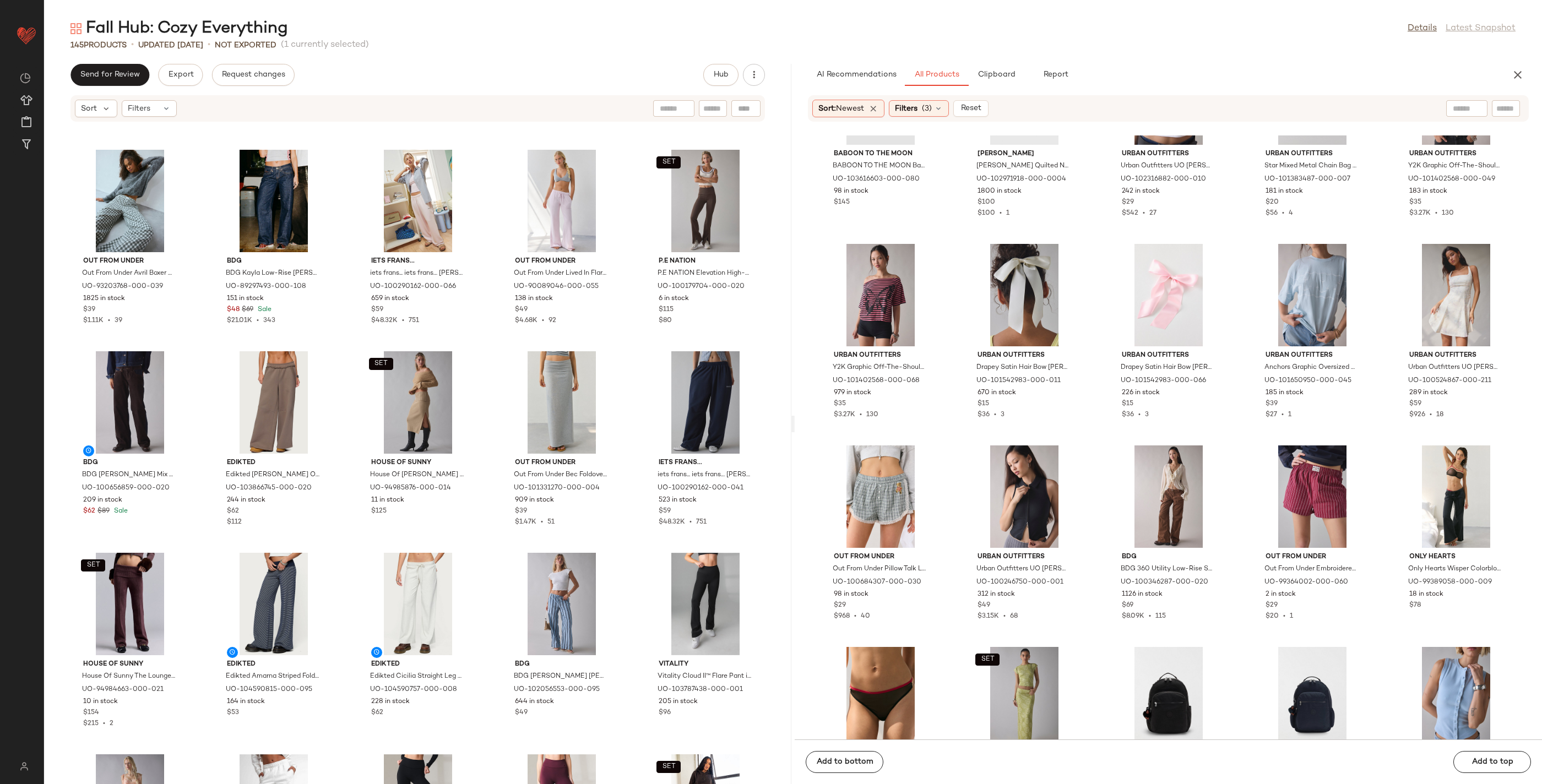
scroll to position [3753, 0]
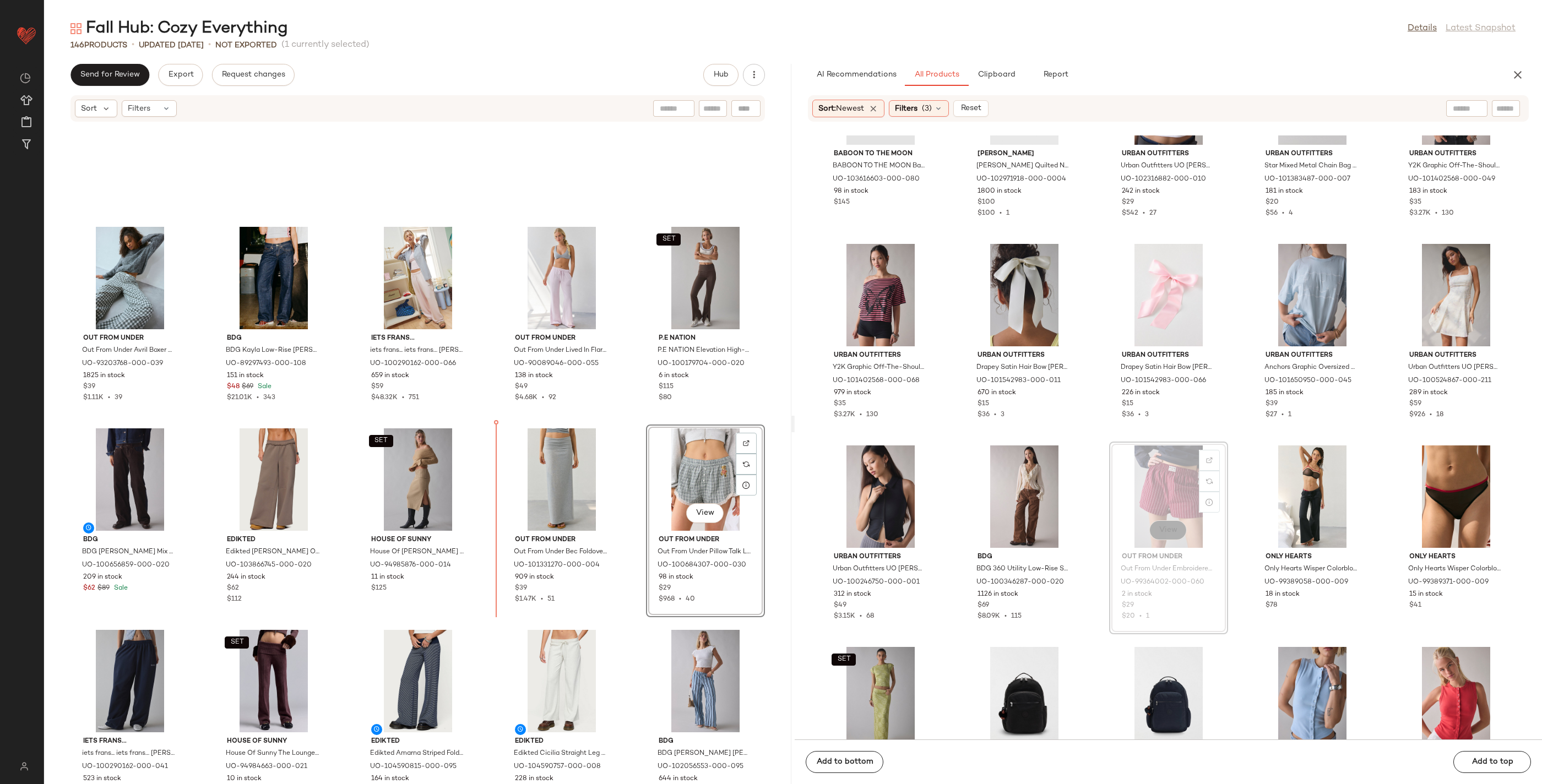
drag, startPoint x: 1169, startPoint y: 534, endPoint x: 1164, endPoint y: 535, distance: 5.1
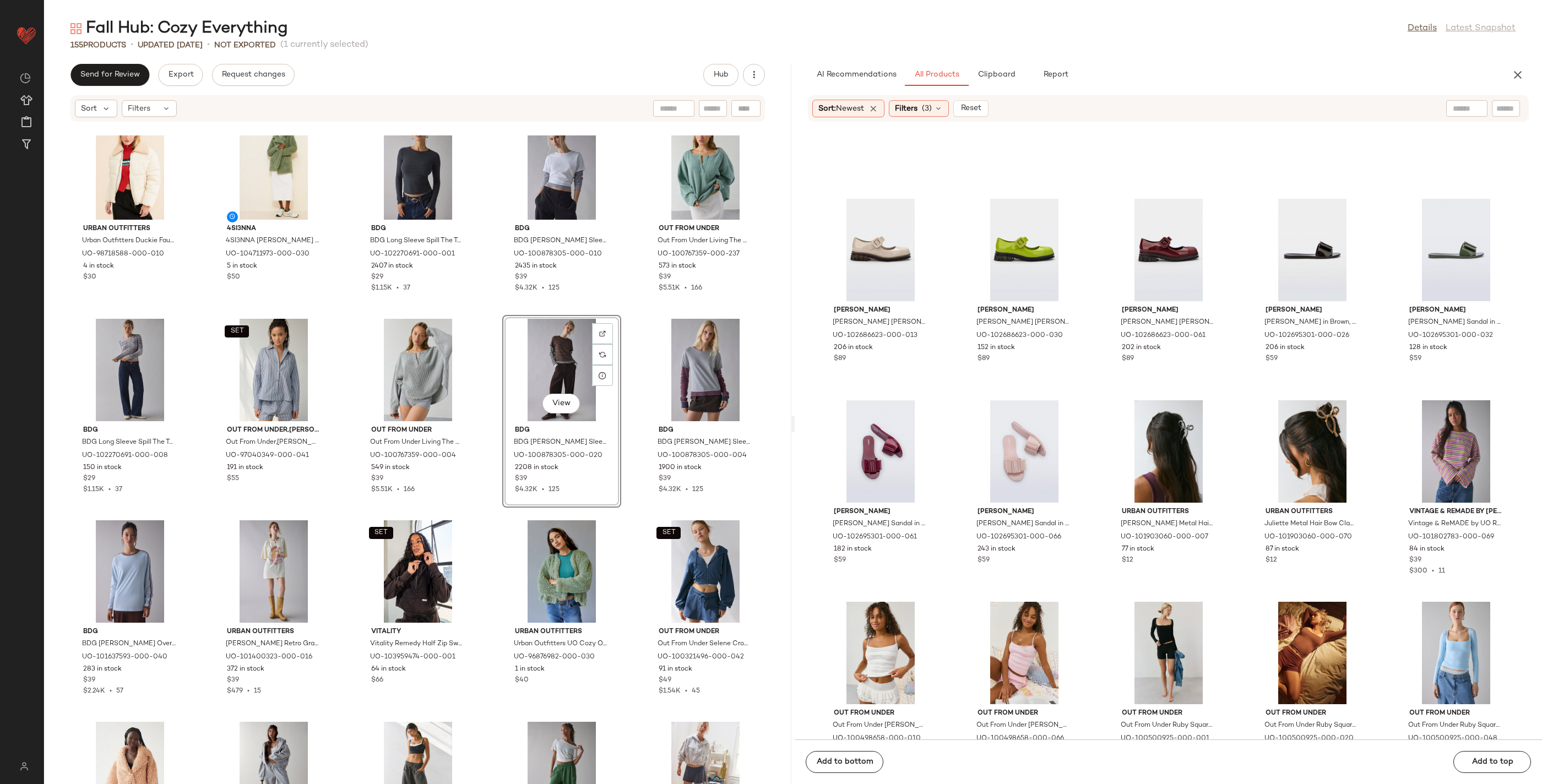
scroll to position [110408, 0]
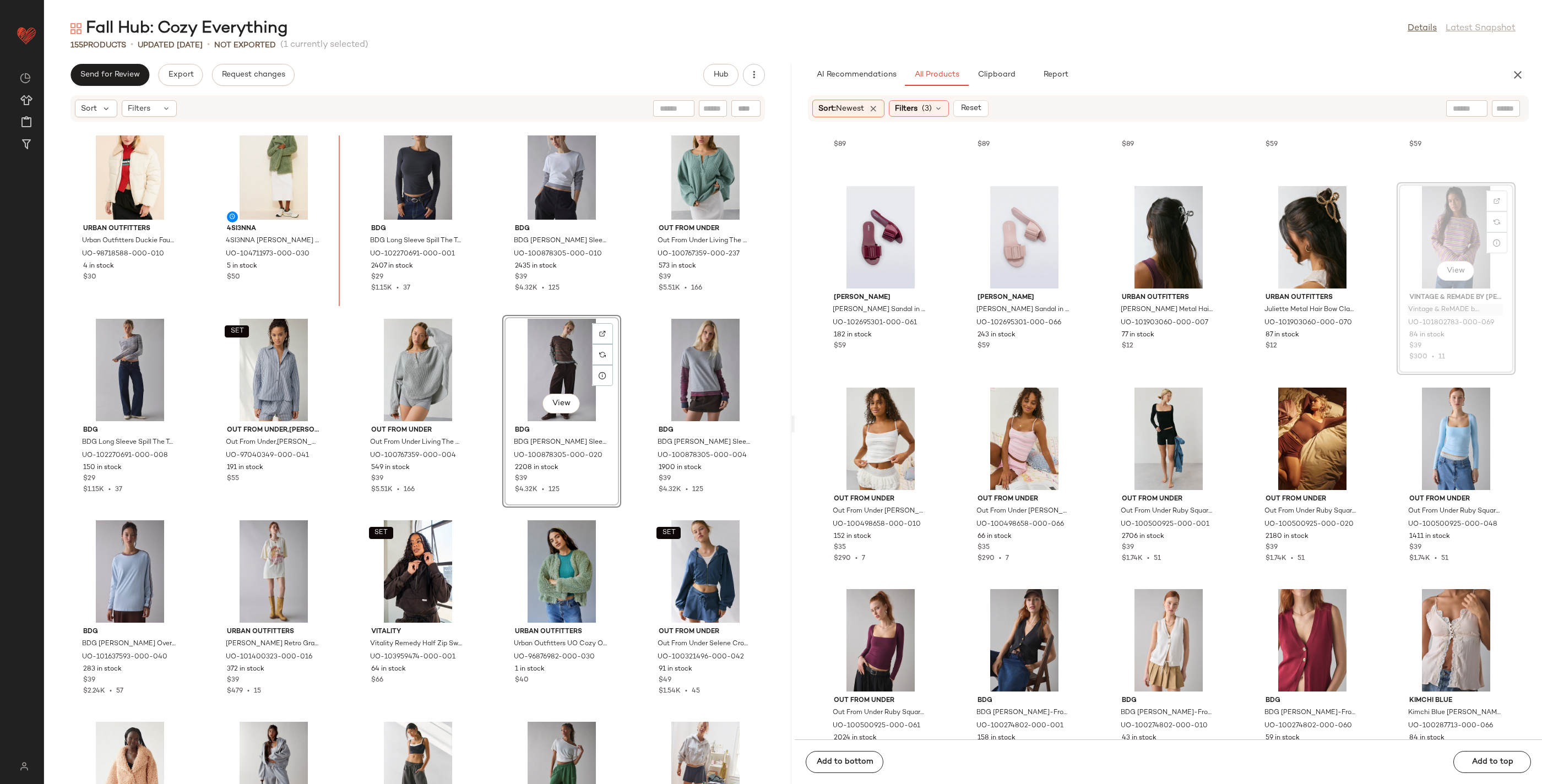
drag, startPoint x: 1461, startPoint y: 304, endPoint x: 1451, endPoint y: 304, distance: 10.0
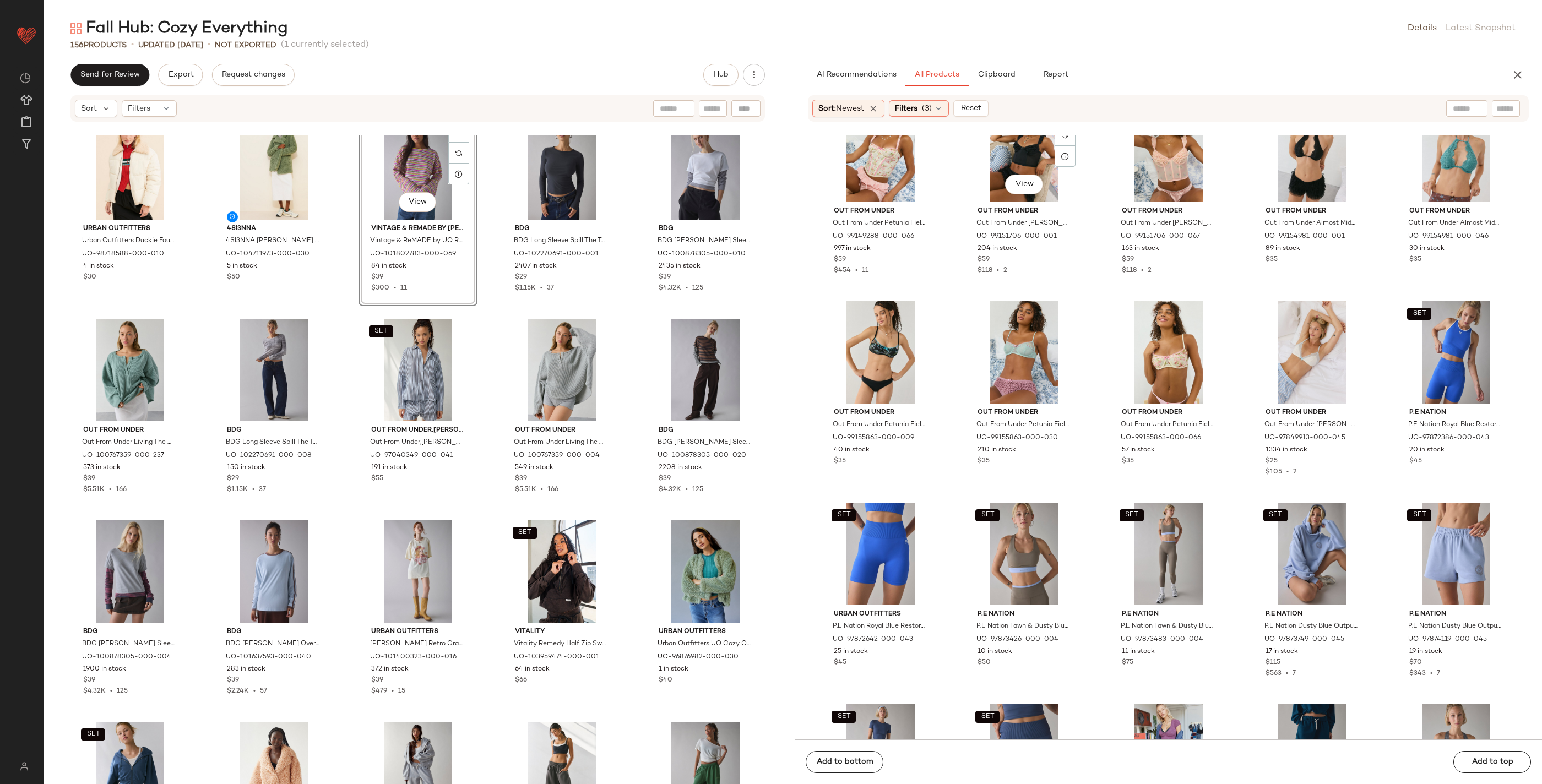
scroll to position [111704, 0]
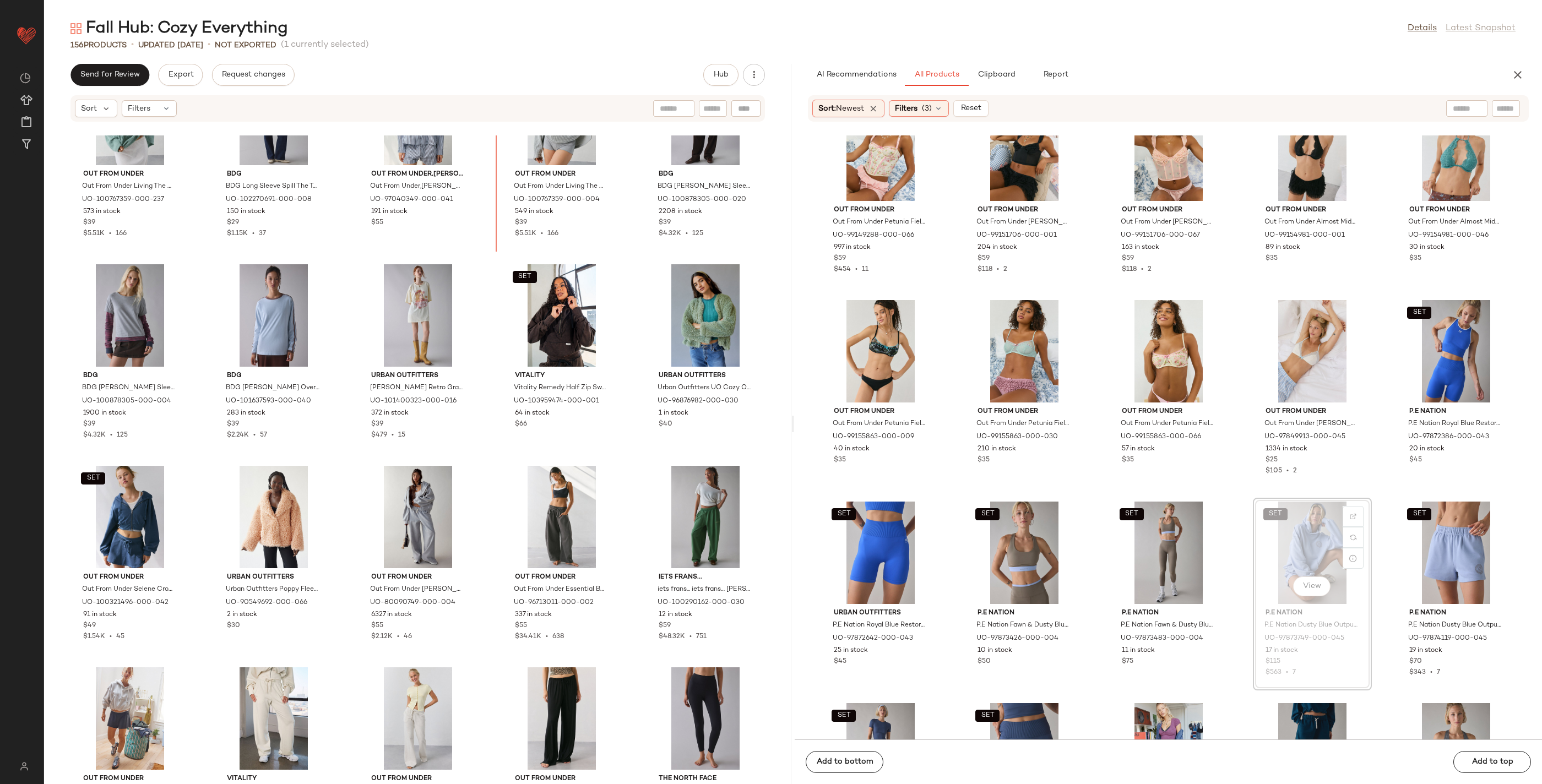
drag, startPoint x: 1308, startPoint y: 537, endPoint x: 1302, endPoint y: 536, distance: 6.1
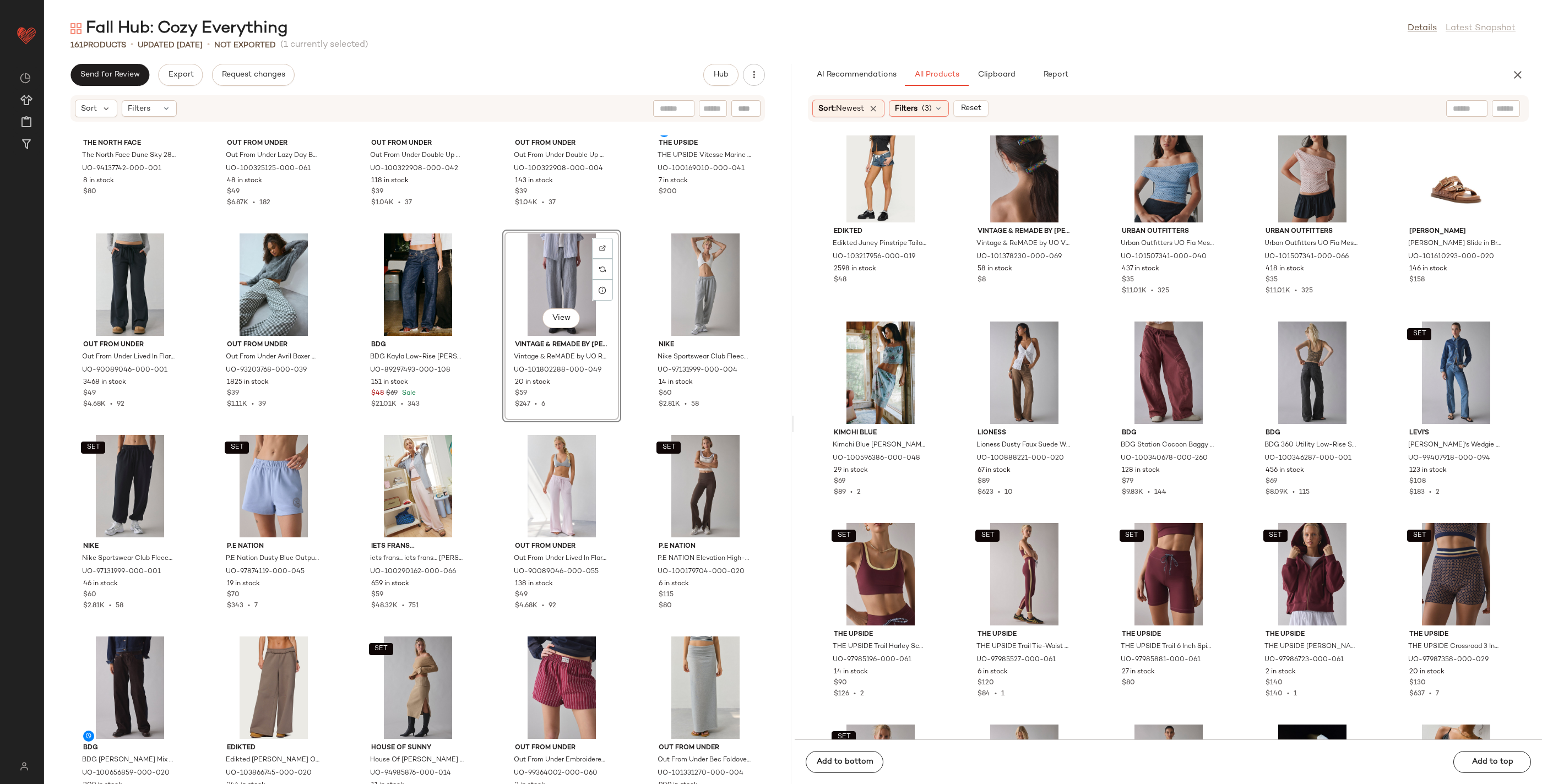
scroll to position [4254, 0]
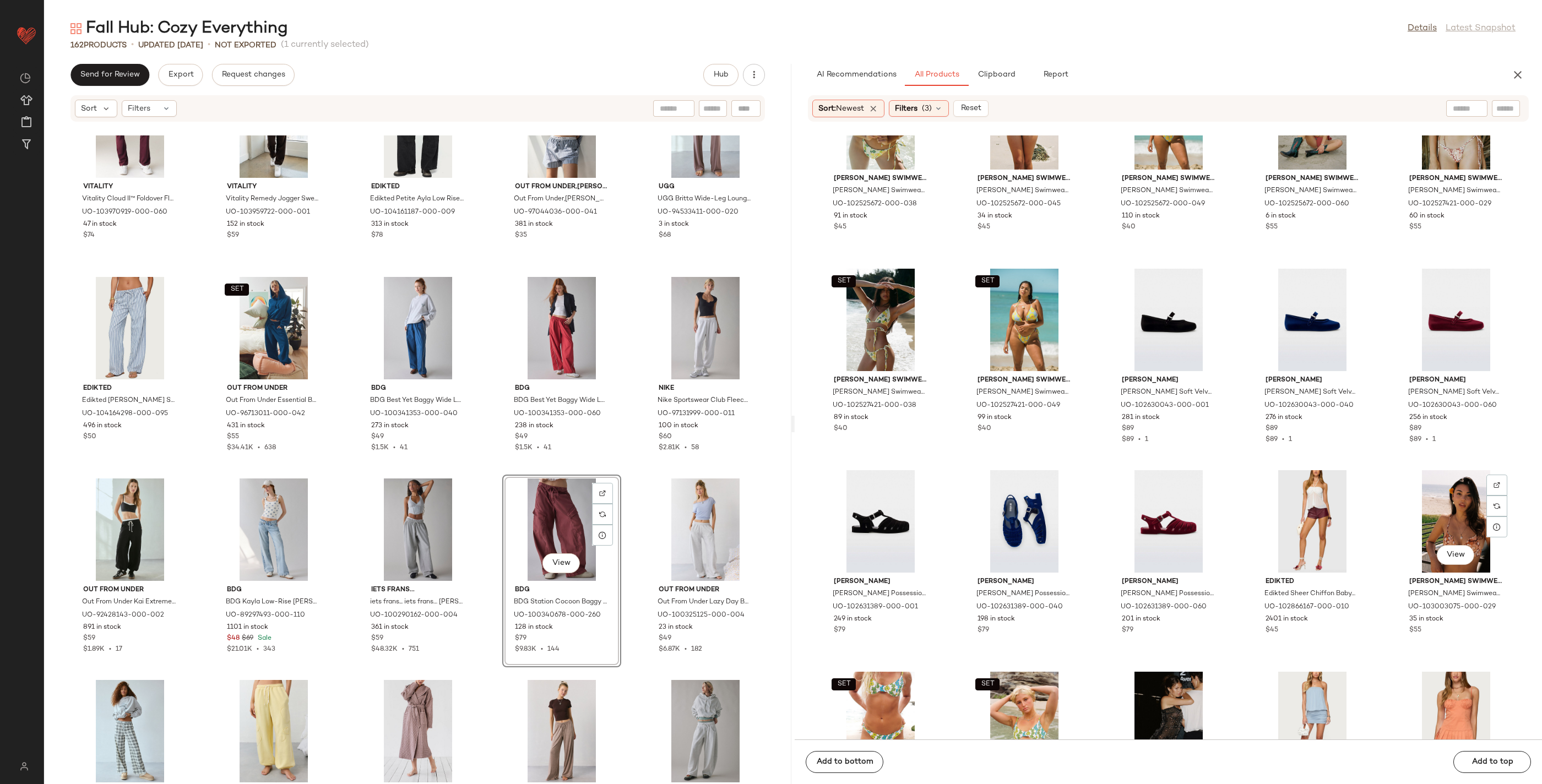
scroll to position [122009, 0]
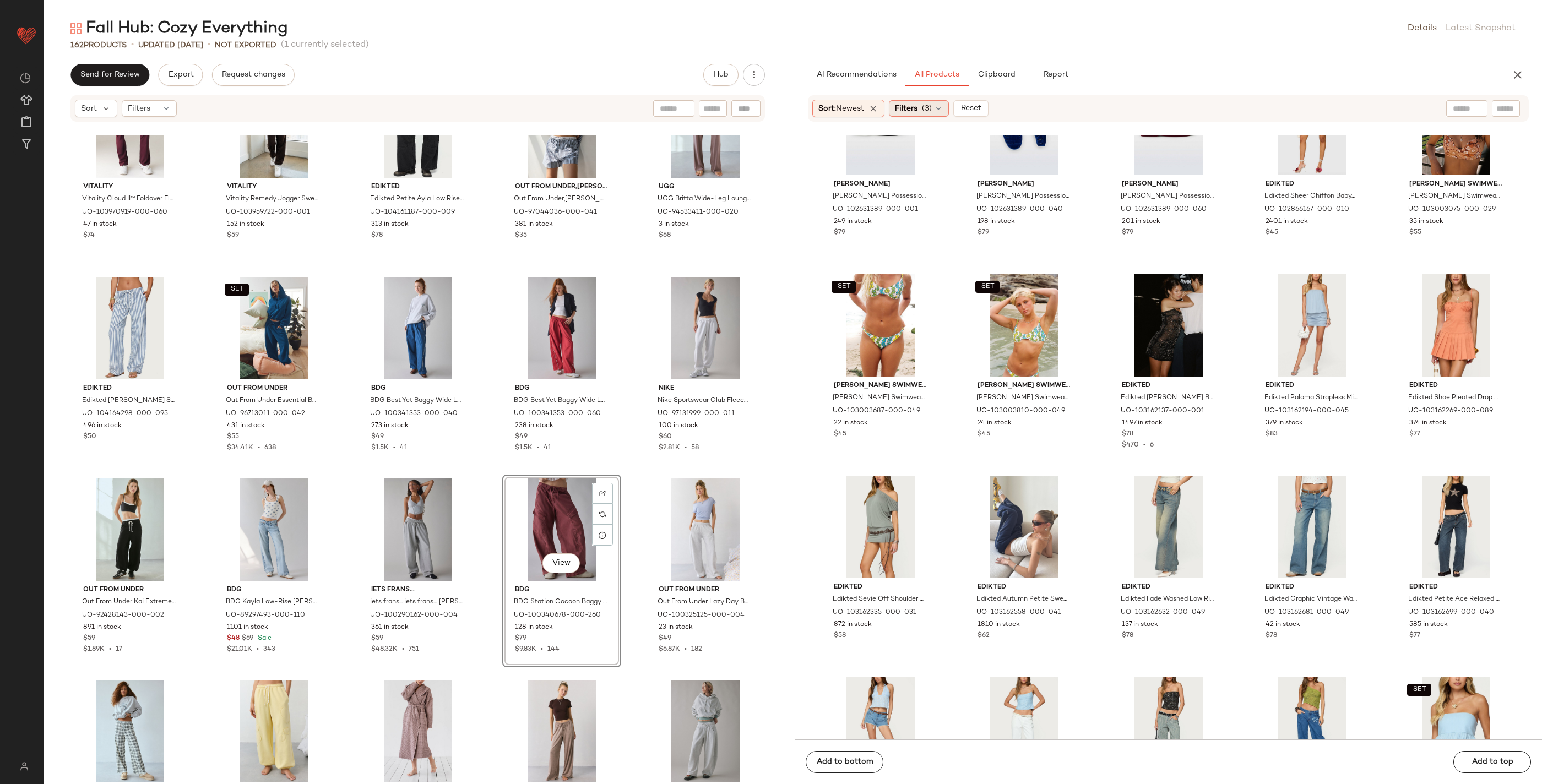
click at [897, 110] on span "Filters" at bounding box center [906, 108] width 23 height 12
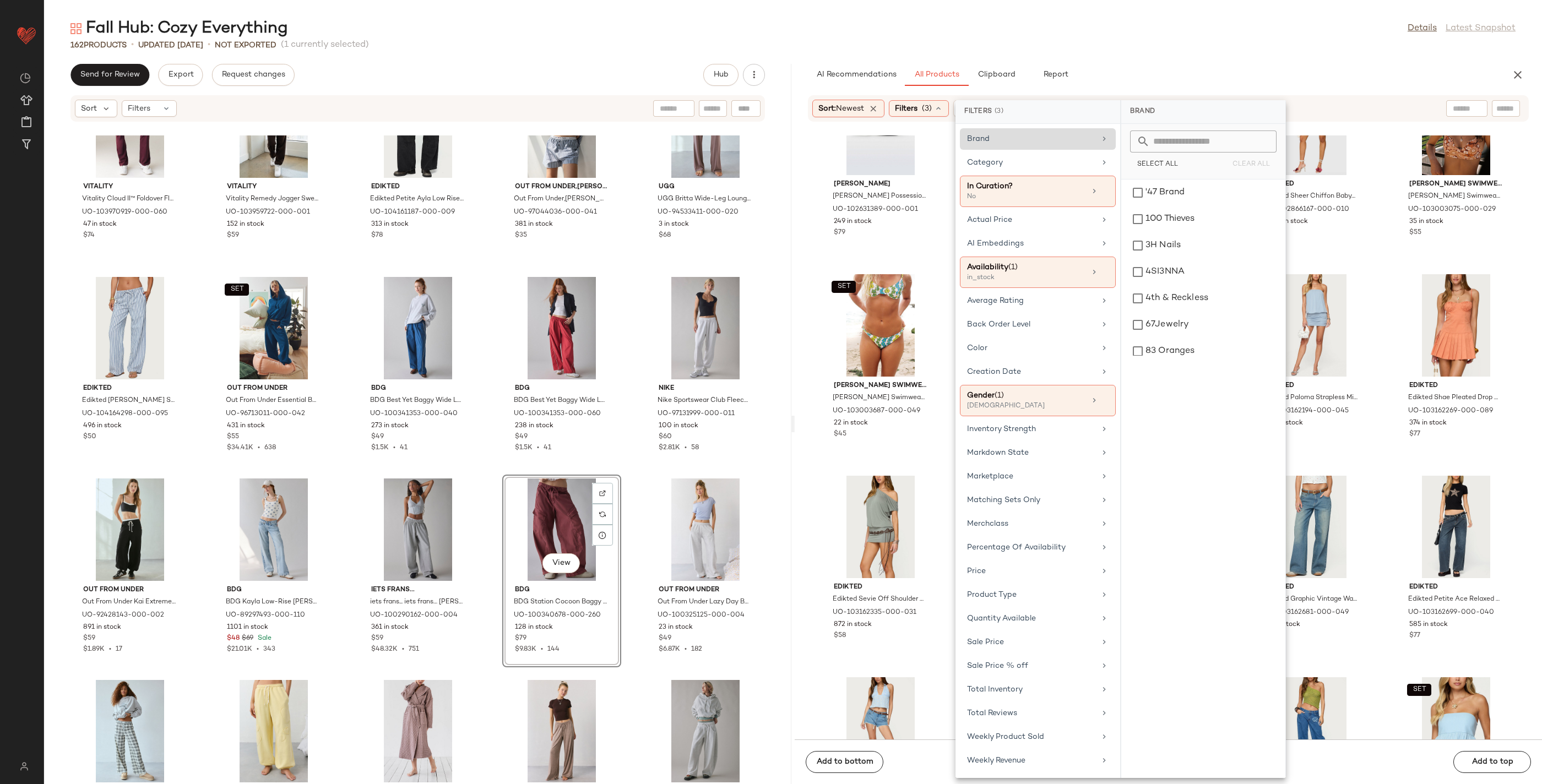
click at [1000, 140] on div "Brand" at bounding box center [1032, 139] width 128 height 12
click at [1161, 145] on input "text" at bounding box center [1210, 141] width 120 height 22
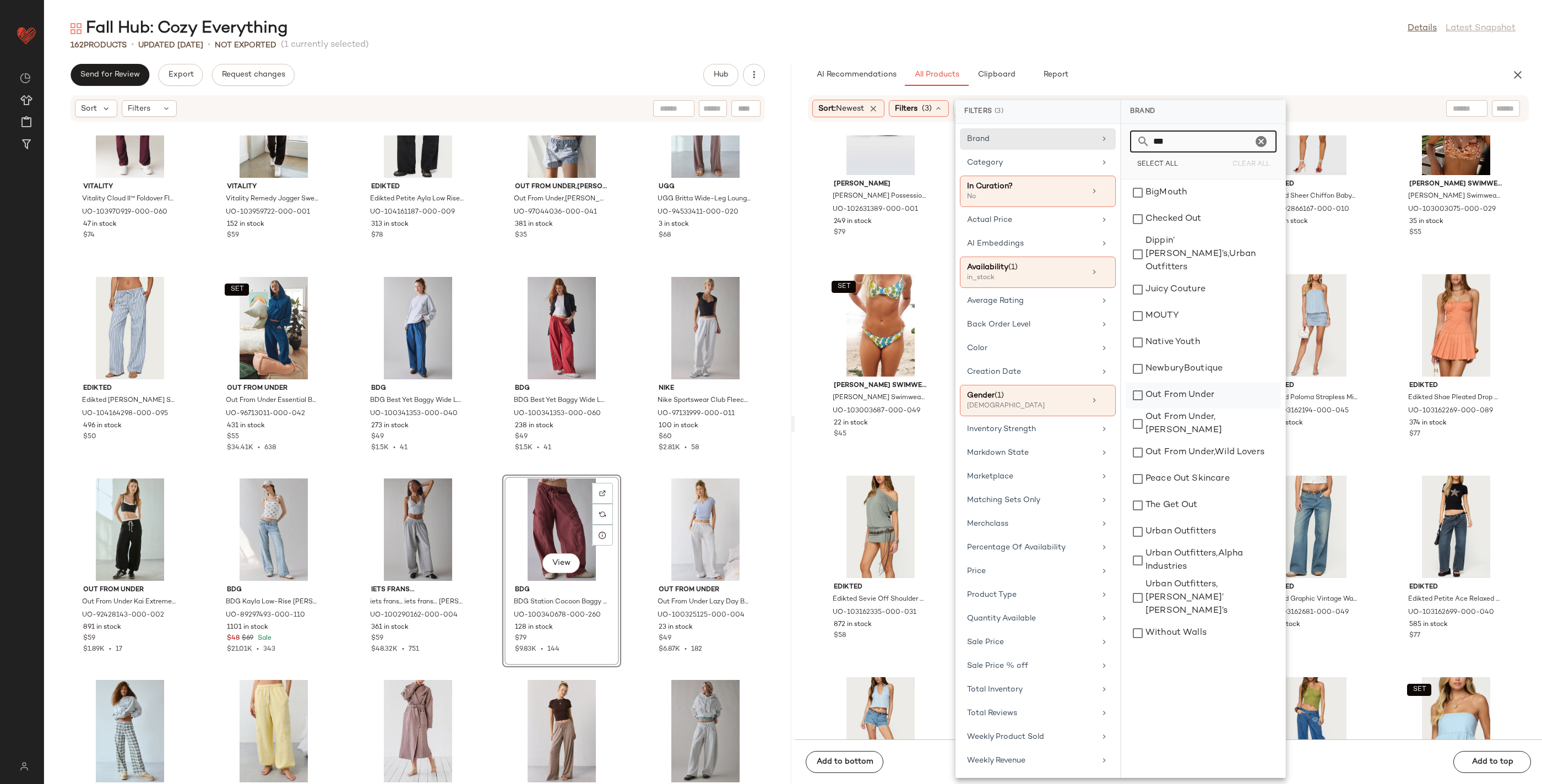
type input "***"
click at [1154, 408] on div "Out From Under" at bounding box center [1203, 424] width 155 height 31
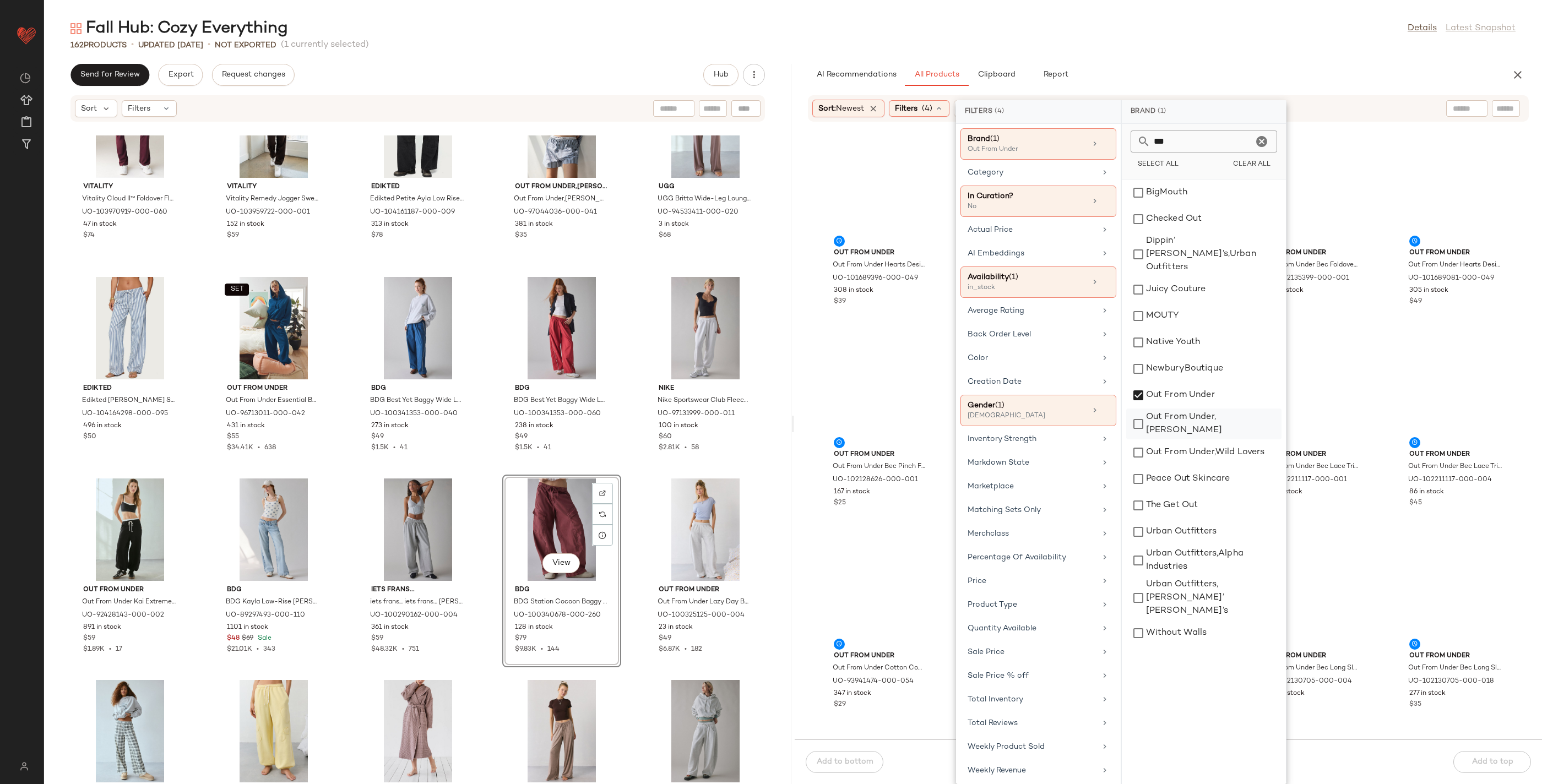
click at [1135, 440] on div "Out From Under,[PERSON_NAME]" at bounding box center [1204, 453] width 155 height 26
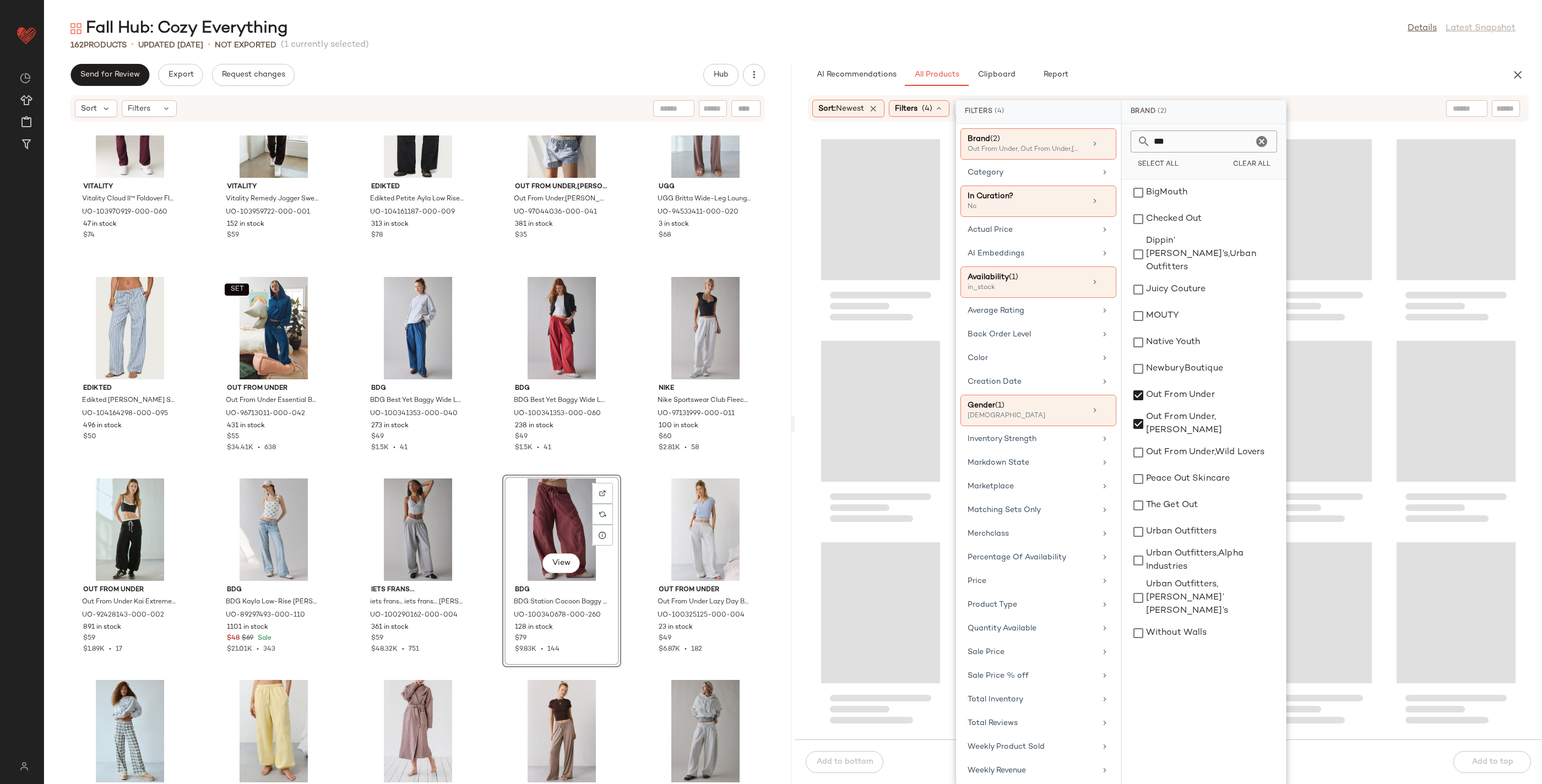
click at [1390, 42] on div "162 Products • updated [DATE] • Not Exported (1 currently selected)" at bounding box center [793, 45] width 1498 height 11
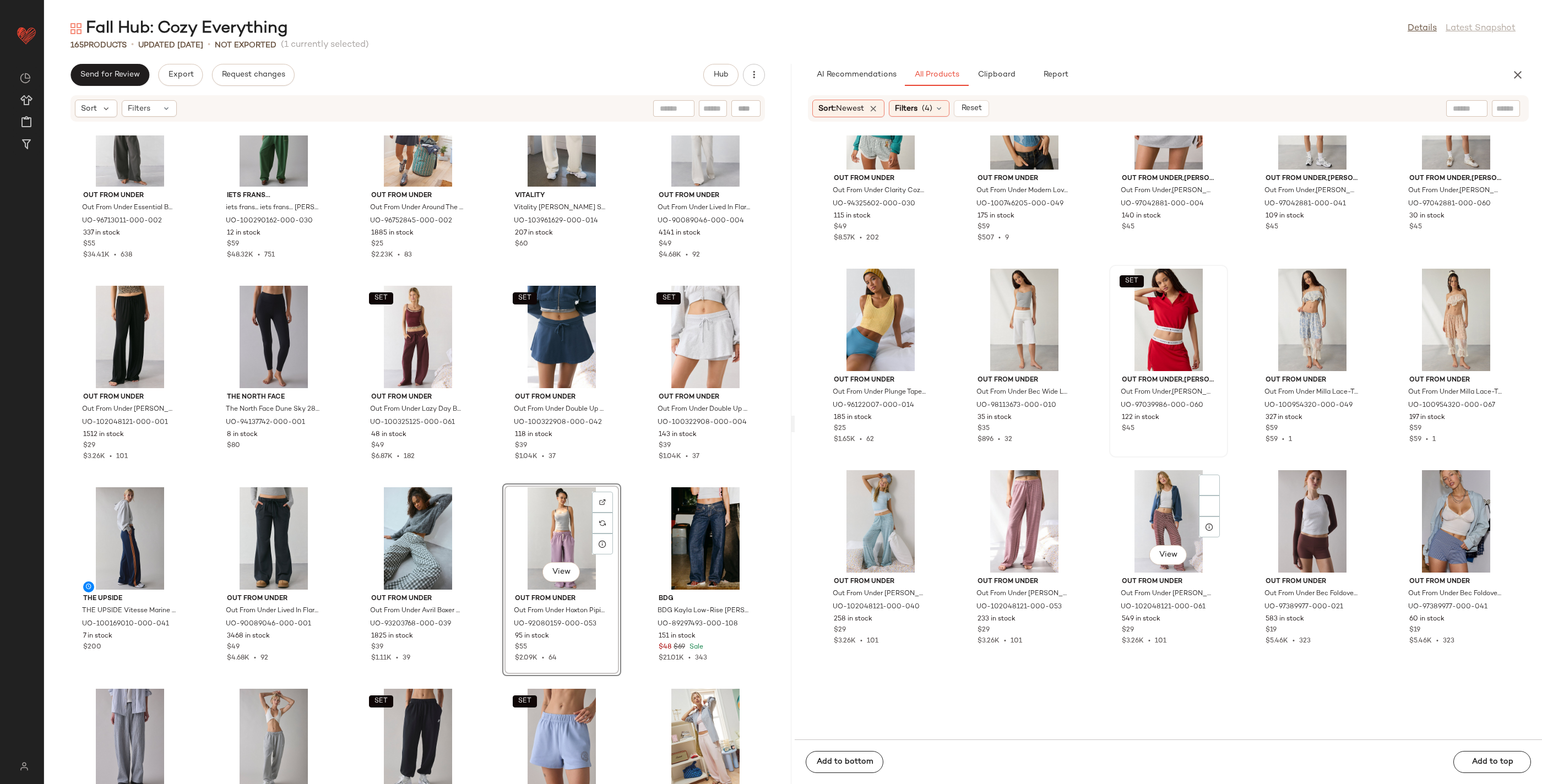
scroll to position [4271, 0]
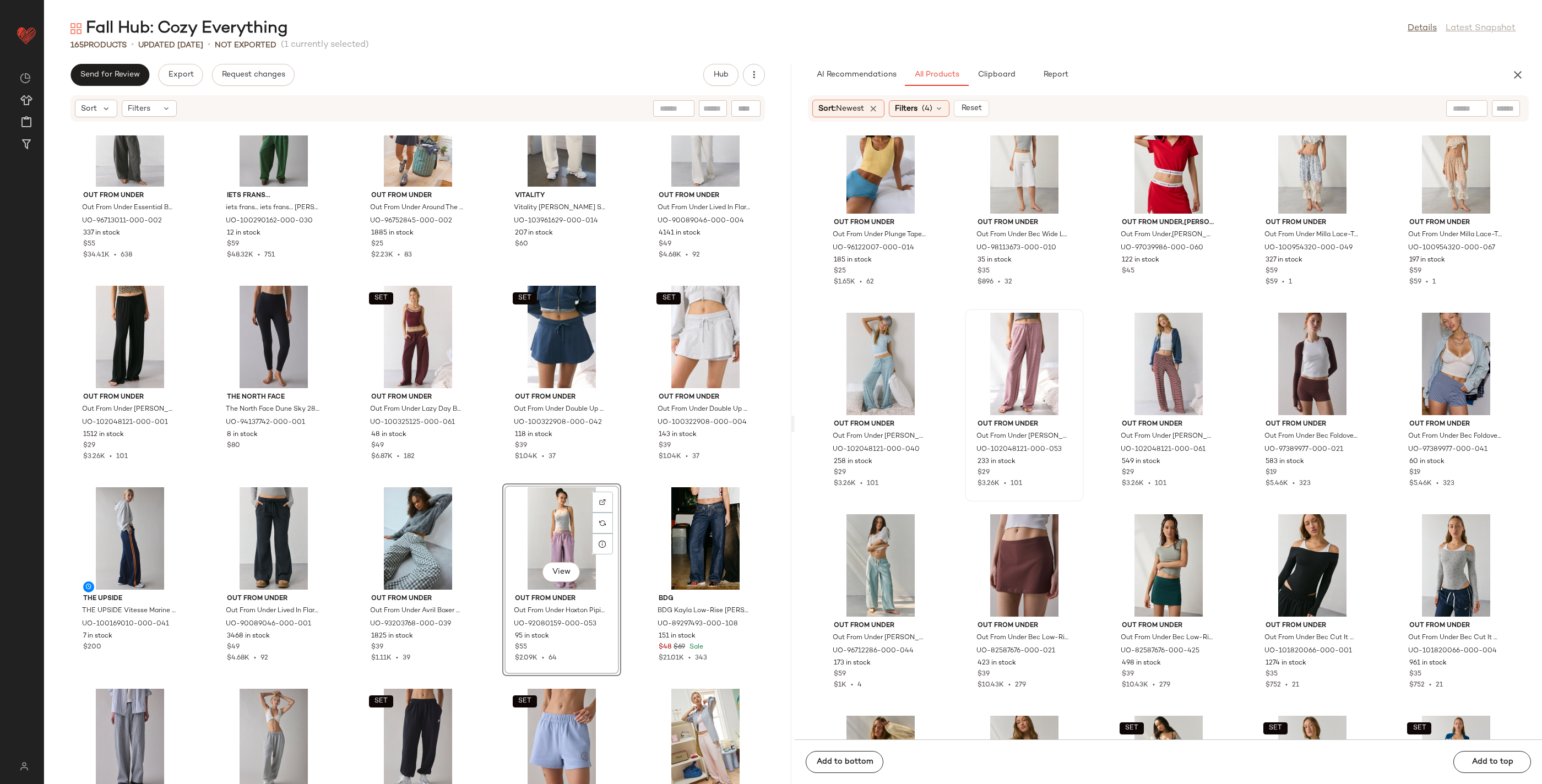
drag, startPoint x: 954, startPoint y: 410, endPoint x: 969, endPoint y: 412, distance: 15.1
click at [961, 411] on div "Out From Under Out From Under Plunge Tapestry Jacquard Seamless Knit Cami in Or…" at bounding box center [1168, 437] width 747 height 604
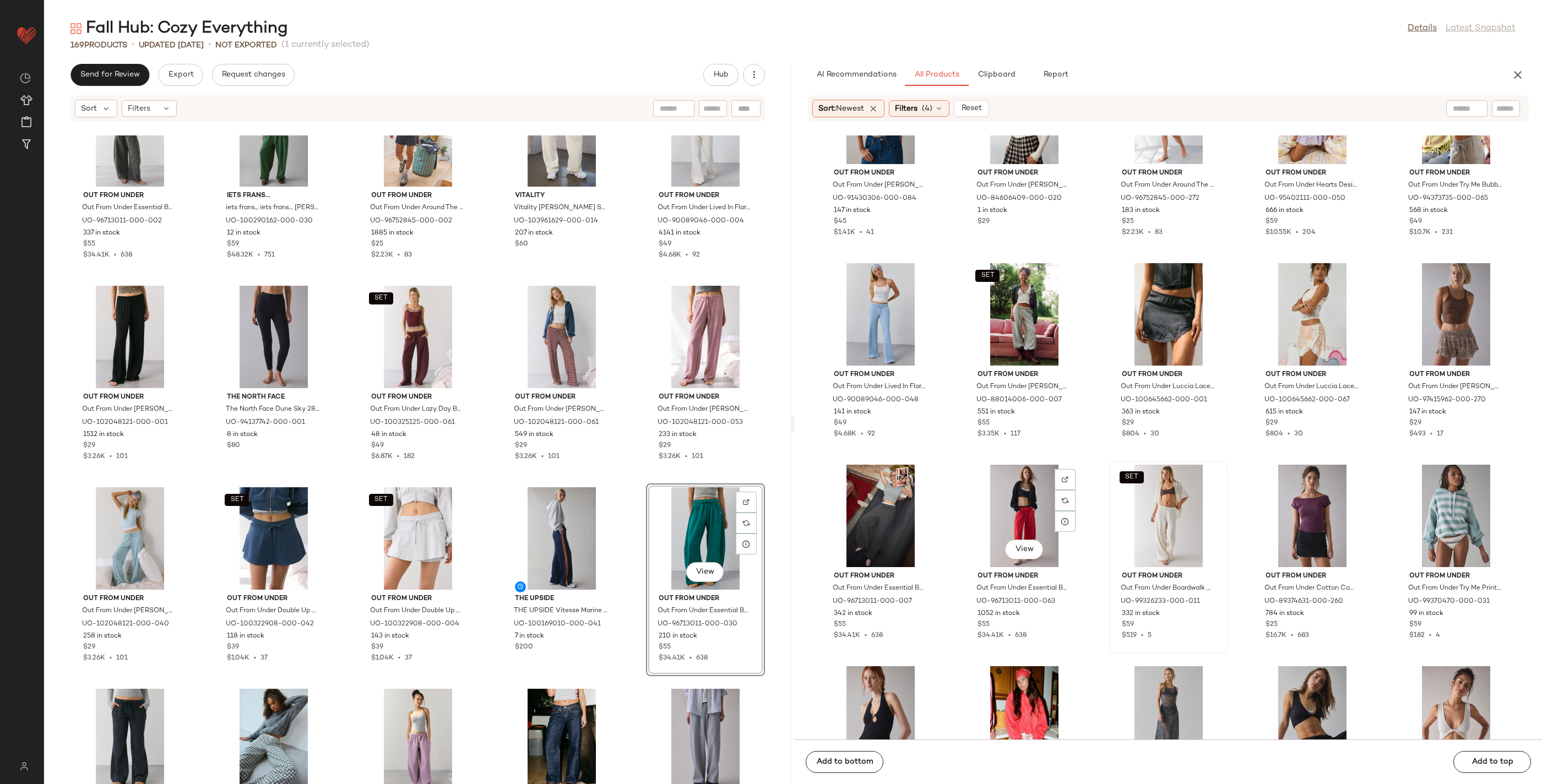
scroll to position [9159, 0]
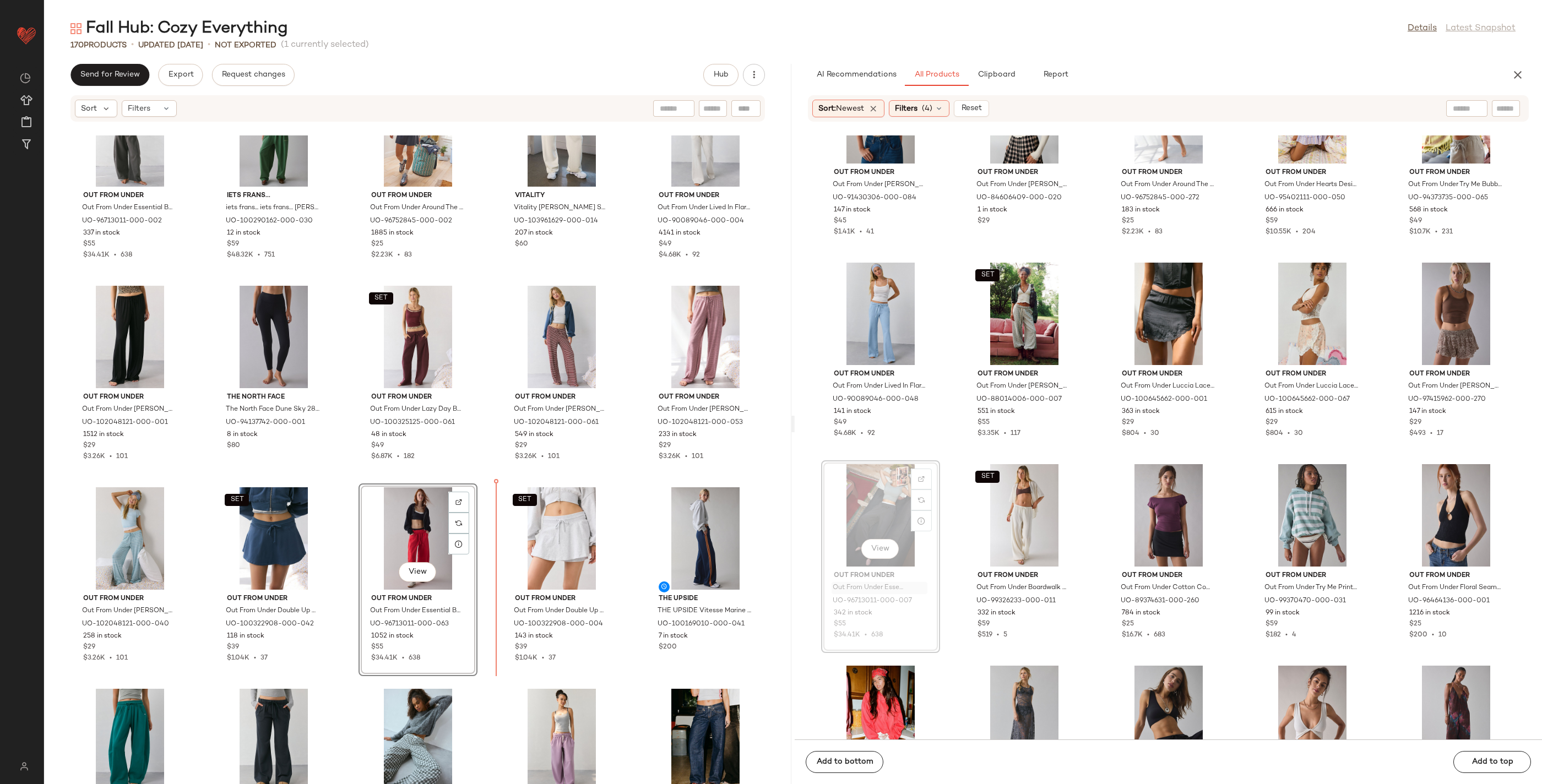
drag, startPoint x: 907, startPoint y: 601, endPoint x: 901, endPoint y: 600, distance: 6.1
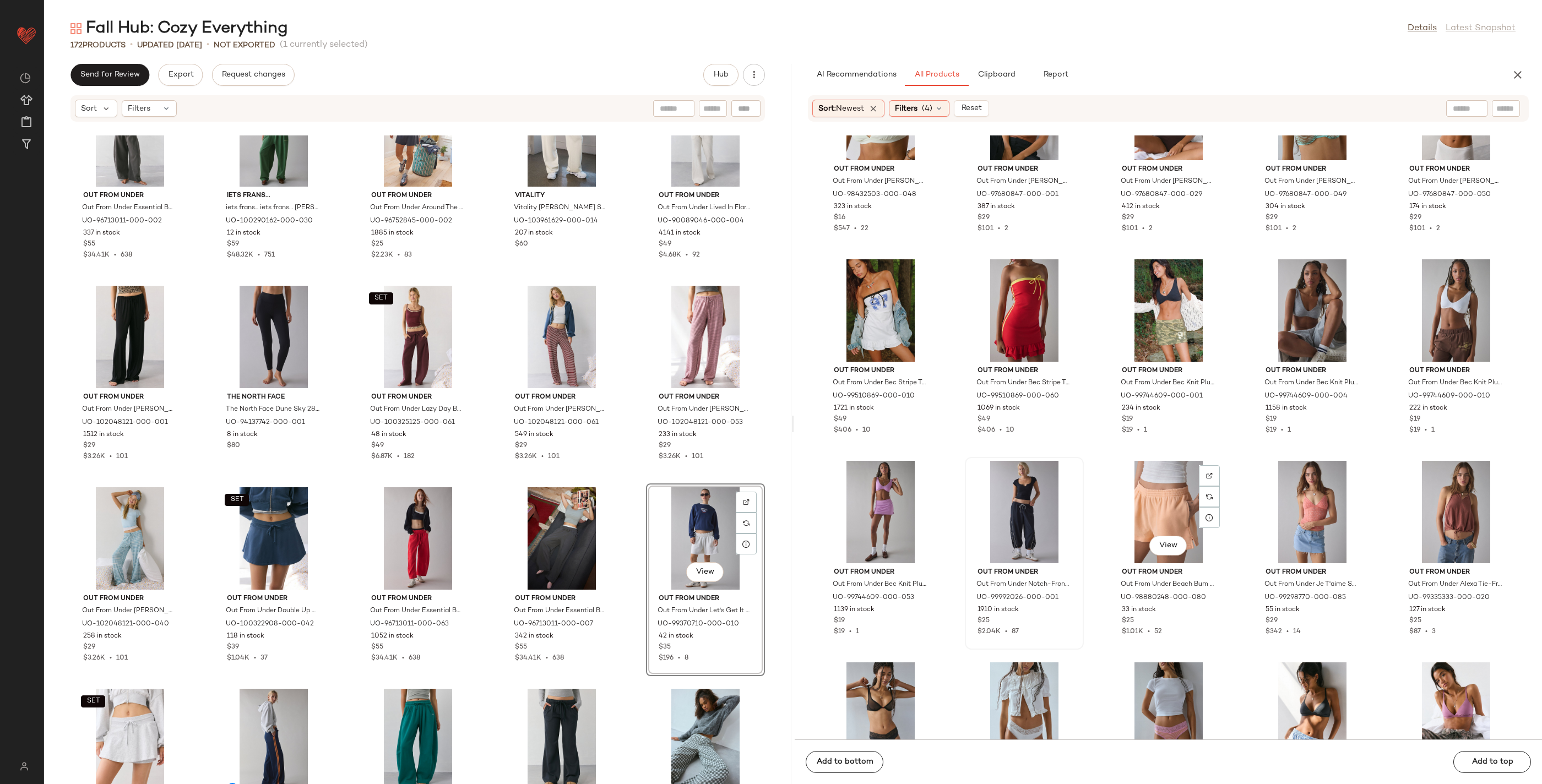
scroll to position [12997, 0]
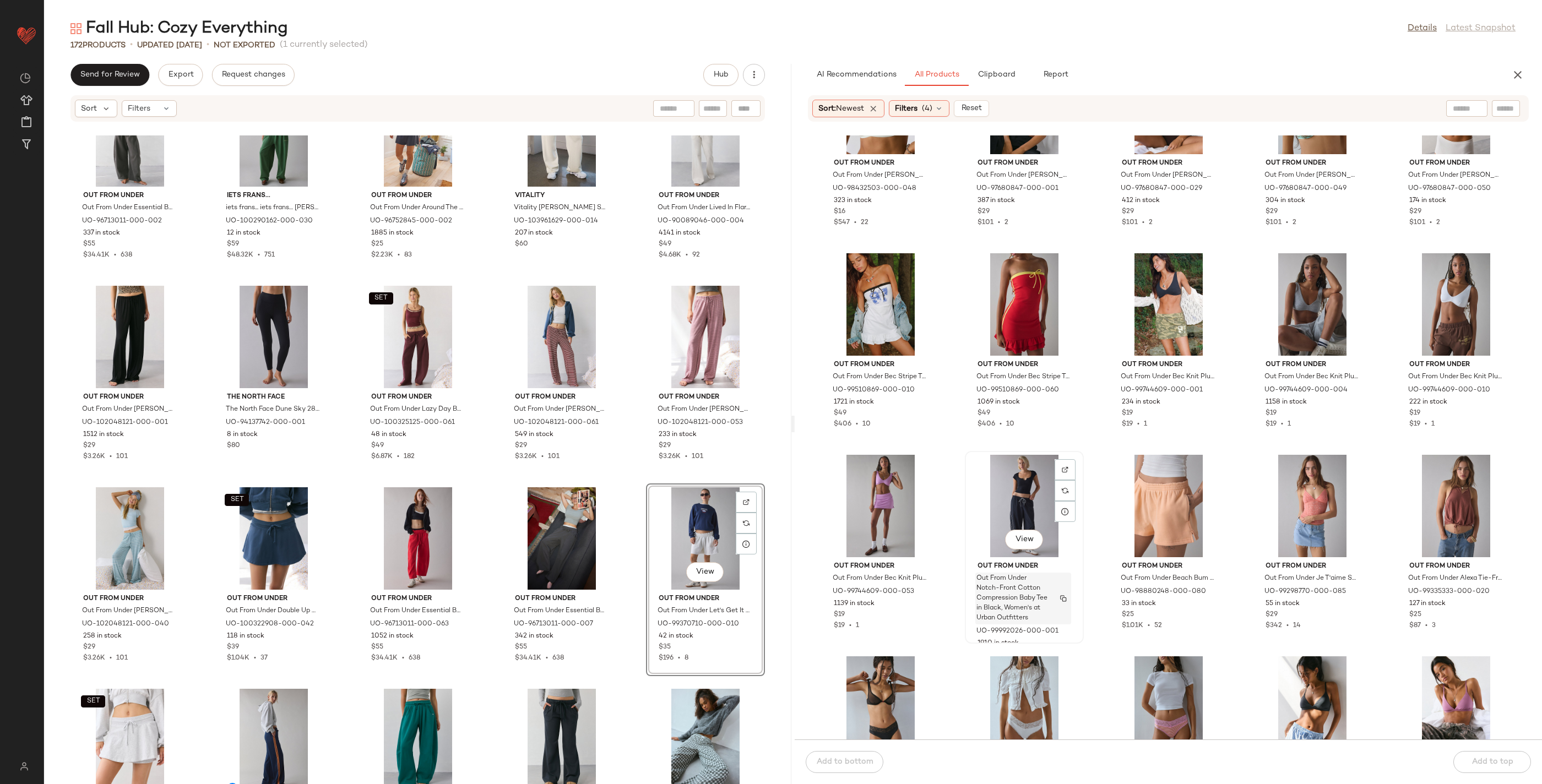
click at [1028, 577] on span "Out From Under Notch-Front Cotton Compression Baby Tee in Black, Women's at Urb…" at bounding box center [1013, 598] width 72 height 50
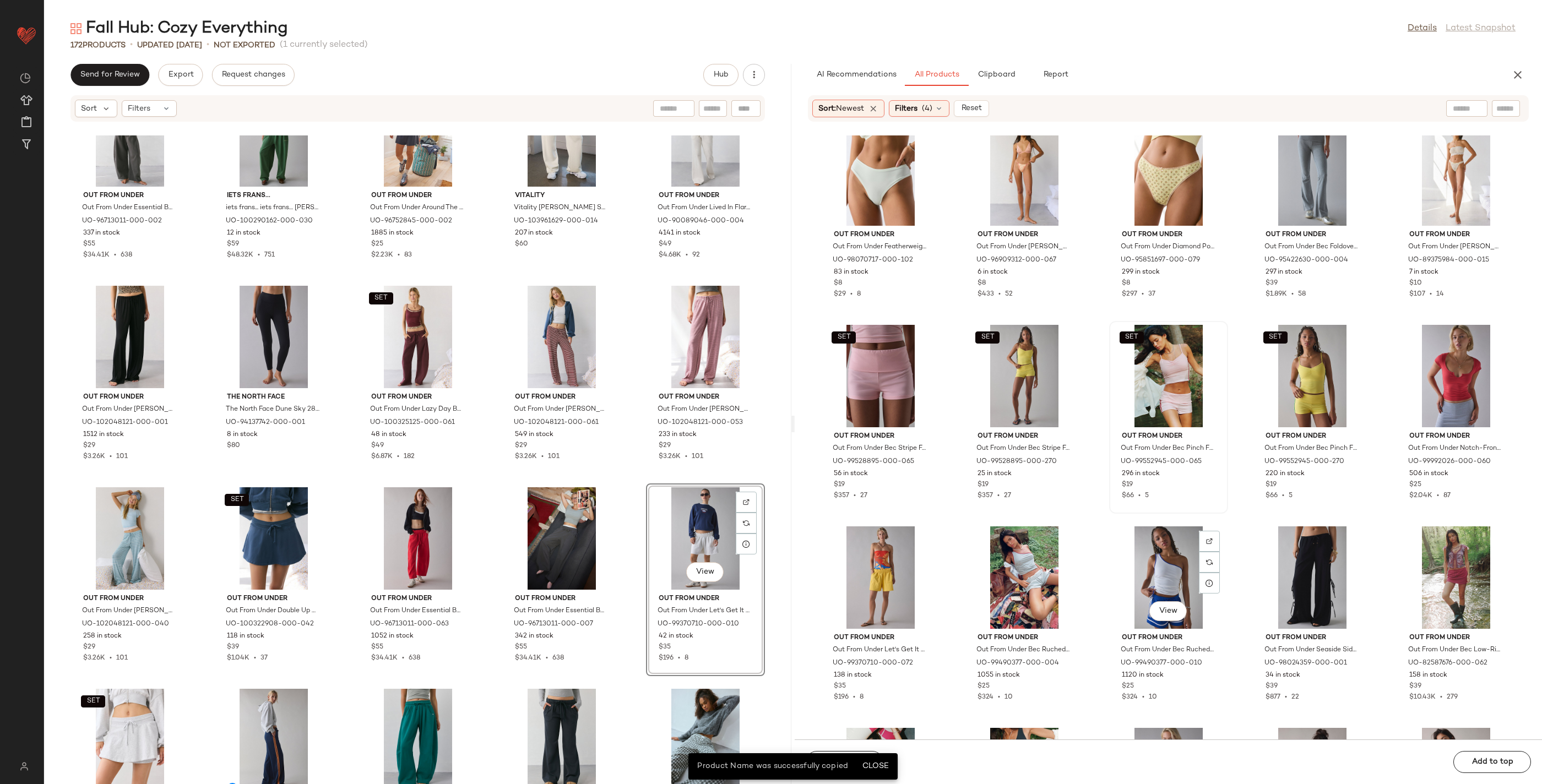
scroll to position [14013, 0]
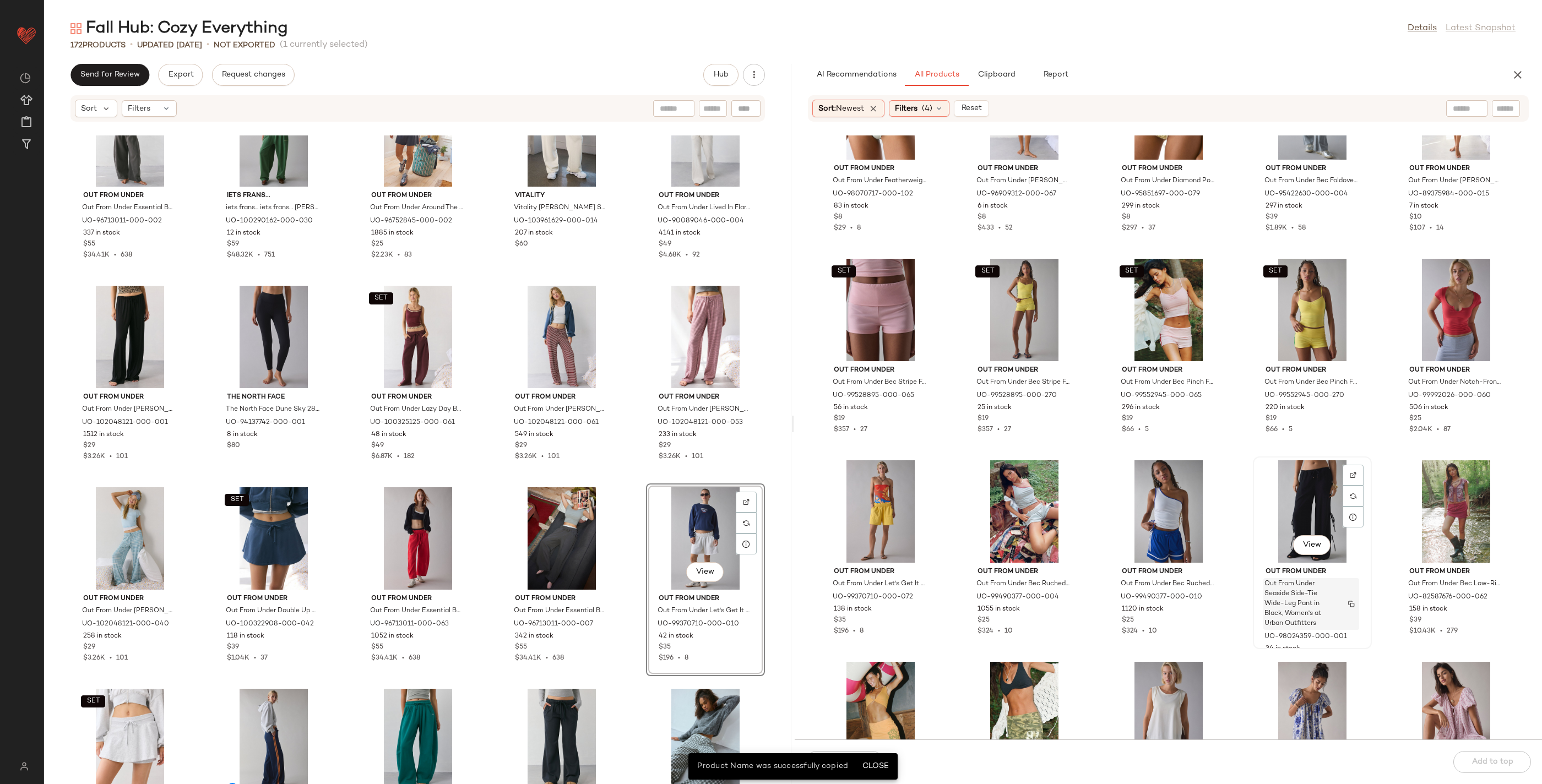
click at [1322, 572] on div "Out From Under Out From Under Seaside Side-Tie Wide-Leg Pant in Black, Women's …" at bounding box center [1312, 620] width 111 height 114
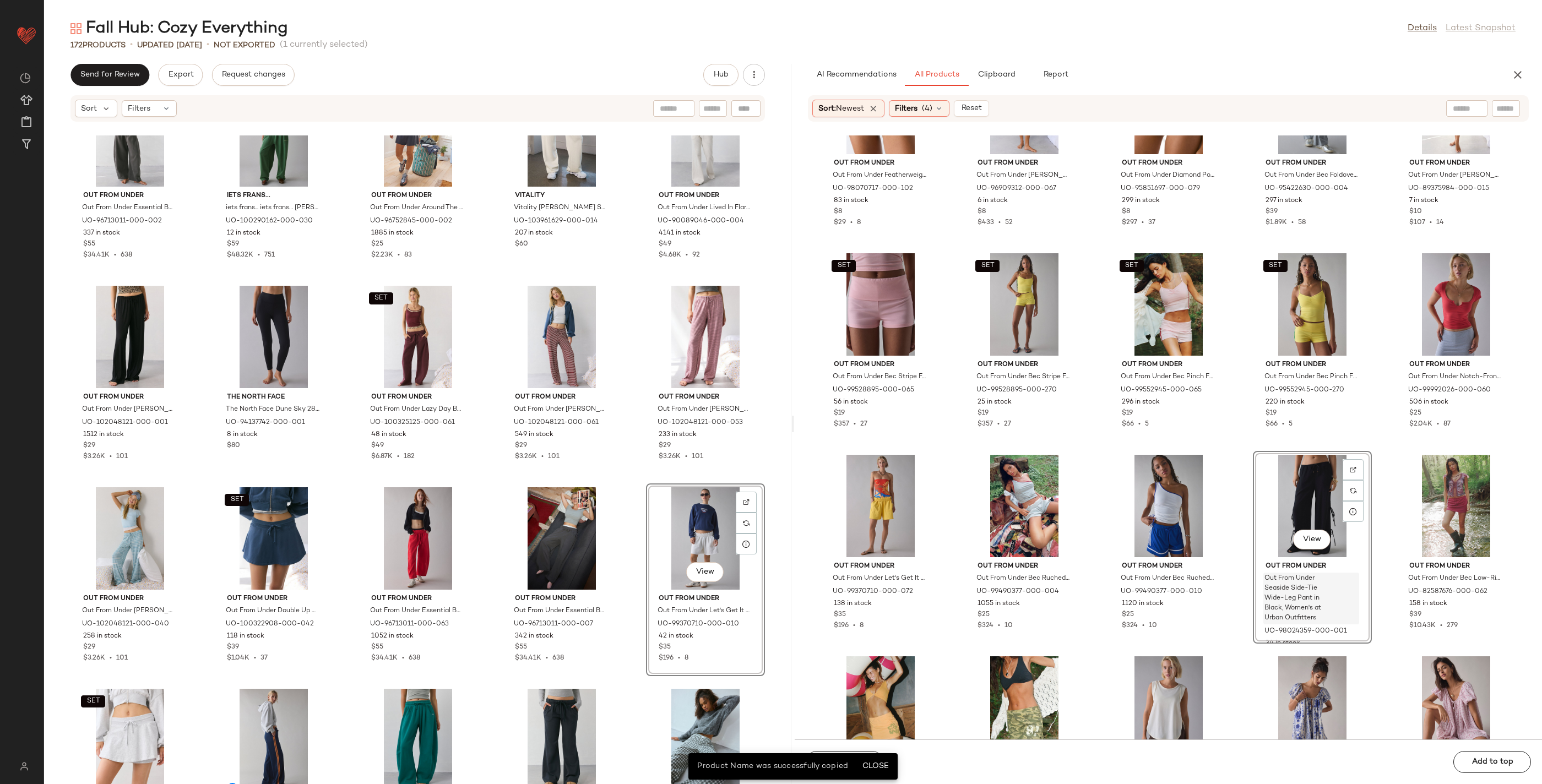
scroll to position [14025, 0]
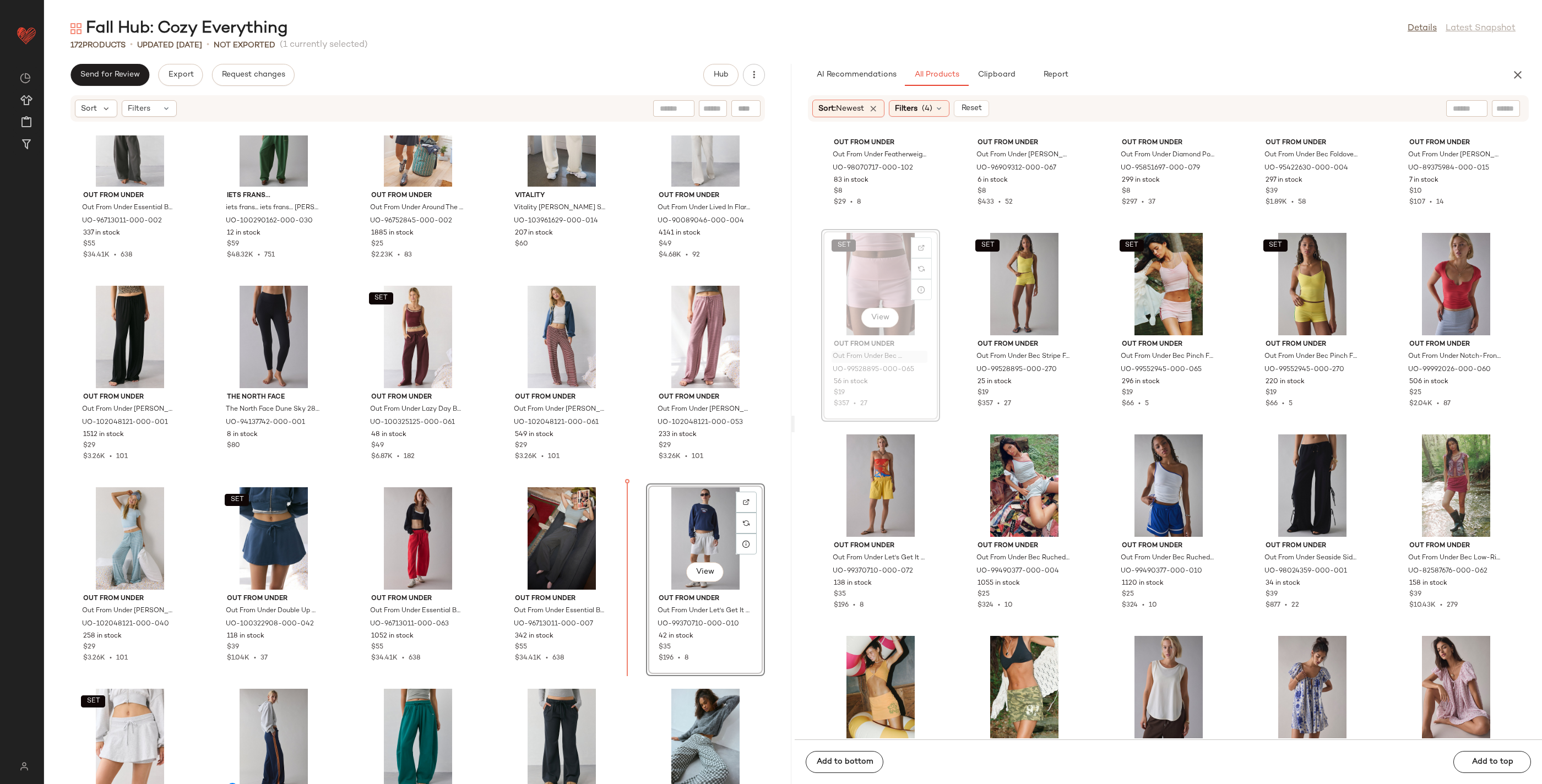
drag, startPoint x: 903, startPoint y: 378, endPoint x: 898, endPoint y: 384, distance: 7.8
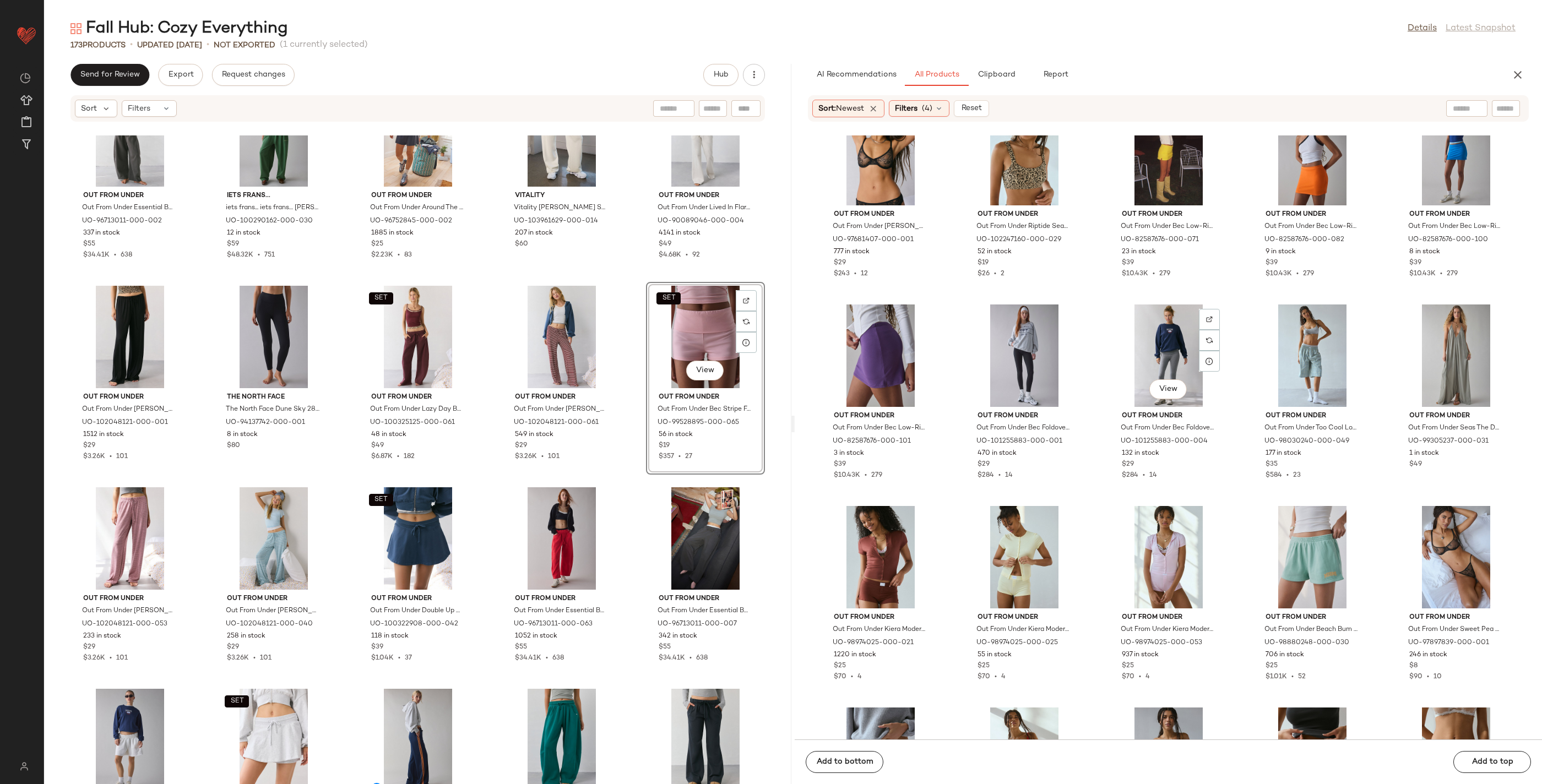
scroll to position [15014, 0]
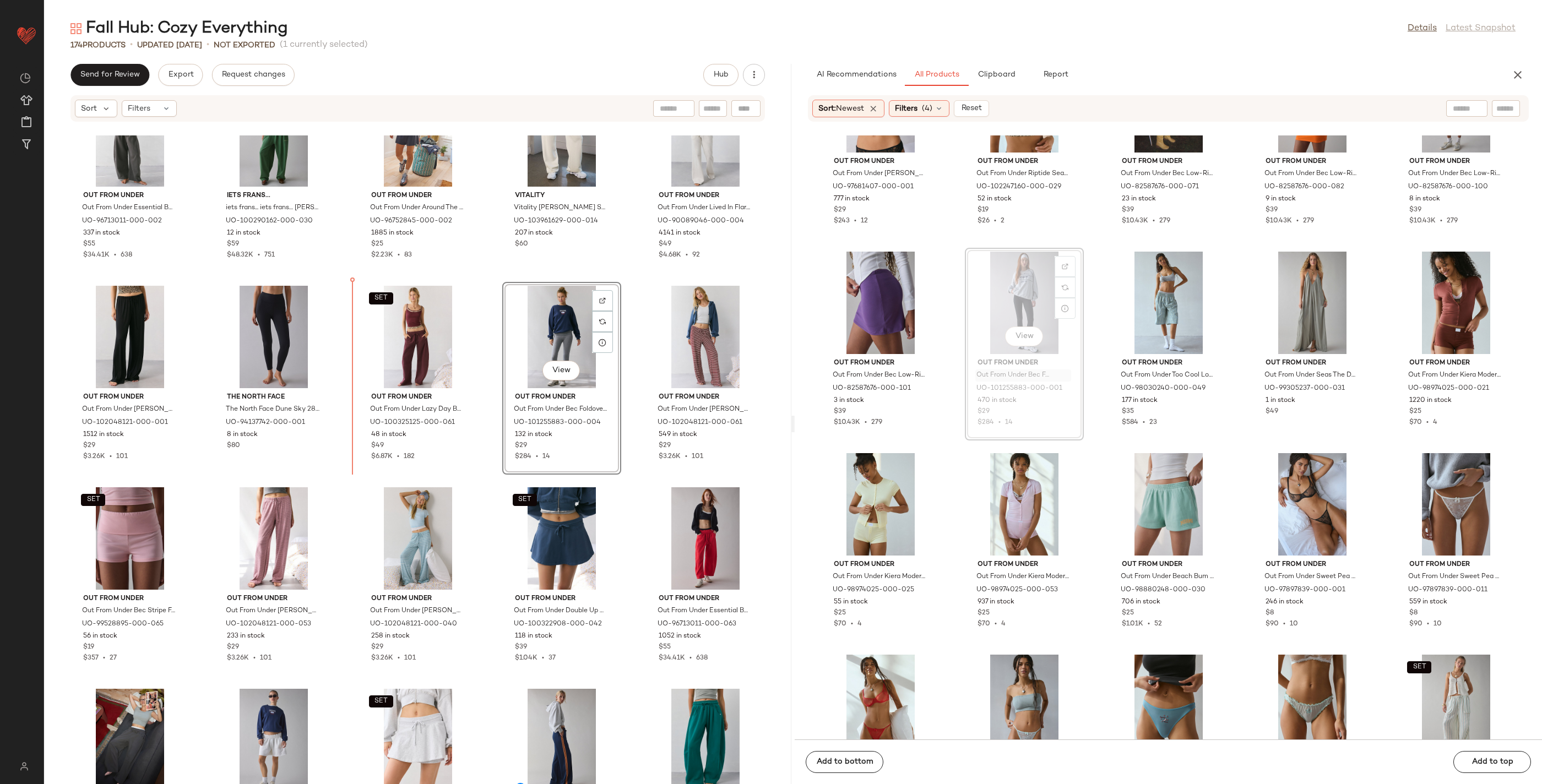
drag, startPoint x: 1036, startPoint y: 378, endPoint x: 1023, endPoint y: 376, distance: 13.2
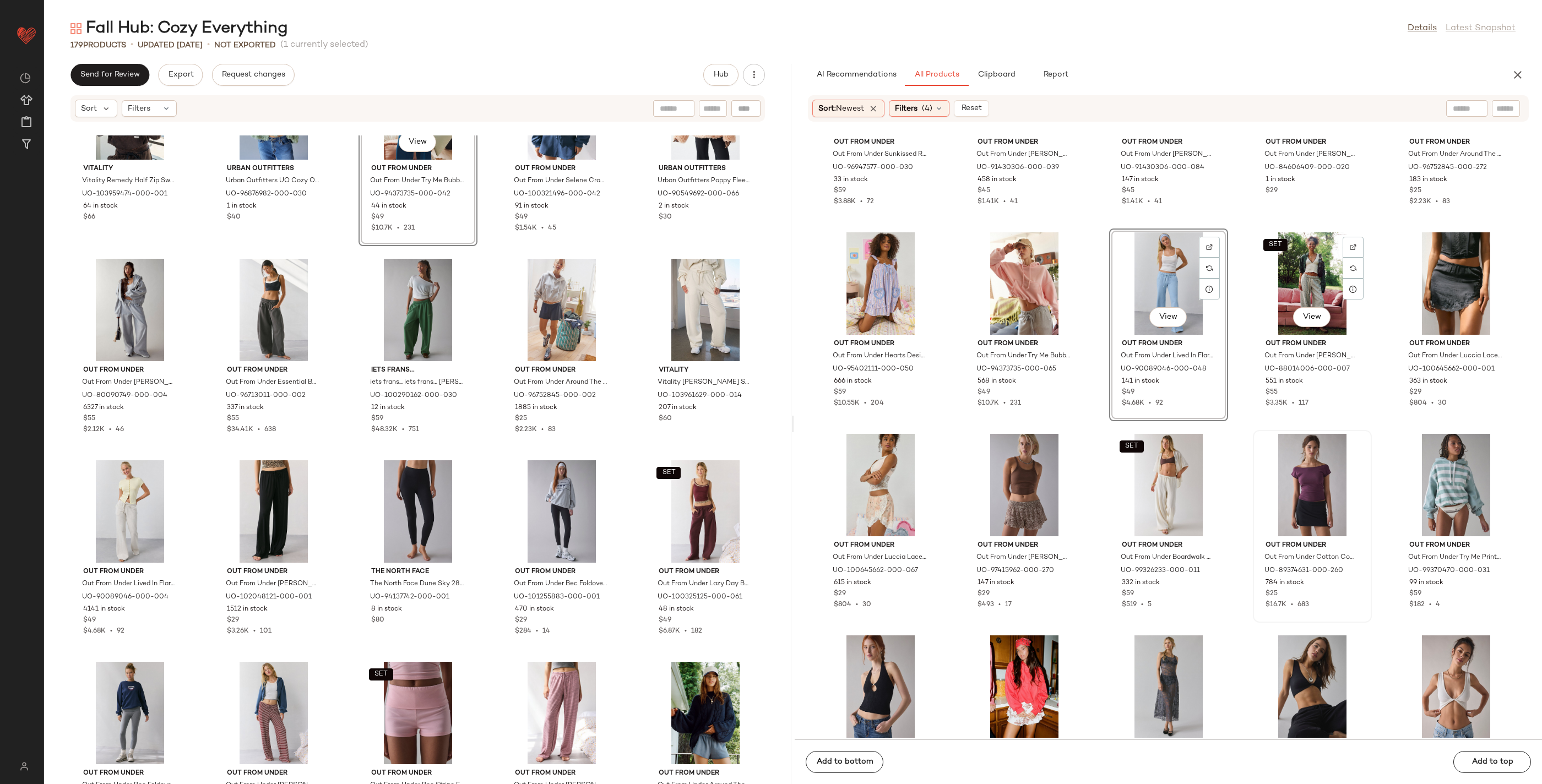
scroll to position [9002, 0]
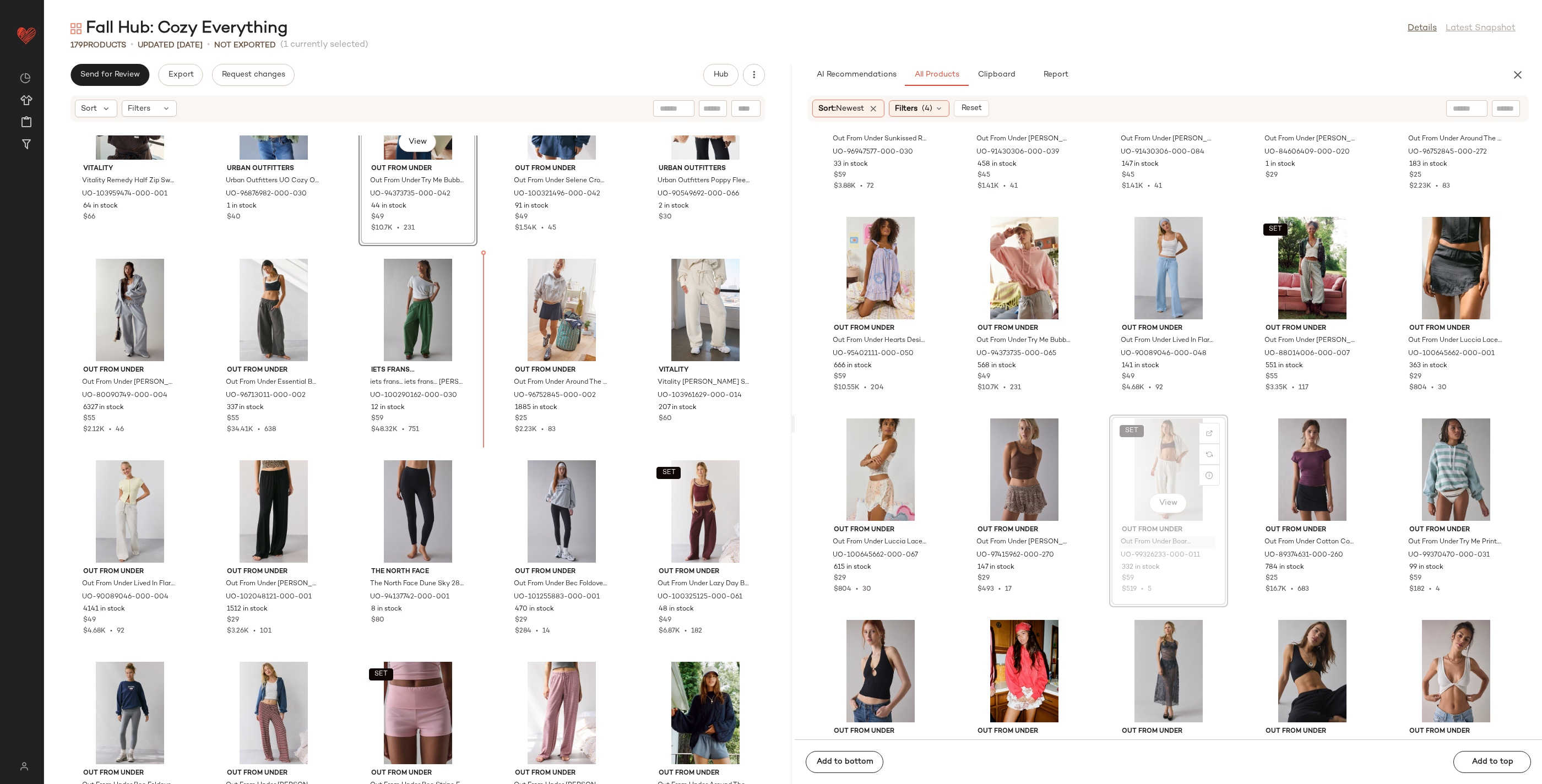
drag, startPoint x: 1164, startPoint y: 545, endPoint x: 1152, endPoint y: 544, distance: 12.0
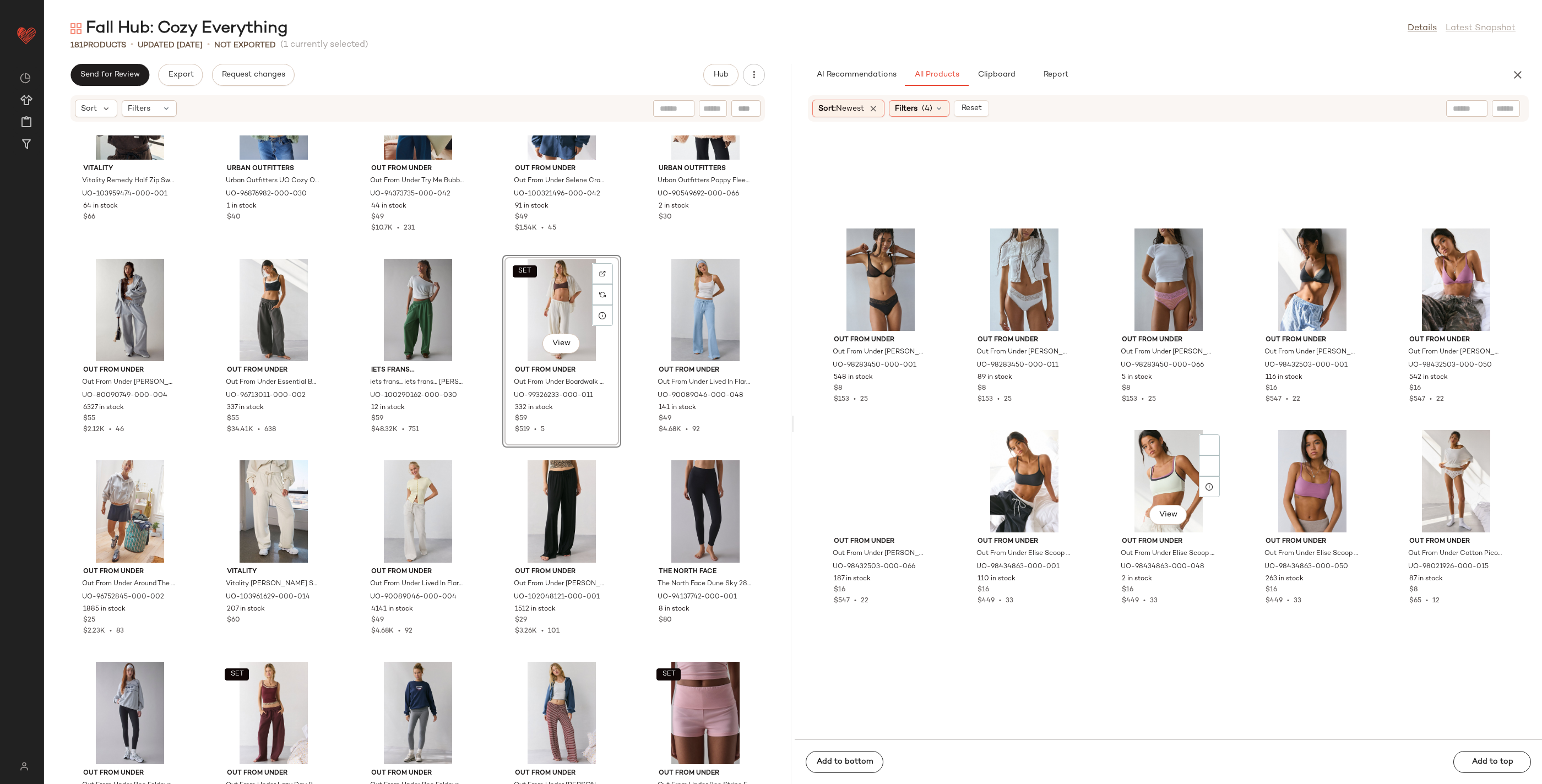
scroll to position [13435, 0]
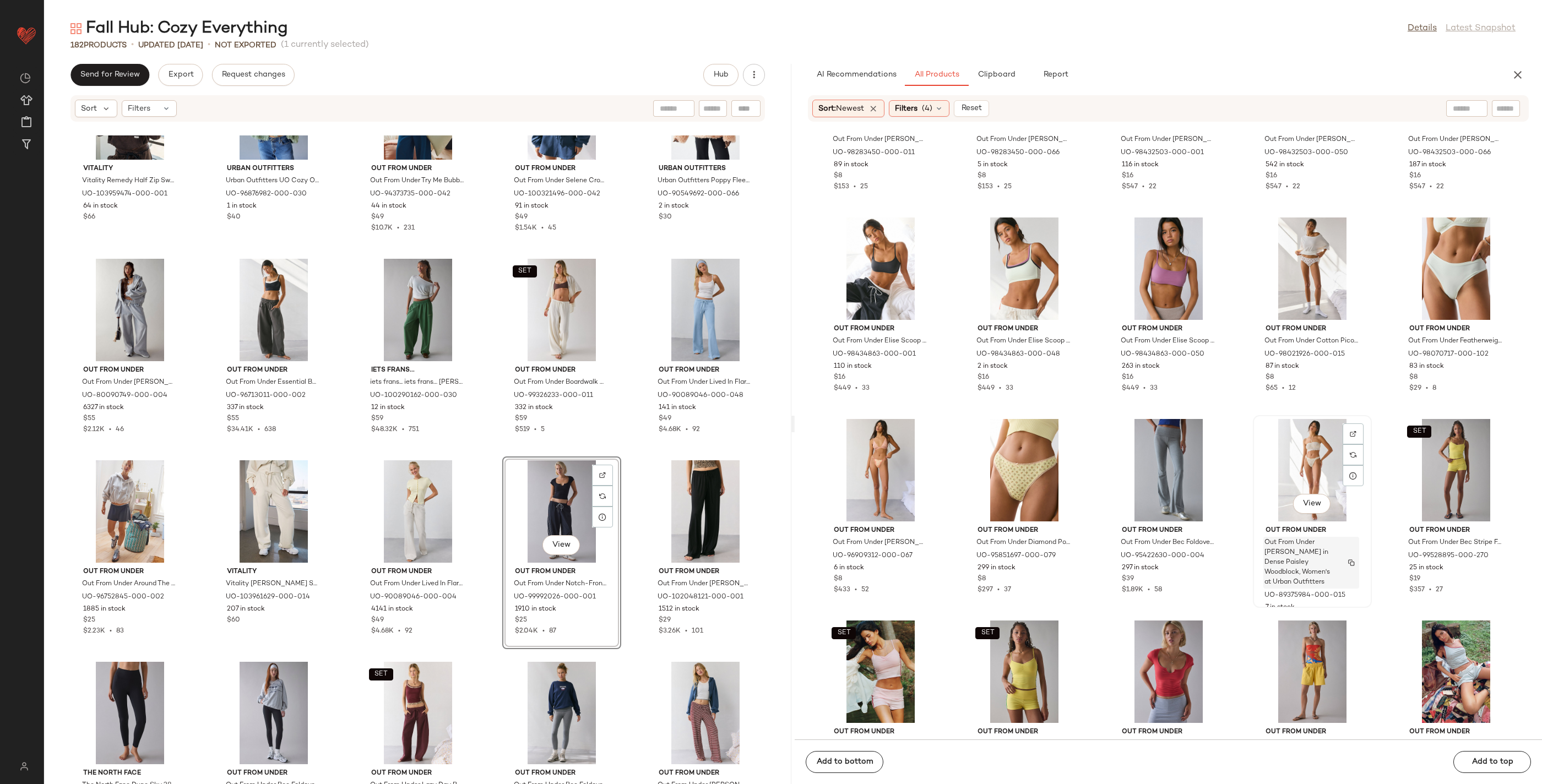
click at [1340, 539] on div "Out From Under [PERSON_NAME] in Dense Paisley Woodblock, Women's at Urban Outfi…" at bounding box center [1312, 562] width 96 height 51
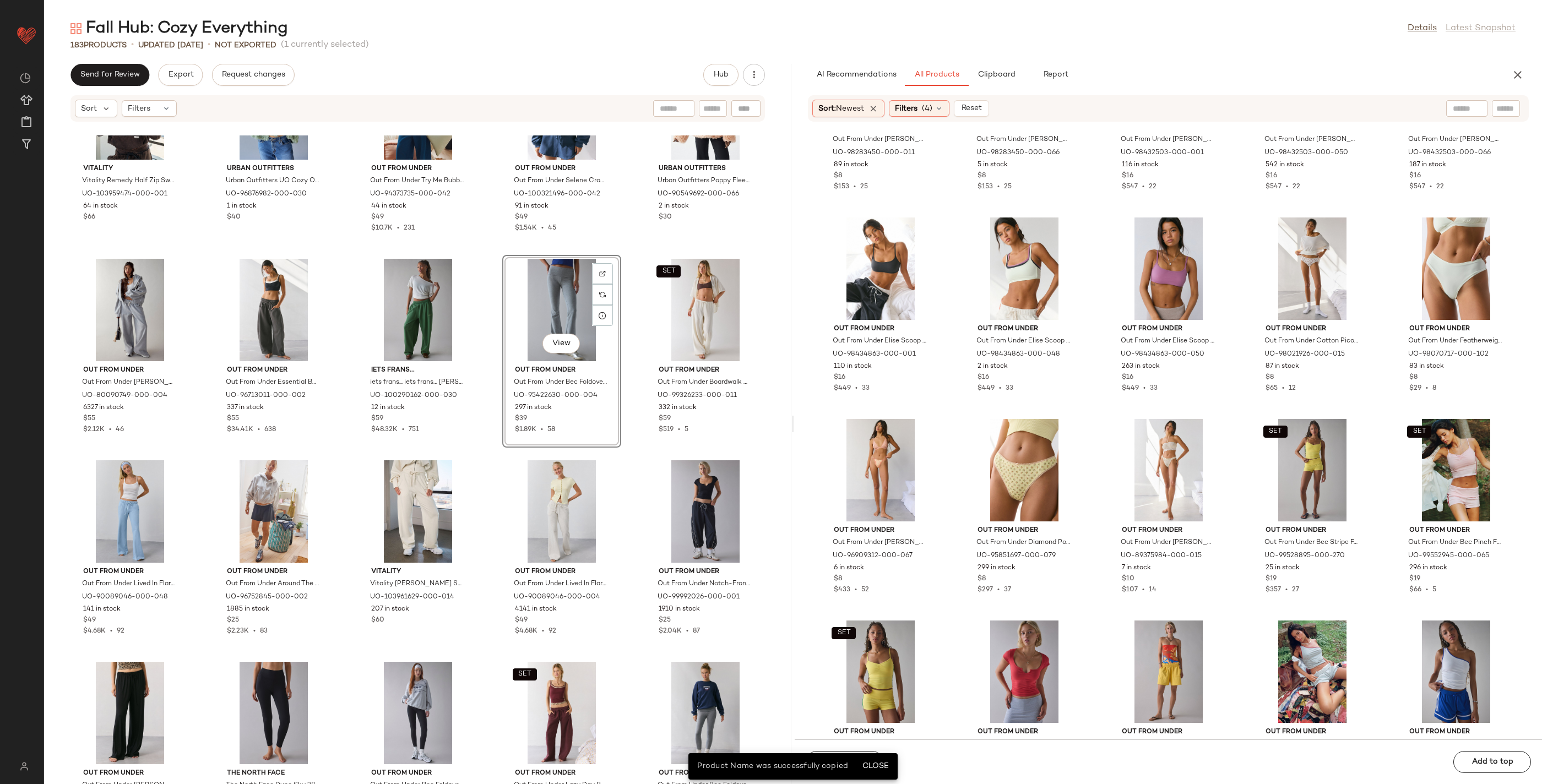
drag, startPoint x: 1184, startPoint y: 533, endPoint x: 1248, endPoint y: 37, distance: 500.1
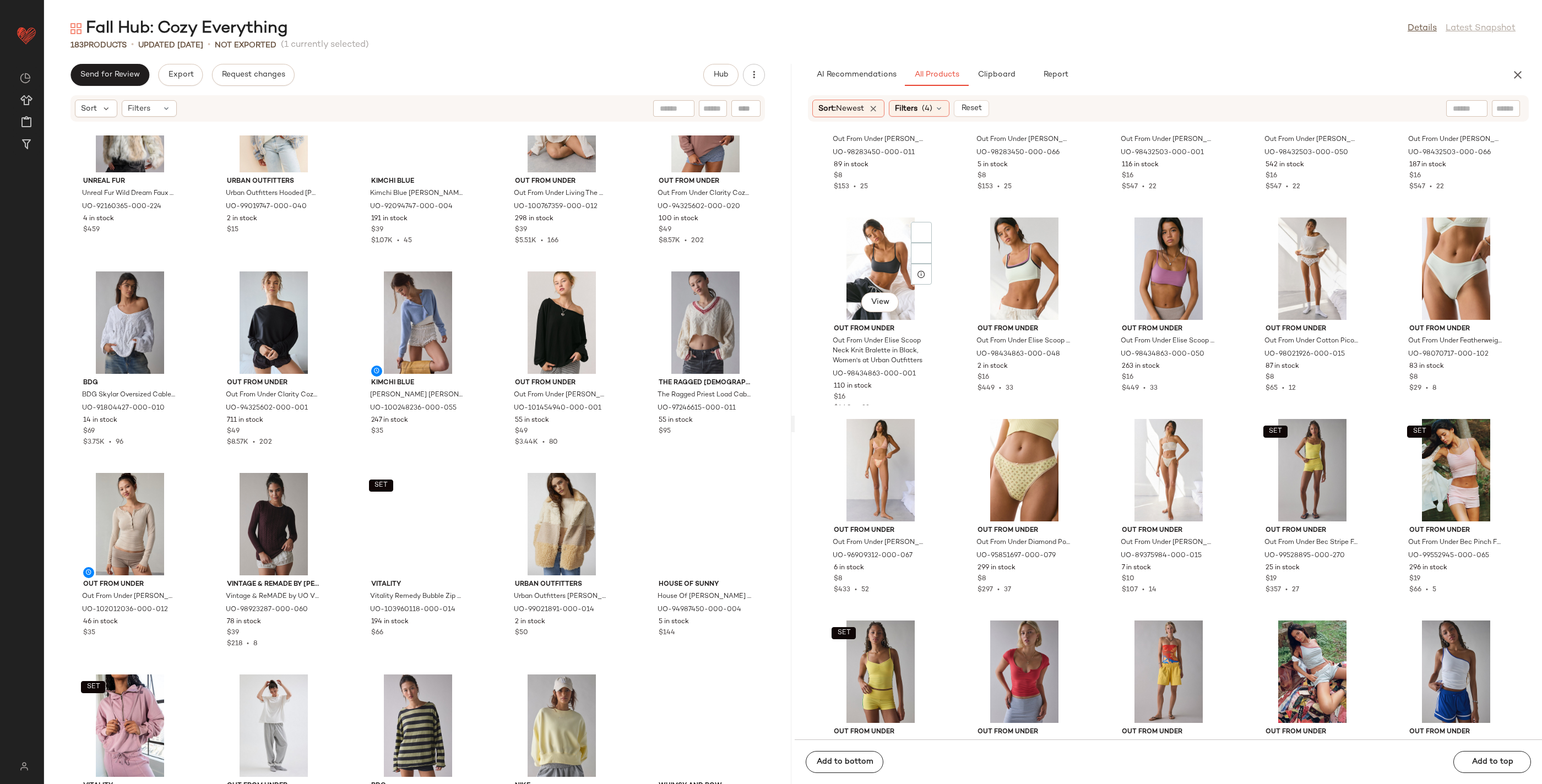
scroll to position [1898, 0]
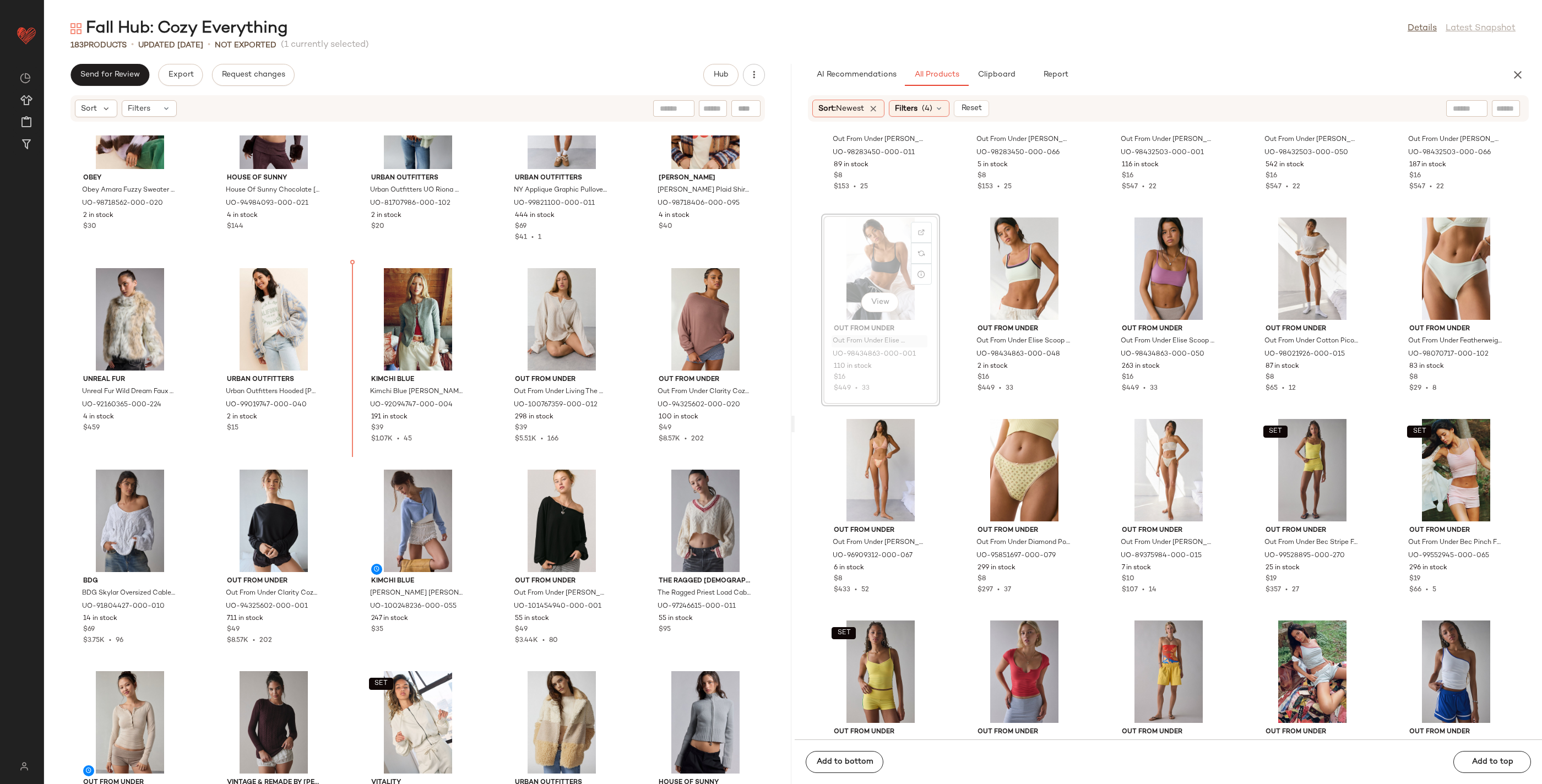
drag, startPoint x: 861, startPoint y: 333, endPoint x: 853, endPoint y: 335, distance: 8.2
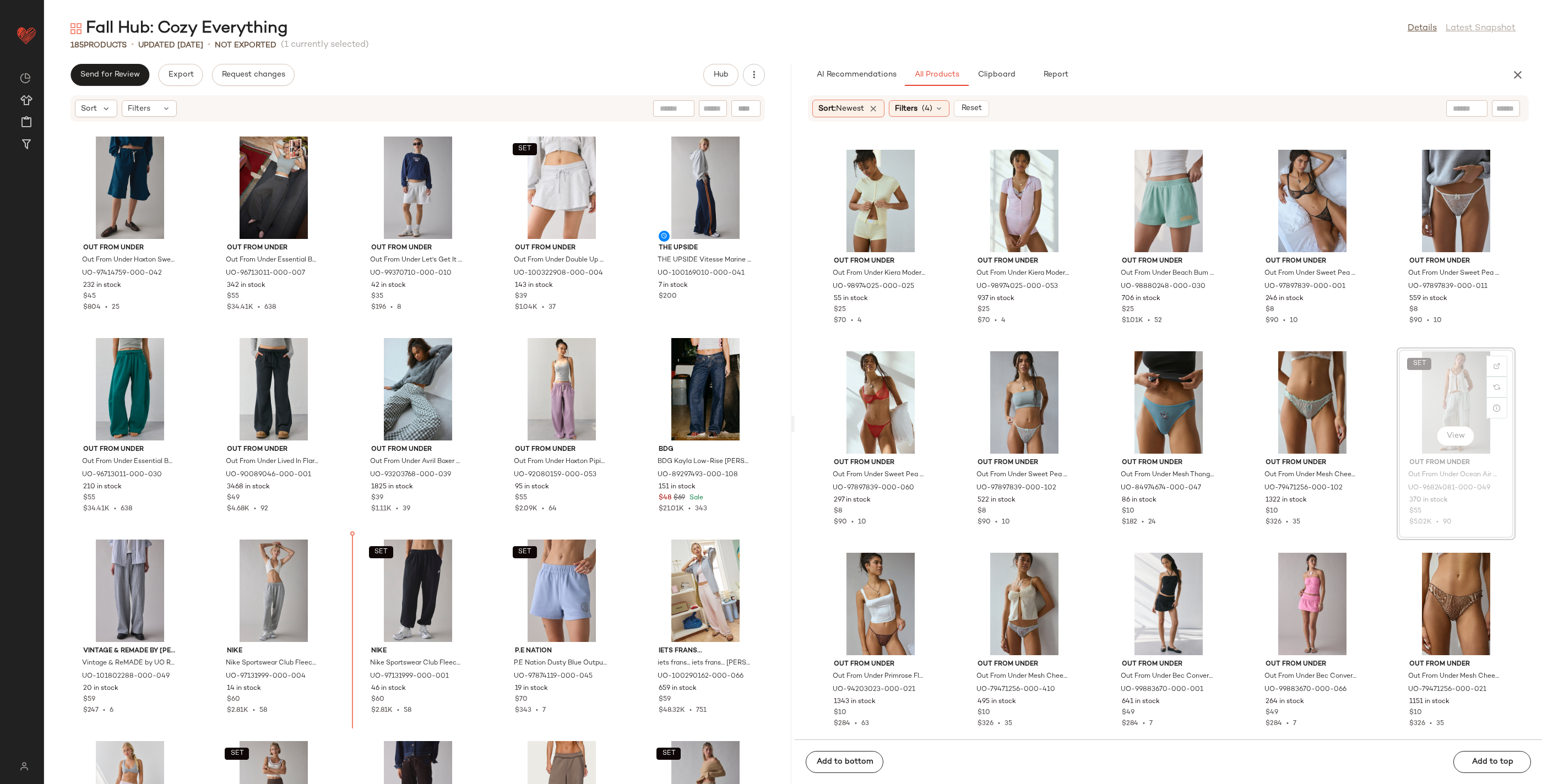
scroll to position [4662, 0]
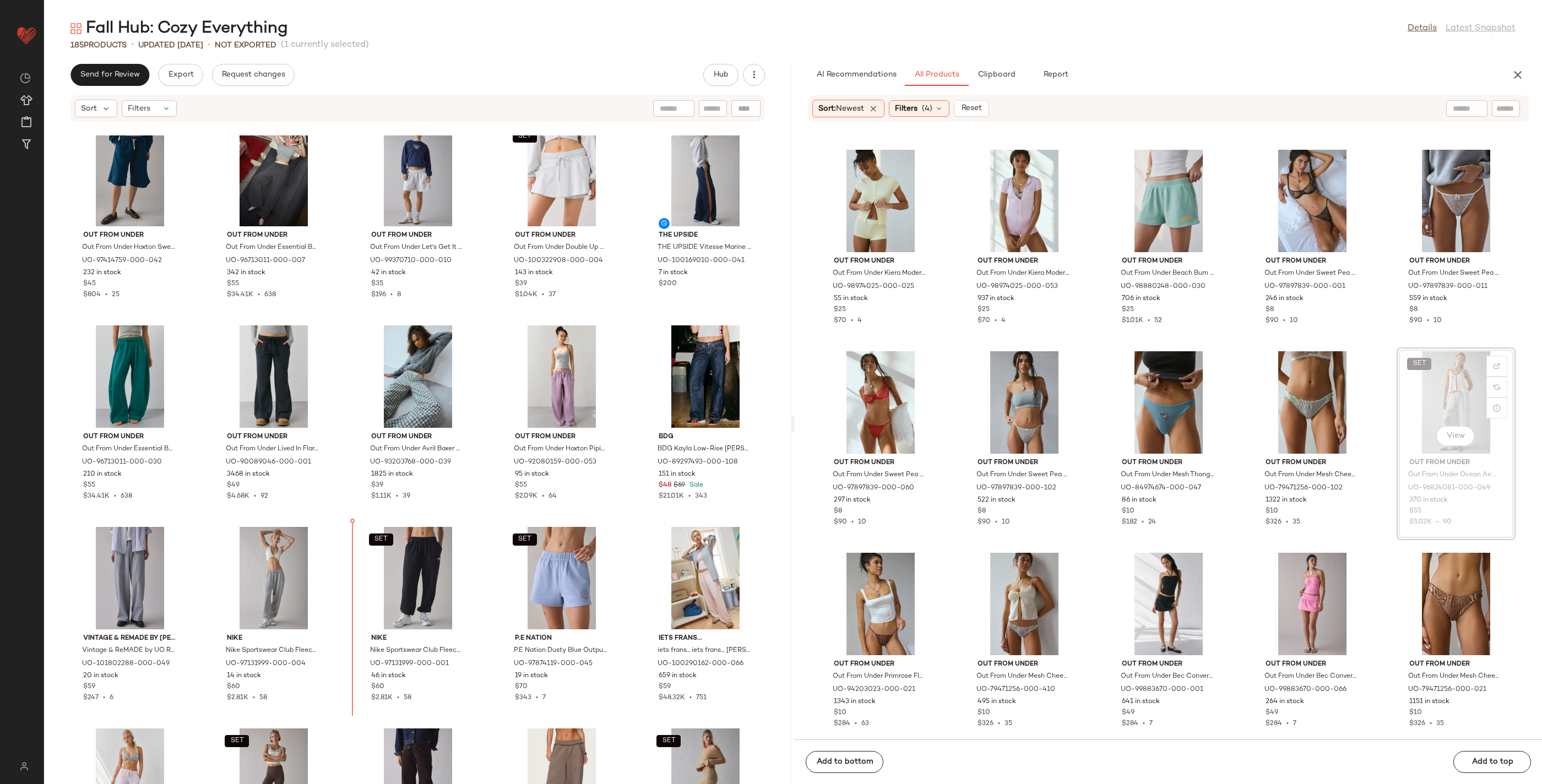
drag, startPoint x: 1457, startPoint y: 443, endPoint x: 1448, endPoint y: 448, distance: 10.3
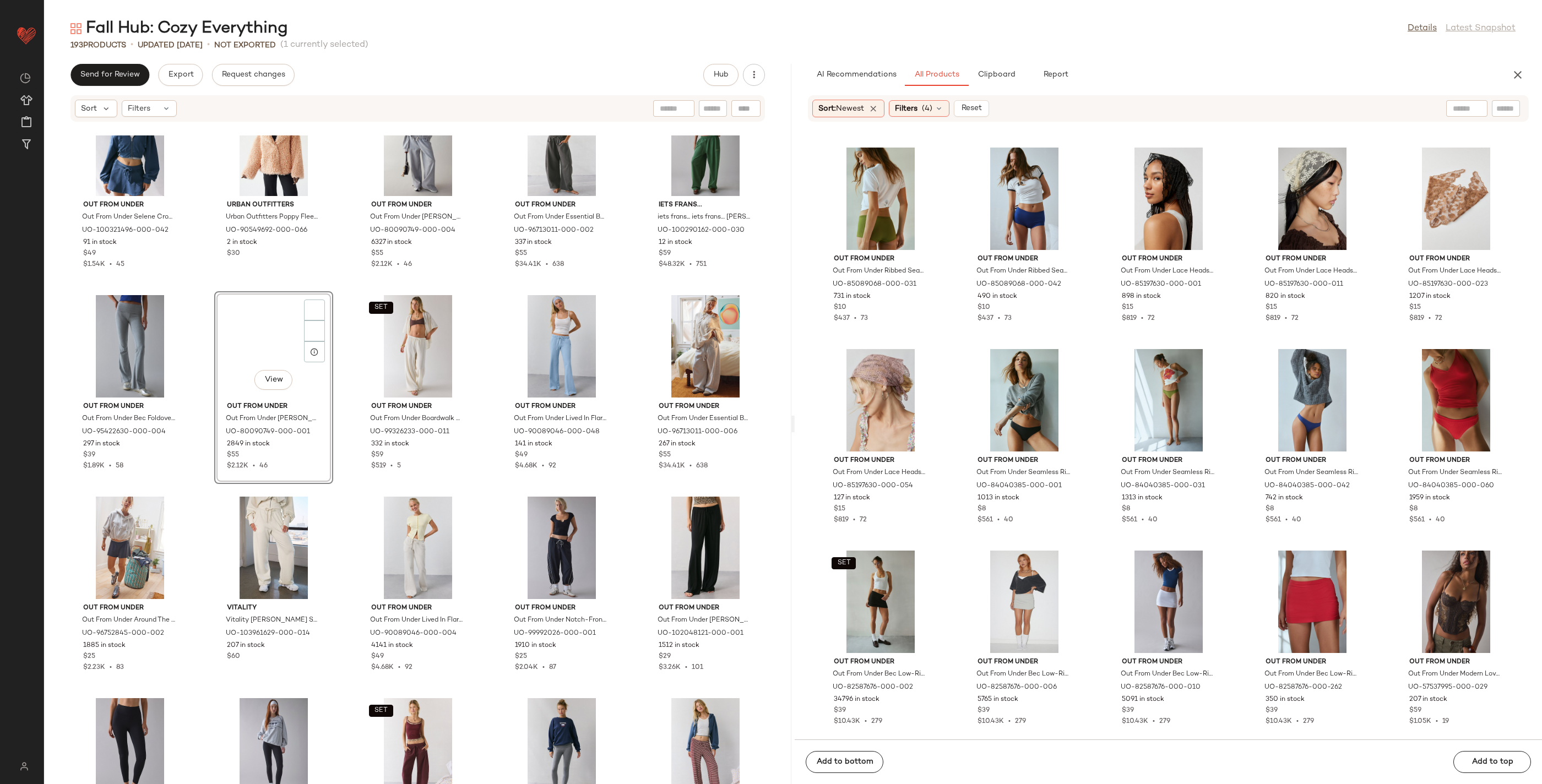
scroll to position [26808, 0]
click at [1530, 78] on div "AI Recommendations All Products Clipboard Report" at bounding box center [1168, 75] width 747 height 22
click at [1521, 80] on icon "button" at bounding box center [1518, 75] width 14 height 14
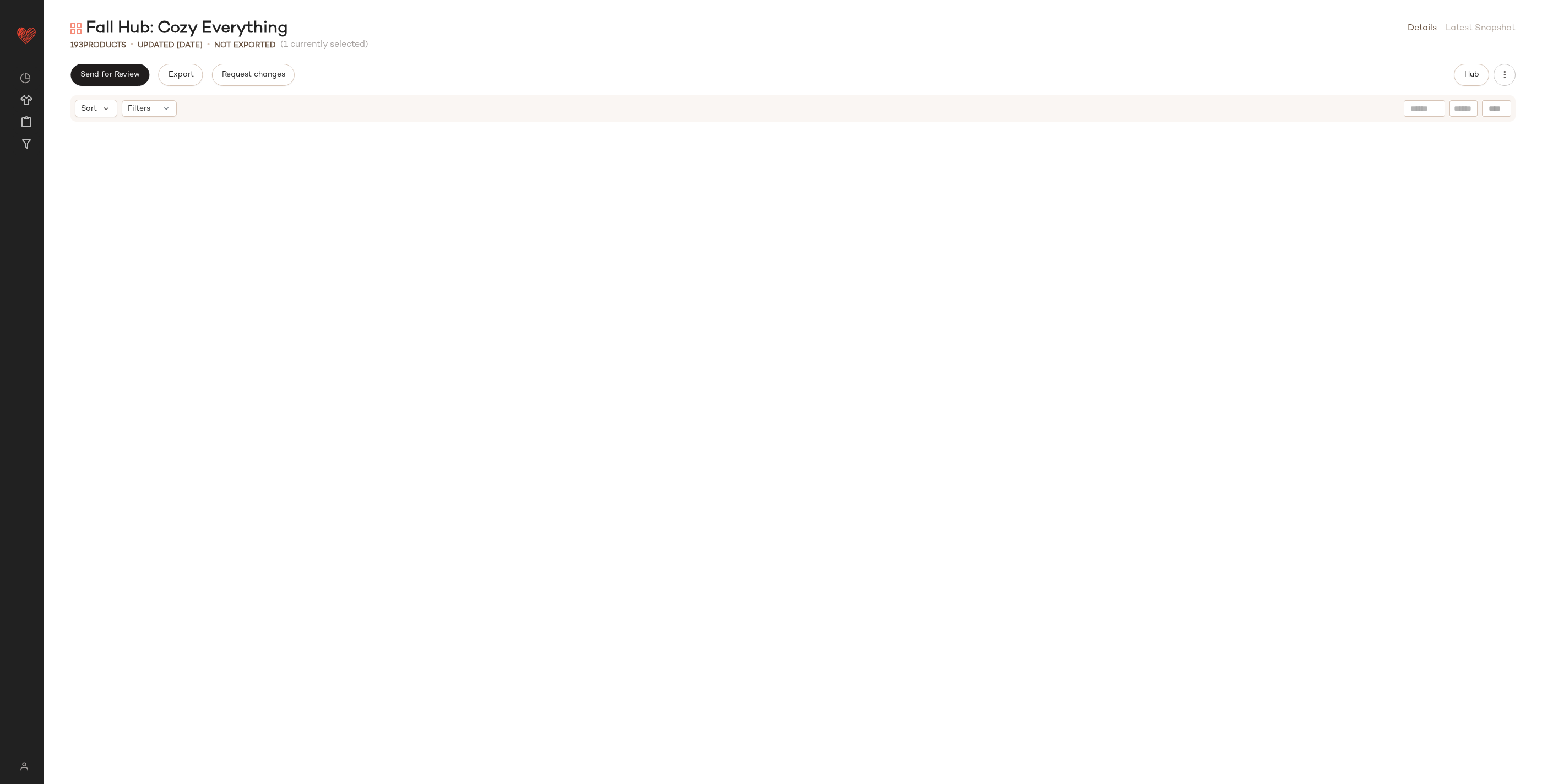
scroll to position [1410, 0]
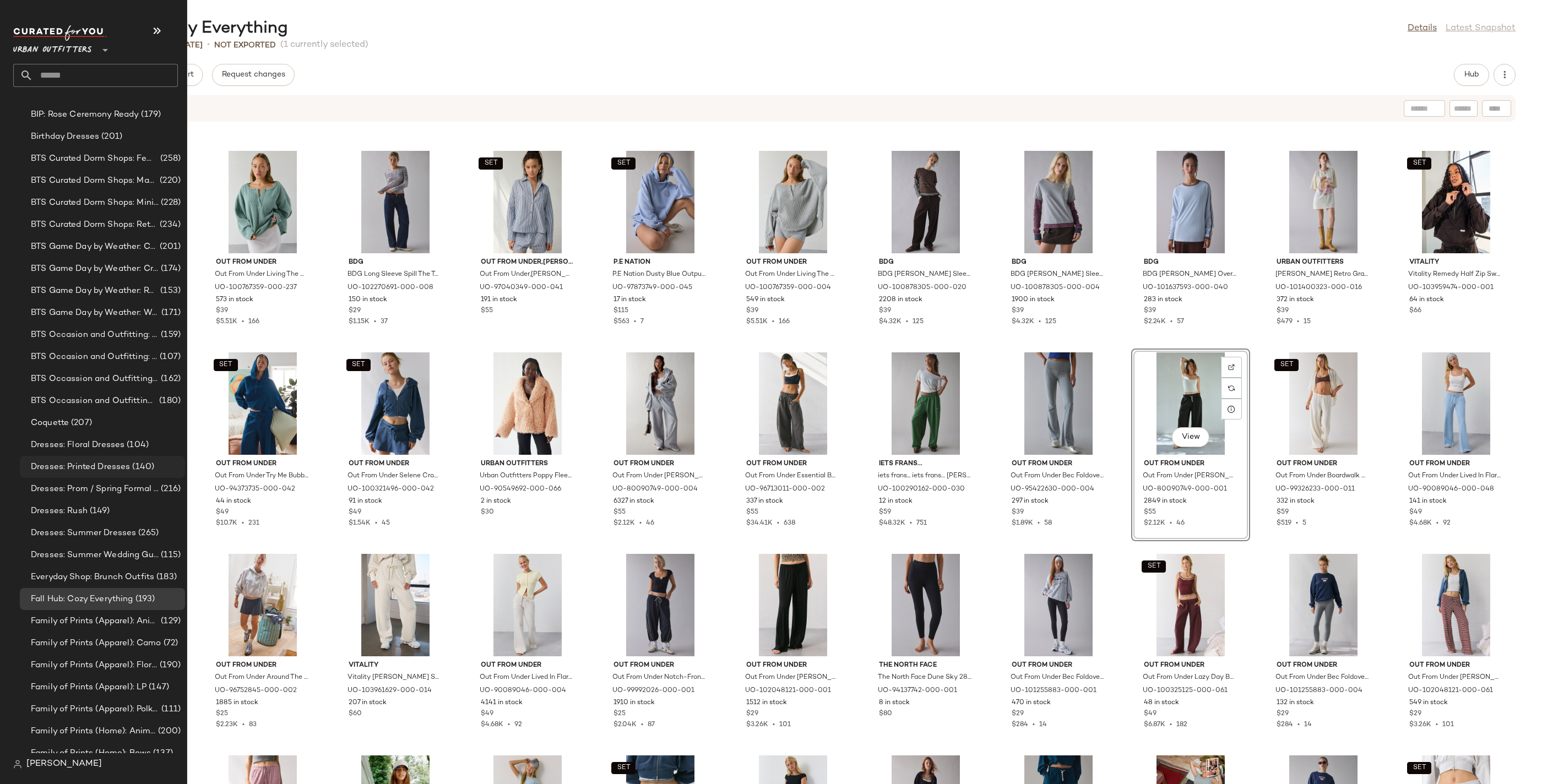
click at [69, 463] on span "Dresses: Printed Dresses" at bounding box center [80, 467] width 99 height 13
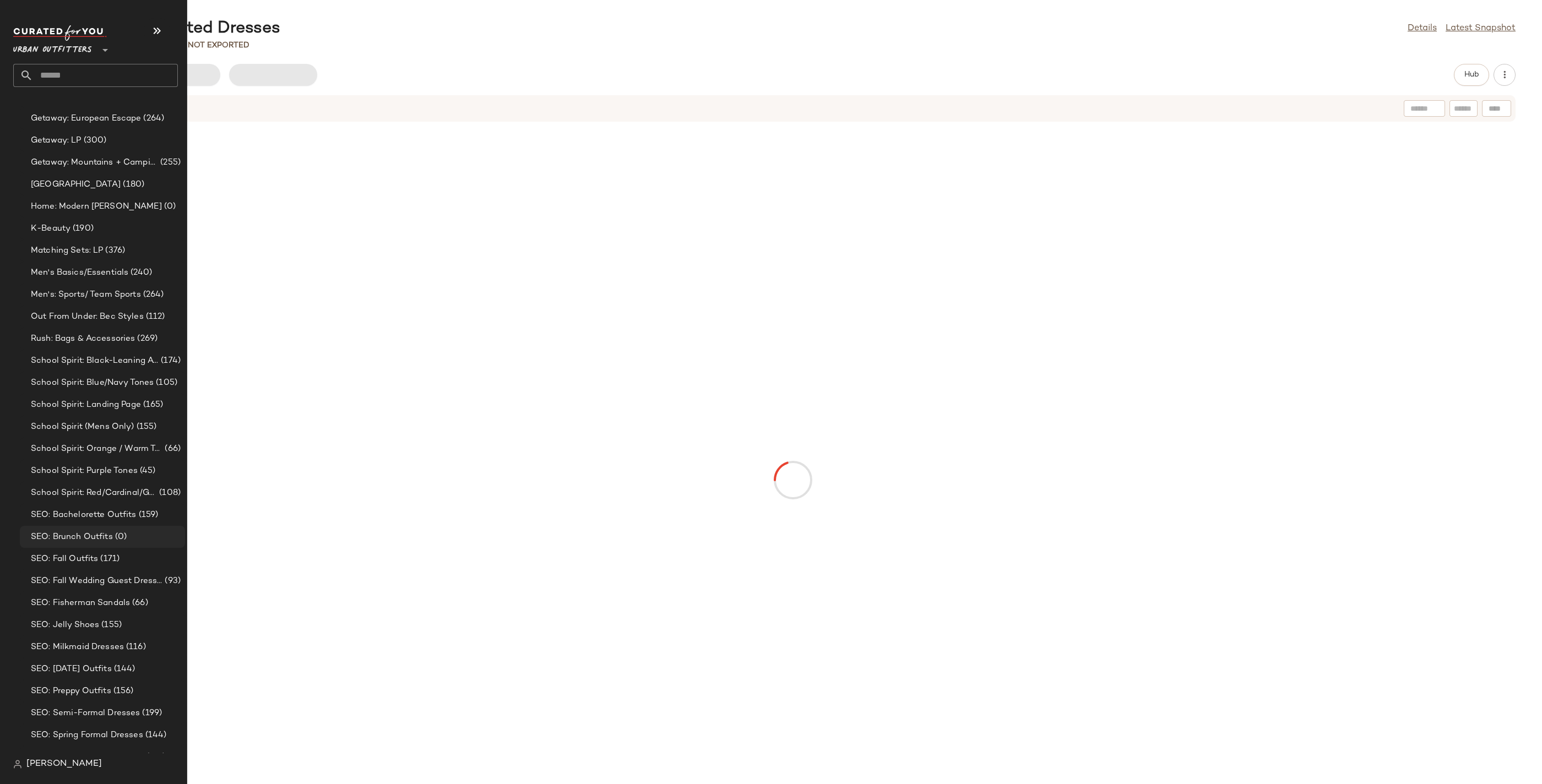
click at [98, 537] on span "SEO: Brunch Outfits" at bounding box center [71, 537] width 82 height 13
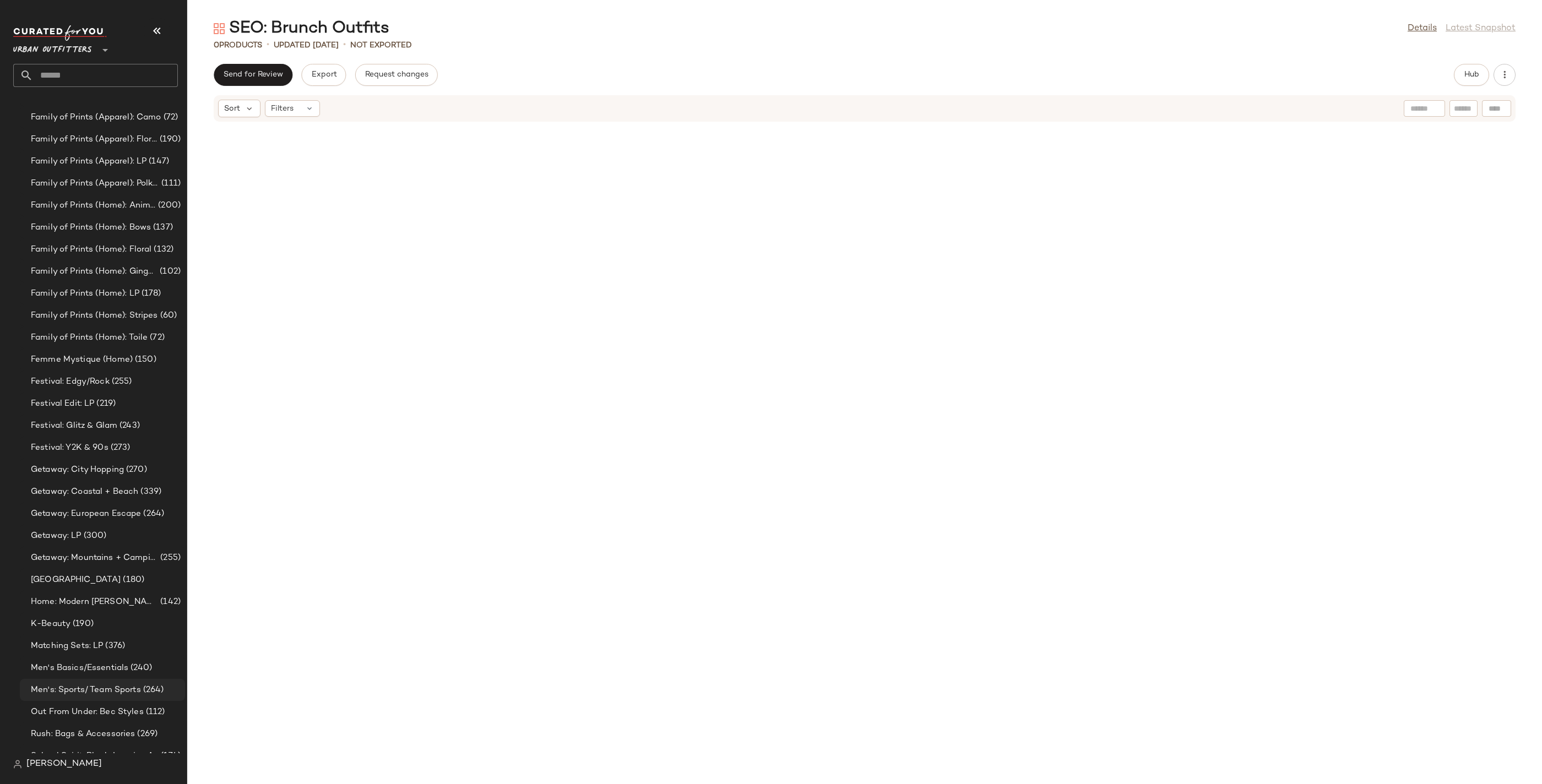
scroll to position [1719, 0]
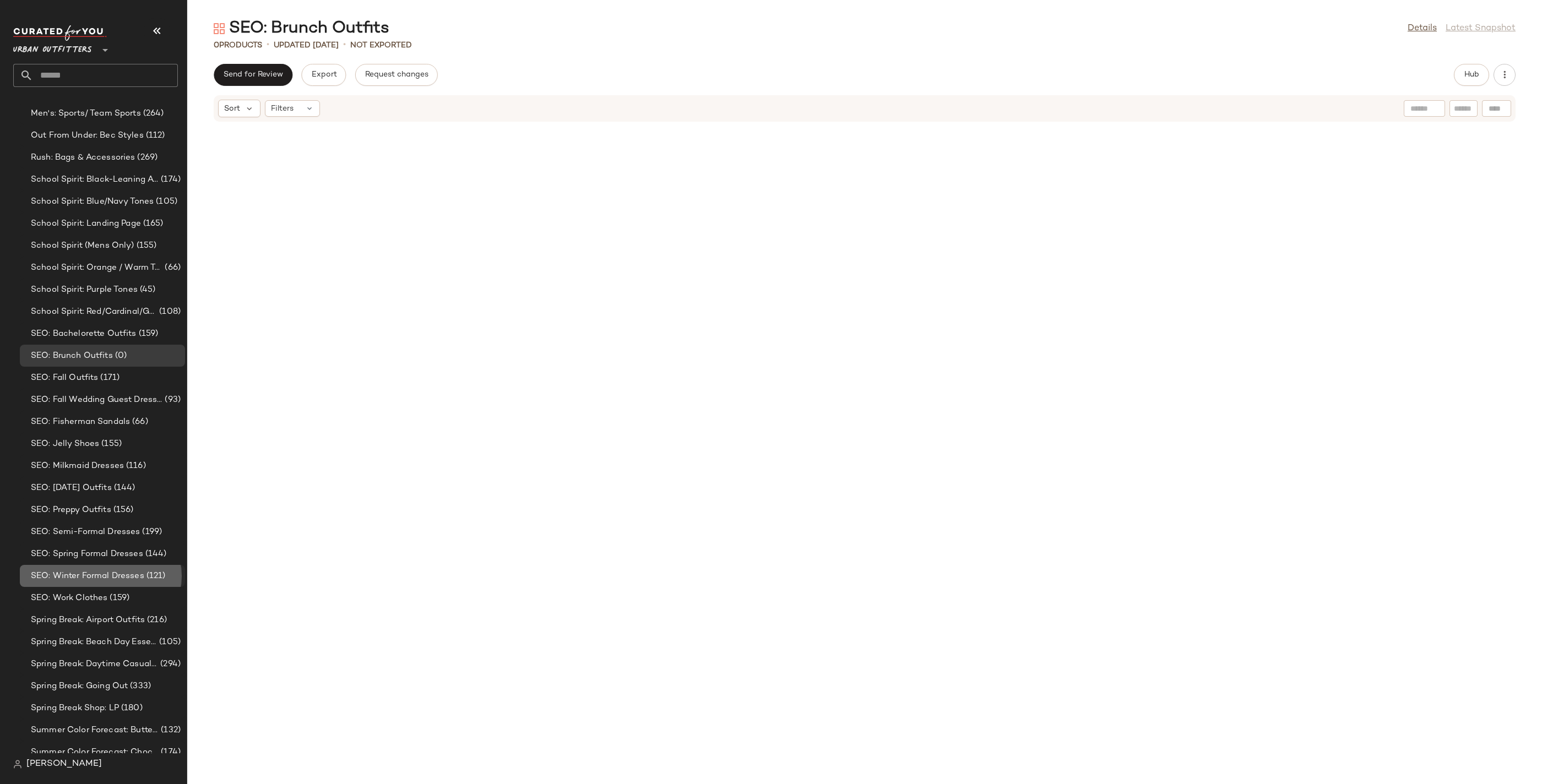
click at [105, 581] on span "SEO: Winter Formal Dresses" at bounding box center [88, 576] width 114 height 13
click at [111, 509] on span "(156)" at bounding box center [122, 510] width 23 height 13
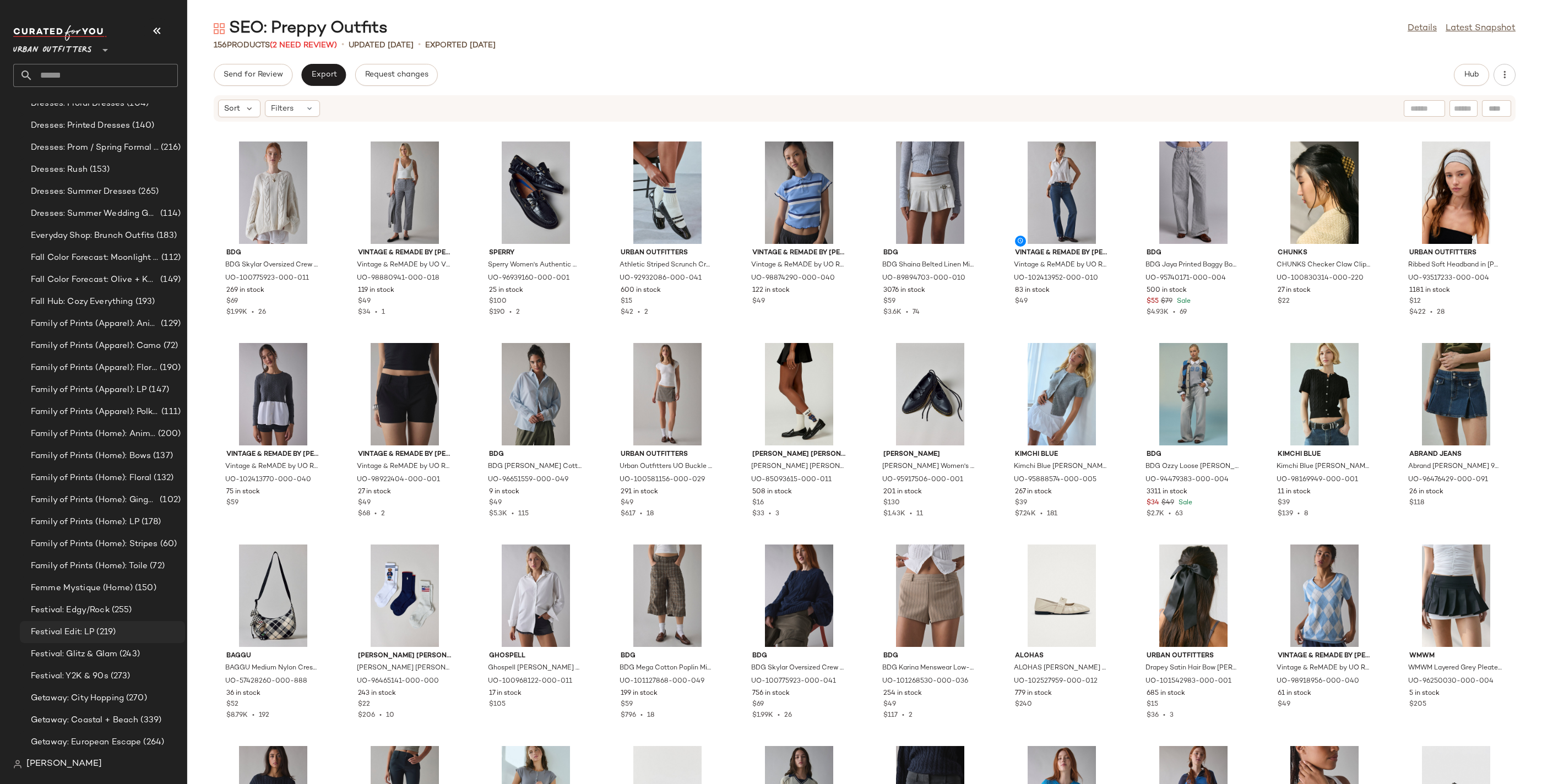
scroll to position [912, 0]
click at [82, 298] on span "Fall Hub: Cozy Everything" at bounding box center [81, 304] width 102 height 13
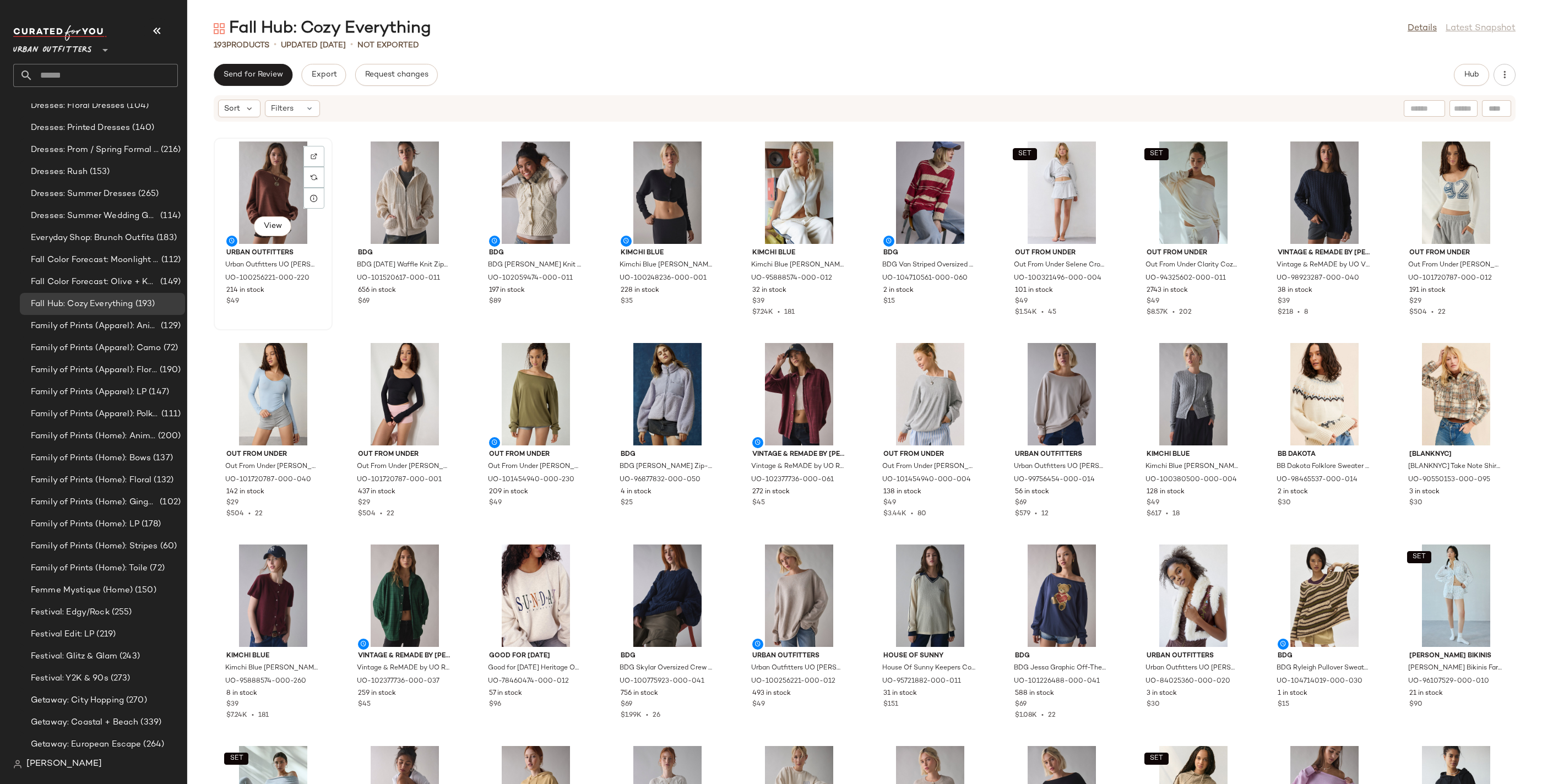
click at [276, 193] on div "View" at bounding box center [273, 192] width 111 height 102
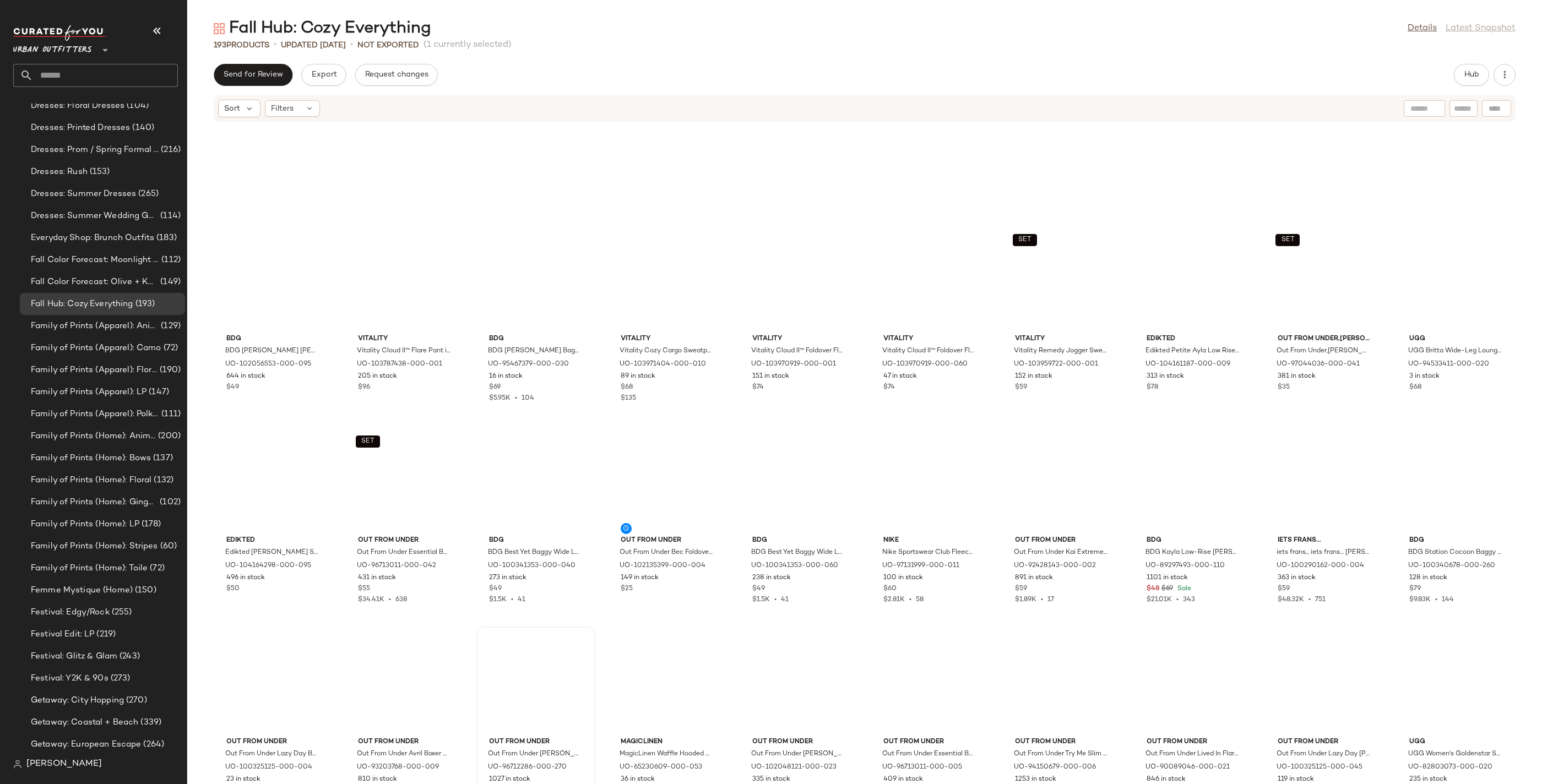
scroll to position [3384, 0]
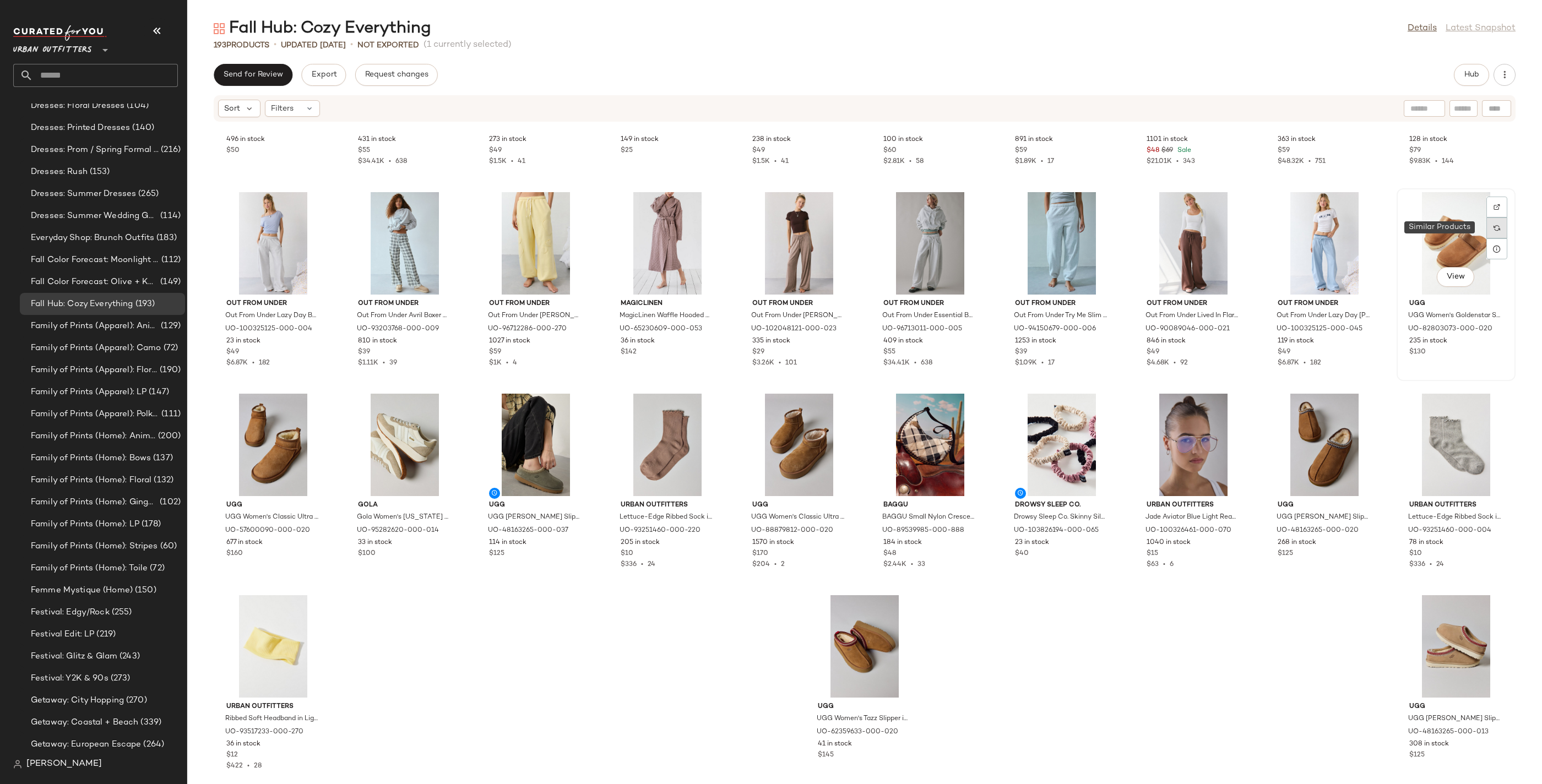
click at [1493, 228] on img at bounding box center [1496, 228] width 6 height 6
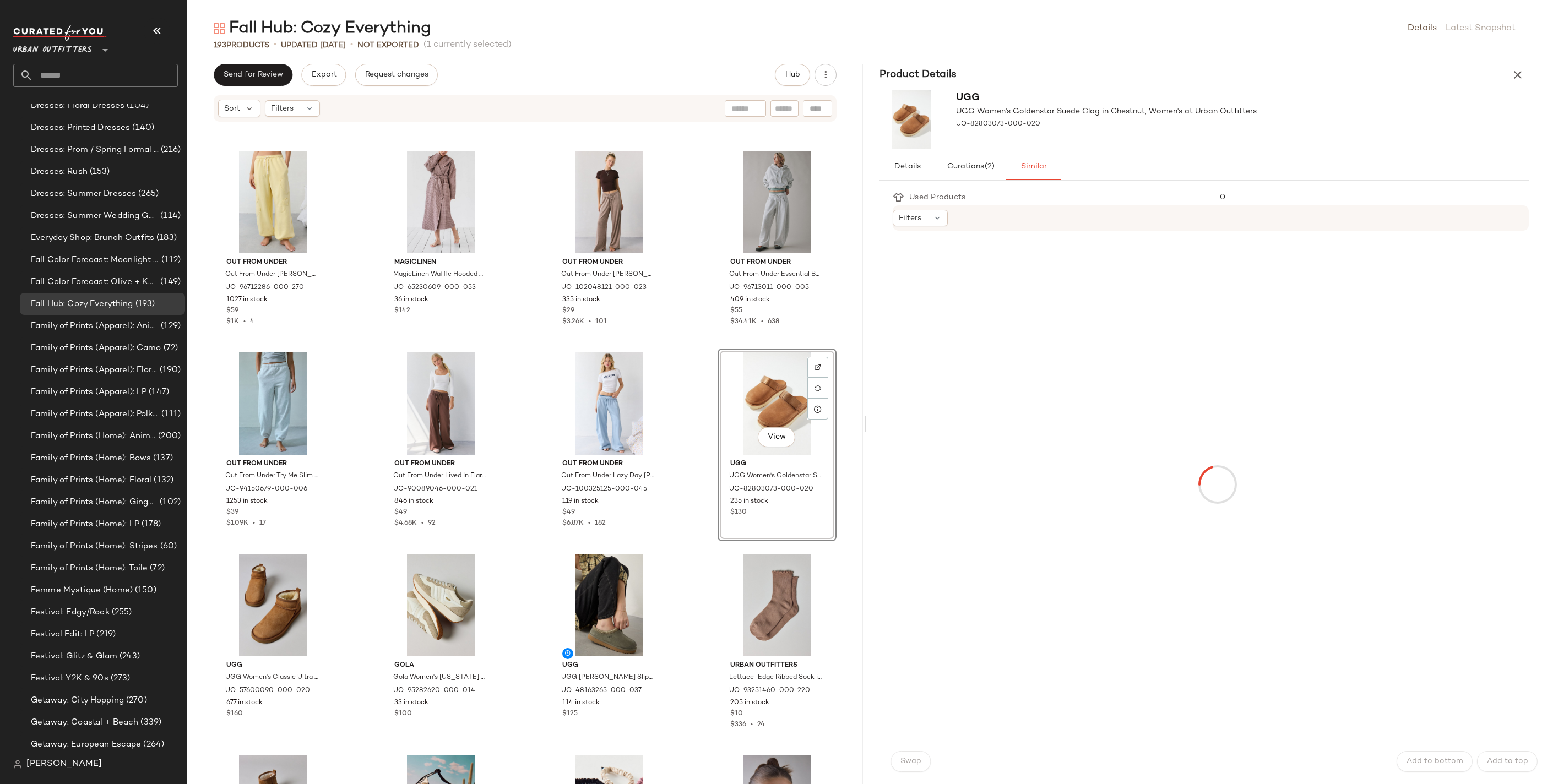
scroll to position [9229, 0]
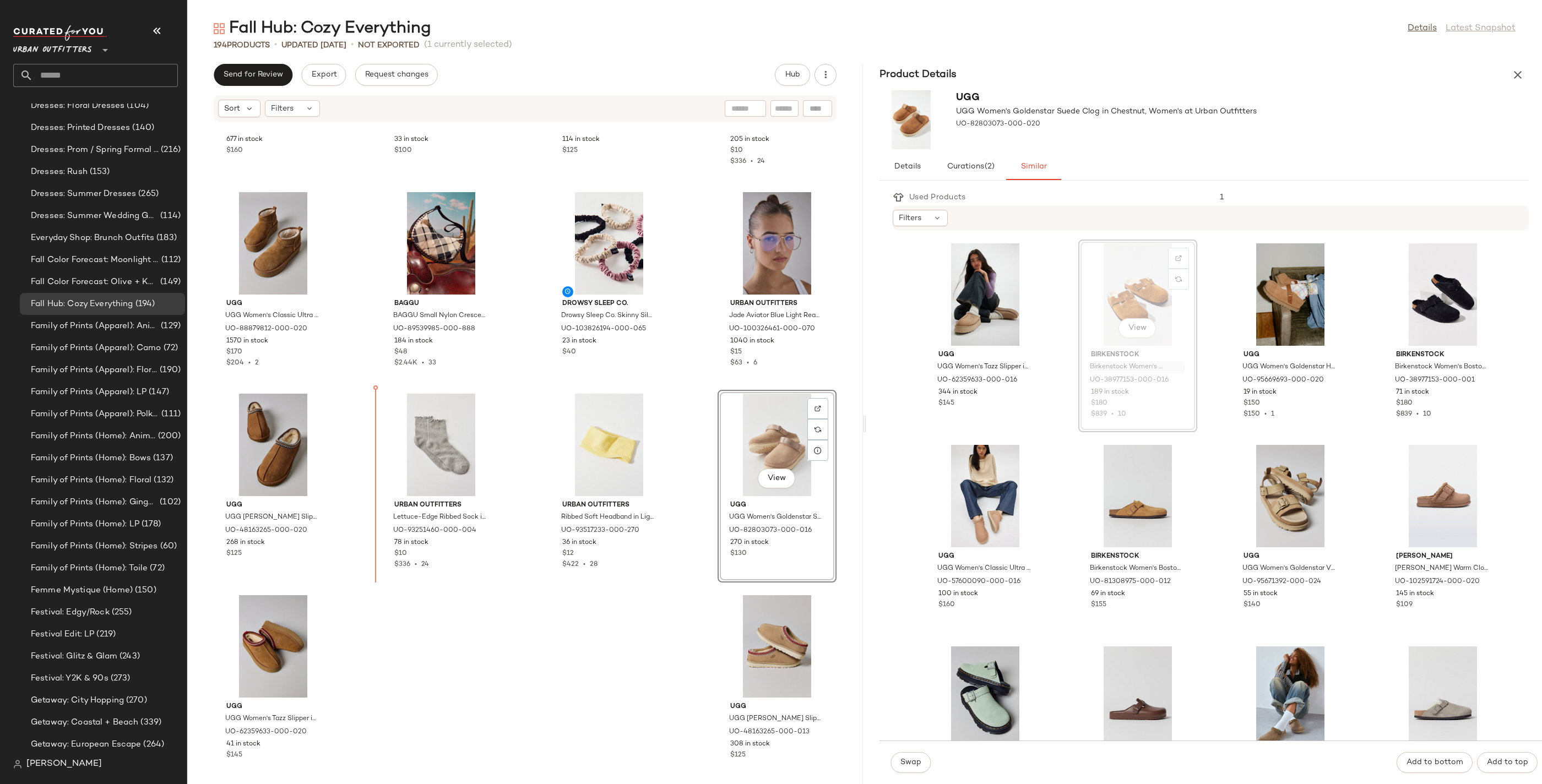
drag, startPoint x: 1167, startPoint y: 366, endPoint x: 1154, endPoint y: 369, distance: 13.3
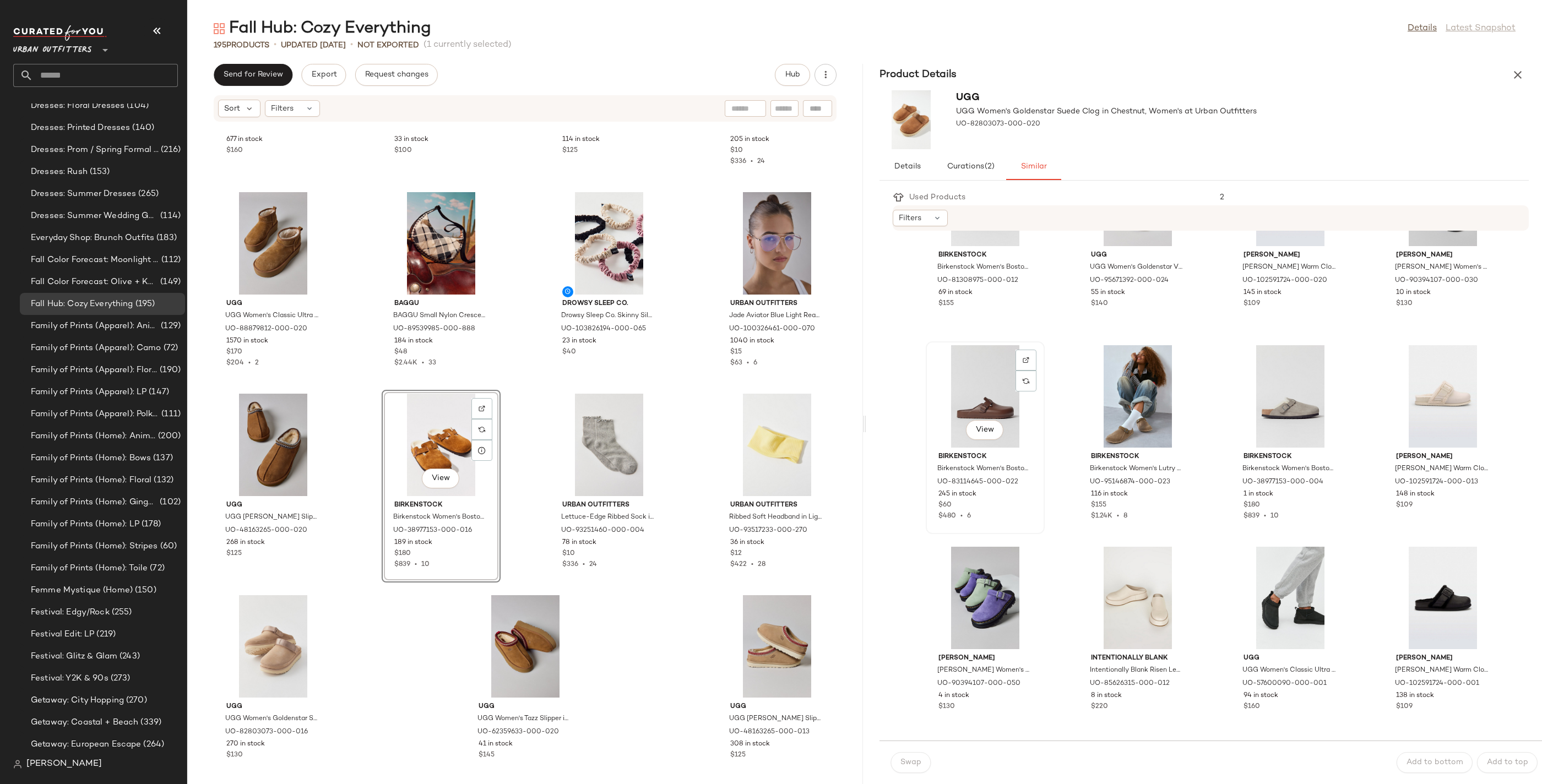
scroll to position [699, 0]
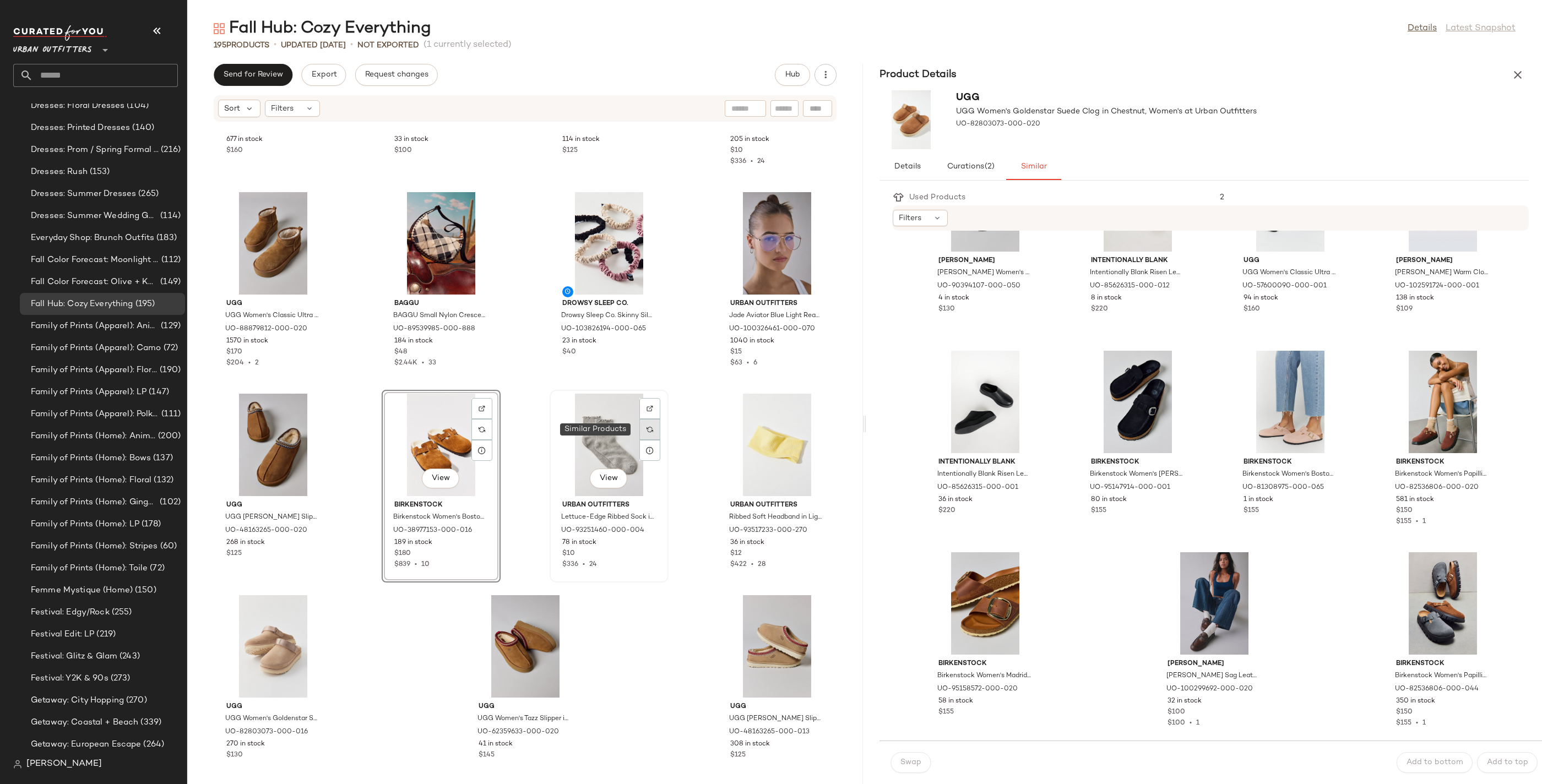
click at [647, 427] on img at bounding box center [650, 429] width 6 height 6
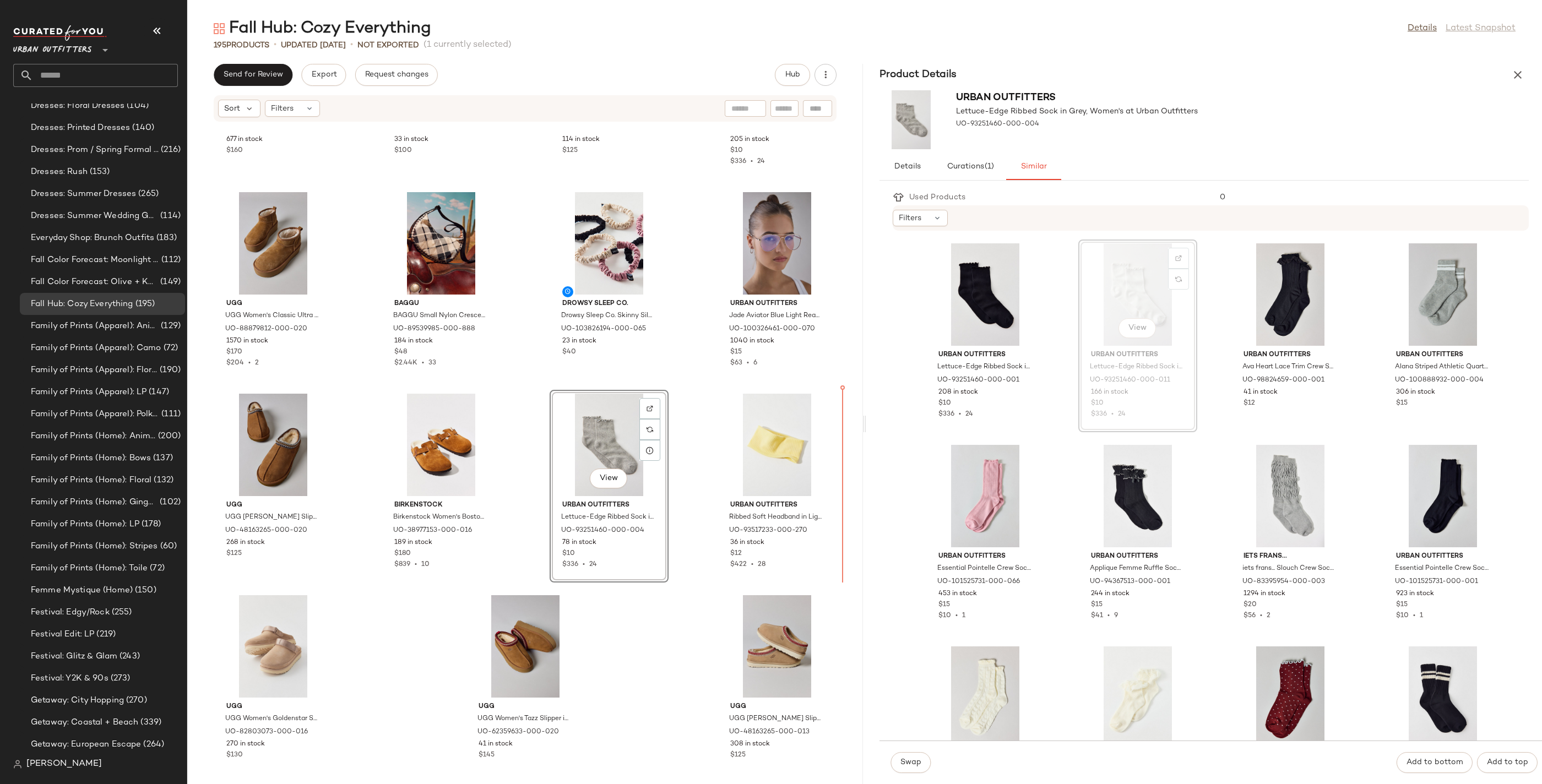
drag, startPoint x: 1090, startPoint y: 362, endPoint x: 1076, endPoint y: 367, distance: 14.9
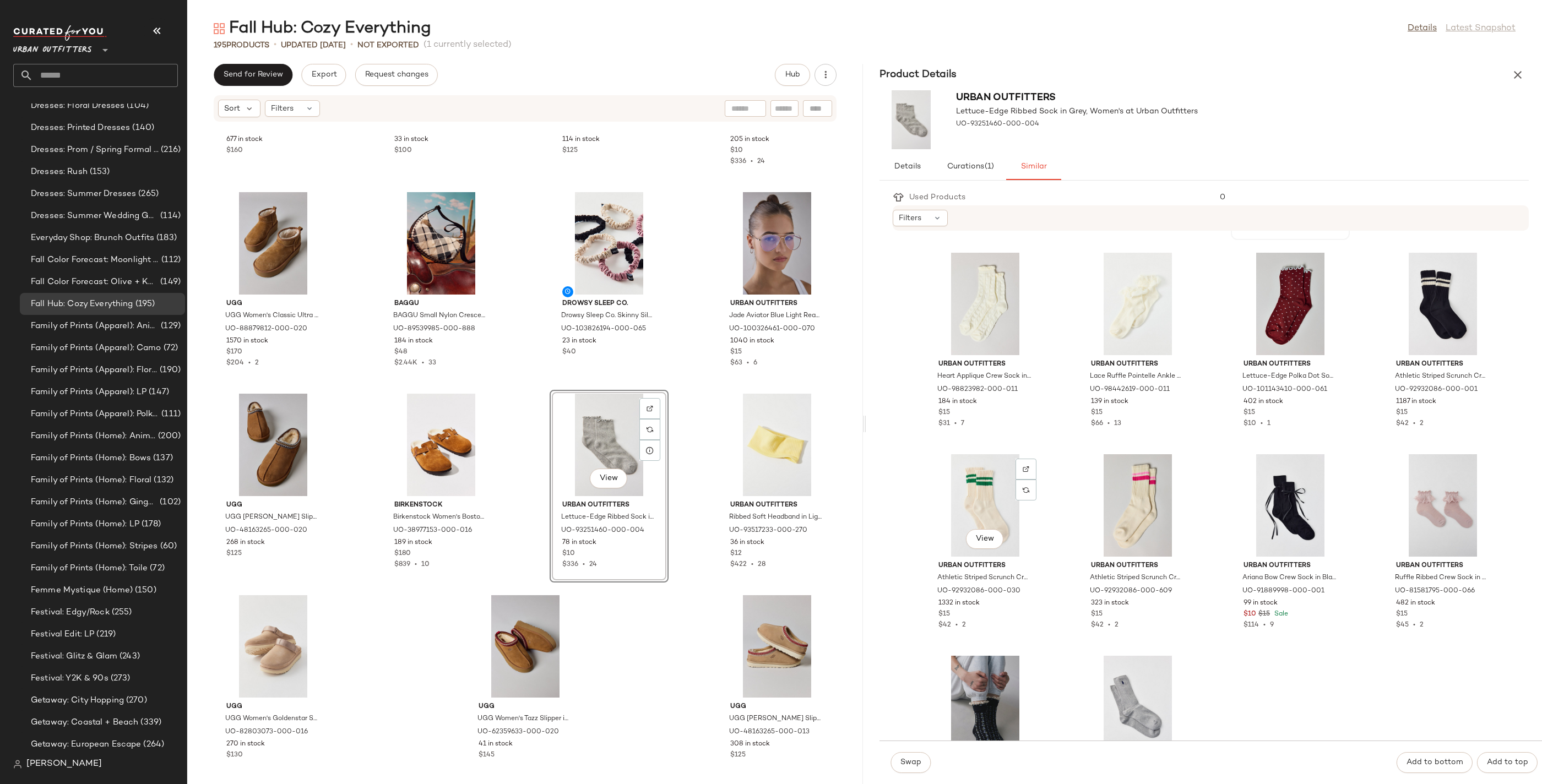
scroll to position [192, 0]
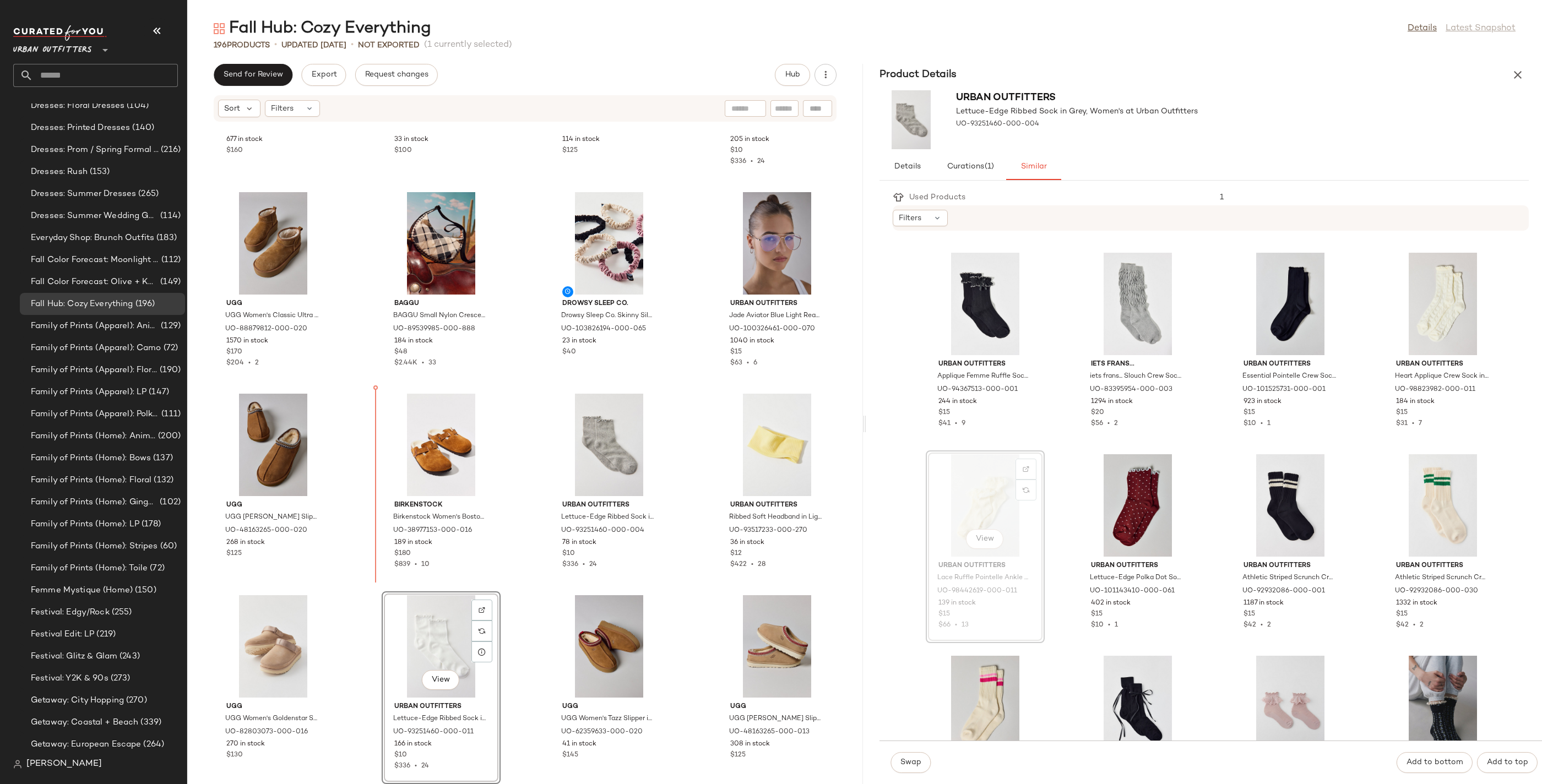
drag, startPoint x: 986, startPoint y: 507, endPoint x: 972, endPoint y: 509, distance: 14.1
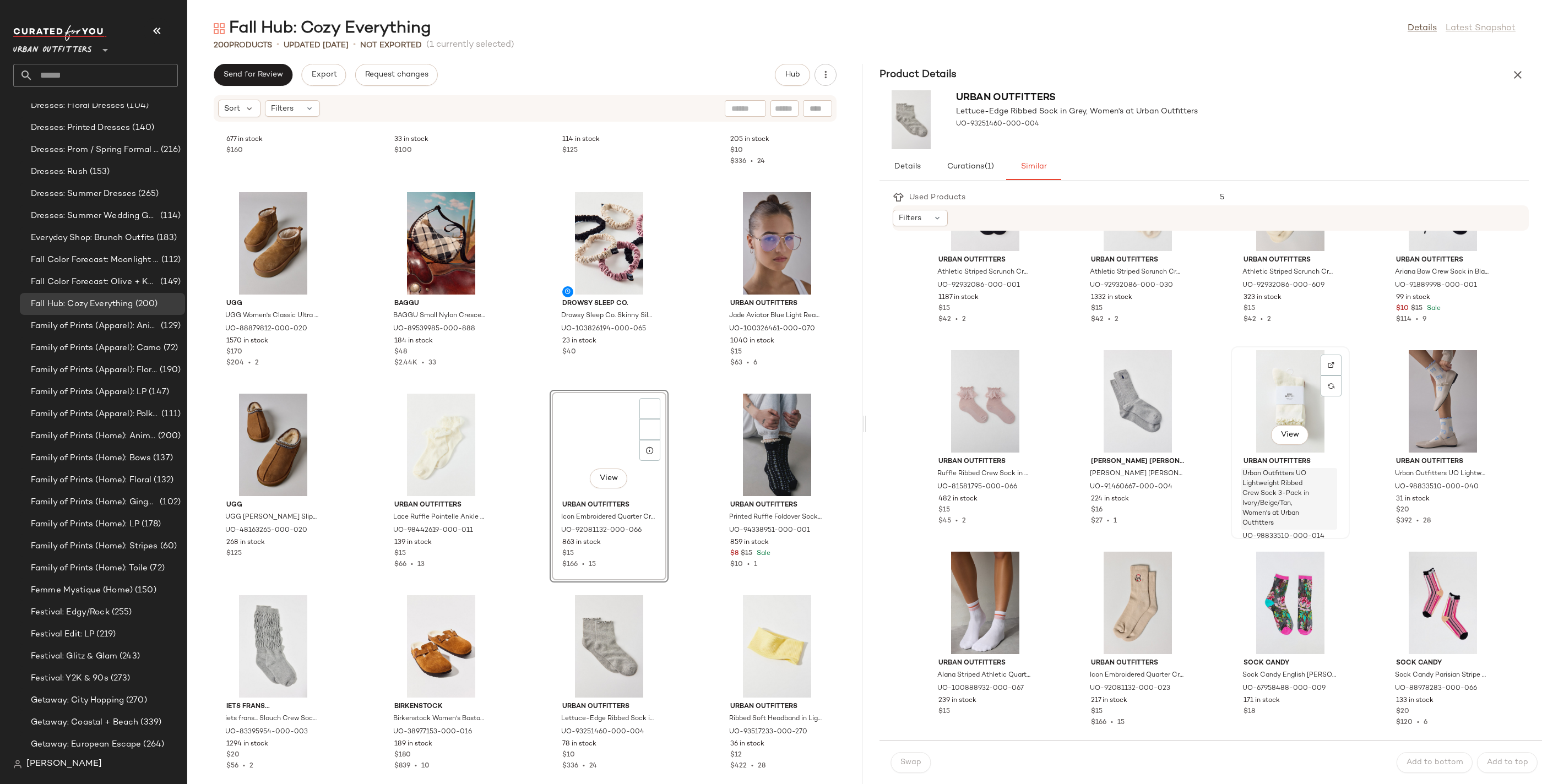
scroll to position [498, 0]
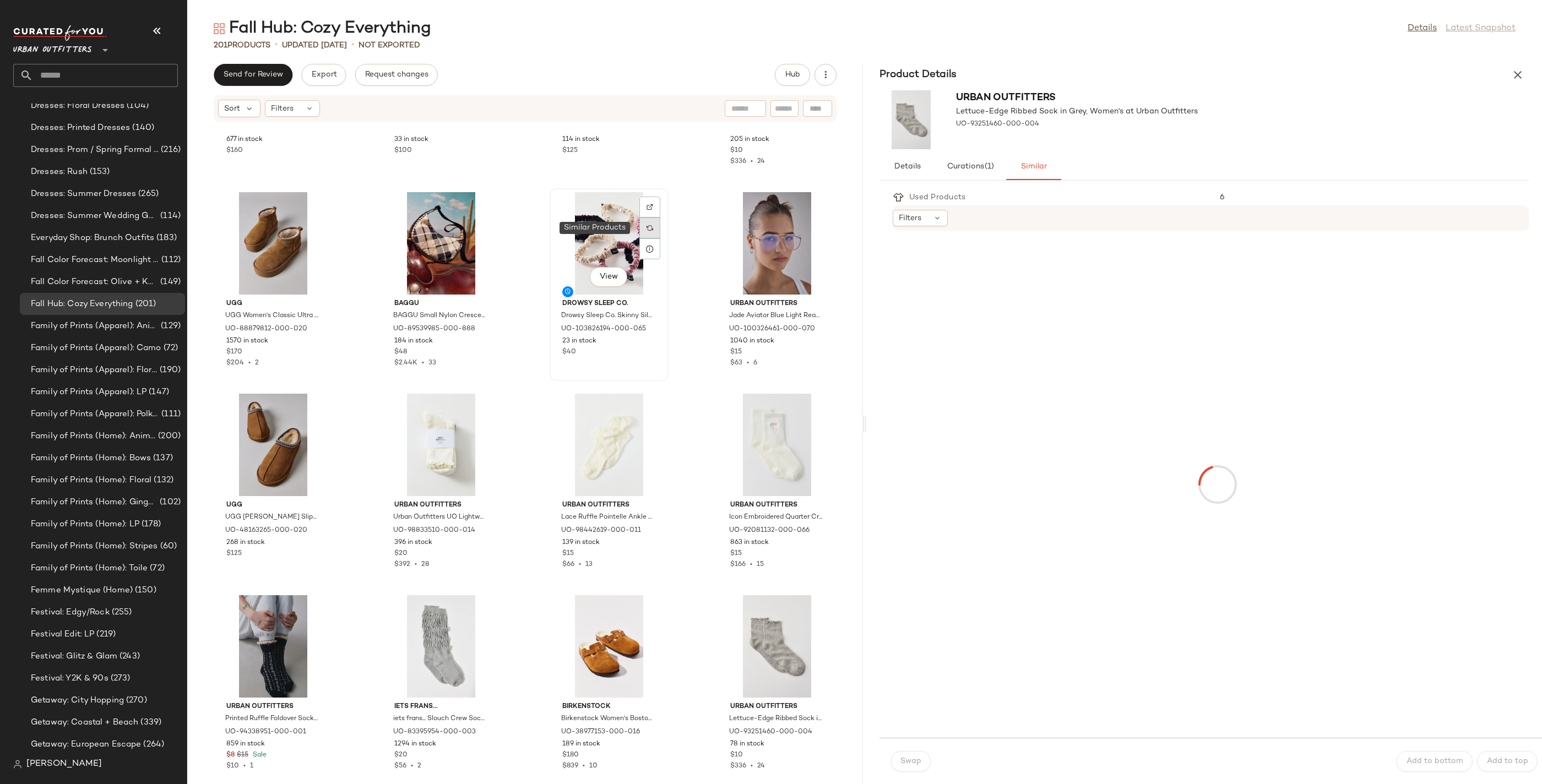
click at [647, 230] on img at bounding box center [650, 228] width 6 height 6
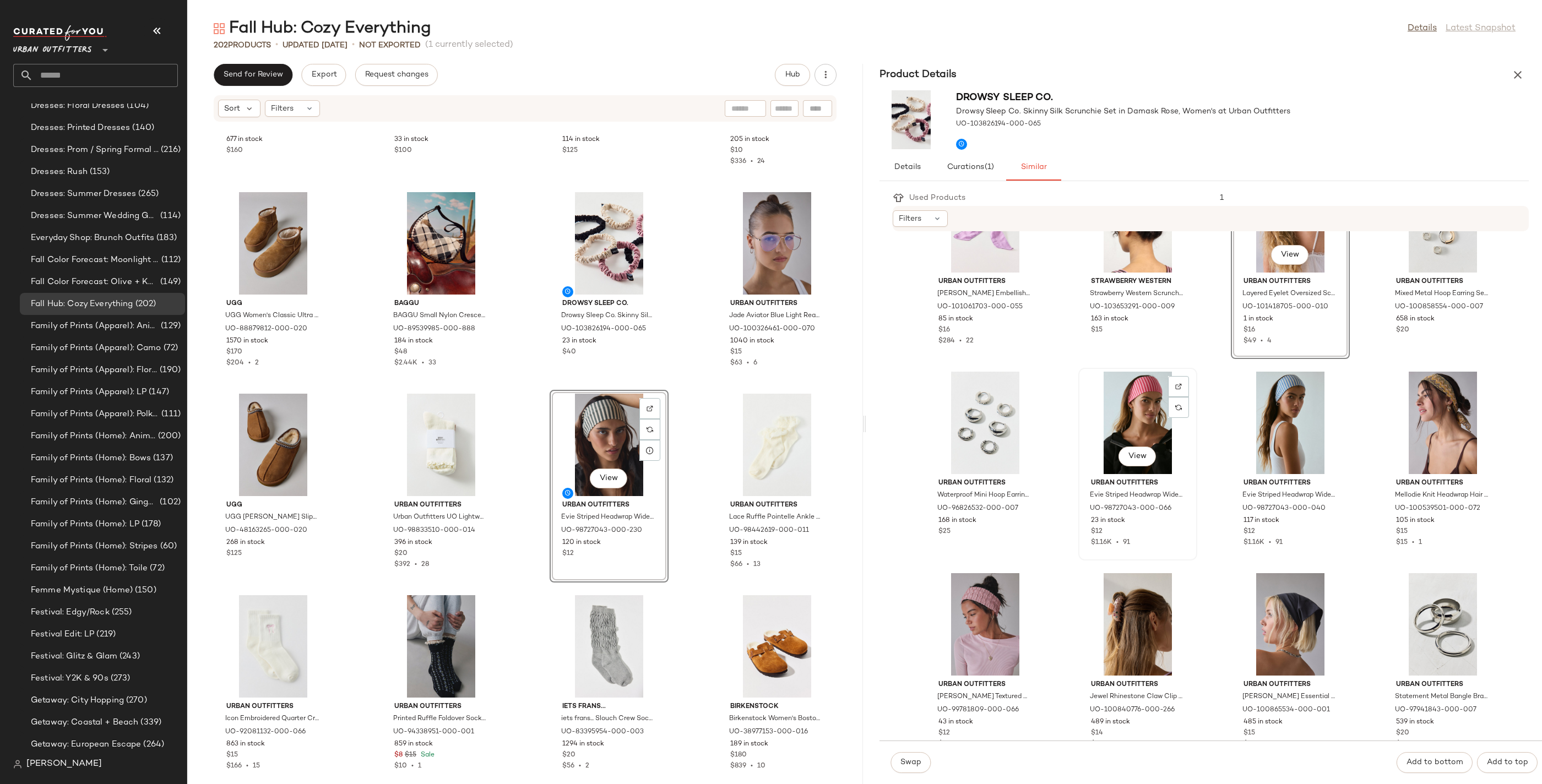
scroll to position [699, 0]
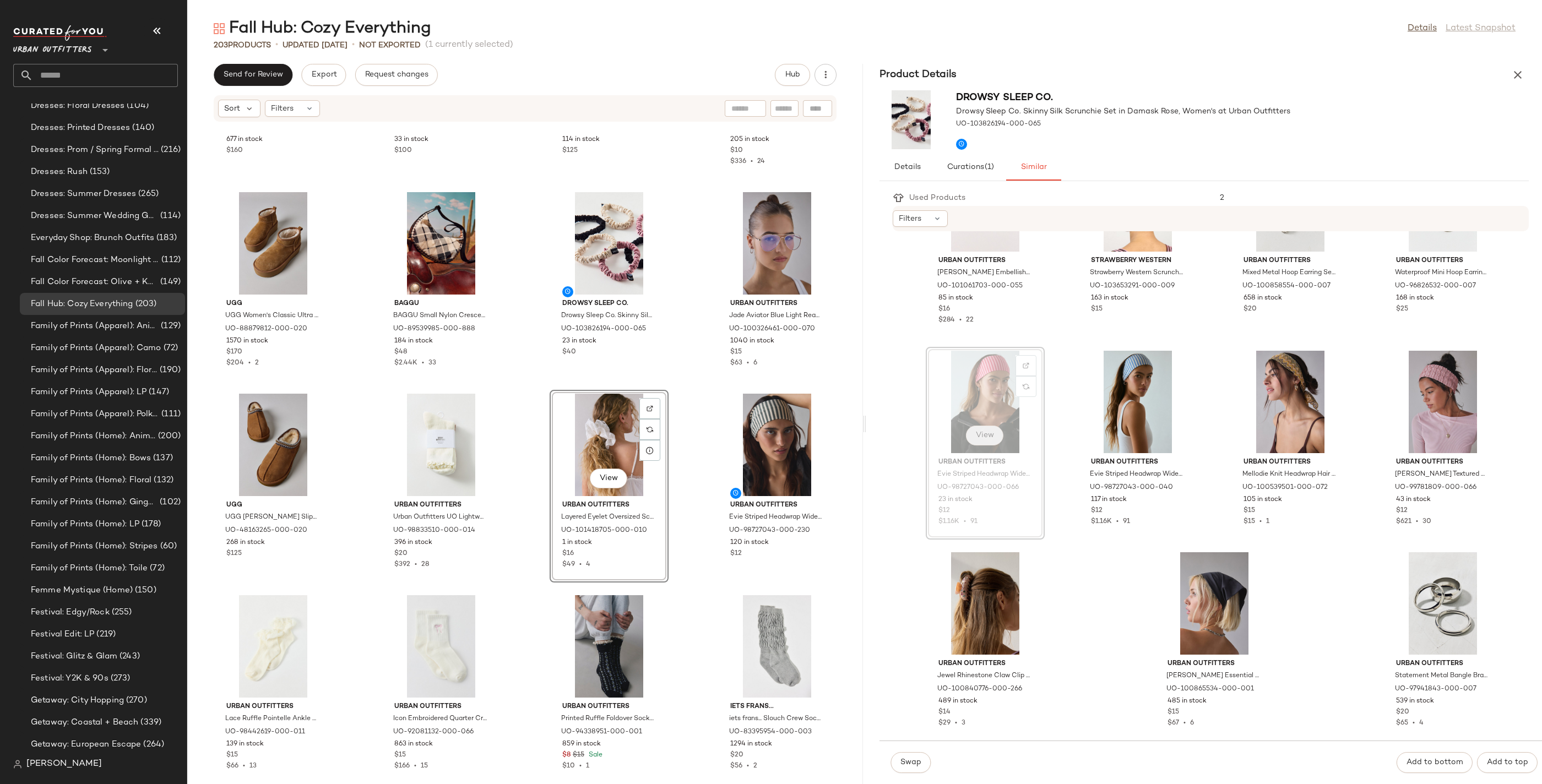
drag, startPoint x: 994, startPoint y: 436, endPoint x: 972, endPoint y: 438, distance: 22.1
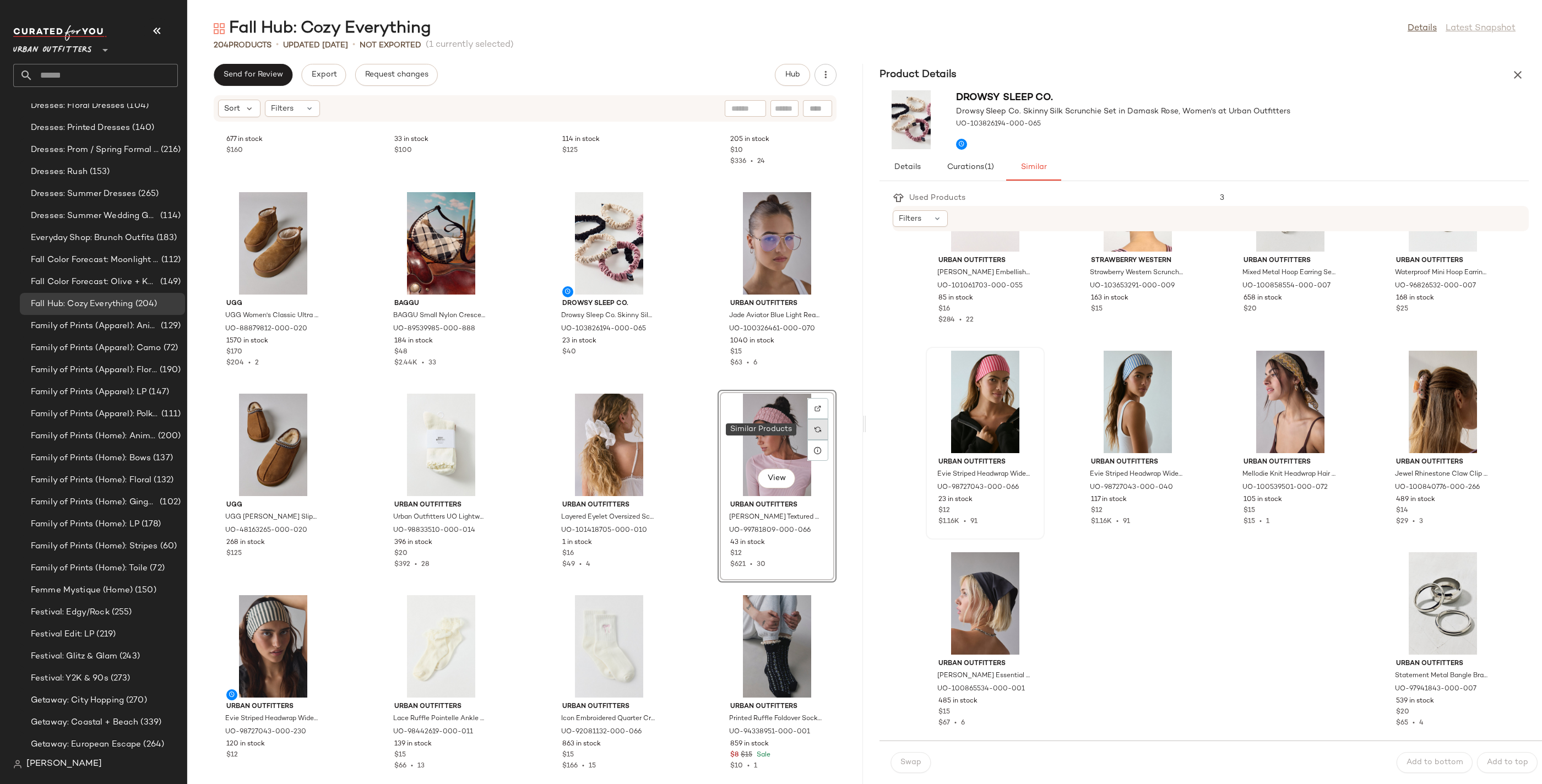
click at [813, 434] on div at bounding box center [818, 429] width 21 height 21
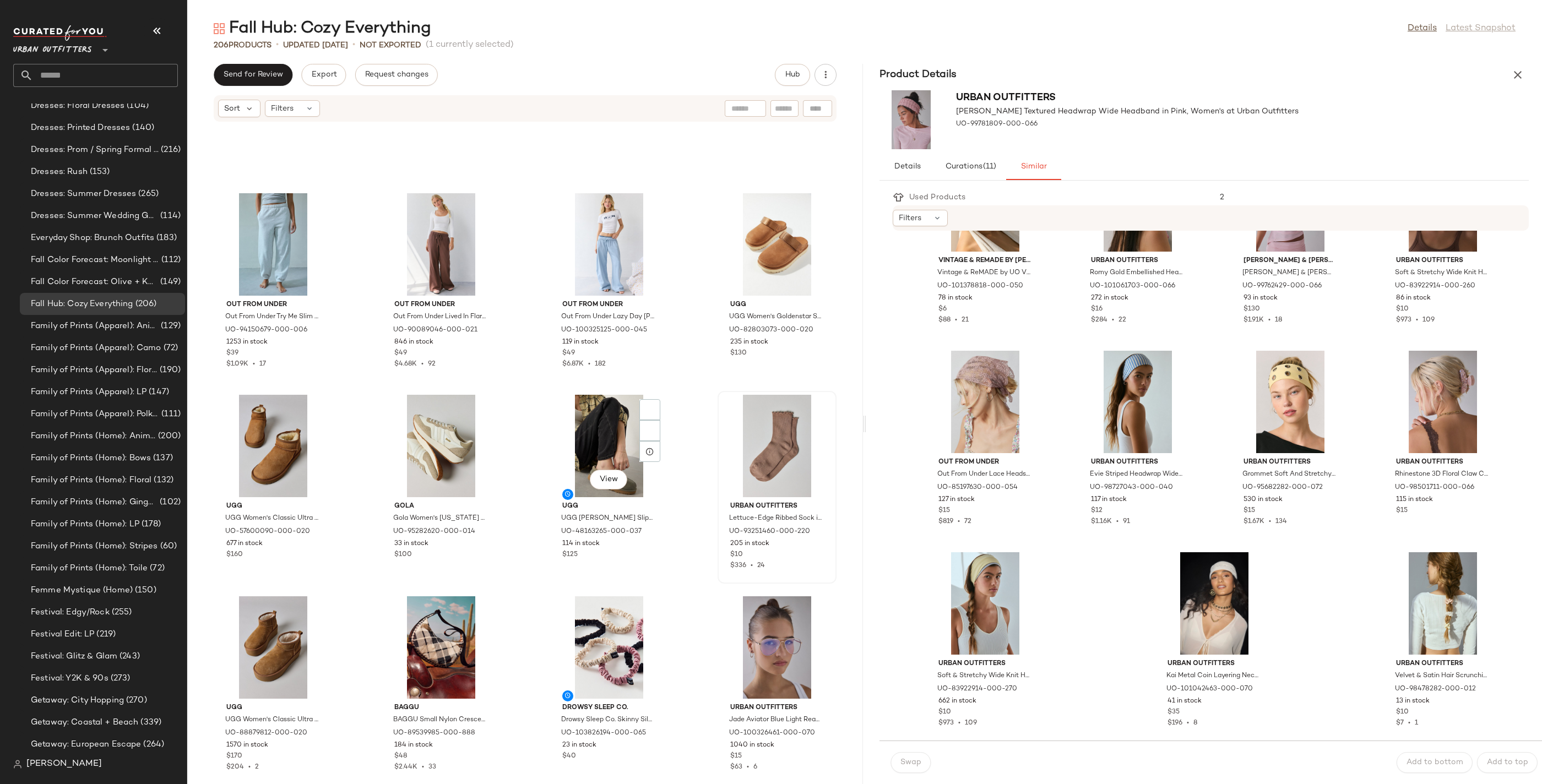
scroll to position [8820, 0]
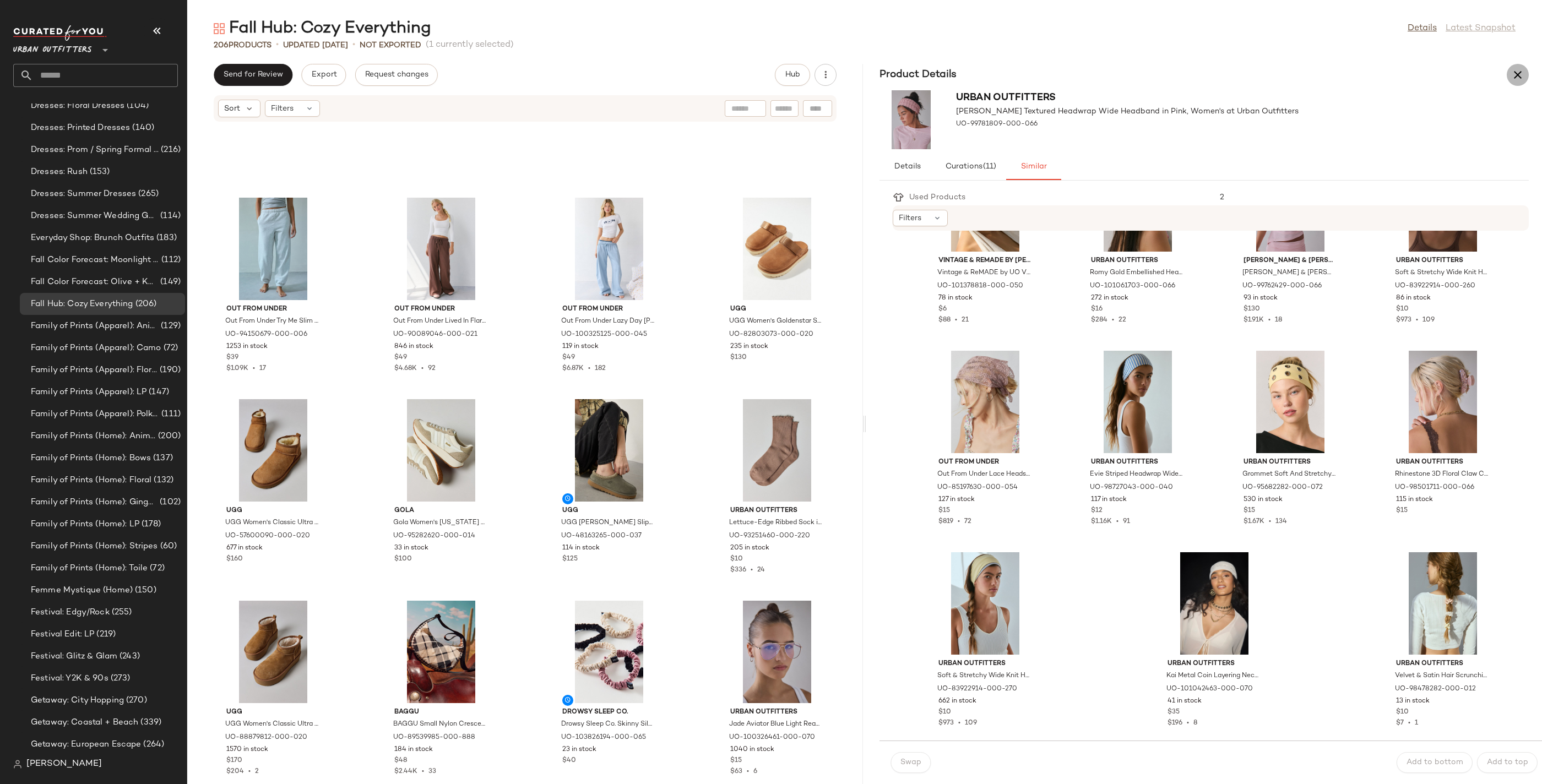
click at [1524, 73] on icon "button" at bounding box center [1518, 75] width 14 height 14
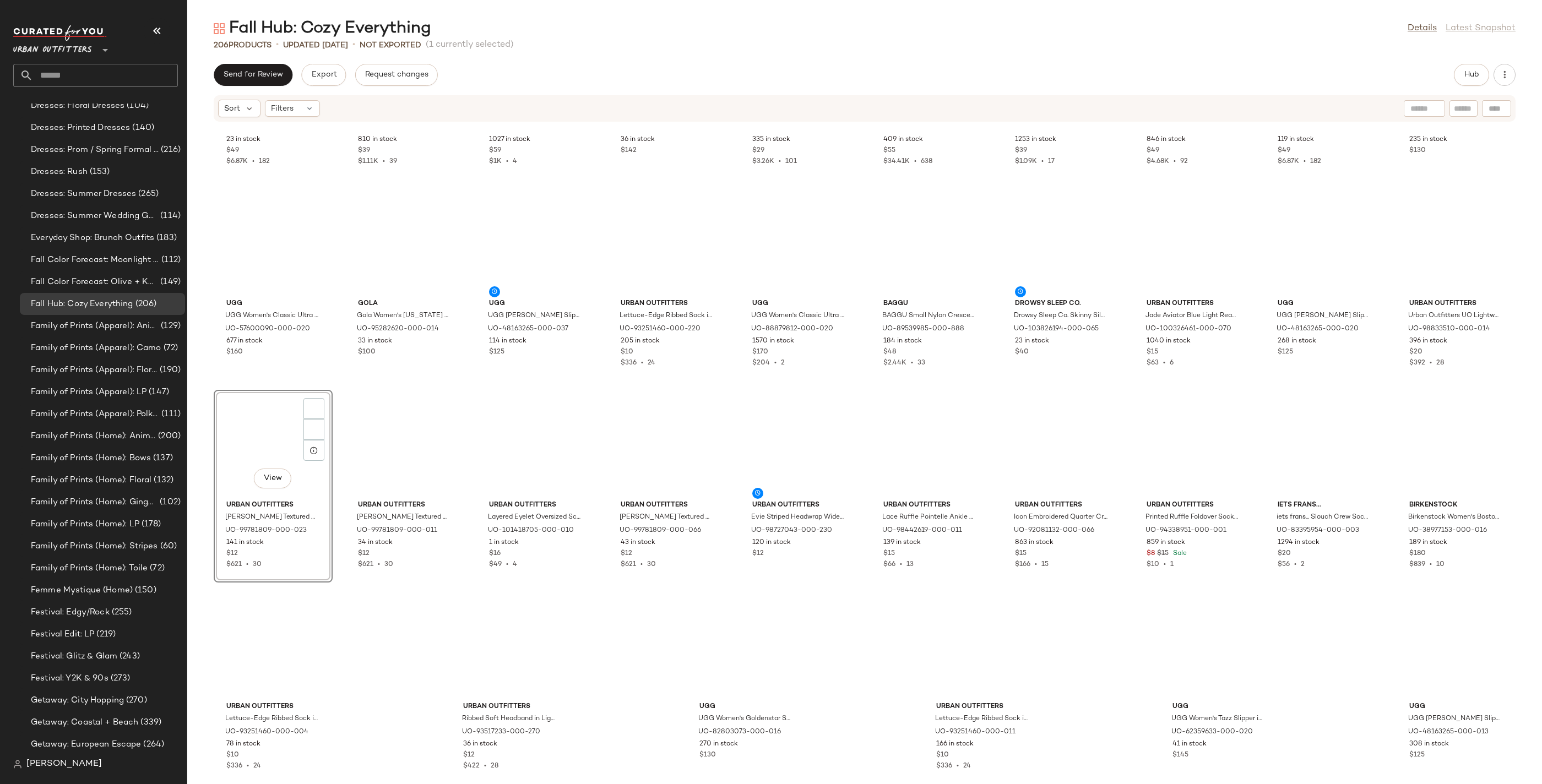
scroll to position [3224, 0]
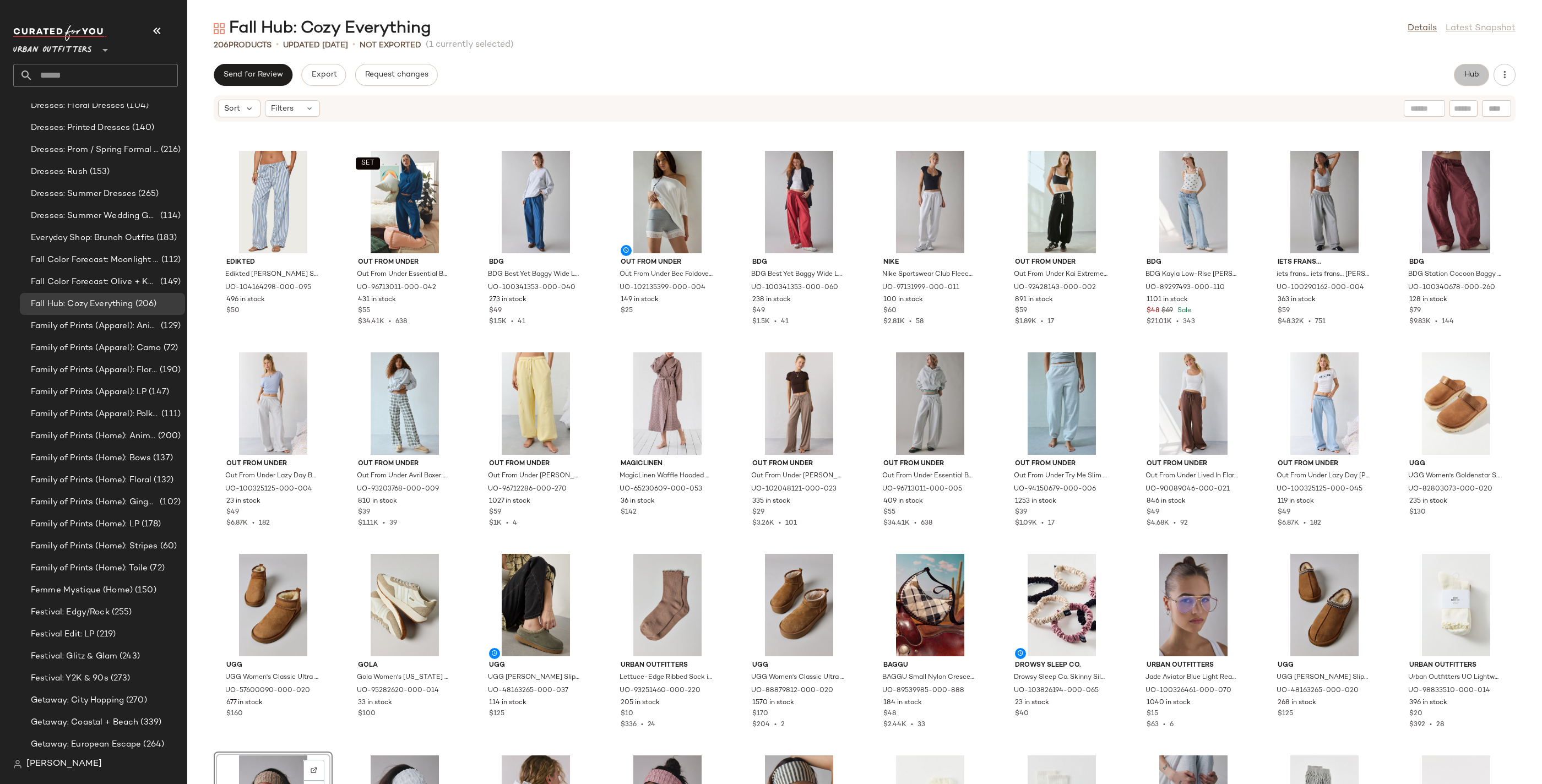
click at [1482, 71] on button "Hub" at bounding box center [1471, 75] width 35 height 22
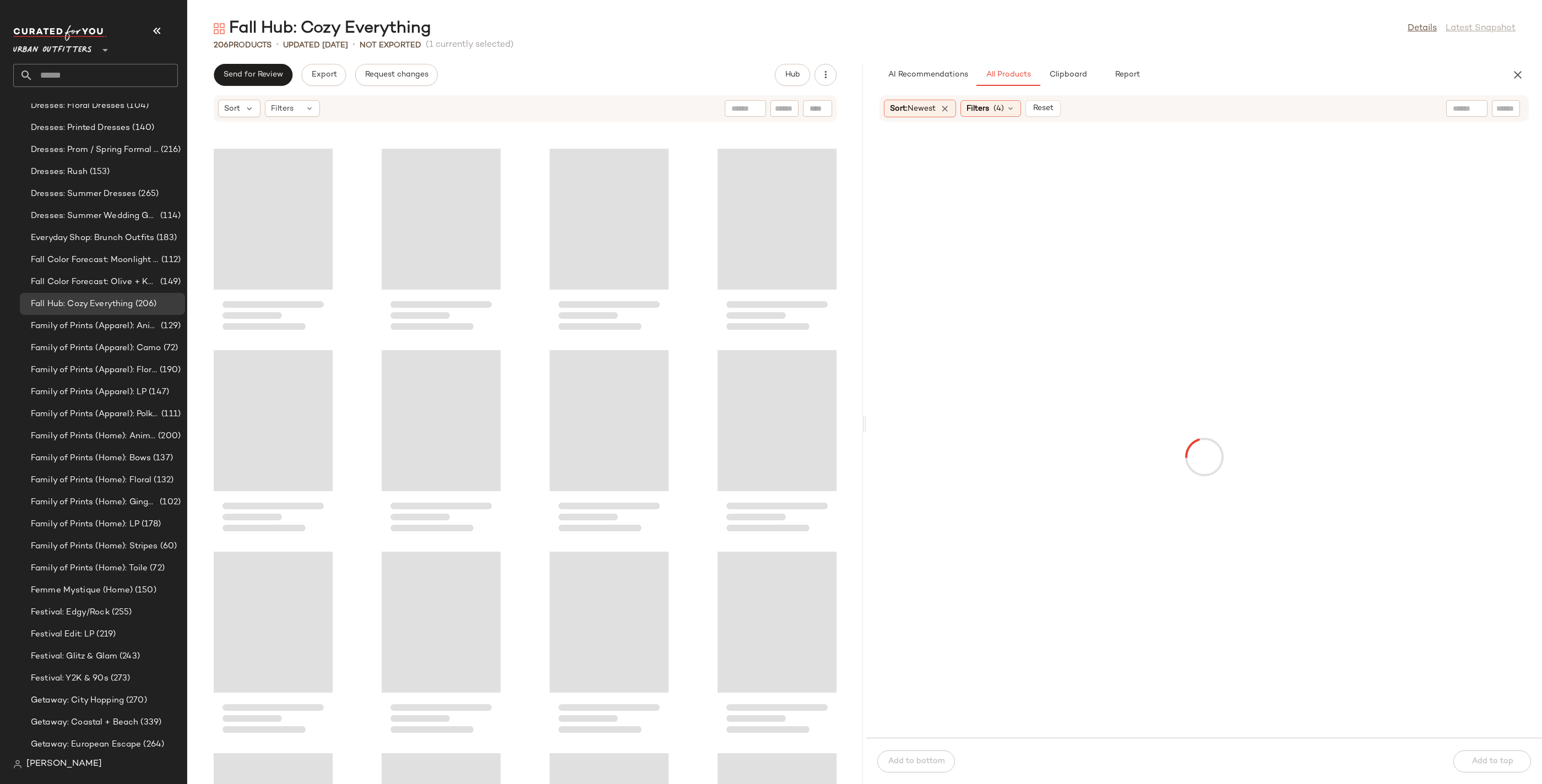
scroll to position [7860, 0]
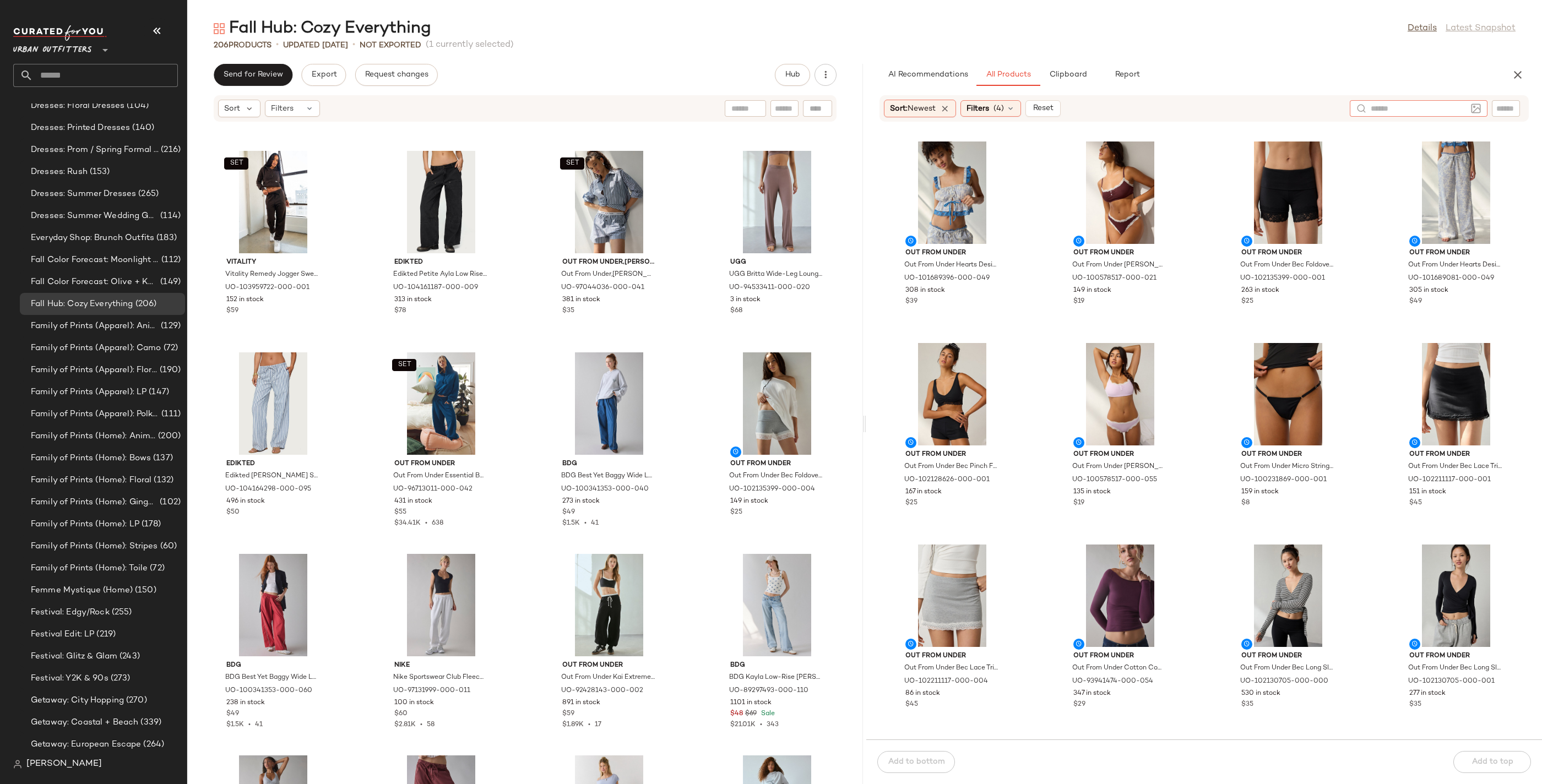
click at [1454, 112] on input "text" at bounding box center [1418, 108] width 96 height 12
type input "*****"
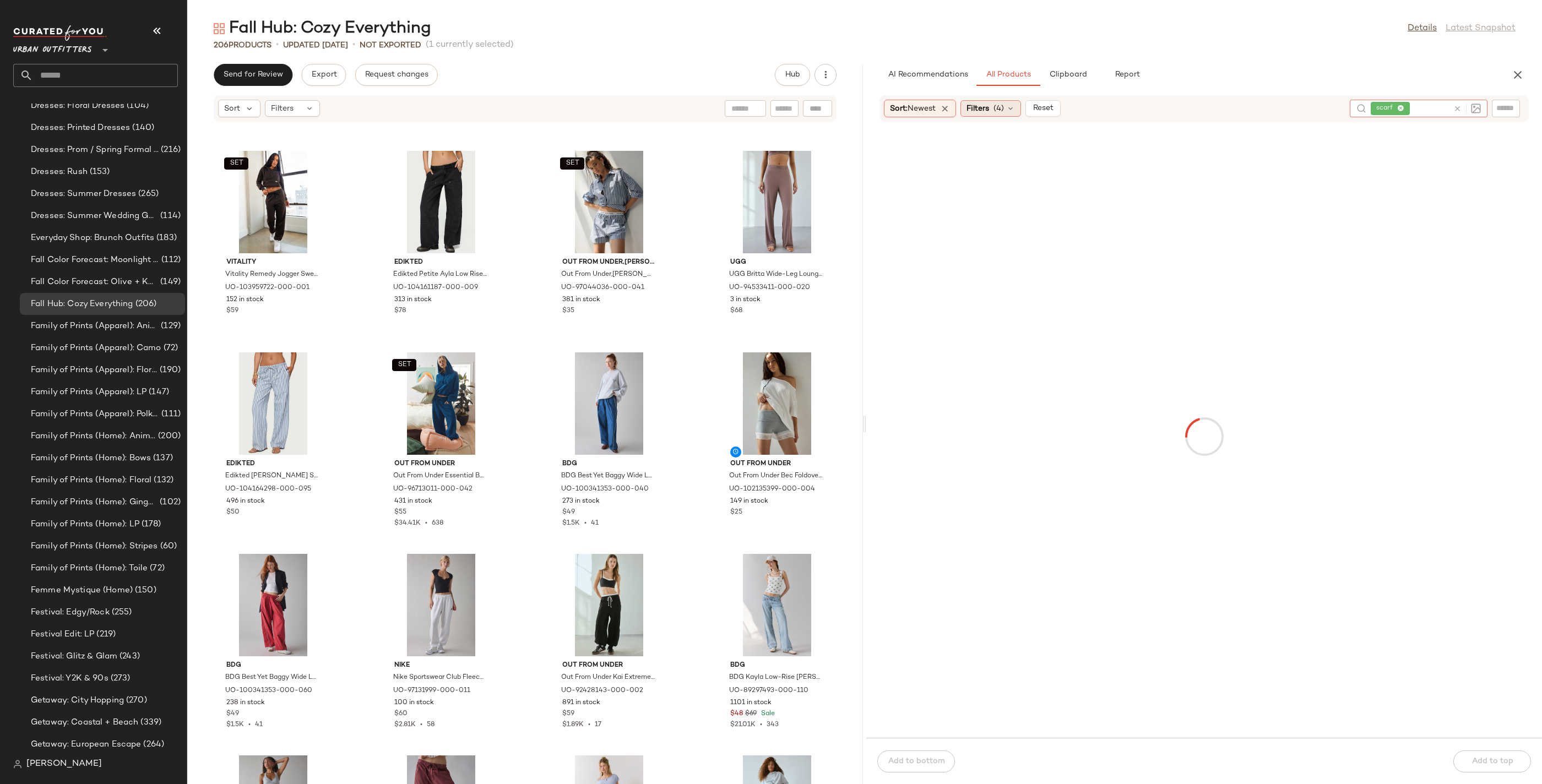
click at [1002, 111] on span "(4)" at bounding box center [999, 108] width 11 height 12
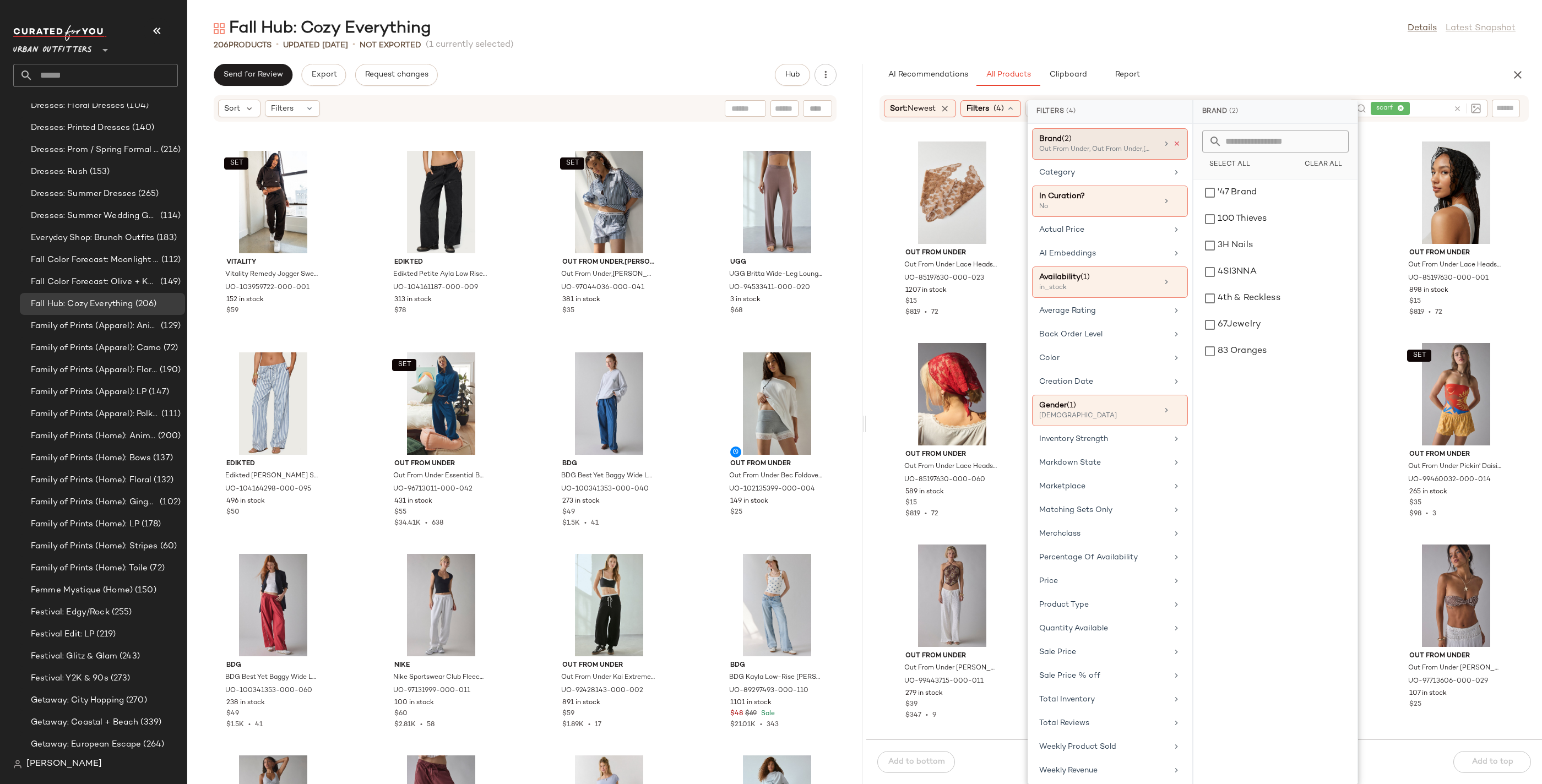
click at [1177, 143] on icon at bounding box center [1177, 144] width 8 height 8
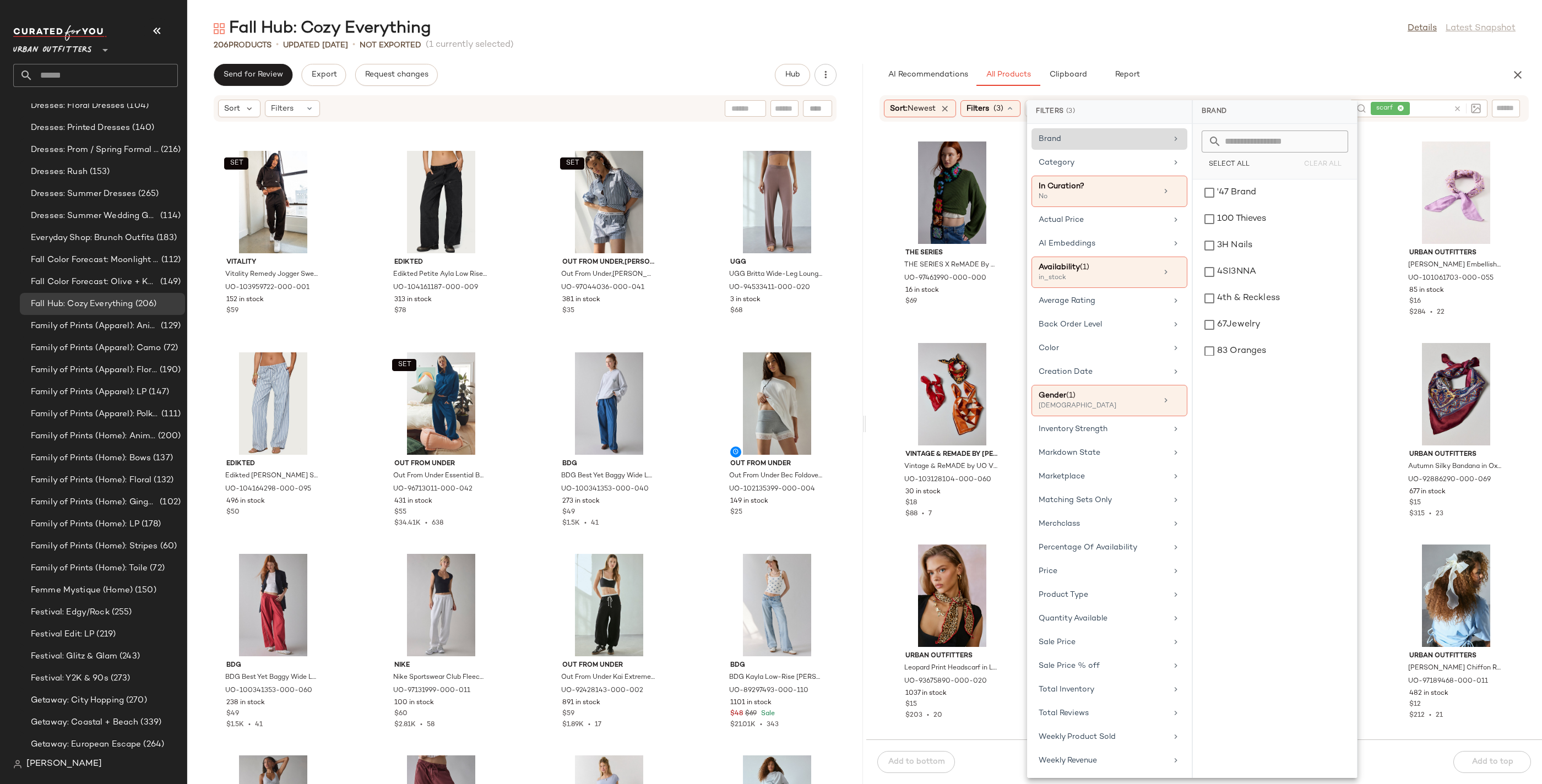
click at [883, 186] on div "THE SERIES THE SERIES X ReMADE By UO Granny Square Scarf in Assorted, Women's a…" at bounding box center [1204, 437] width 676 height 604
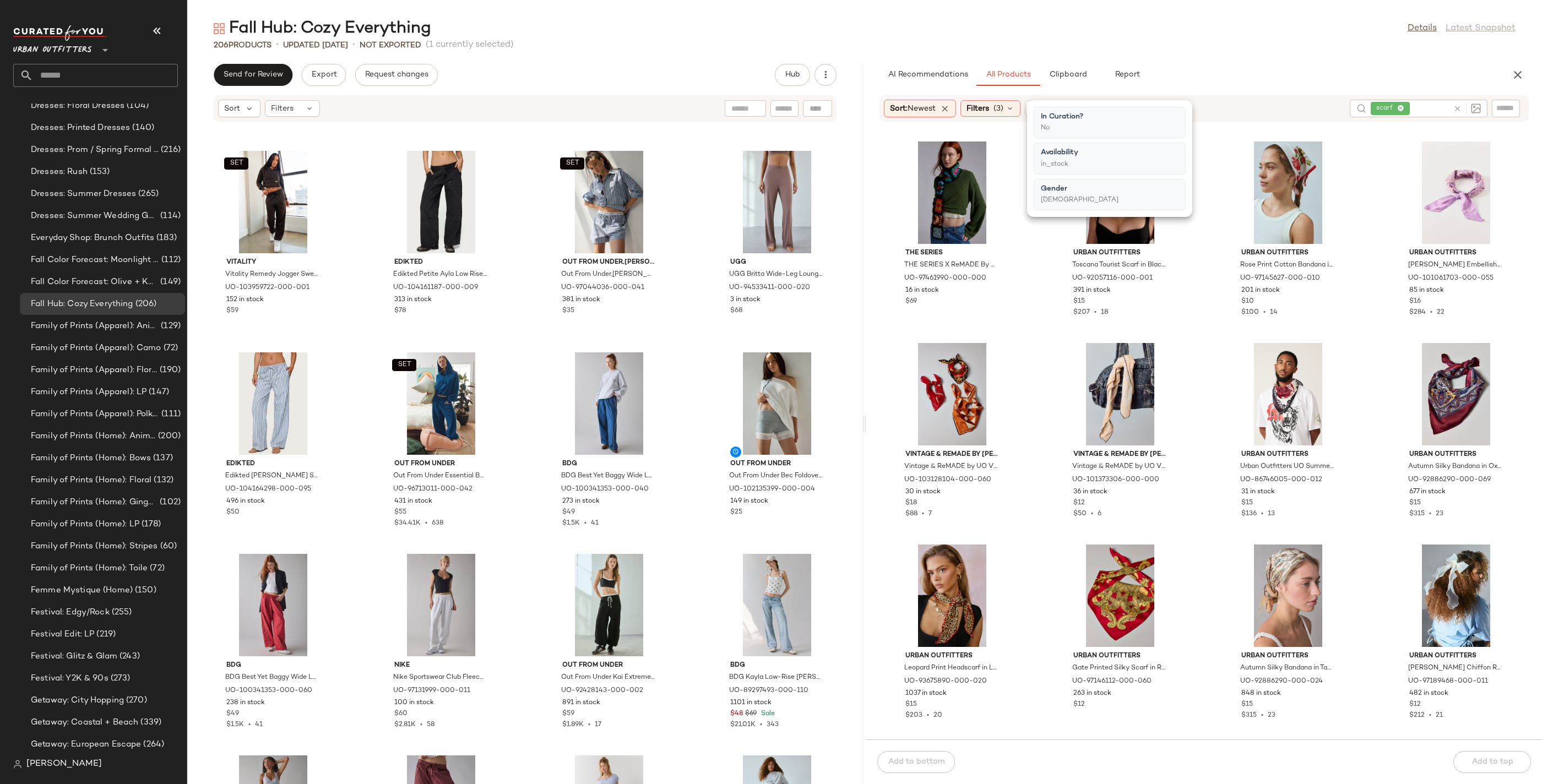
click at [1204, 246] on div "THE SERIES THE SERIES X ReMADE By UO Granny Square Scarf in Assorted, Women's a…" at bounding box center [1204, 437] width 676 height 604
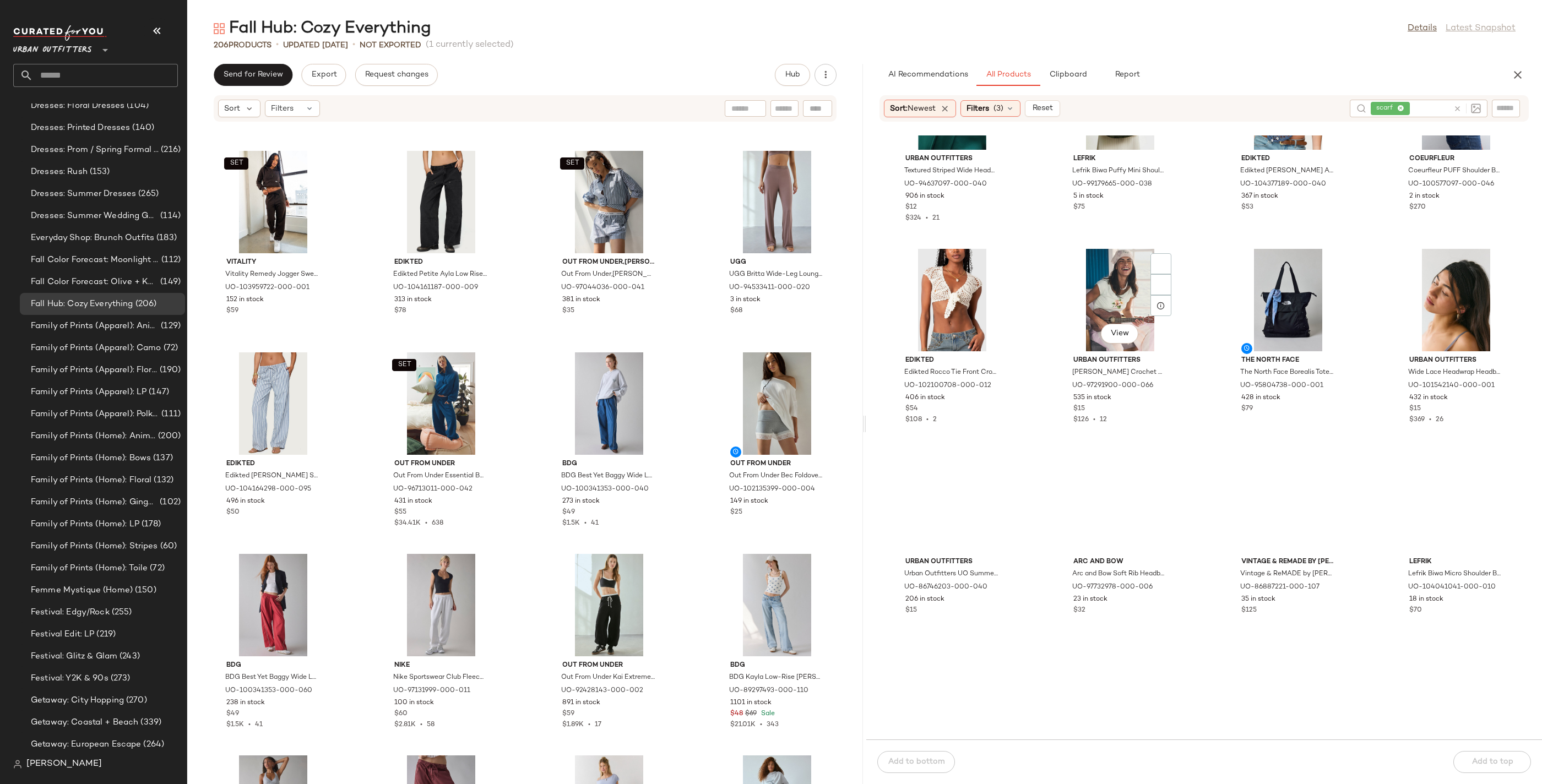
scroll to position [11823, 0]
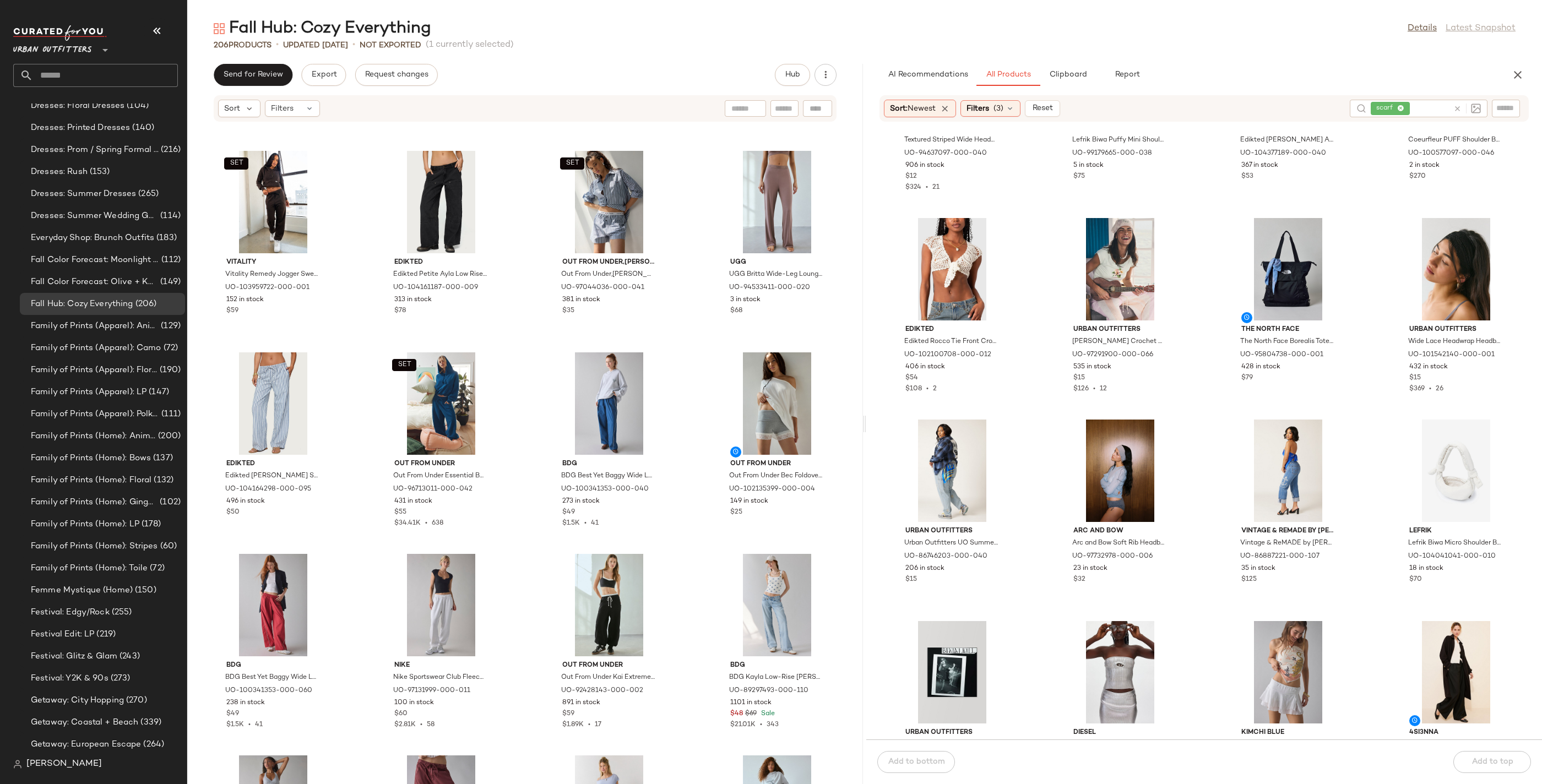
click at [1030, 517] on div "Urban Outfitters Textured Striped Wide Headwrap Headband in Blue, Women's at Ur…" at bounding box center [1204, 437] width 676 height 604
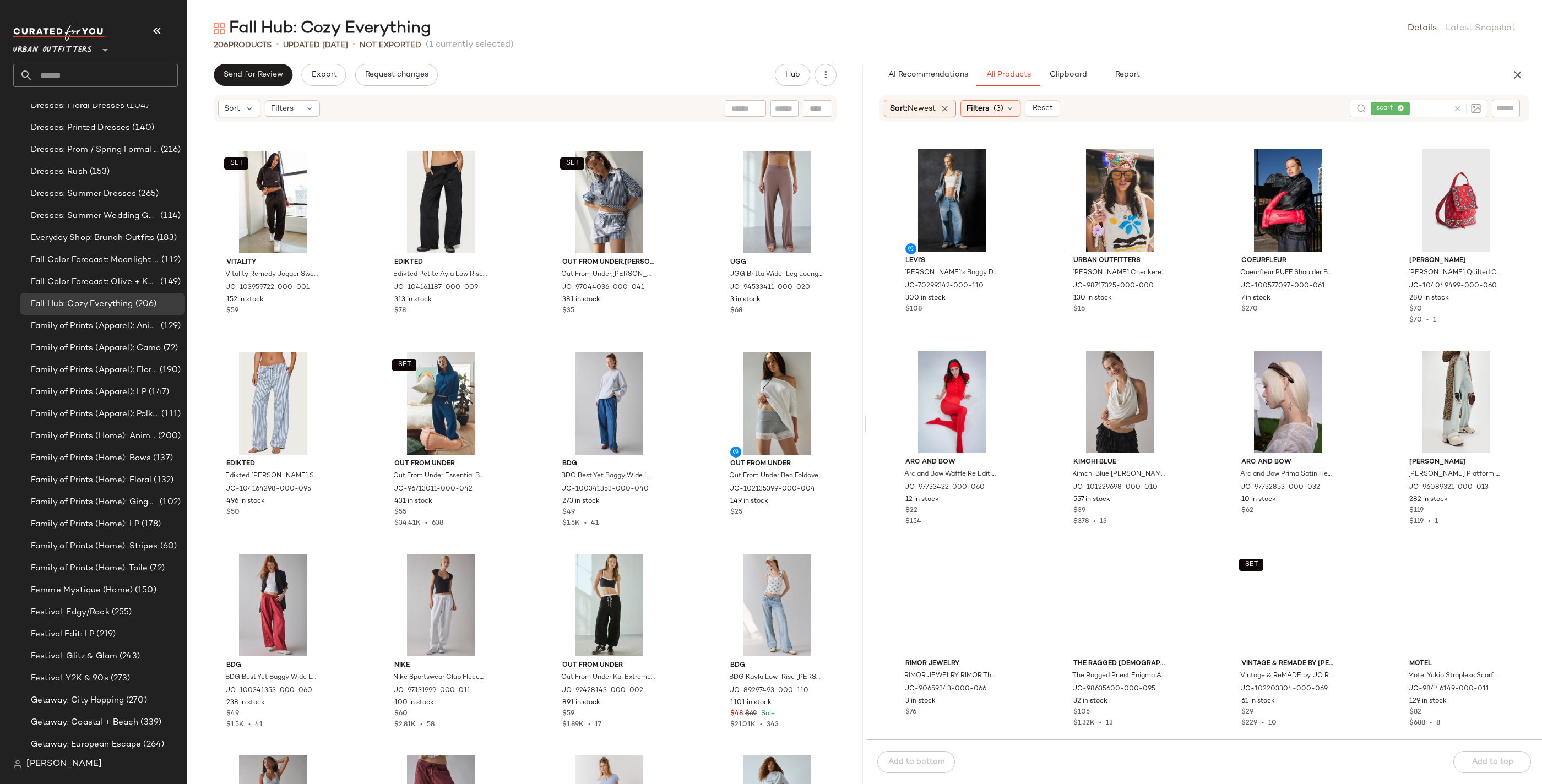
scroll to position [14312, 0]
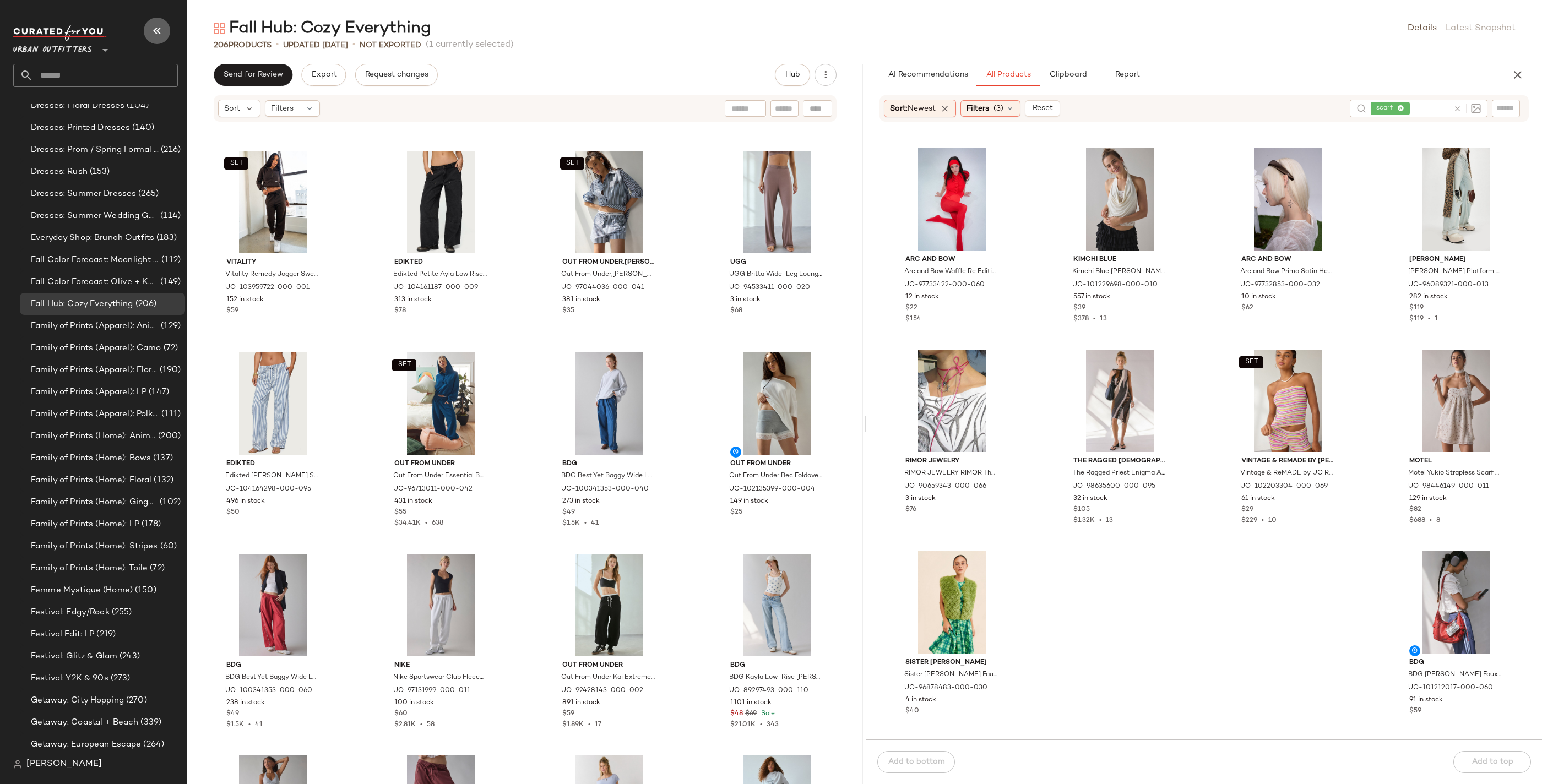
click at [159, 30] on icon "button" at bounding box center [156, 31] width 14 height 14
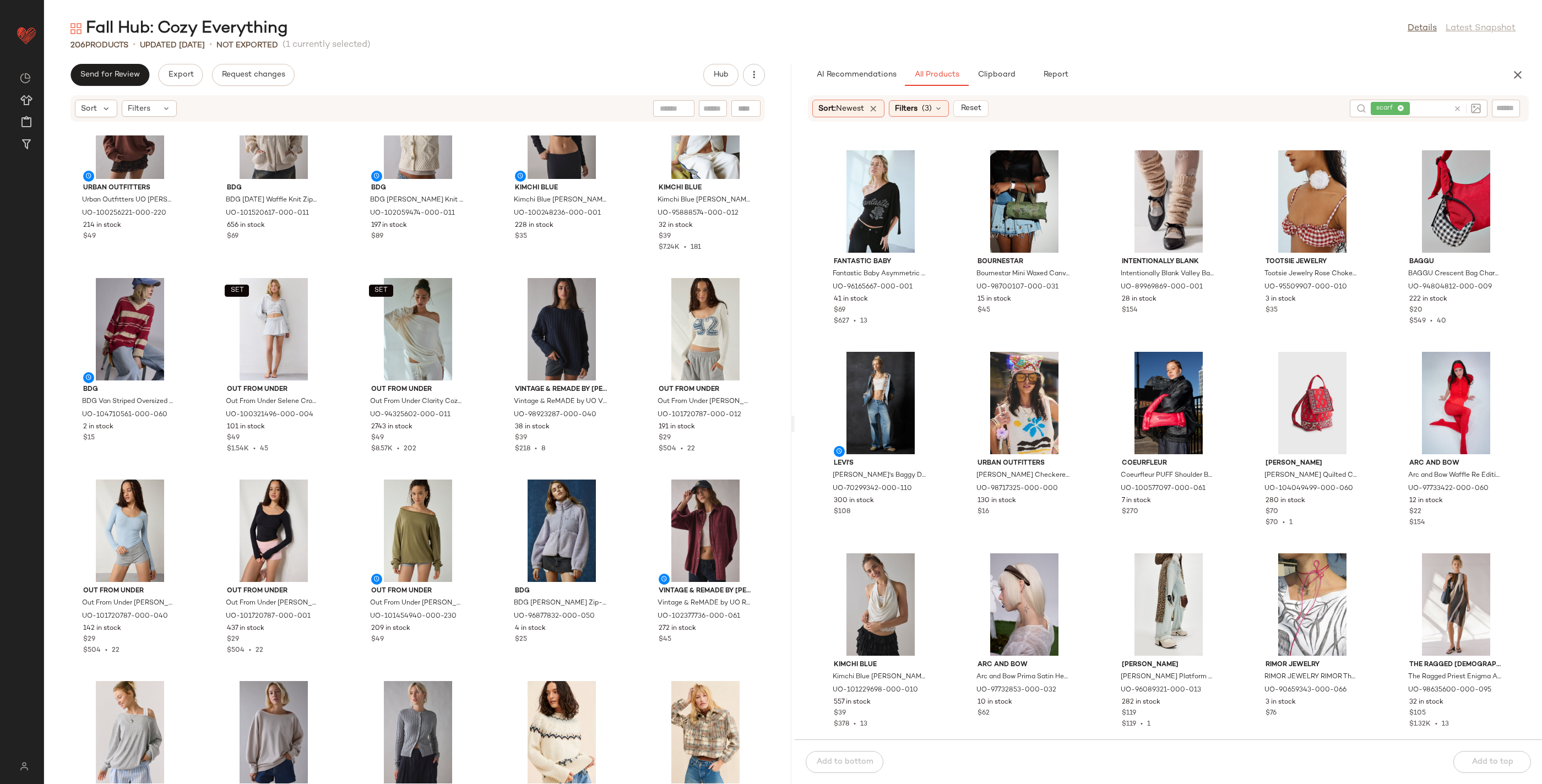
scroll to position [0, 0]
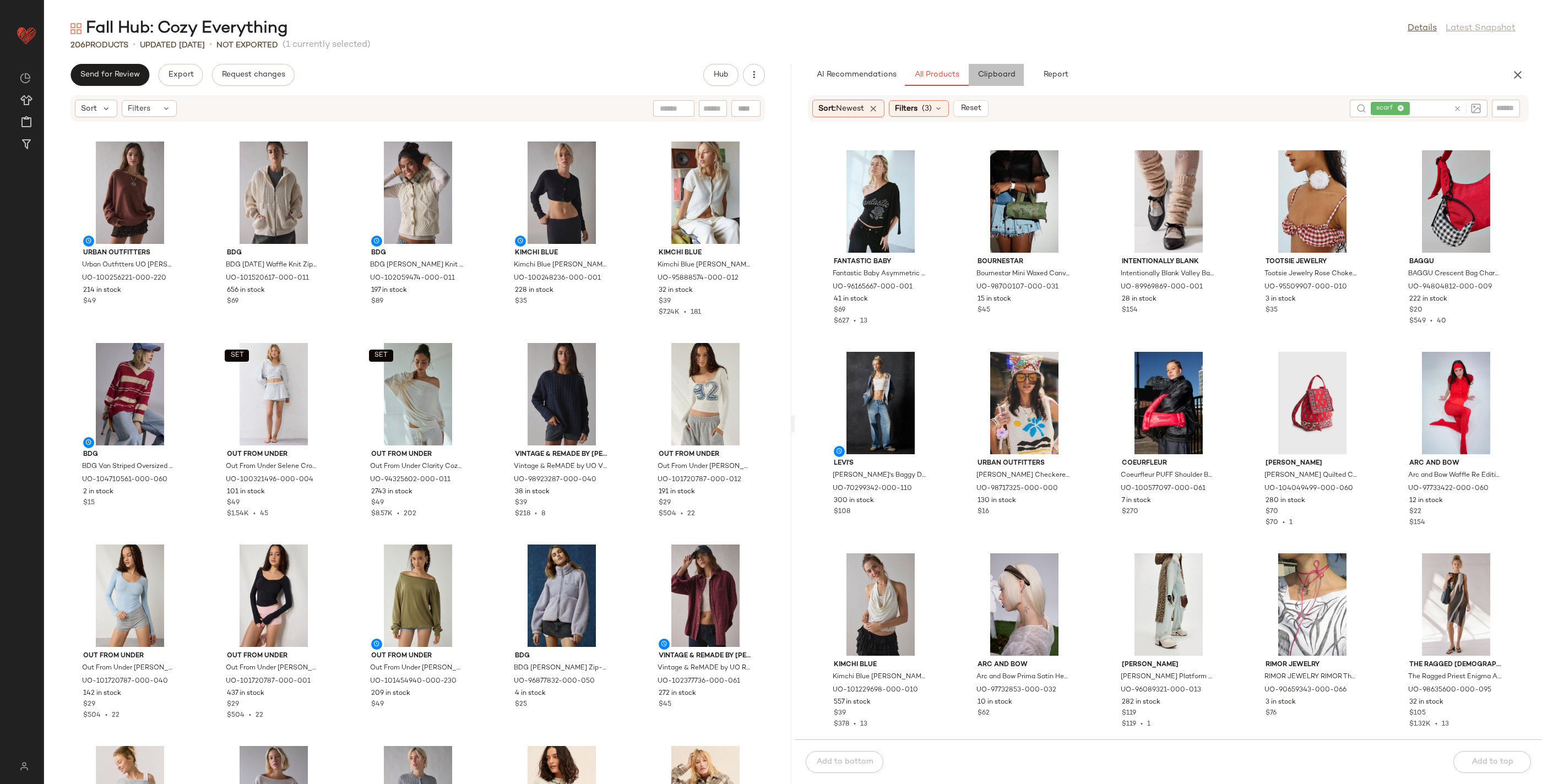
click at [988, 69] on button "Clipboard" at bounding box center [995, 75] width 55 height 22
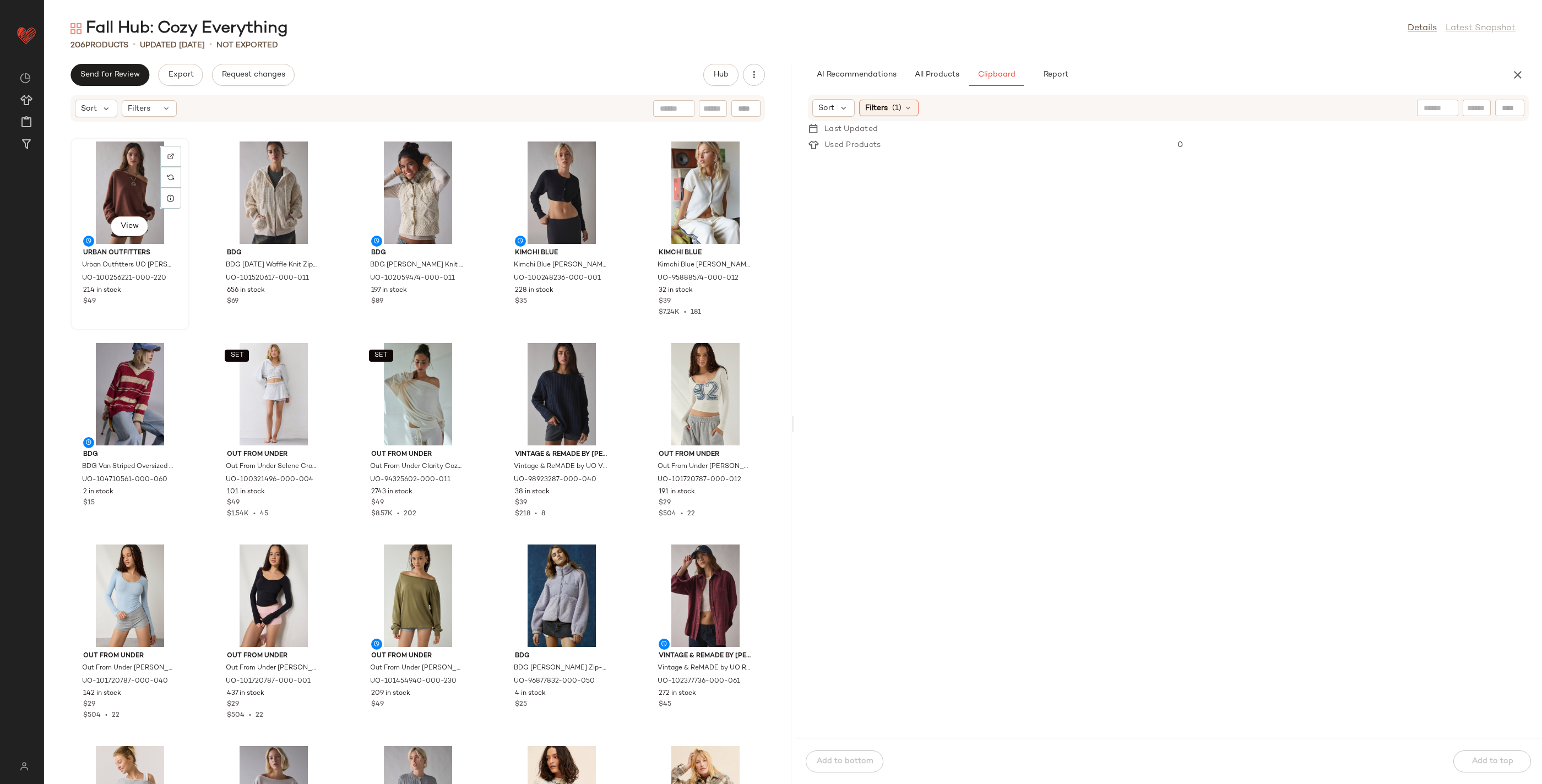
click at [141, 171] on div "View" at bounding box center [129, 192] width 111 height 102
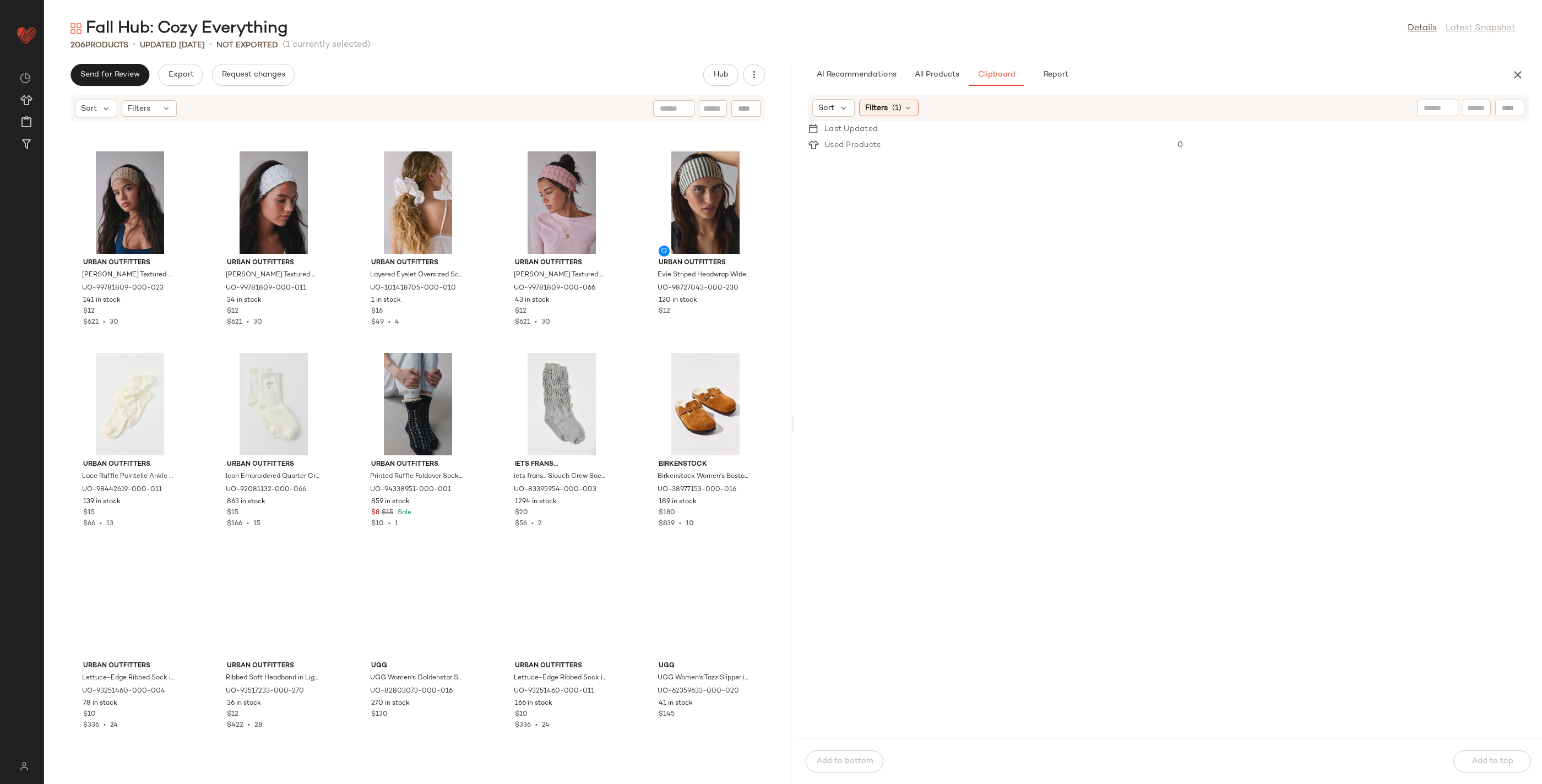
scroll to position [7818, 0]
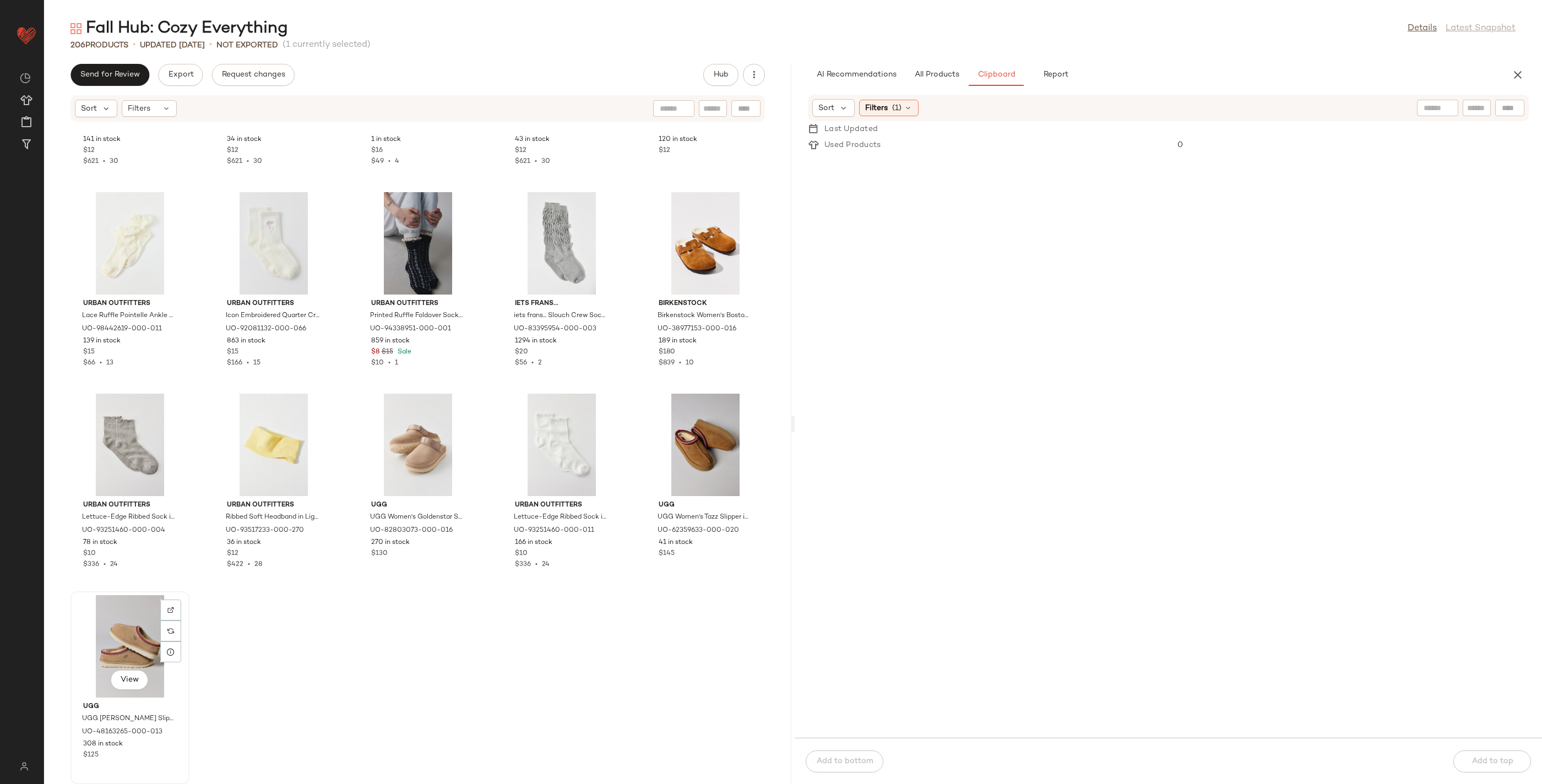
click at [115, 643] on div "View" at bounding box center [129, 646] width 111 height 102
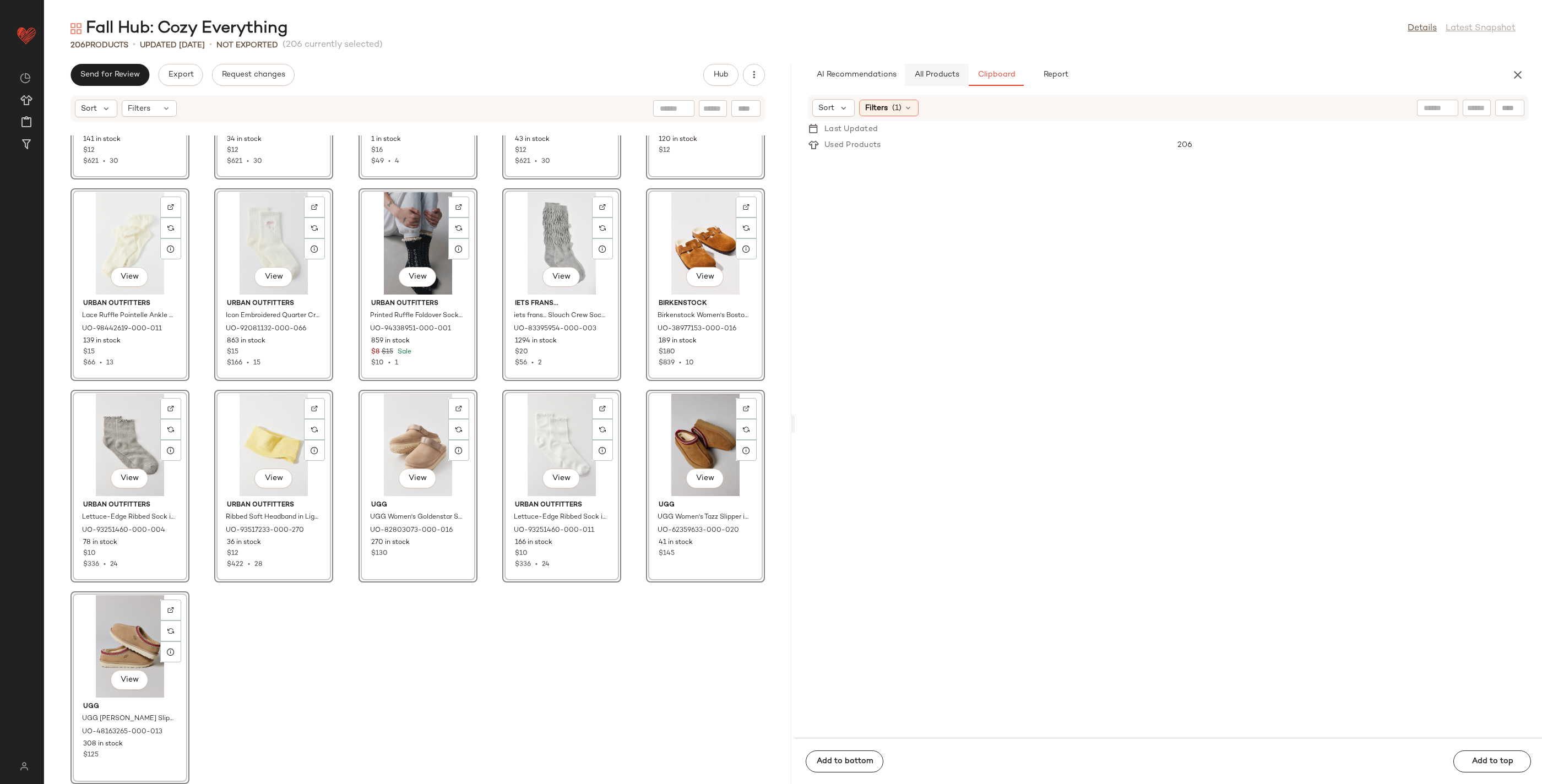
click at [929, 79] on span "All Products" at bounding box center [937, 75] width 45 height 9
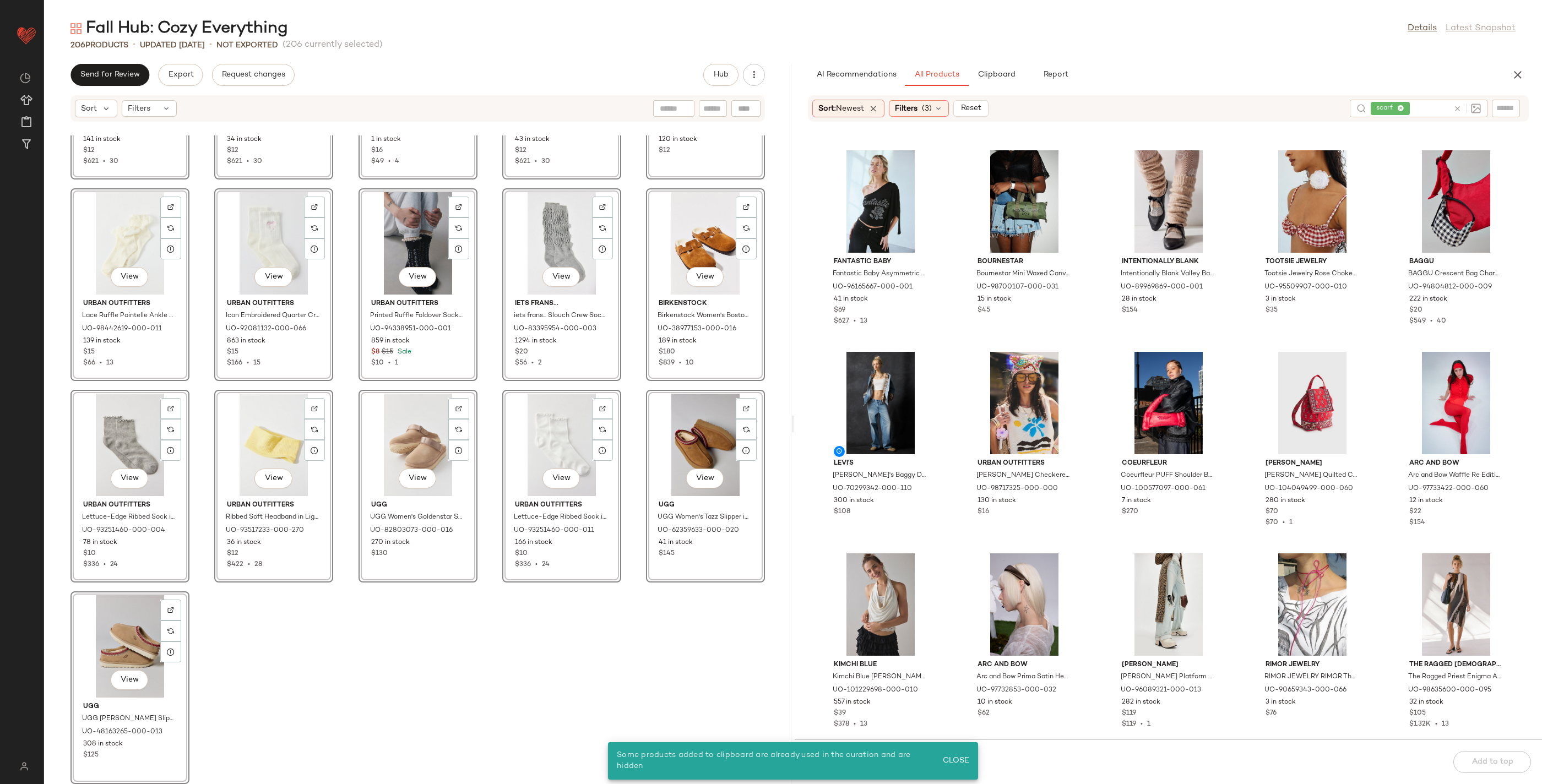
click at [1453, 105] on icon at bounding box center [1457, 108] width 8 height 8
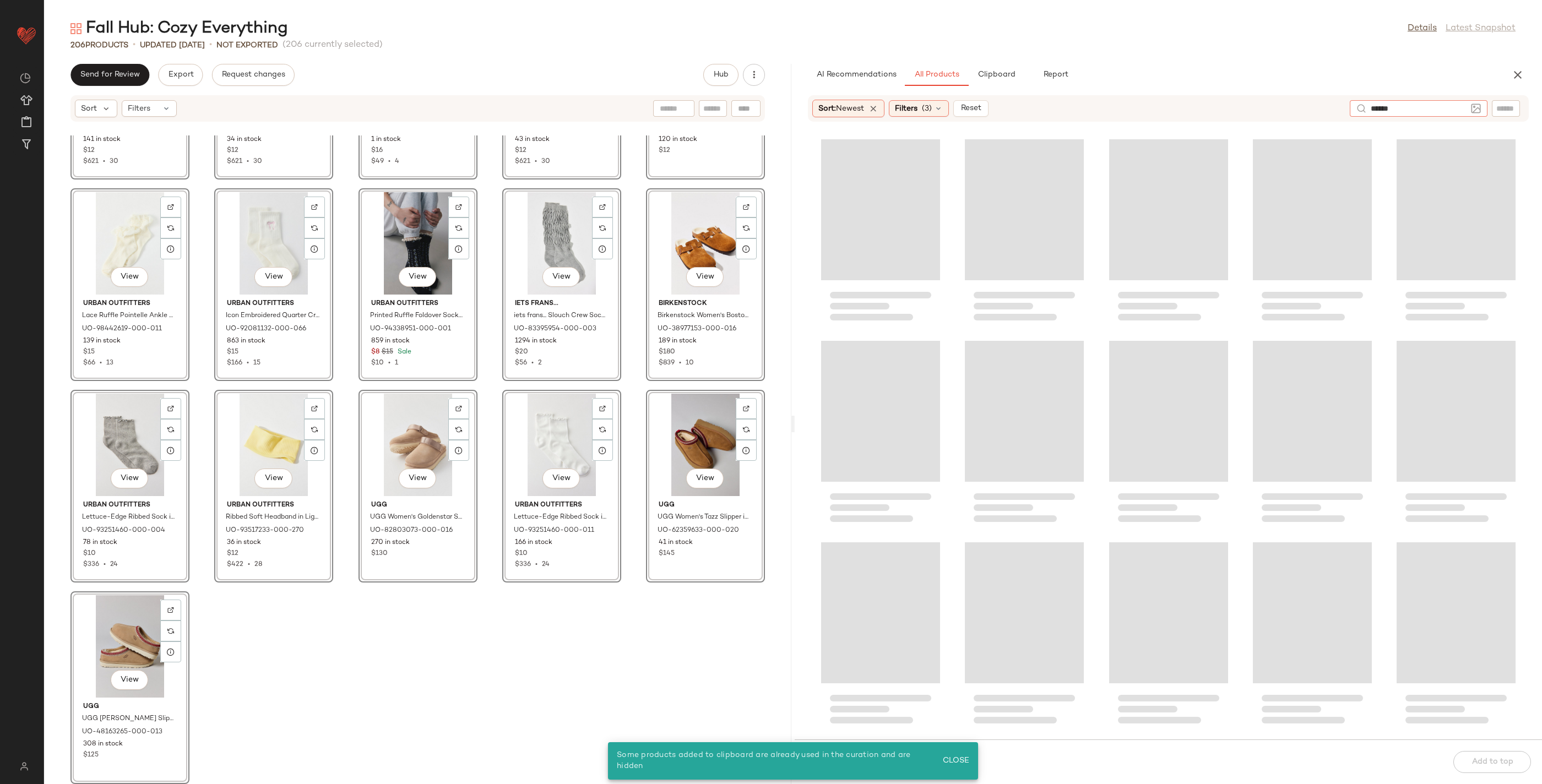
type input "*******"
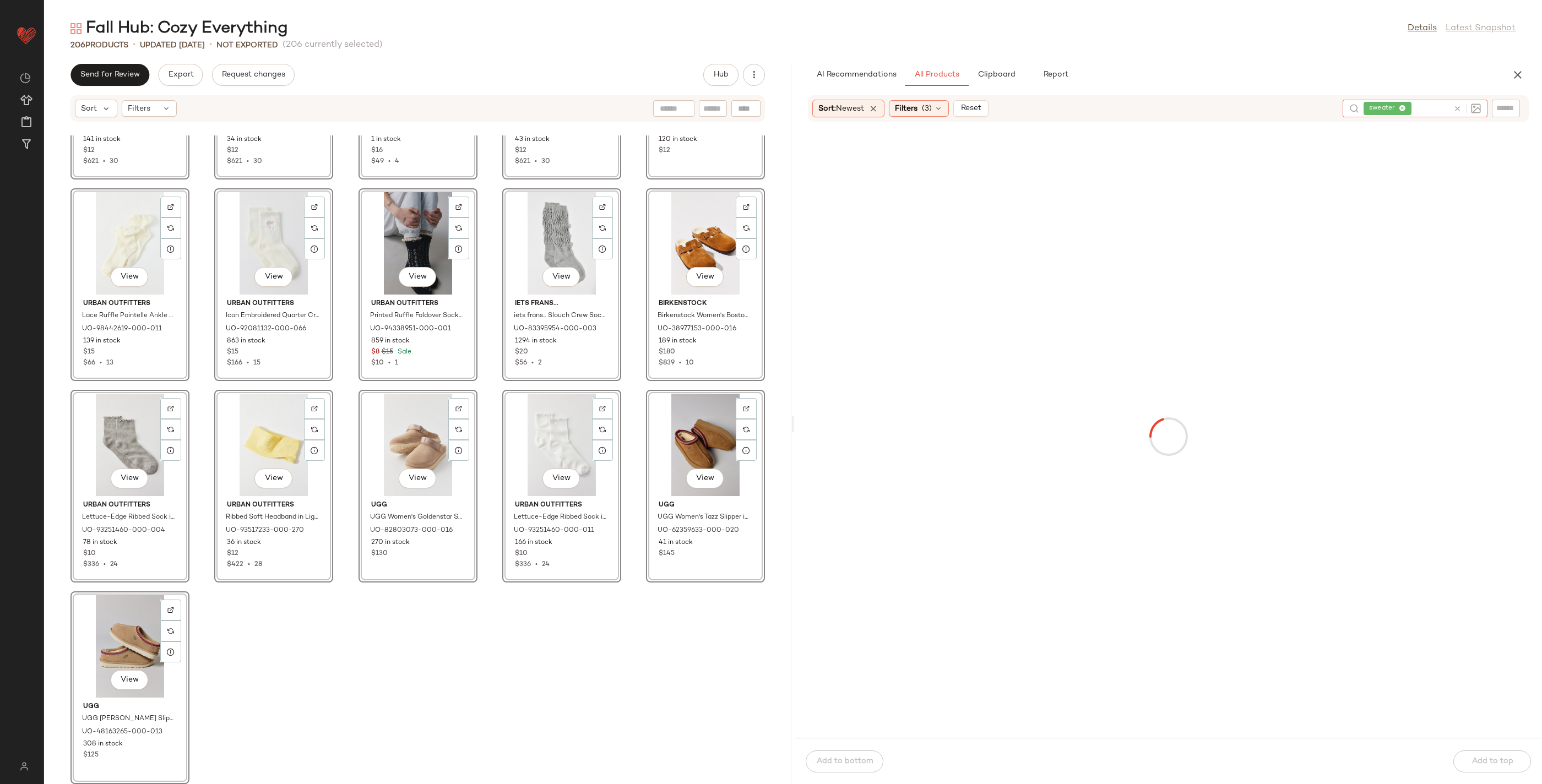
click at [1171, 214] on div at bounding box center [1168, 436] width 743 height 598
click at [929, 107] on span "(3)" at bounding box center [927, 108] width 10 height 12
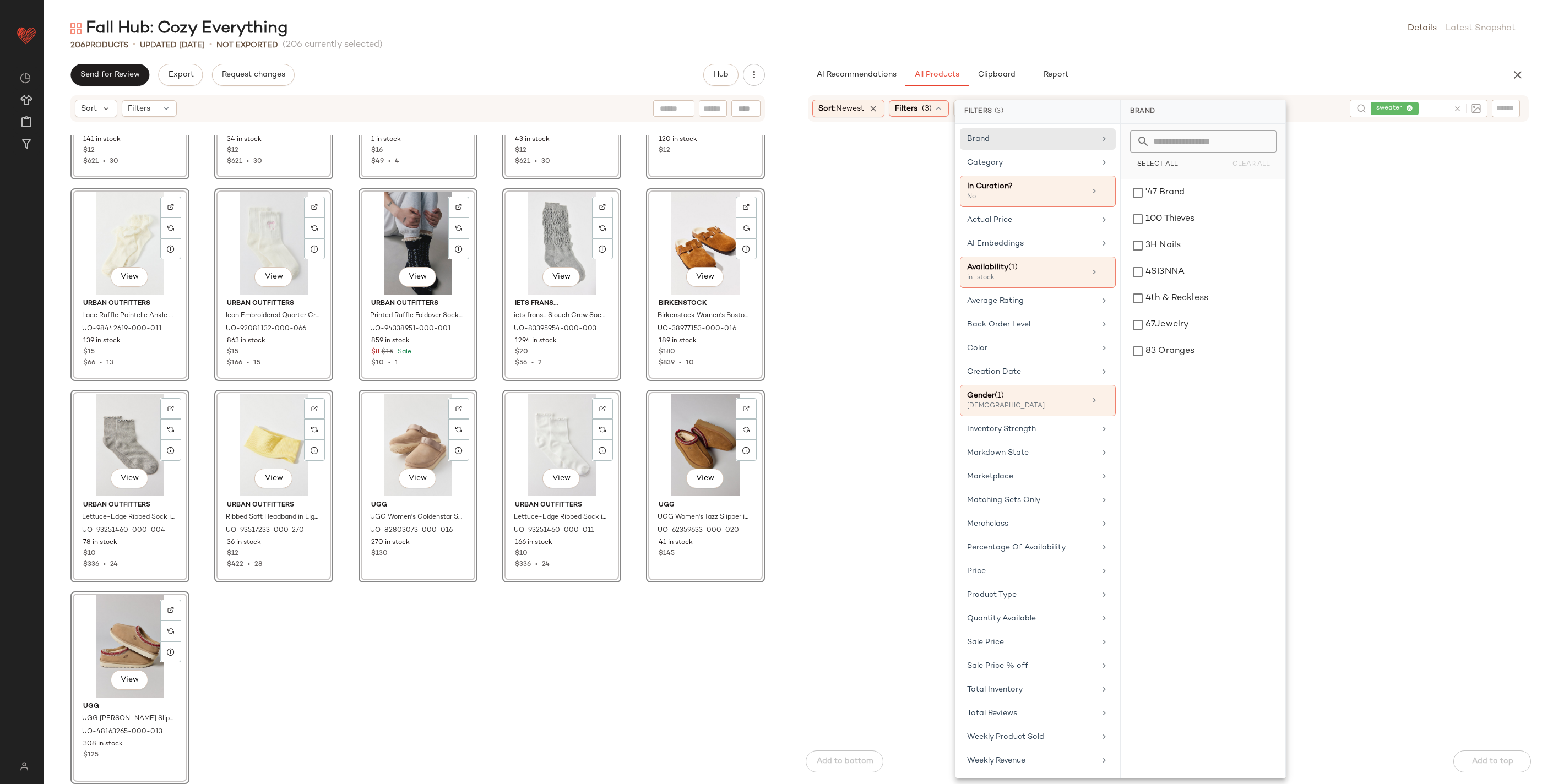
click at [1480, 235] on div at bounding box center [1168, 436] width 743 height 598
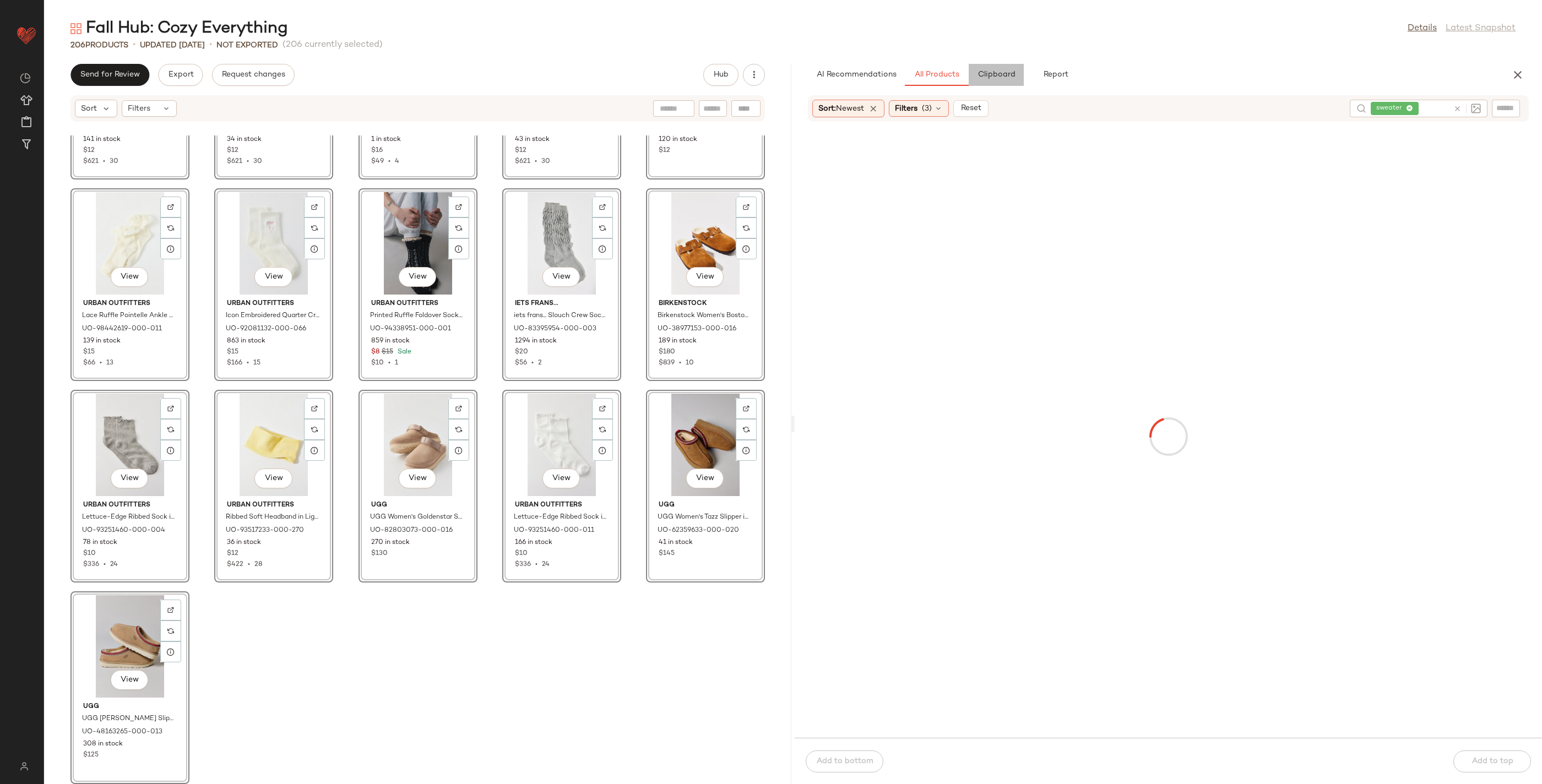
click at [998, 82] on button "Clipboard" at bounding box center [995, 75] width 55 height 22
click at [933, 79] on span "All Products" at bounding box center [937, 75] width 45 height 9
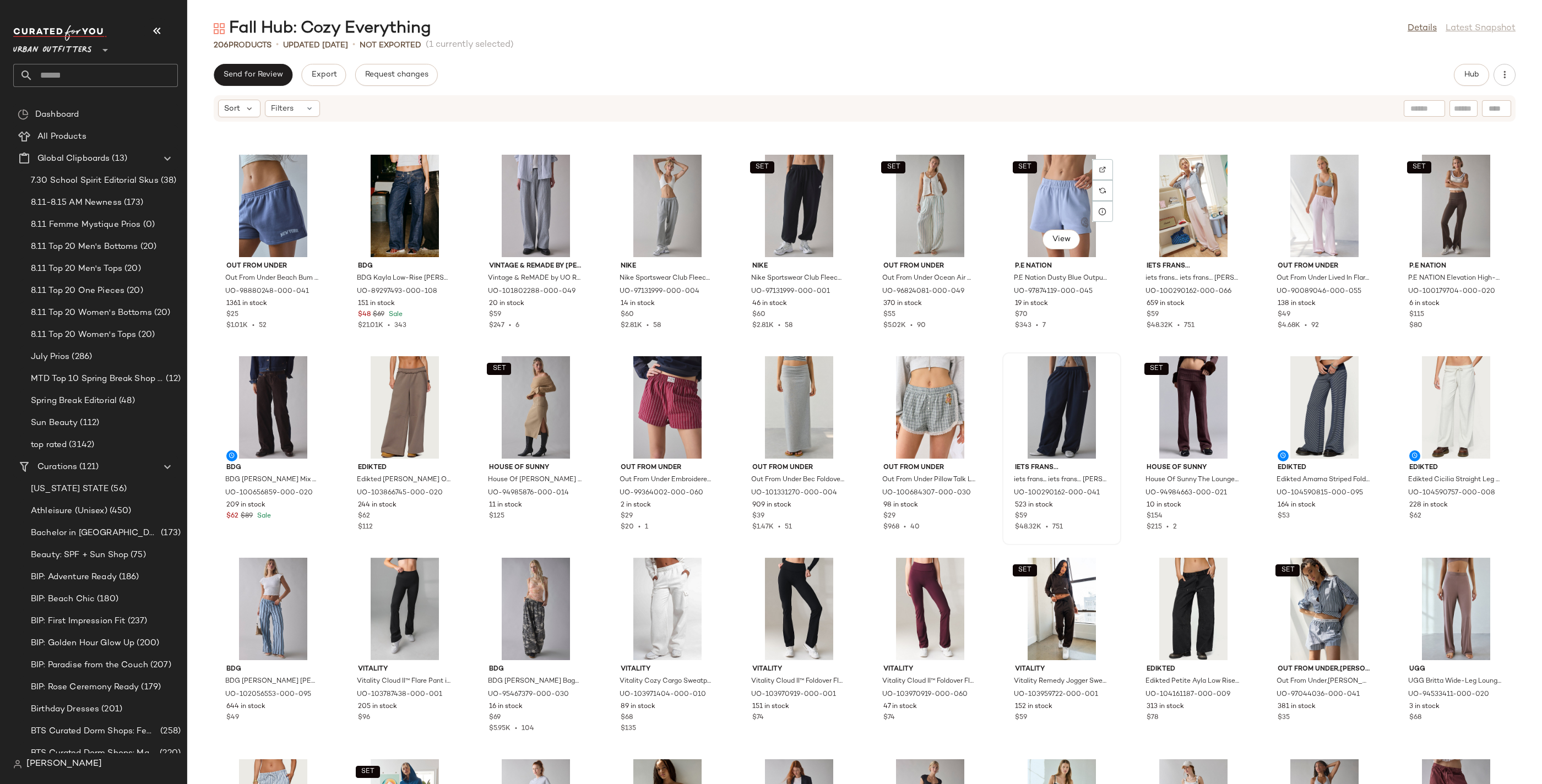
scroll to position [2608, 0]
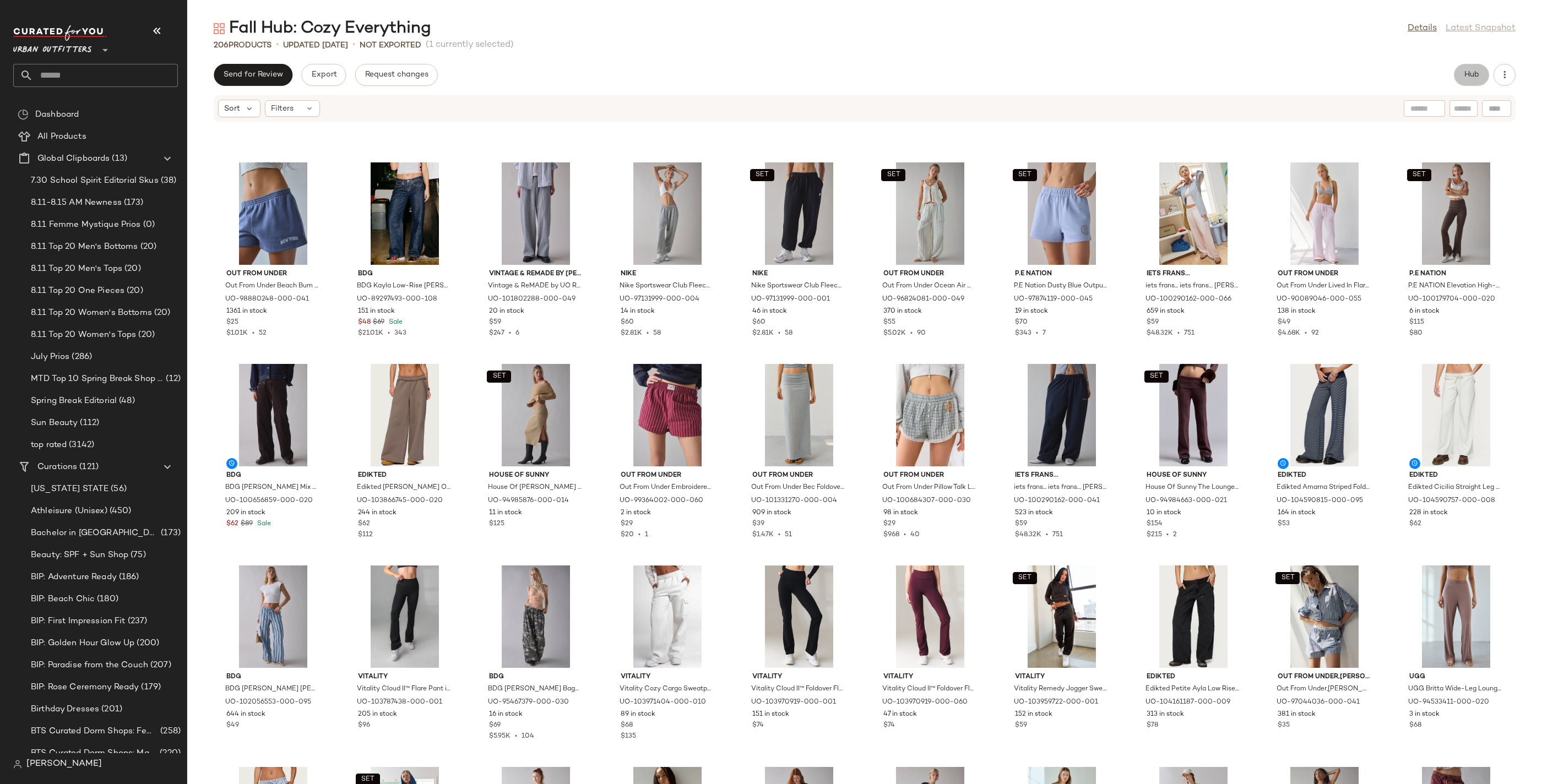
click at [1460, 71] on button "Hub" at bounding box center [1471, 75] width 35 height 22
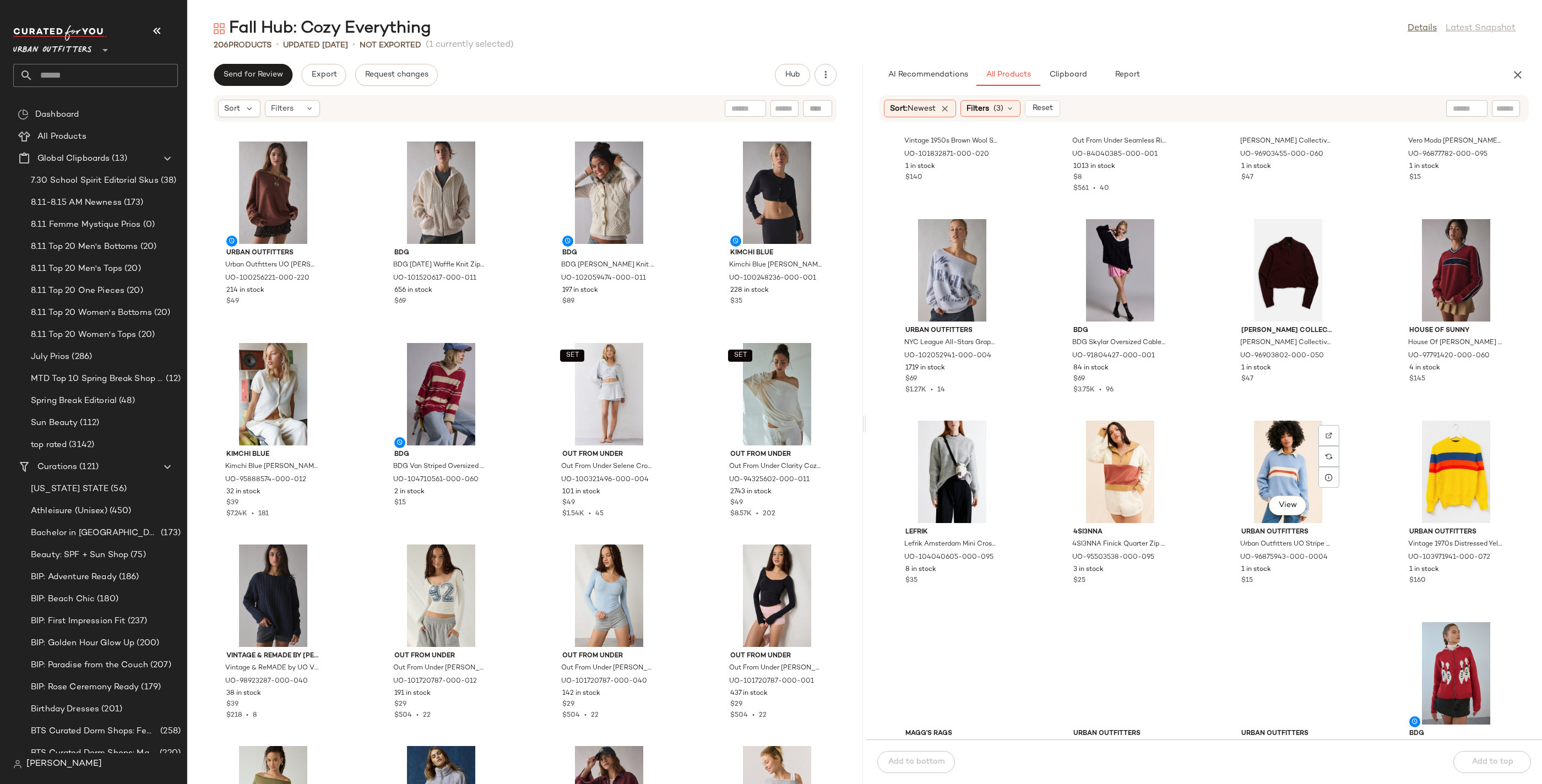
scroll to position [2387, 0]
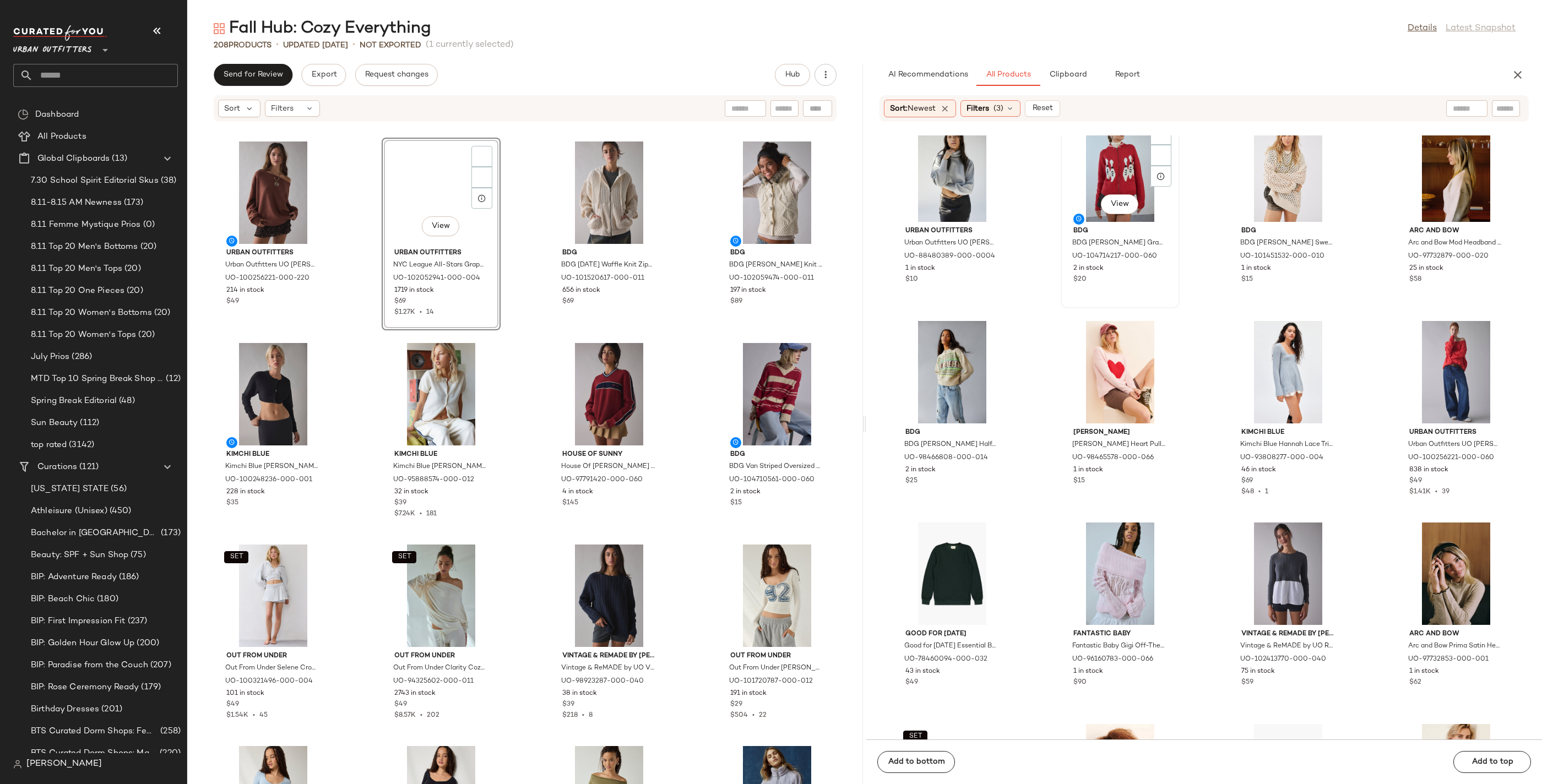
scroll to position [2823, 0]
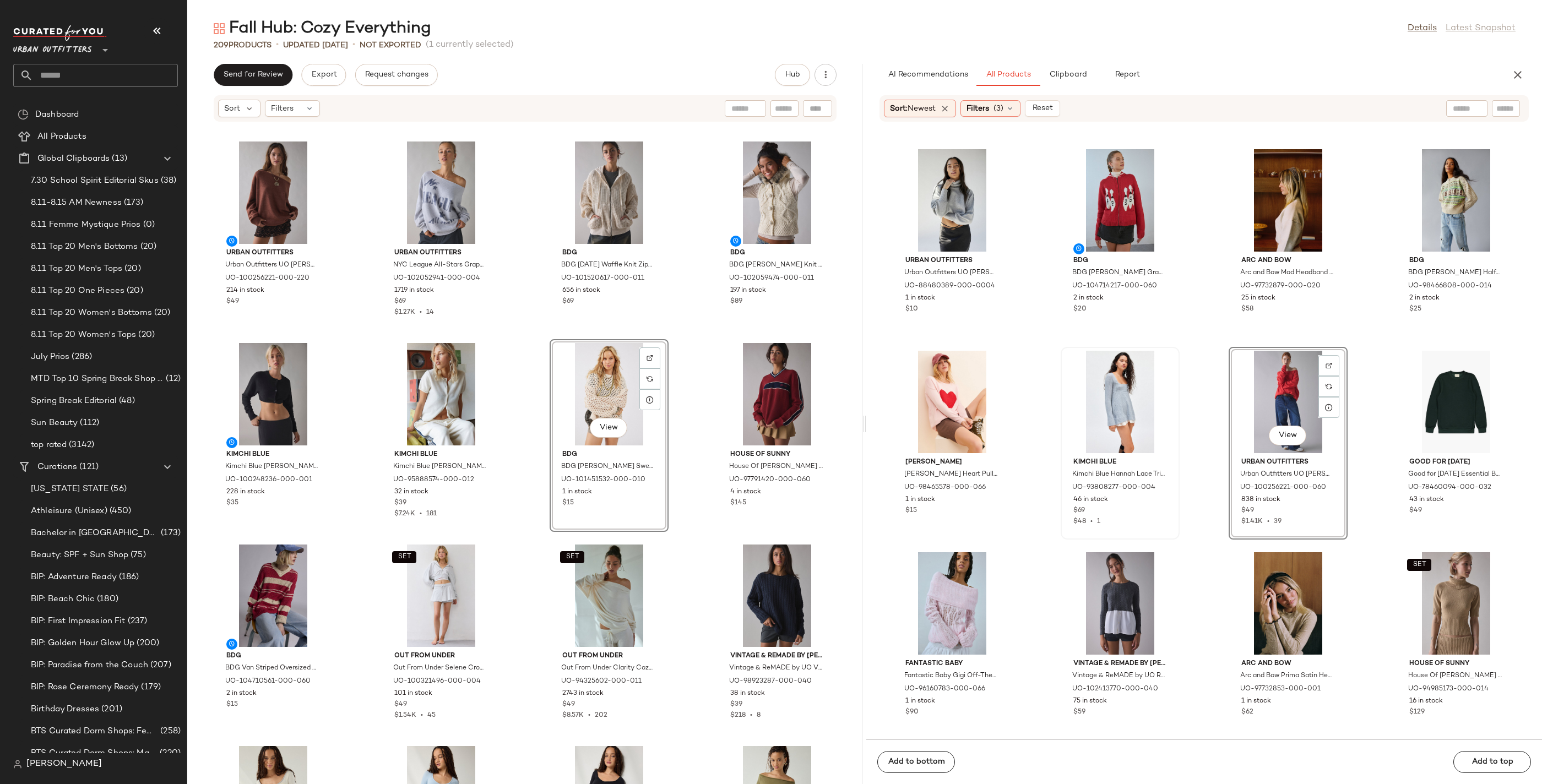
drag, startPoint x: 1039, startPoint y: 453, endPoint x: 1093, endPoint y: 440, distance: 55.5
click at [1045, 452] on div "Urban Outfitters Urban Outfitters UO [PERSON_NAME] Cropped Turtleneck Sweater i…" at bounding box center [1204, 437] width 676 height 604
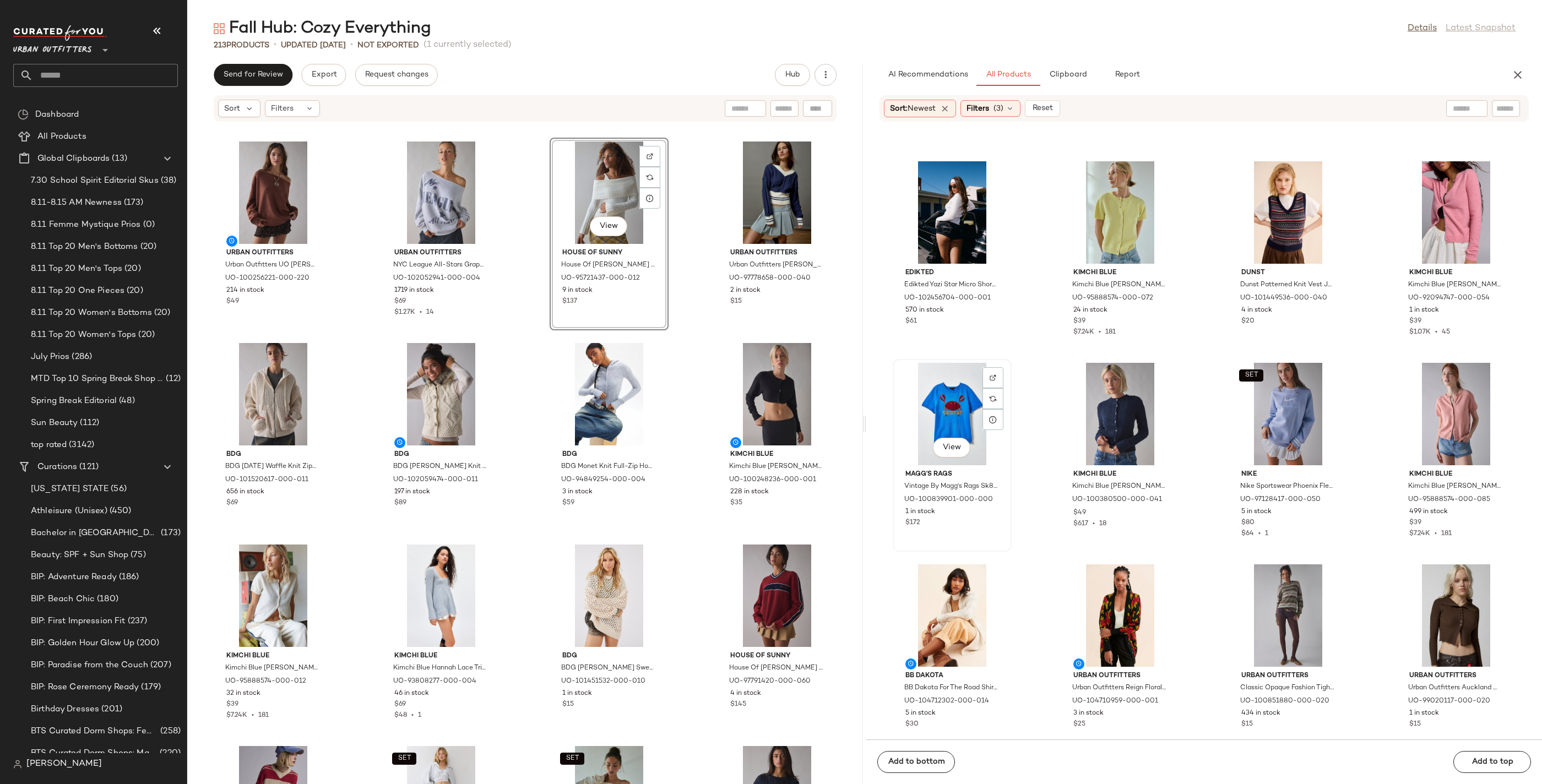
scroll to position [7438, 0]
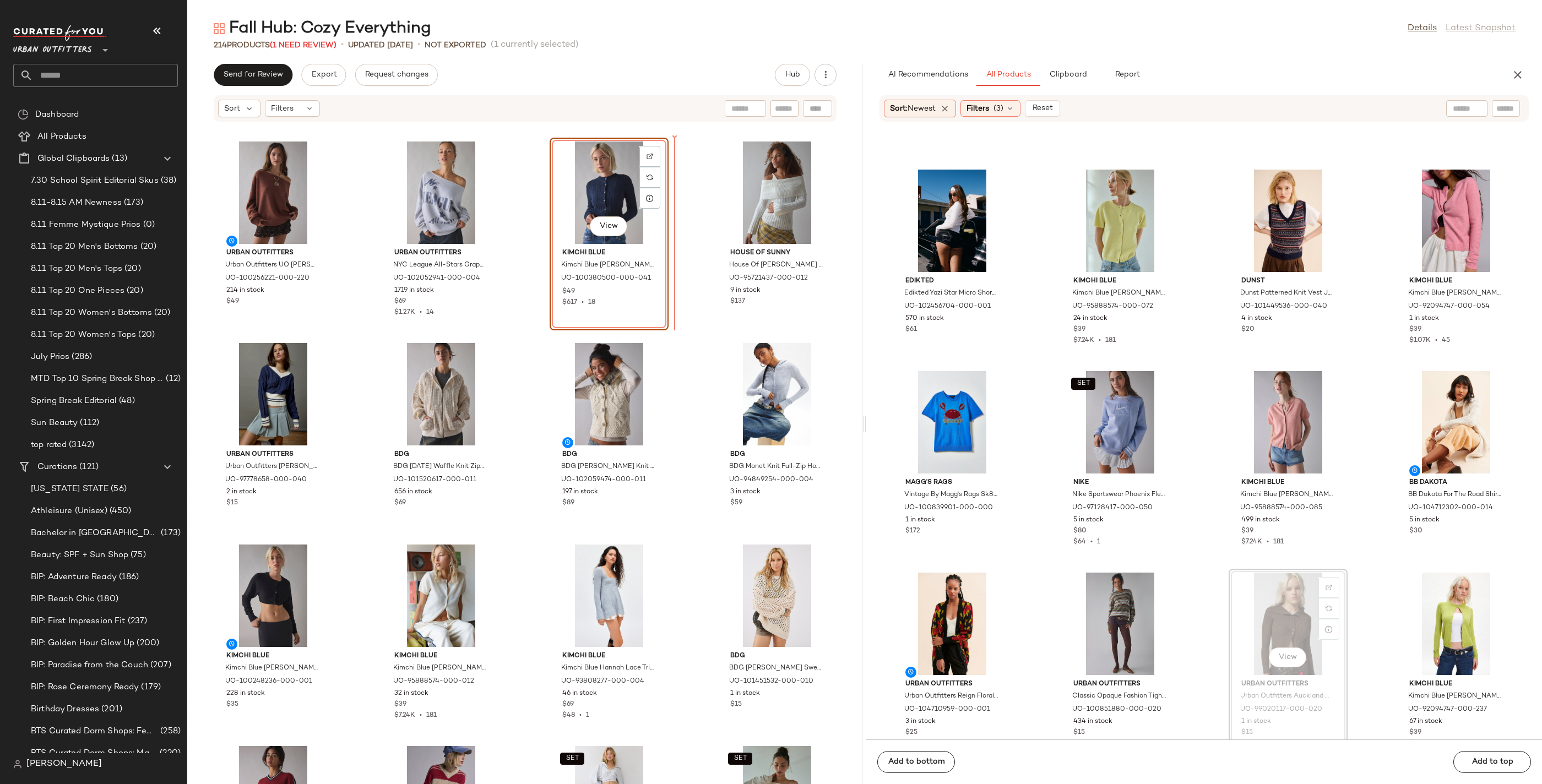
drag, startPoint x: 1259, startPoint y: 609, endPoint x: 1254, endPoint y: 604, distance: 7.1
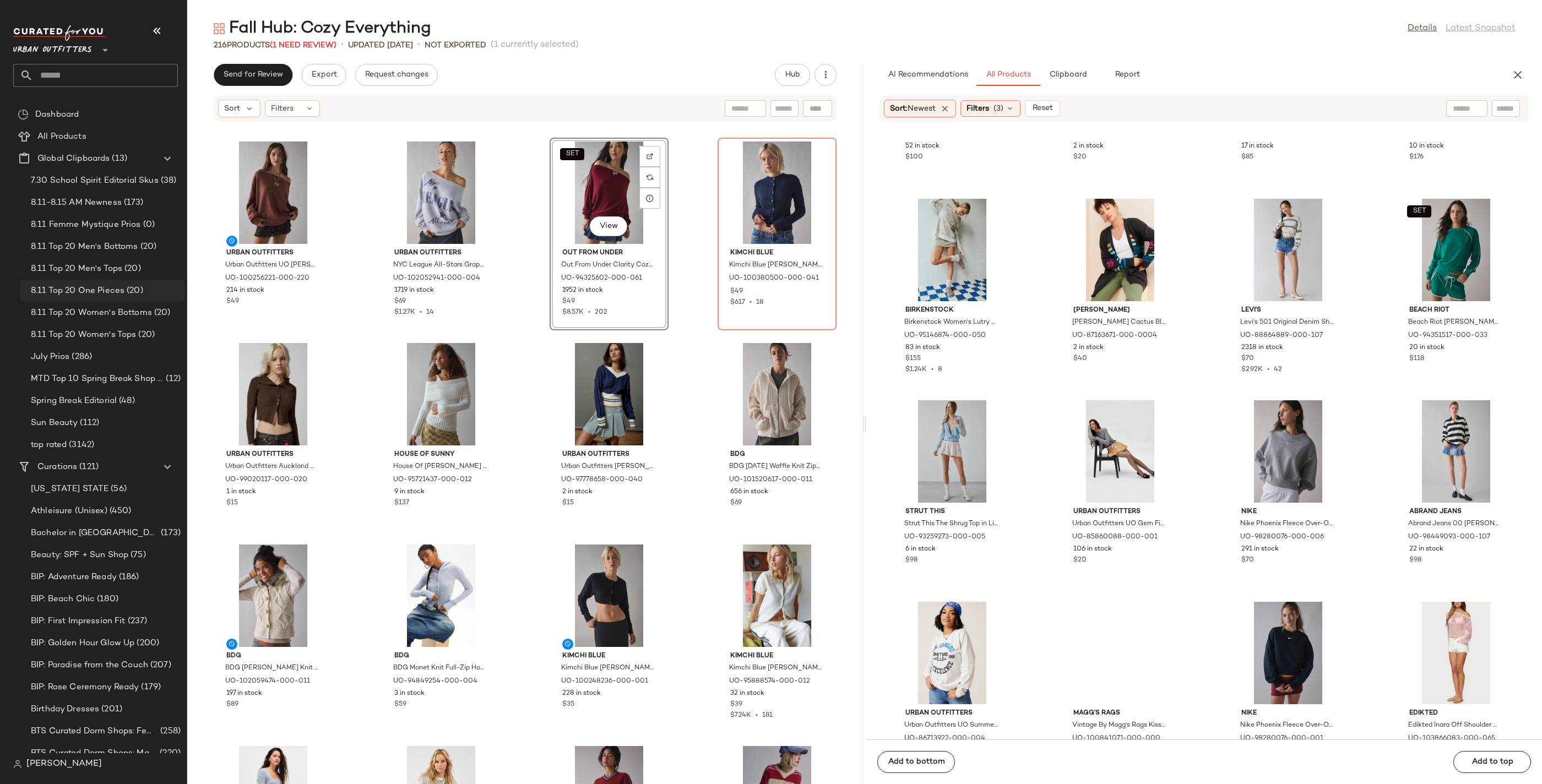
scroll to position [10647, 0]
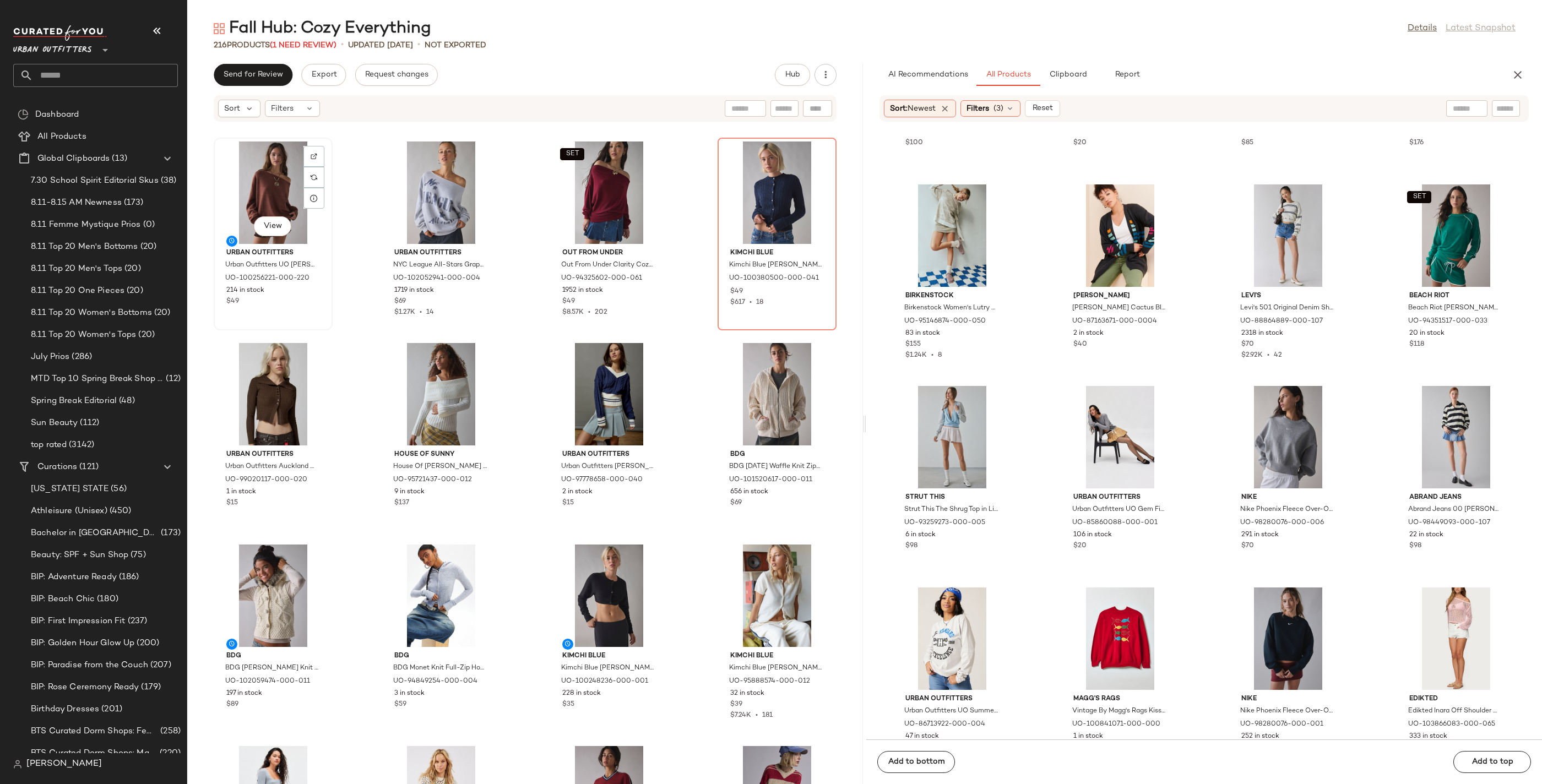
click at [279, 185] on div "View" at bounding box center [273, 192] width 111 height 102
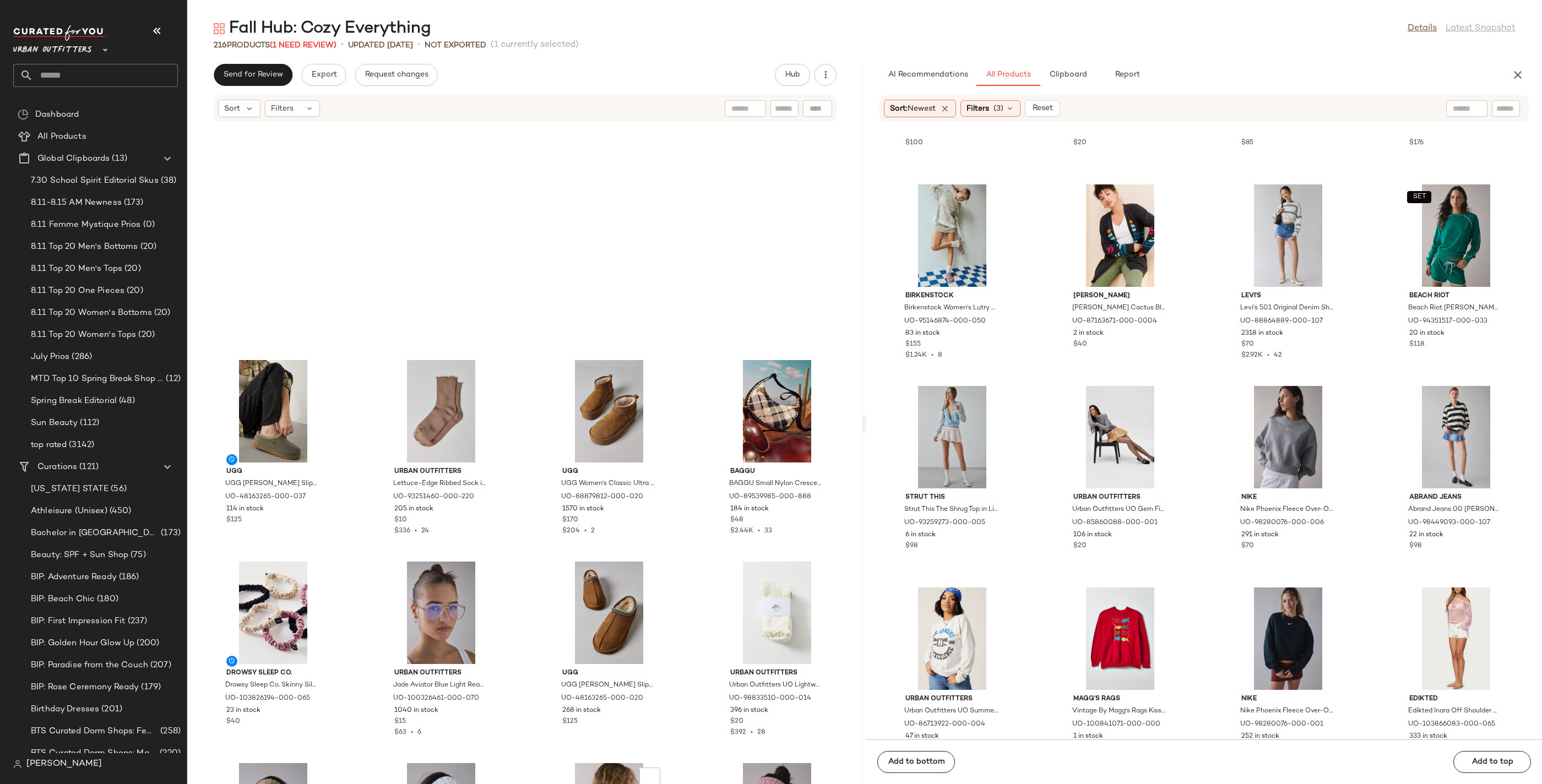
scroll to position [10236, 0]
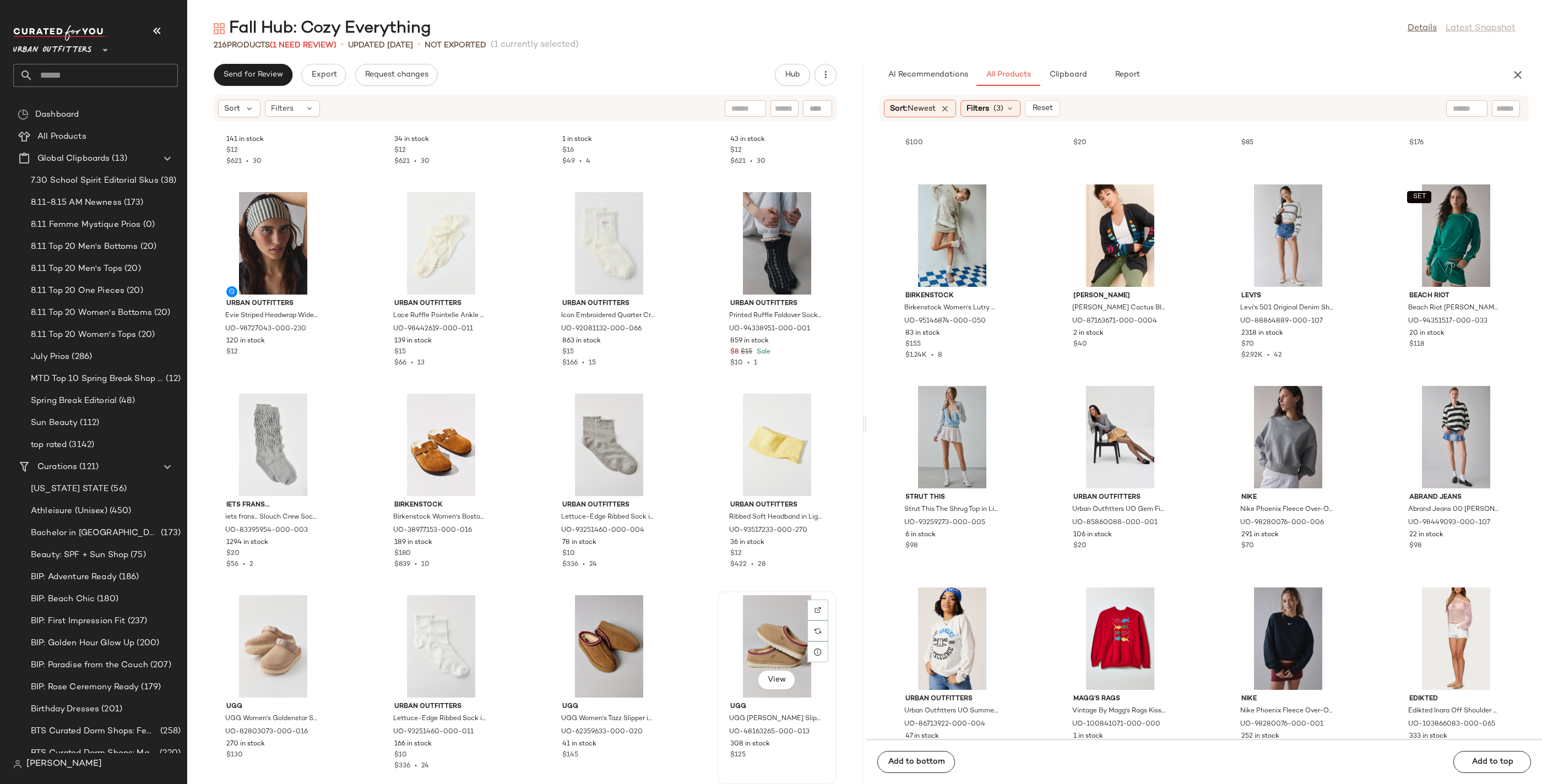
click at [747, 623] on div "View" at bounding box center [777, 646] width 111 height 102
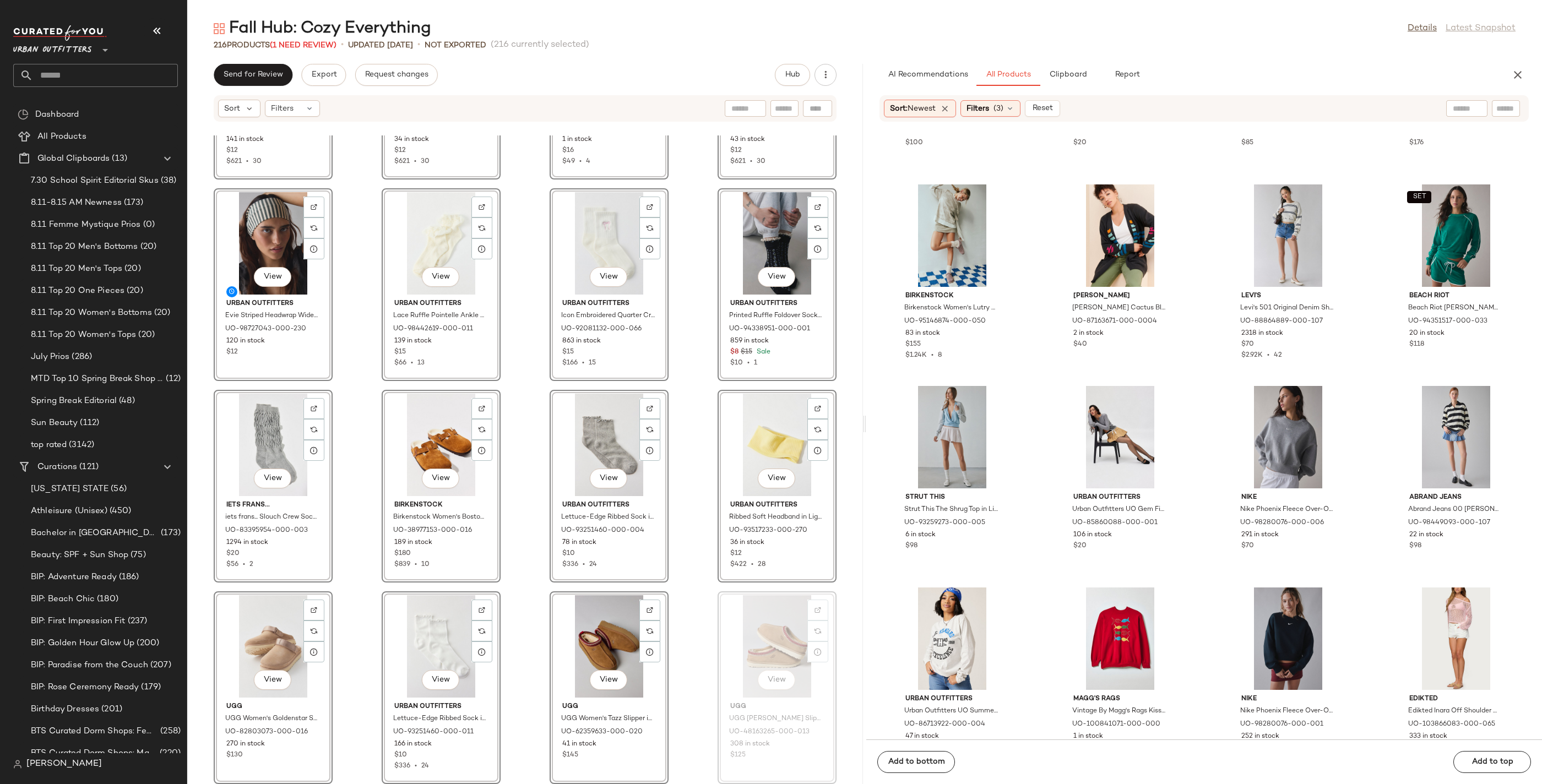
scroll to position [10641, 0]
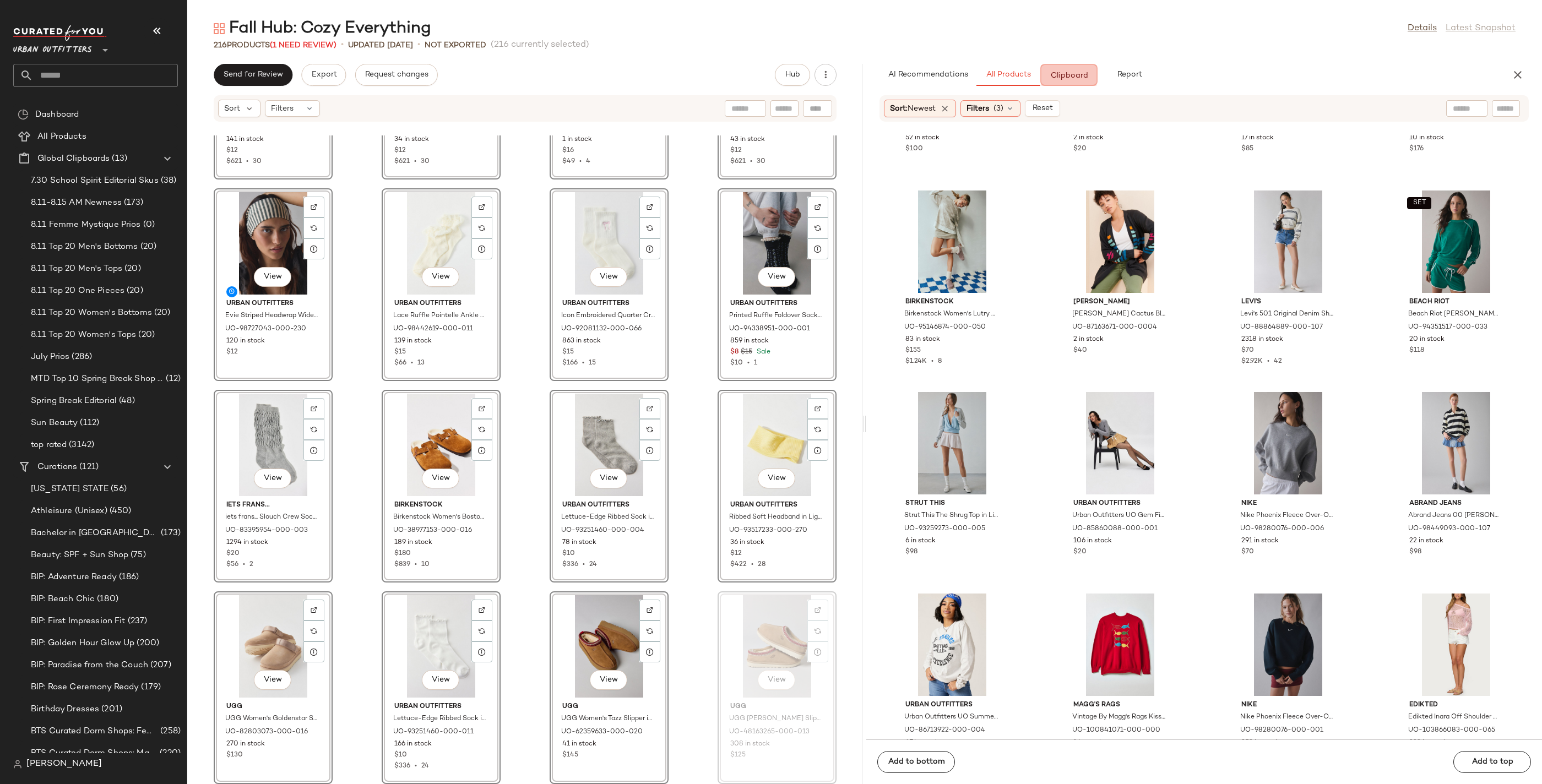
drag, startPoint x: 747, startPoint y: 623, endPoint x: 755, endPoint y: 617, distance: 10.0
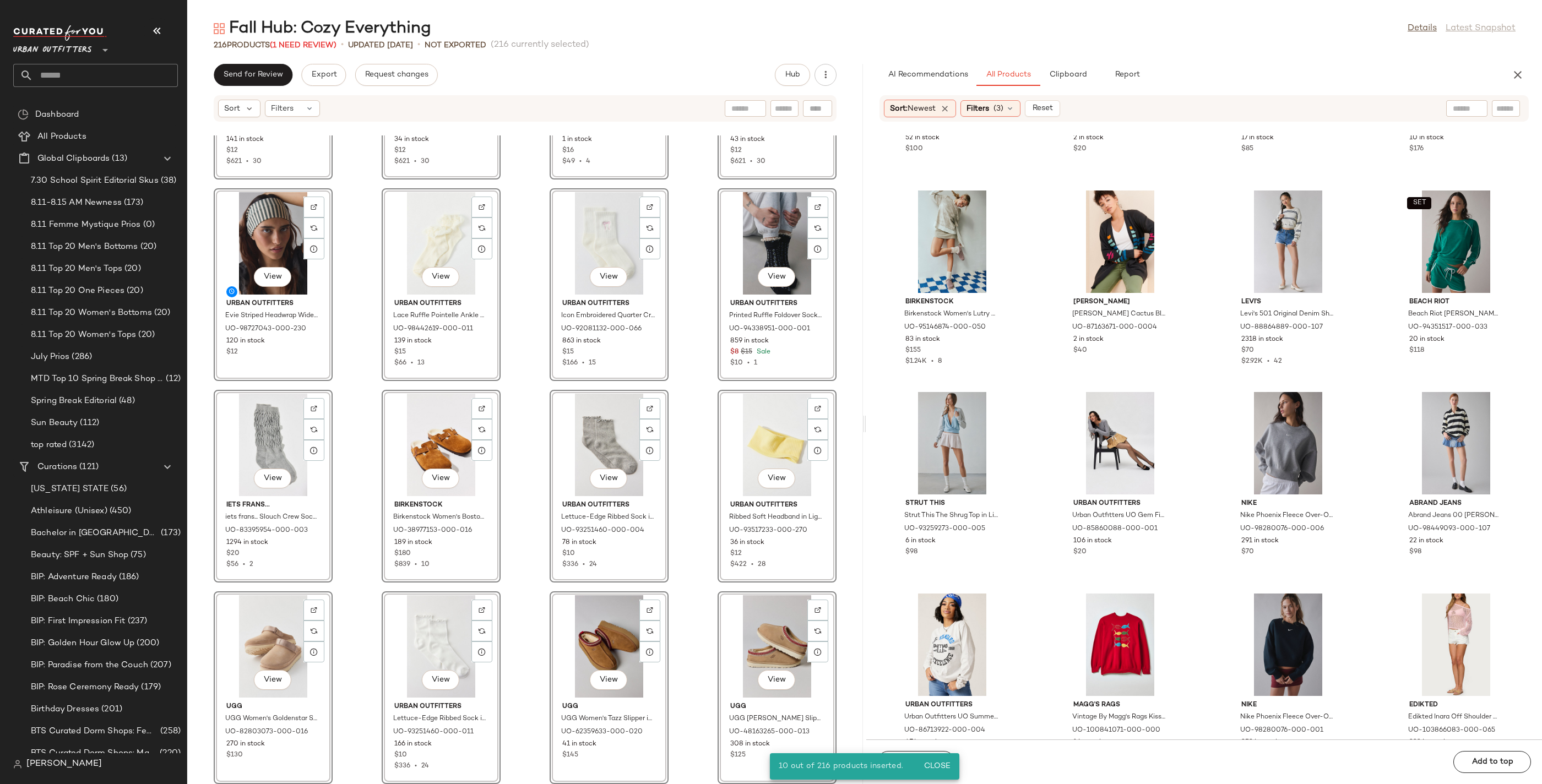
click at [841, 465] on div "View Urban Outfitters [PERSON_NAME] Textured Headwrap Wide Headband in [GEOGRAP…" at bounding box center [525, 460] width 676 height 649
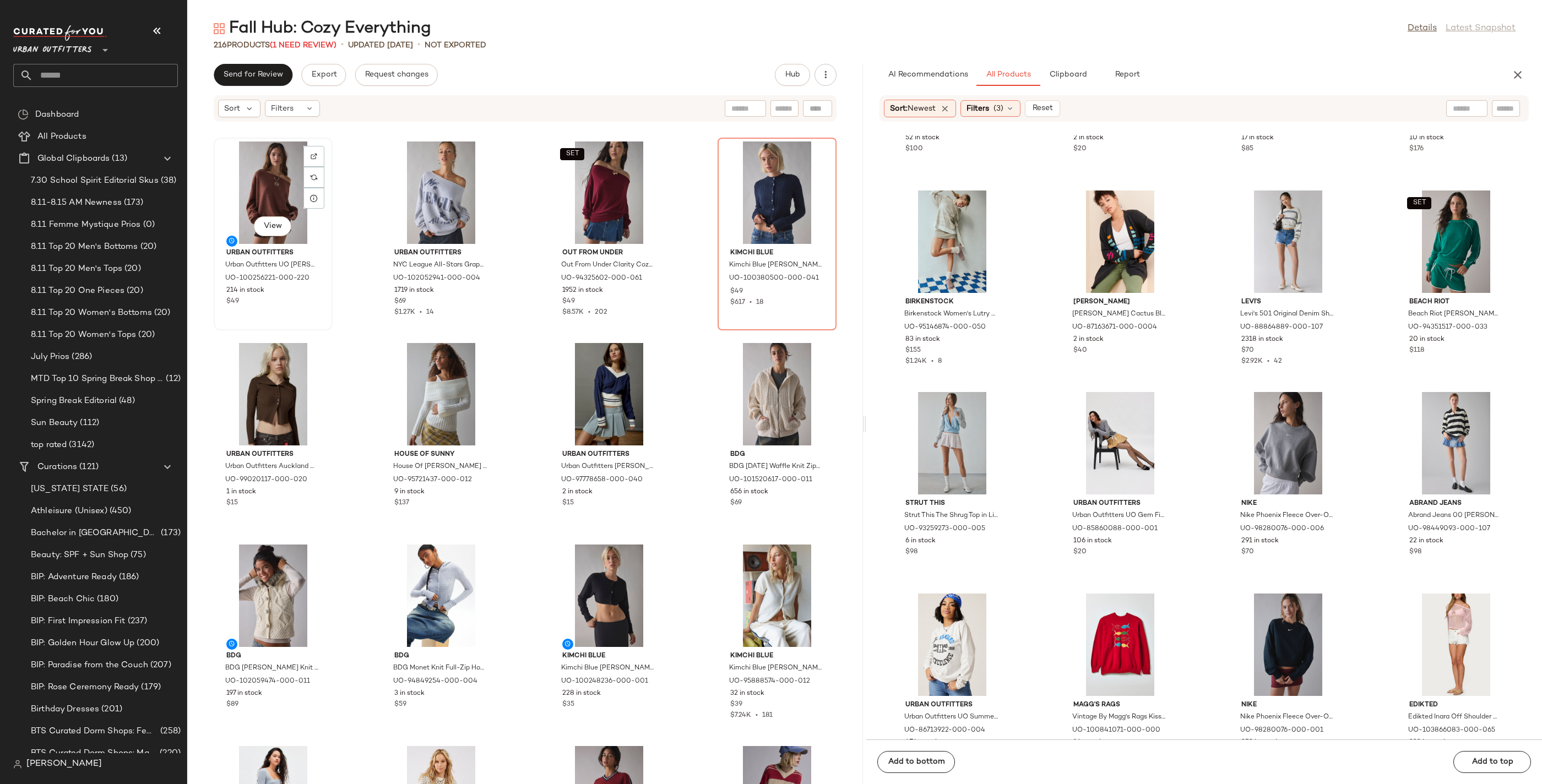
click at [270, 167] on div "View" at bounding box center [273, 192] width 111 height 102
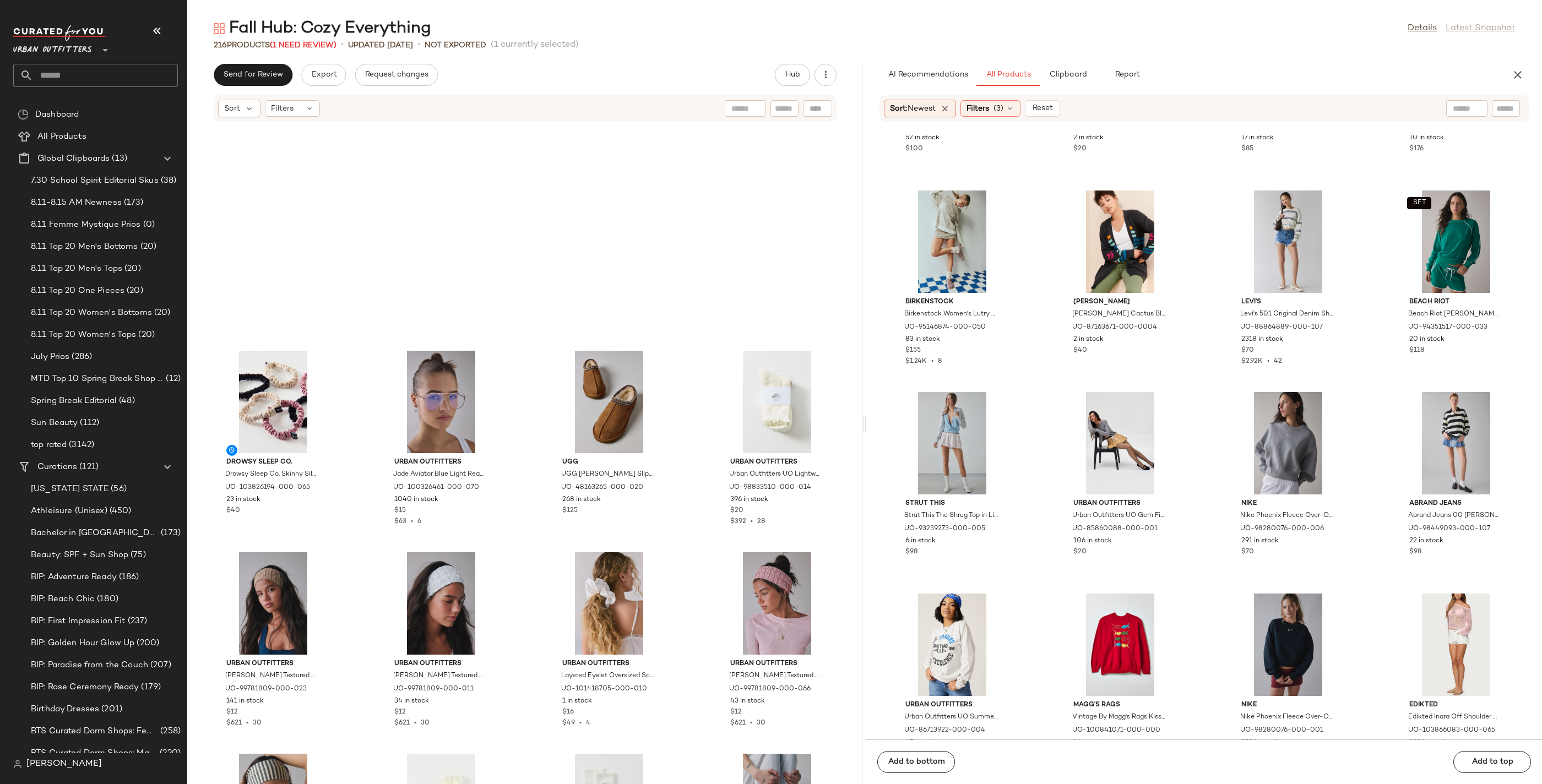
scroll to position [10236, 0]
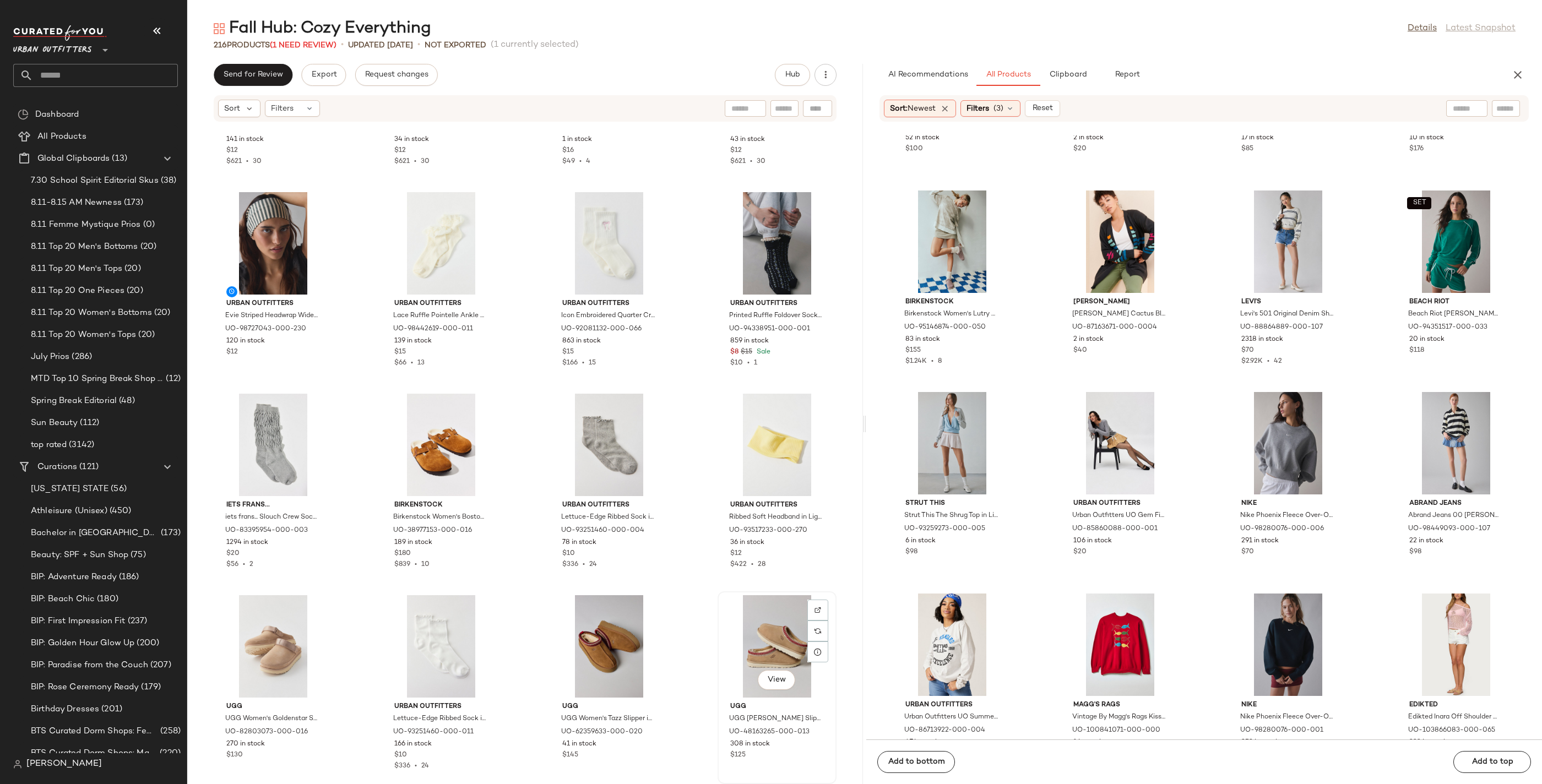
click at [756, 639] on div "View" at bounding box center [777, 646] width 111 height 102
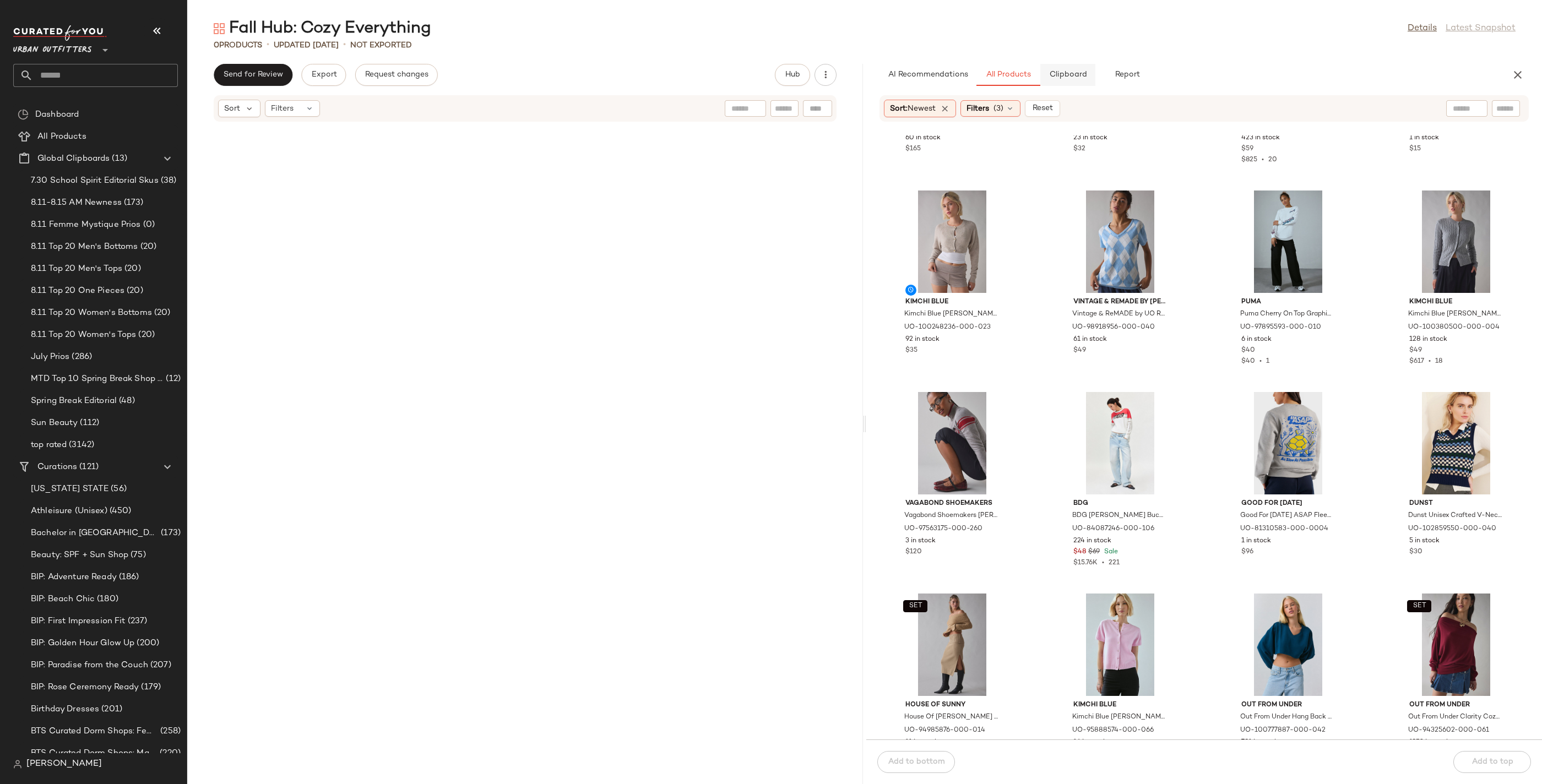
click at [1064, 77] on span "Clipboard" at bounding box center [1068, 75] width 38 height 9
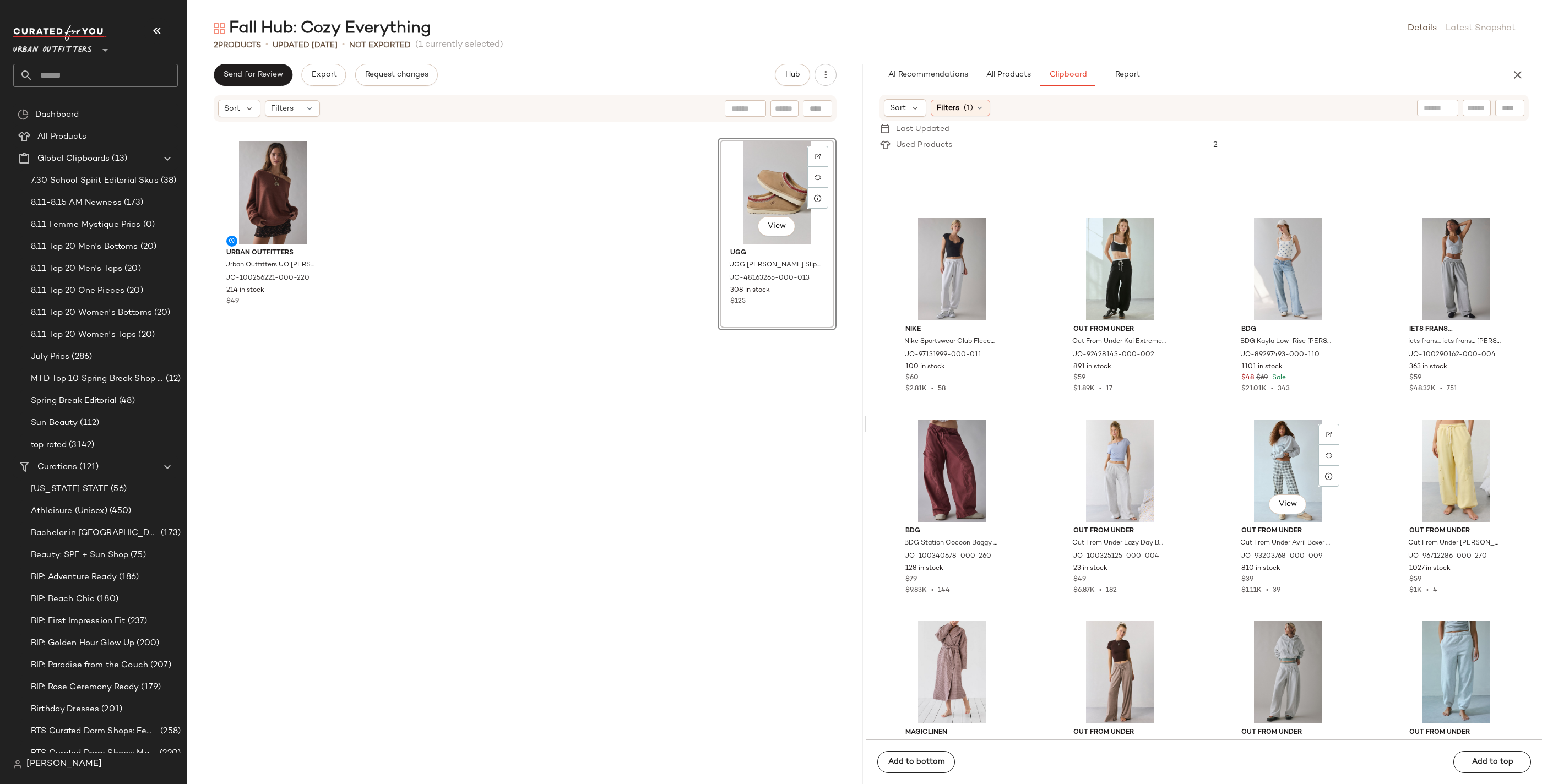
scroll to position [8365, 0]
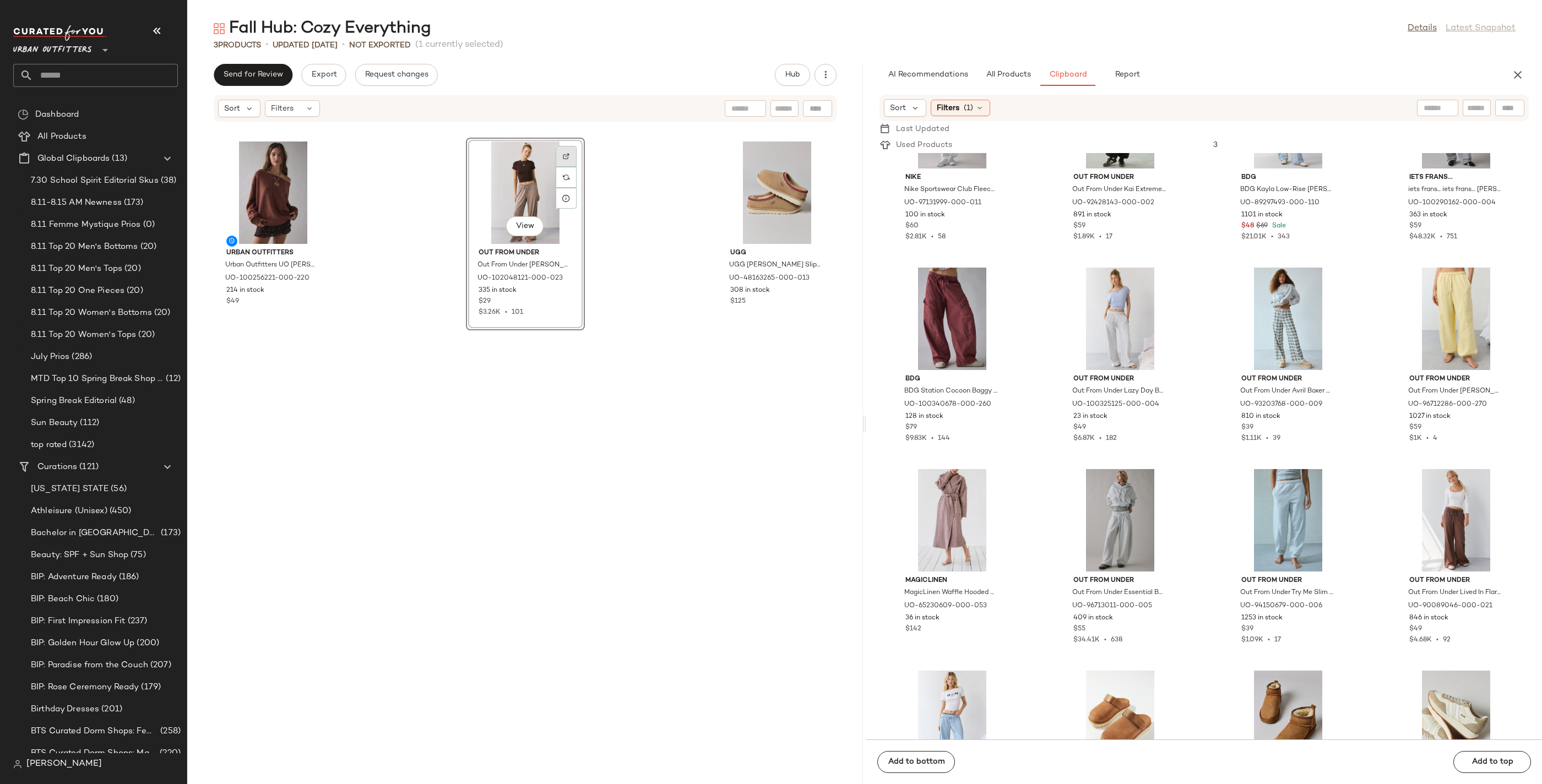
click at [568, 167] on div at bounding box center [565, 177] width 21 height 21
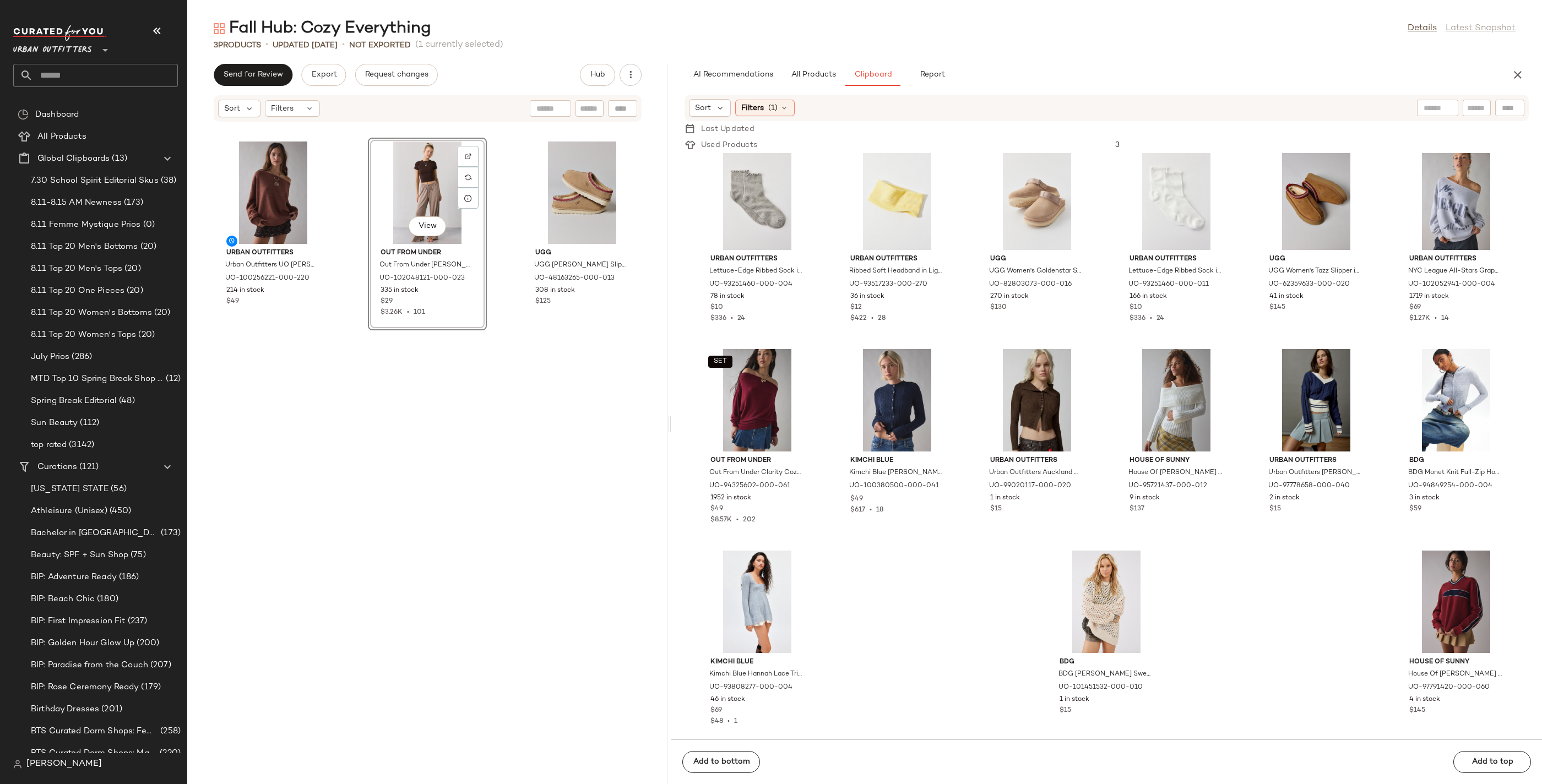
drag, startPoint x: 865, startPoint y: 424, endPoint x: 672, endPoint y: 410, distance: 193.5
click at [672, 410] on div "Fall Hub: Cozy Everything Details Latest Snapshot 3 Products • updated [DATE] •…" at bounding box center [864, 401] width 1355 height 767
click at [474, 374] on div "View Out From Under Out From Under [PERSON_NAME] Easy Pull-On Lounge Pant in Ta…" at bounding box center [427, 461] width 119 height 647
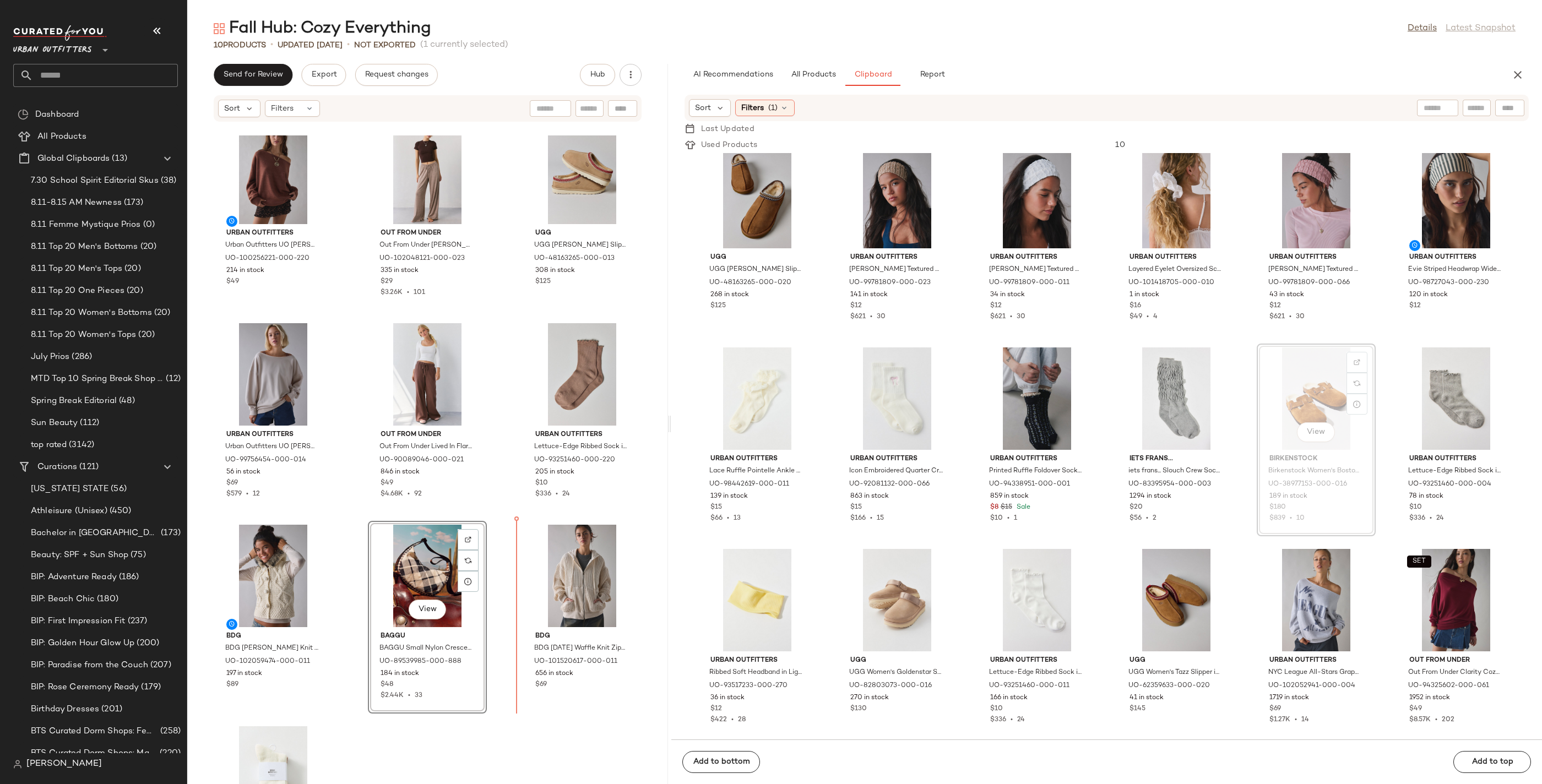
scroll to position [24, 0]
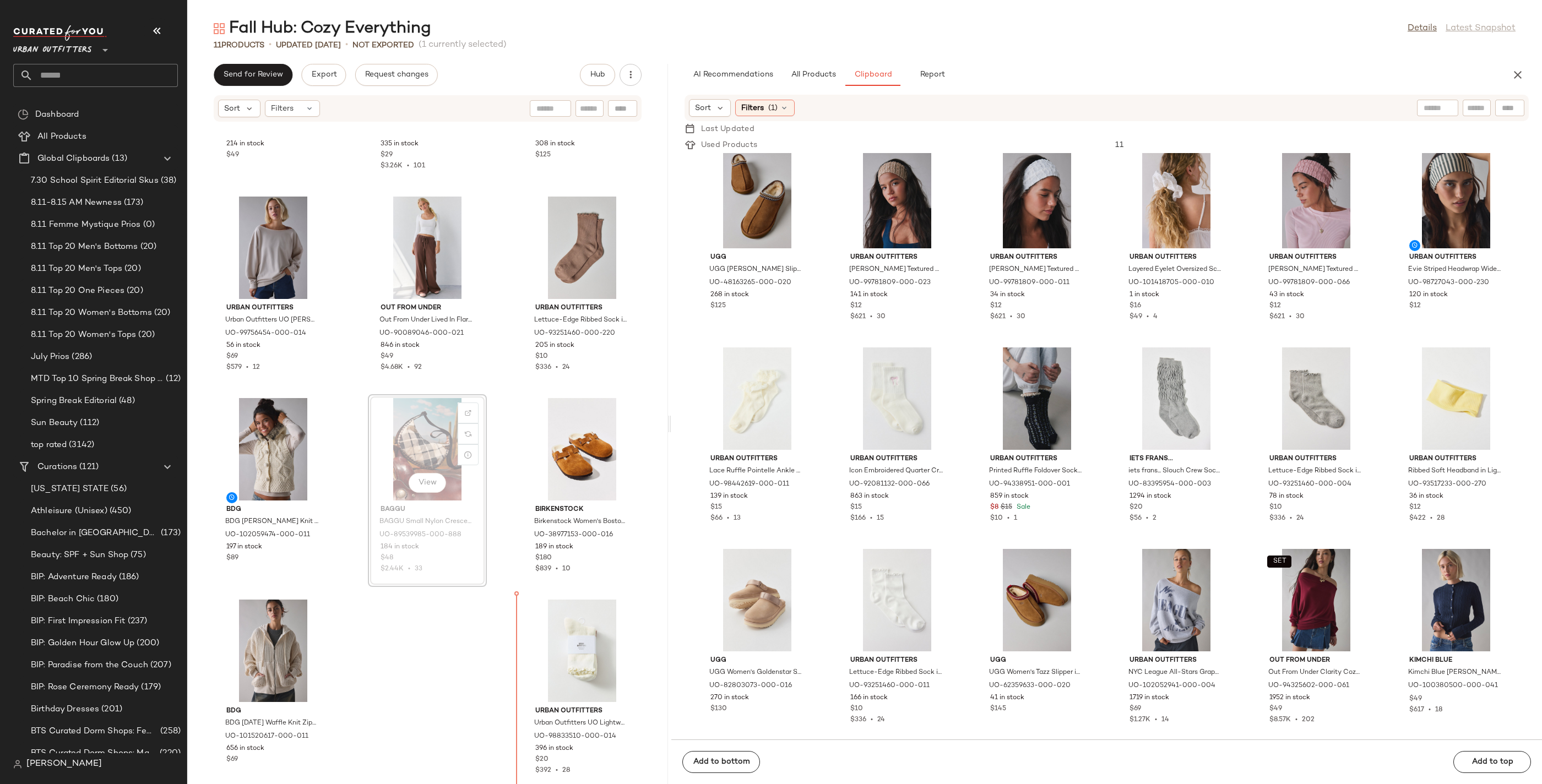
scroll to position [151, 0]
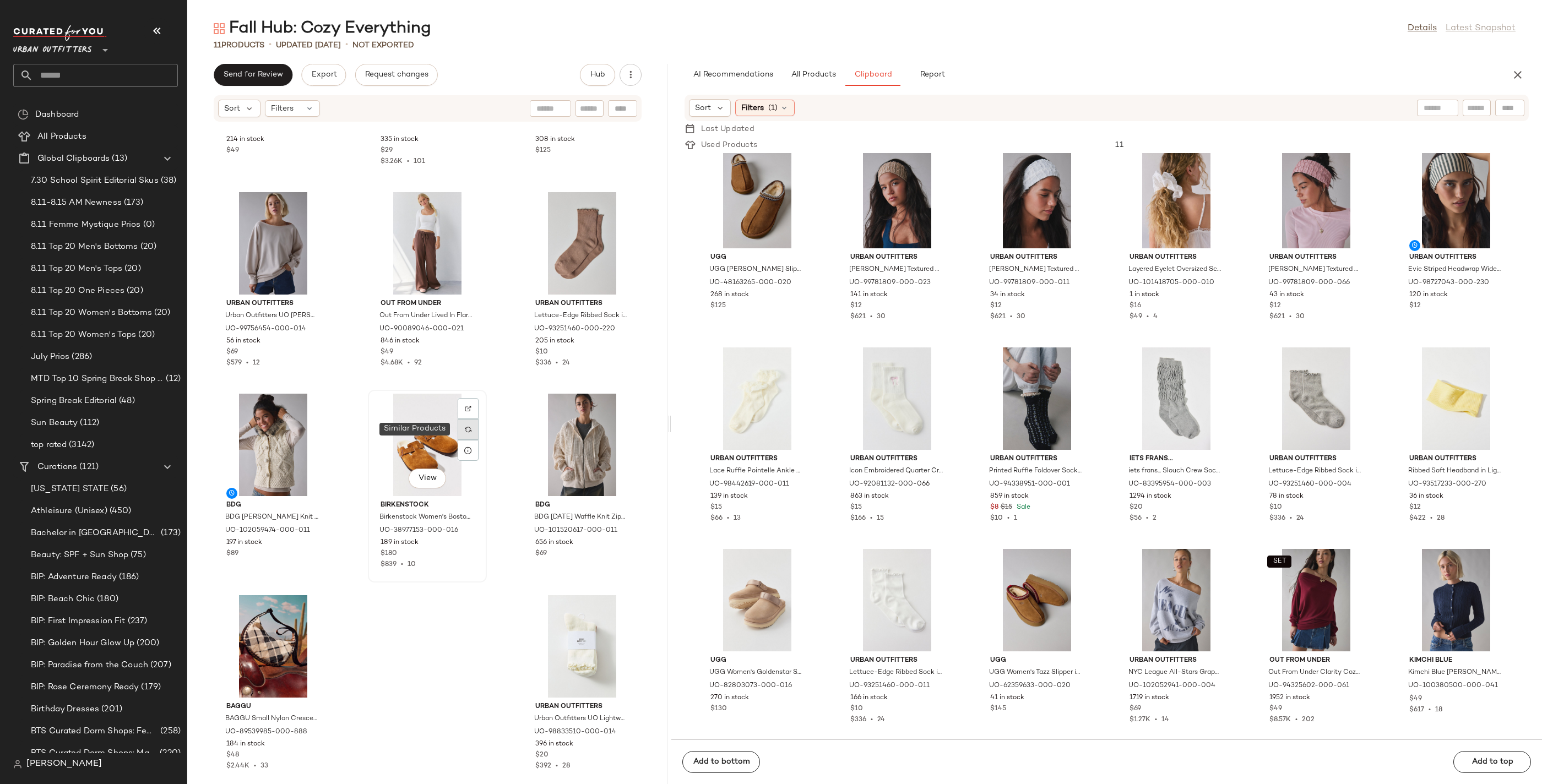
click at [468, 427] on img at bounding box center [468, 429] width 6 height 6
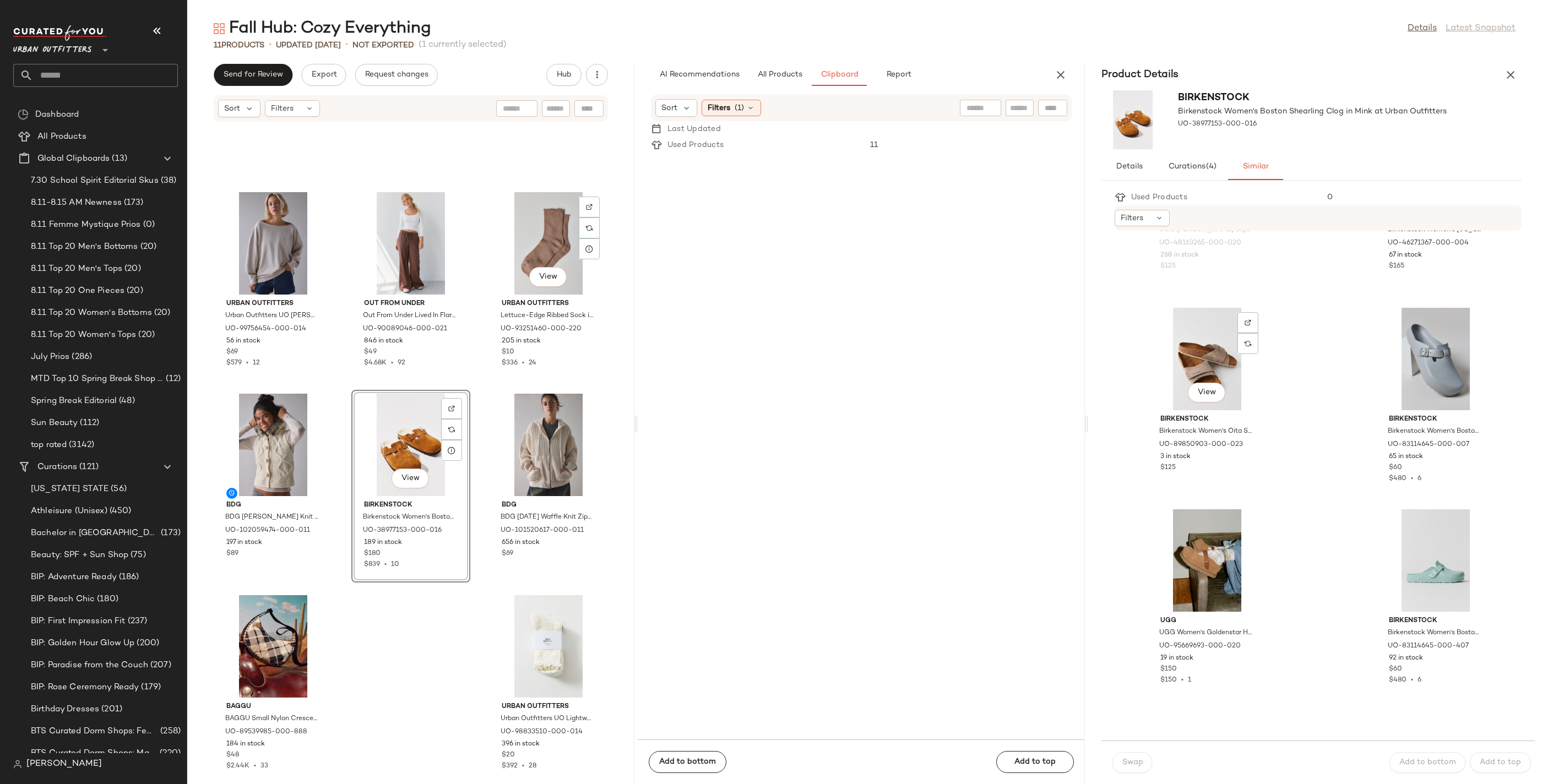
scroll to position [2110, 0]
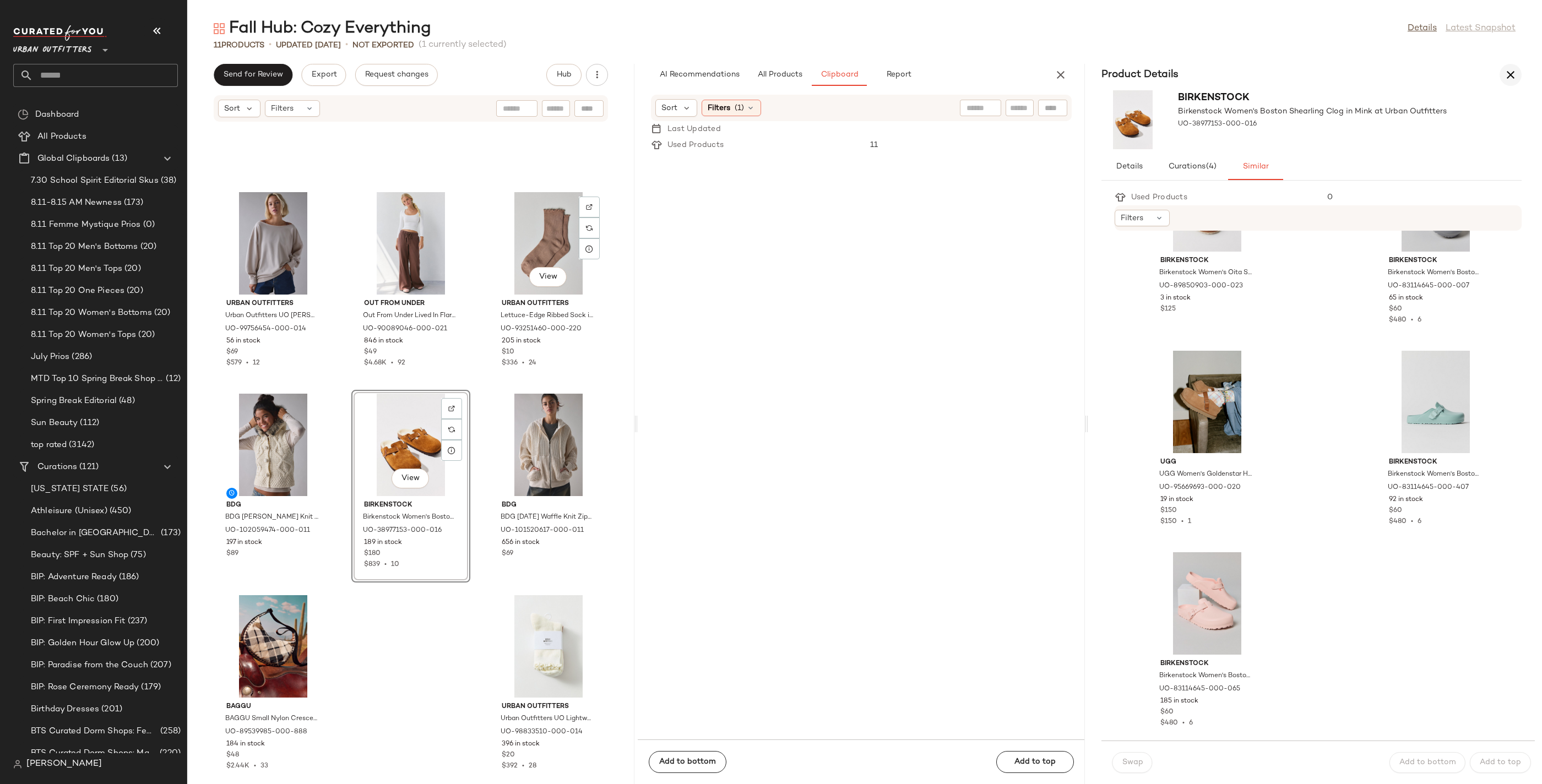
click at [1521, 73] on button "button" at bounding box center [1510, 75] width 22 height 22
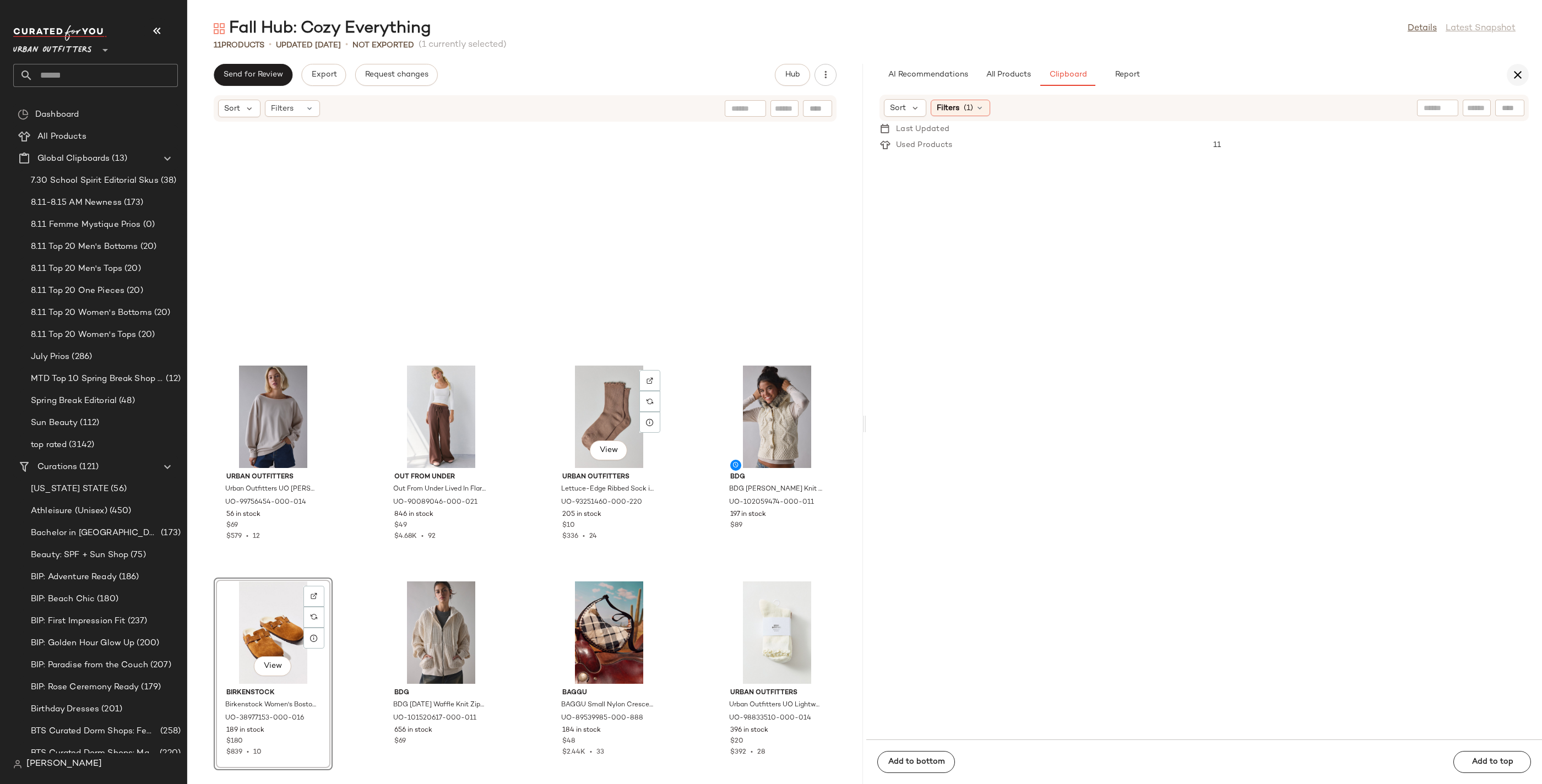
scroll to position [6270, 0]
